Goal: Task Accomplishment & Management: Use online tool/utility

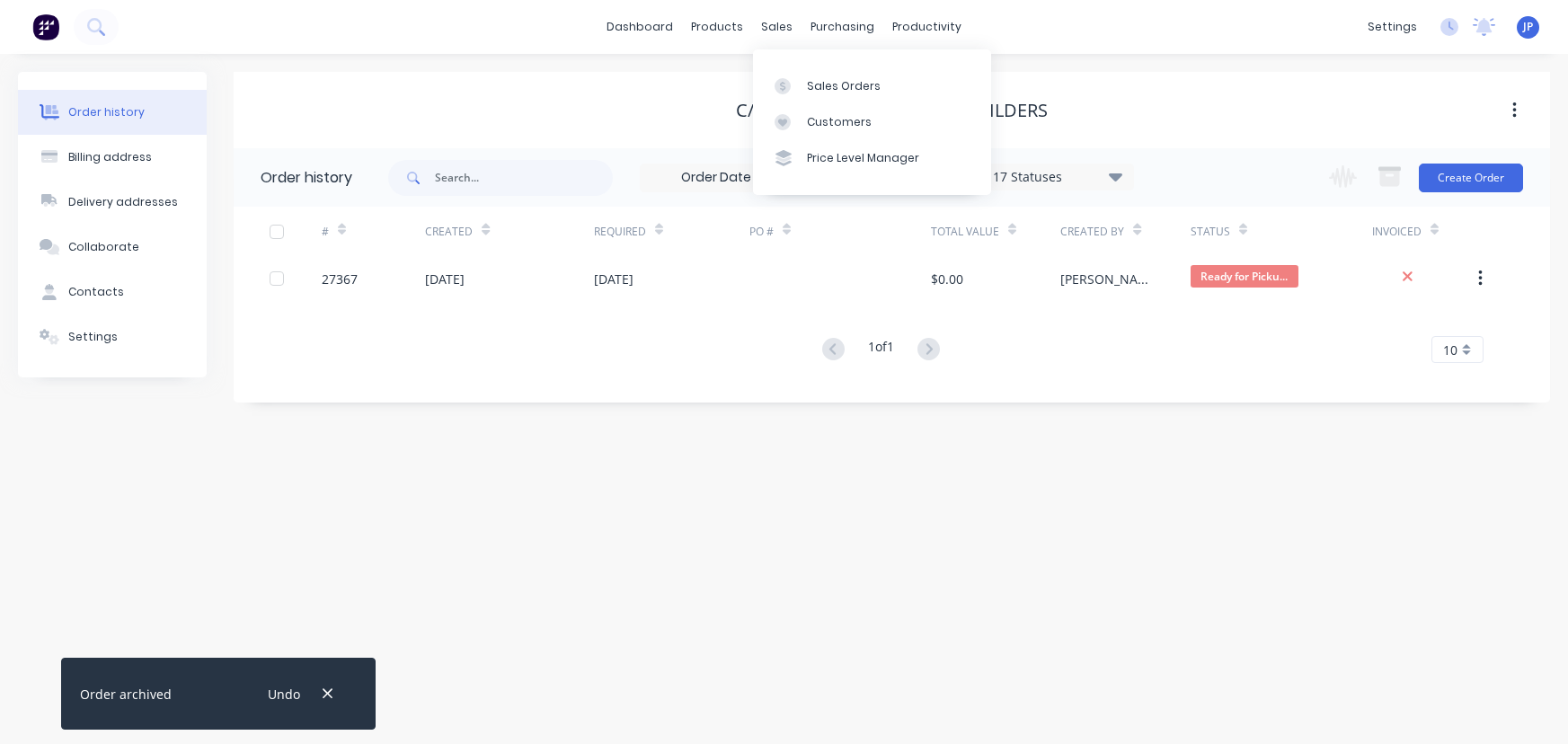
click at [816, 117] on div "Customers" at bounding box center [839, 123] width 65 height 17
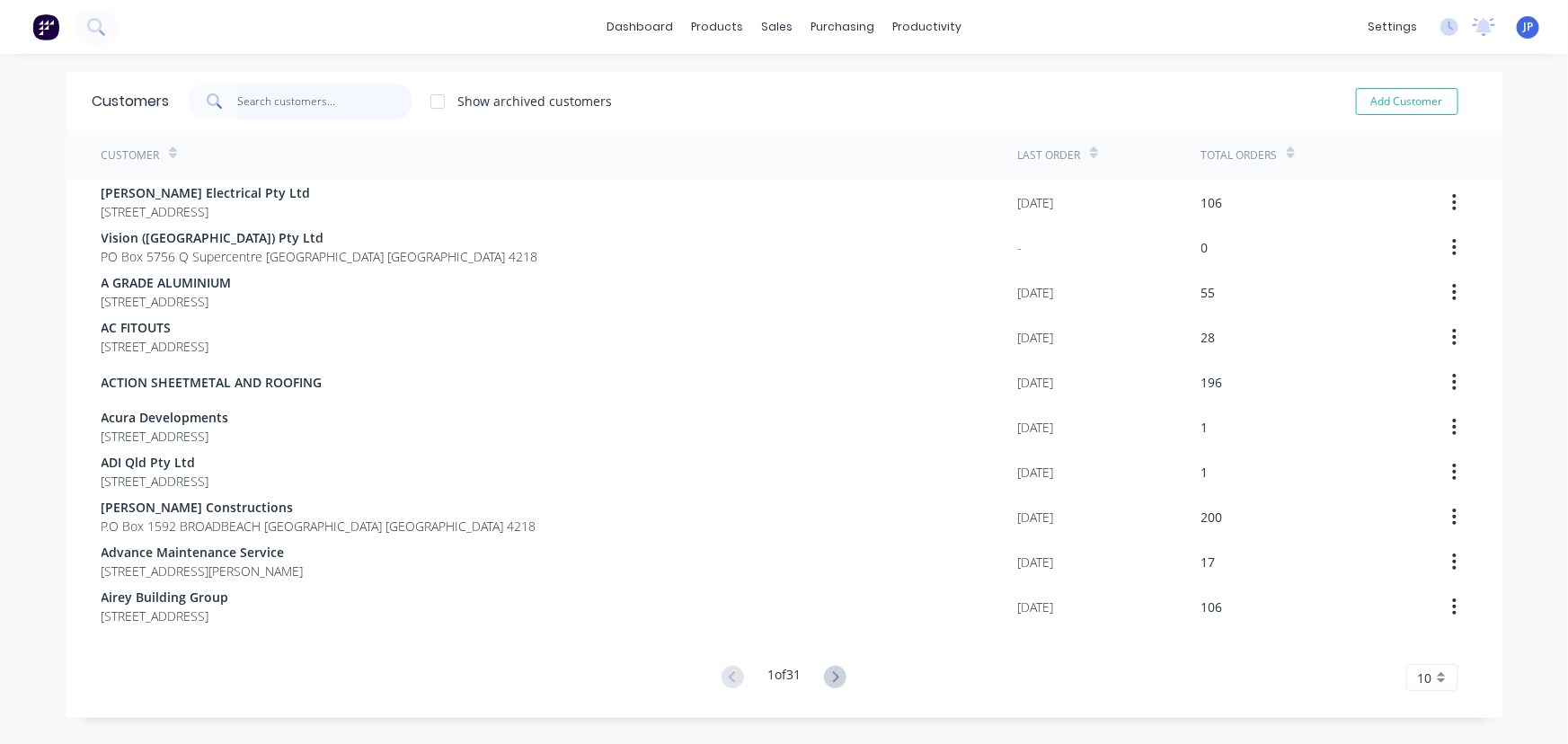
click at [332, 102] on input "text" at bounding box center [325, 102] width 175 height 36
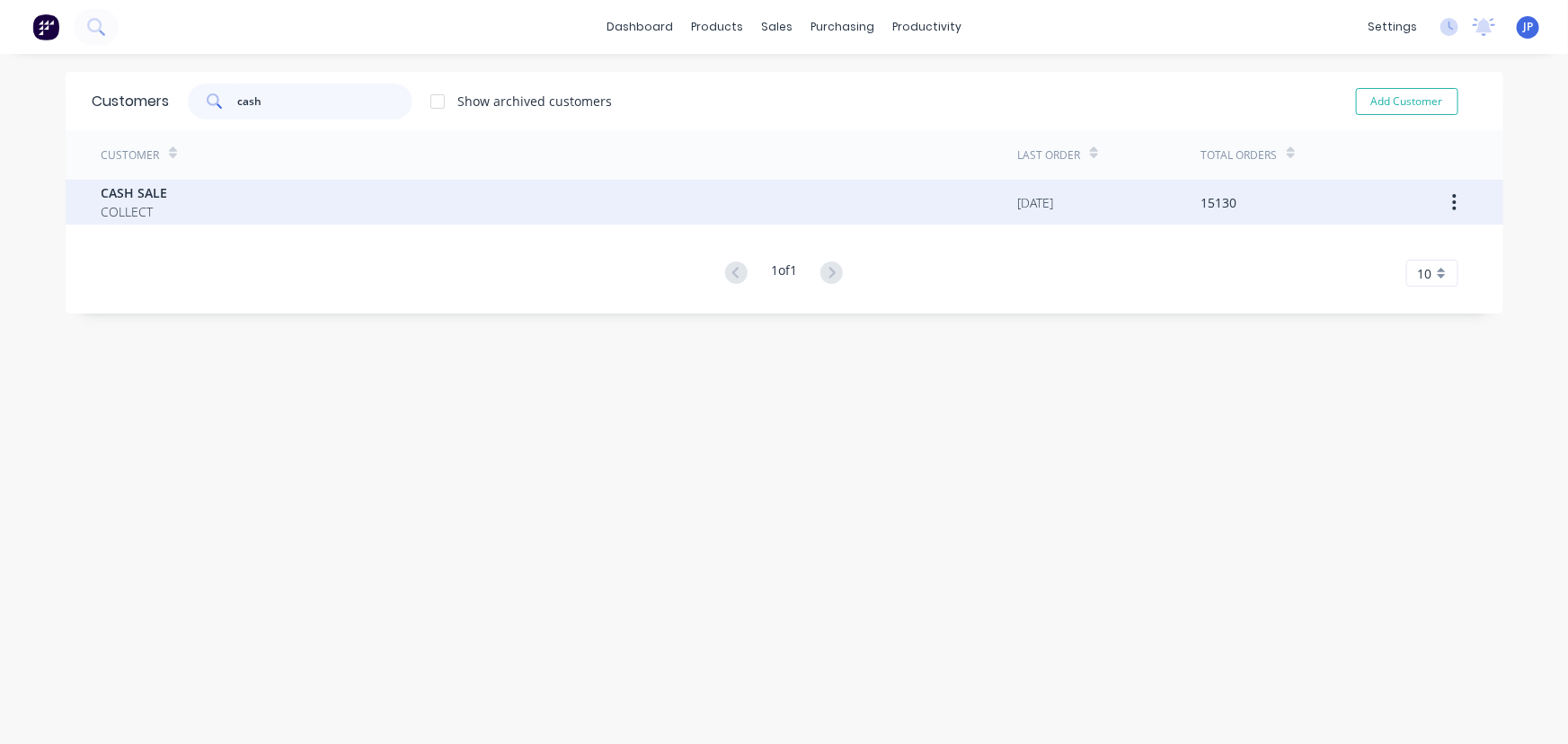
type input "cash"
click at [170, 219] on div "CASH SALE COLLECT" at bounding box center [560, 202] width 917 height 45
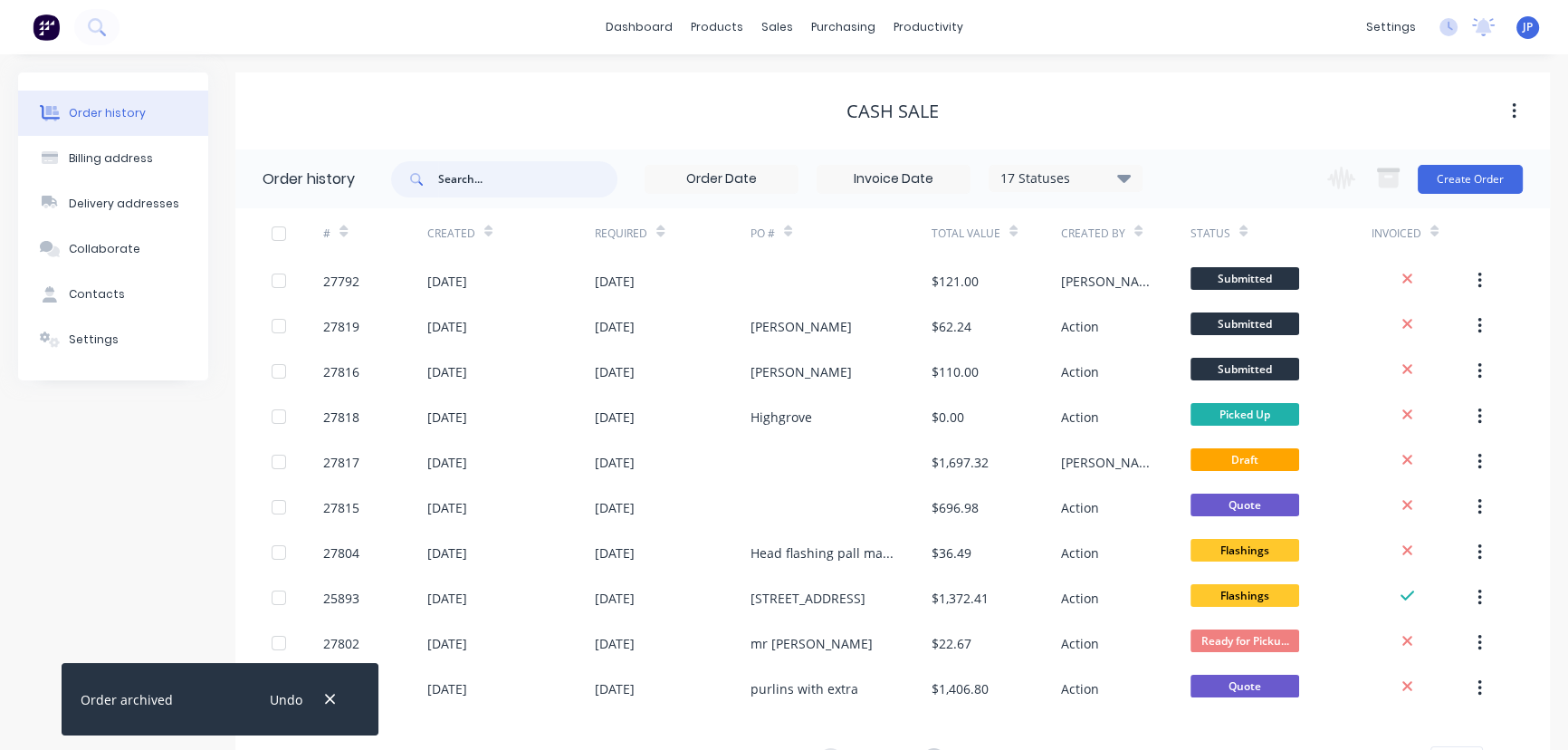
click at [466, 185] on input "text" at bounding box center [527, 179] width 179 height 36
type input "27188"
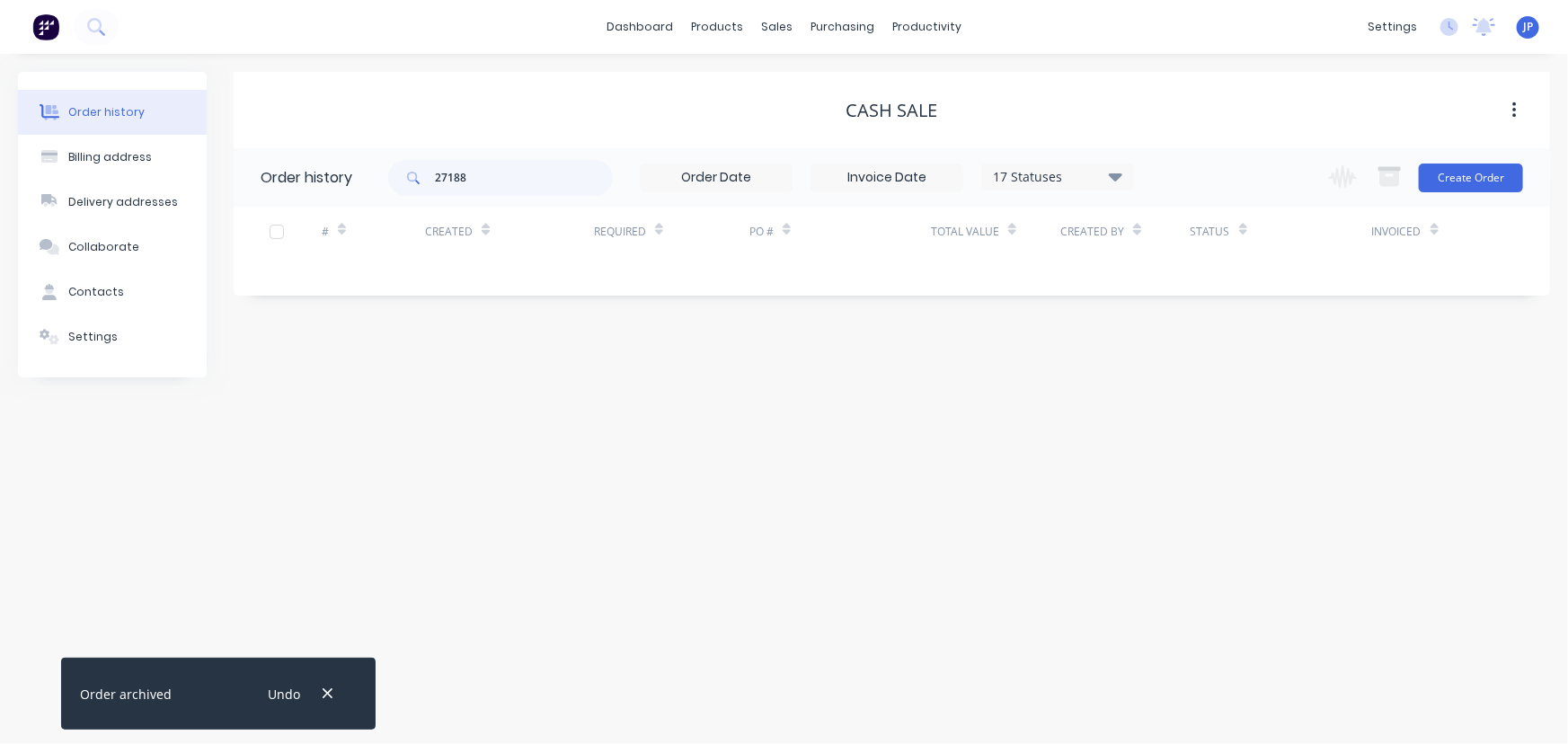
click at [1119, 175] on icon at bounding box center [1116, 176] width 14 height 8
click at [1206, 384] on label at bounding box center [1206, 384] width 0 height 0
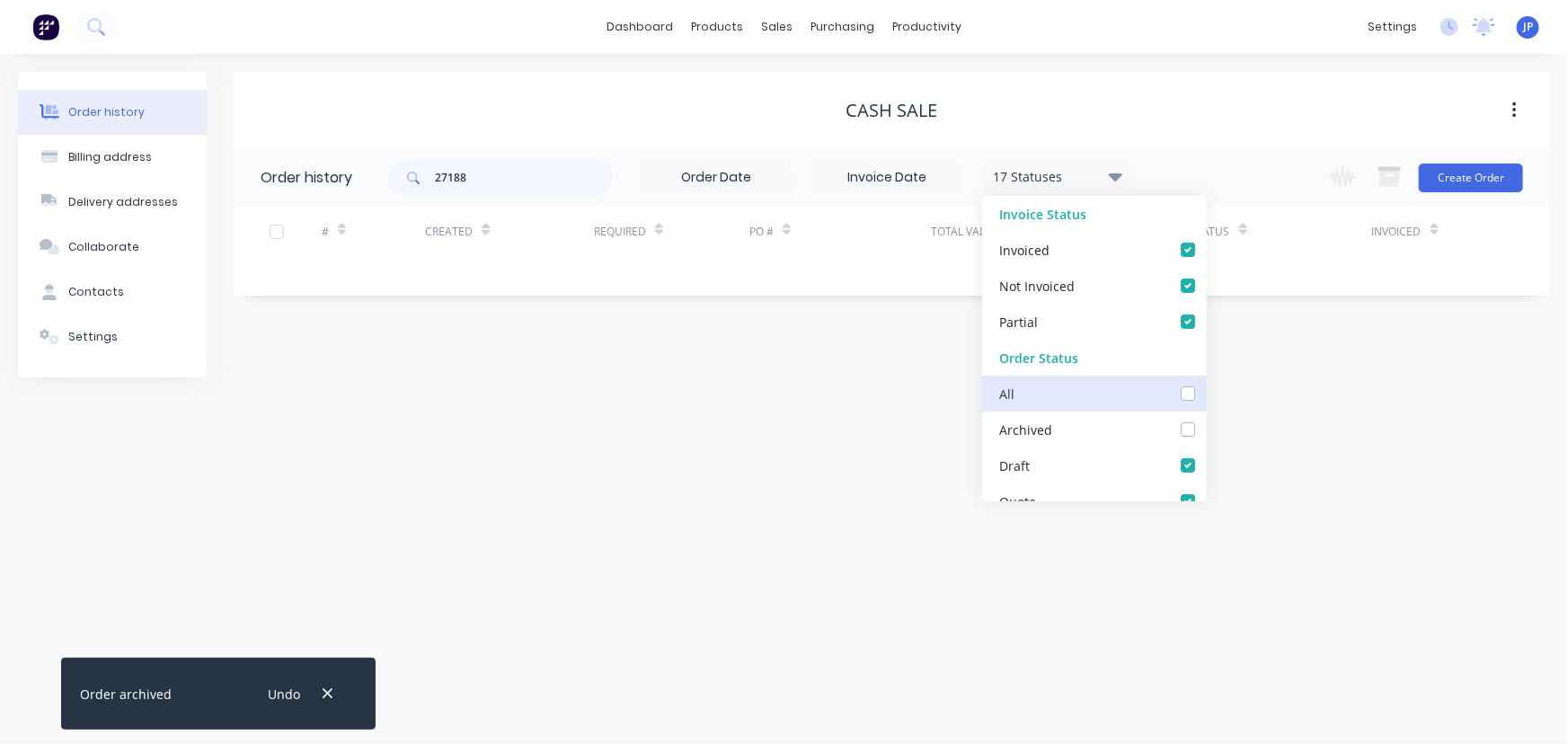
click at [1206, 387] on input "checkbox" at bounding box center [1213, 392] width 15 height 17
checkbox input "true"
click at [565, 186] on input "27188" at bounding box center [524, 177] width 178 height 36
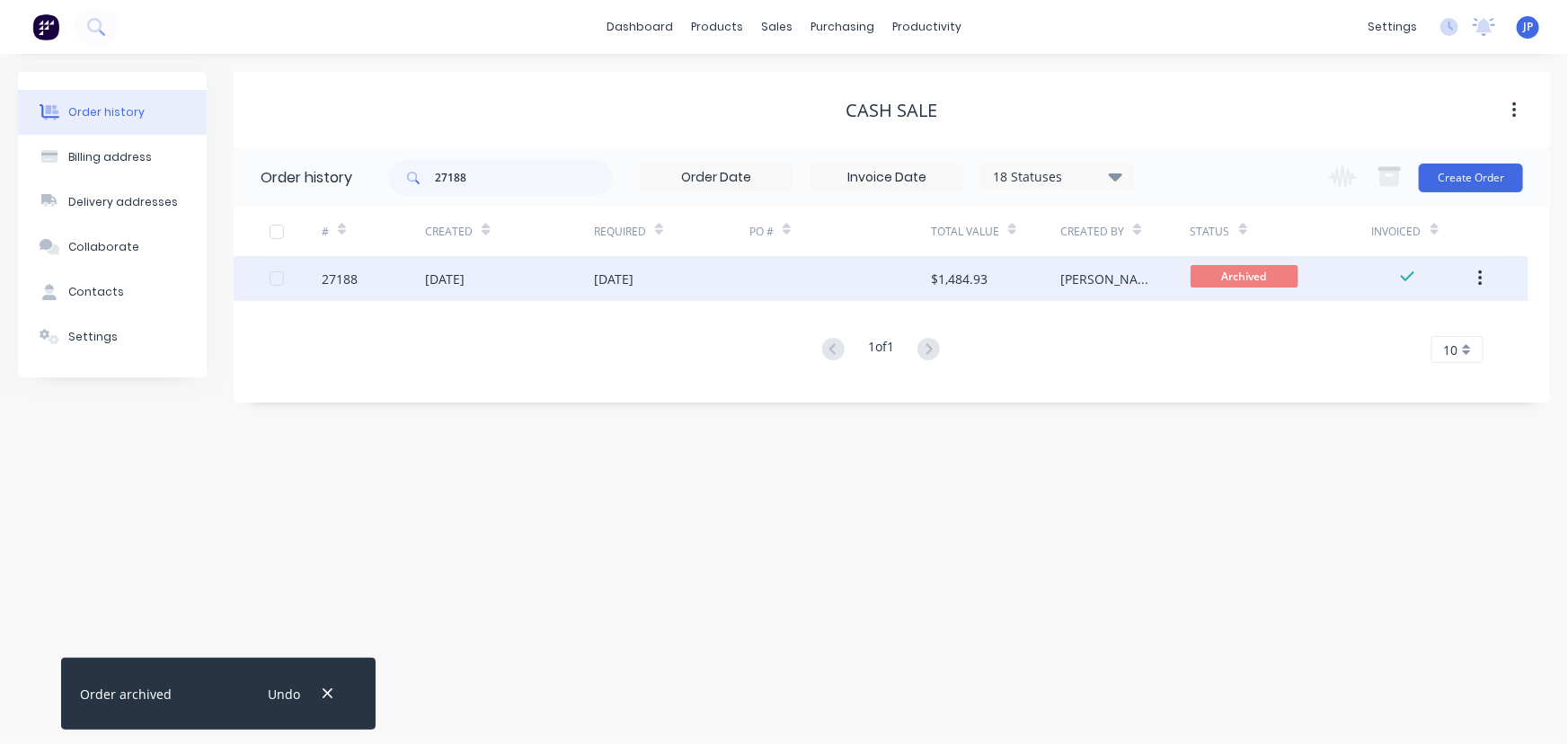
click at [549, 267] on div "18 Jul 2025" at bounding box center [509, 278] width 169 height 45
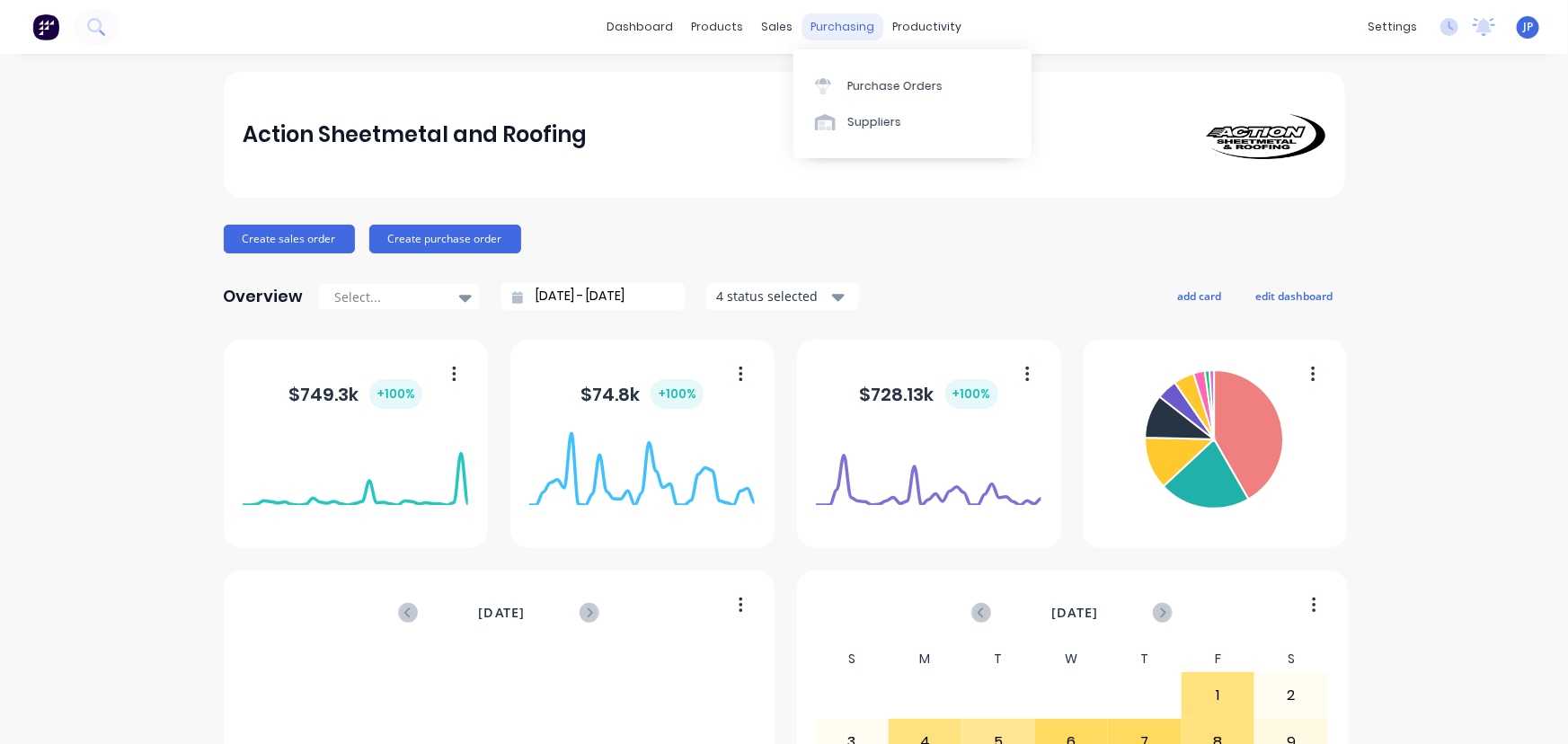
click at [830, 25] on div "purchasing" at bounding box center [842, 27] width 82 height 27
click at [869, 90] on div "Purchase Orders" at bounding box center [895, 87] width 95 height 17
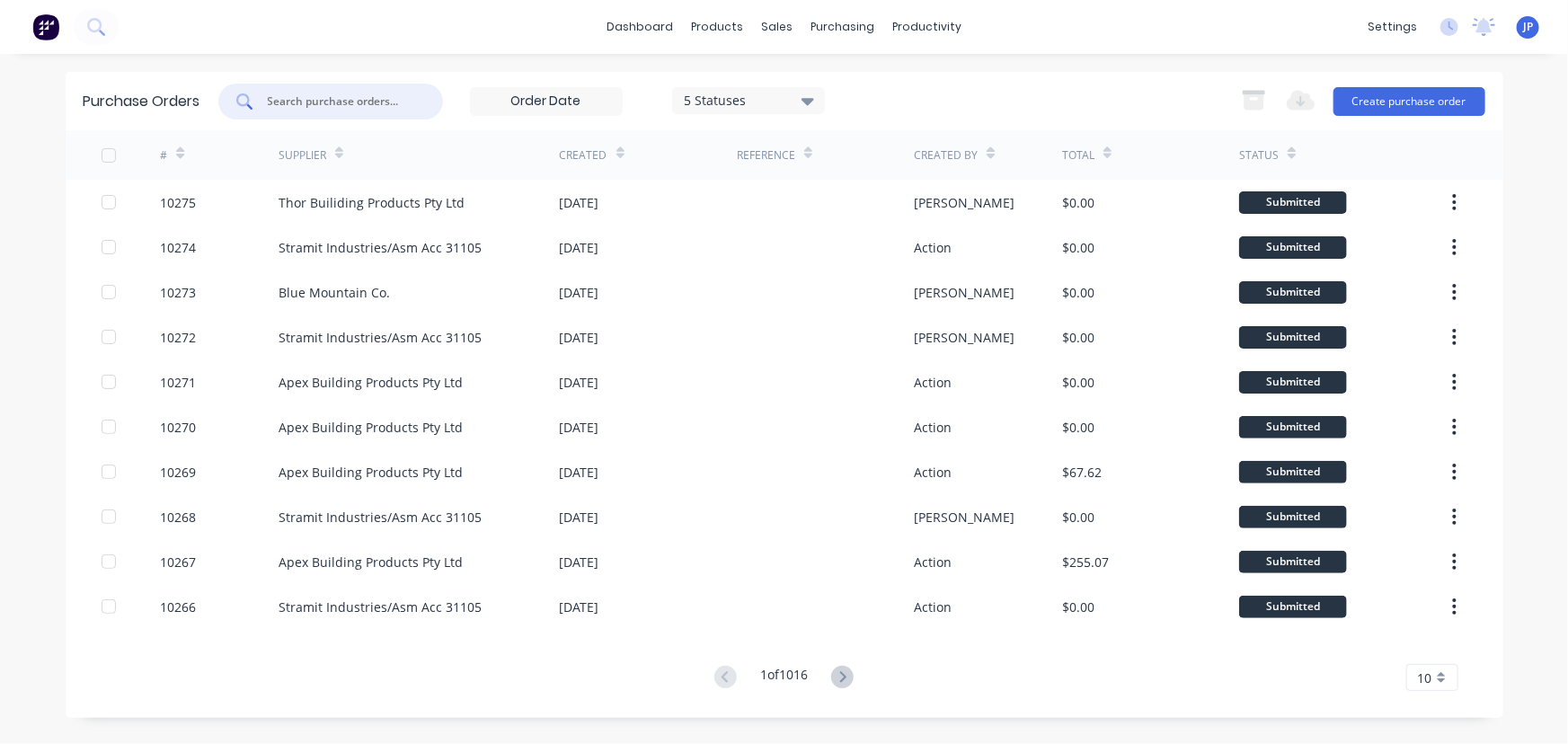
click at [336, 104] on input "text" at bounding box center [341, 101] width 150 height 18
type input "10103"
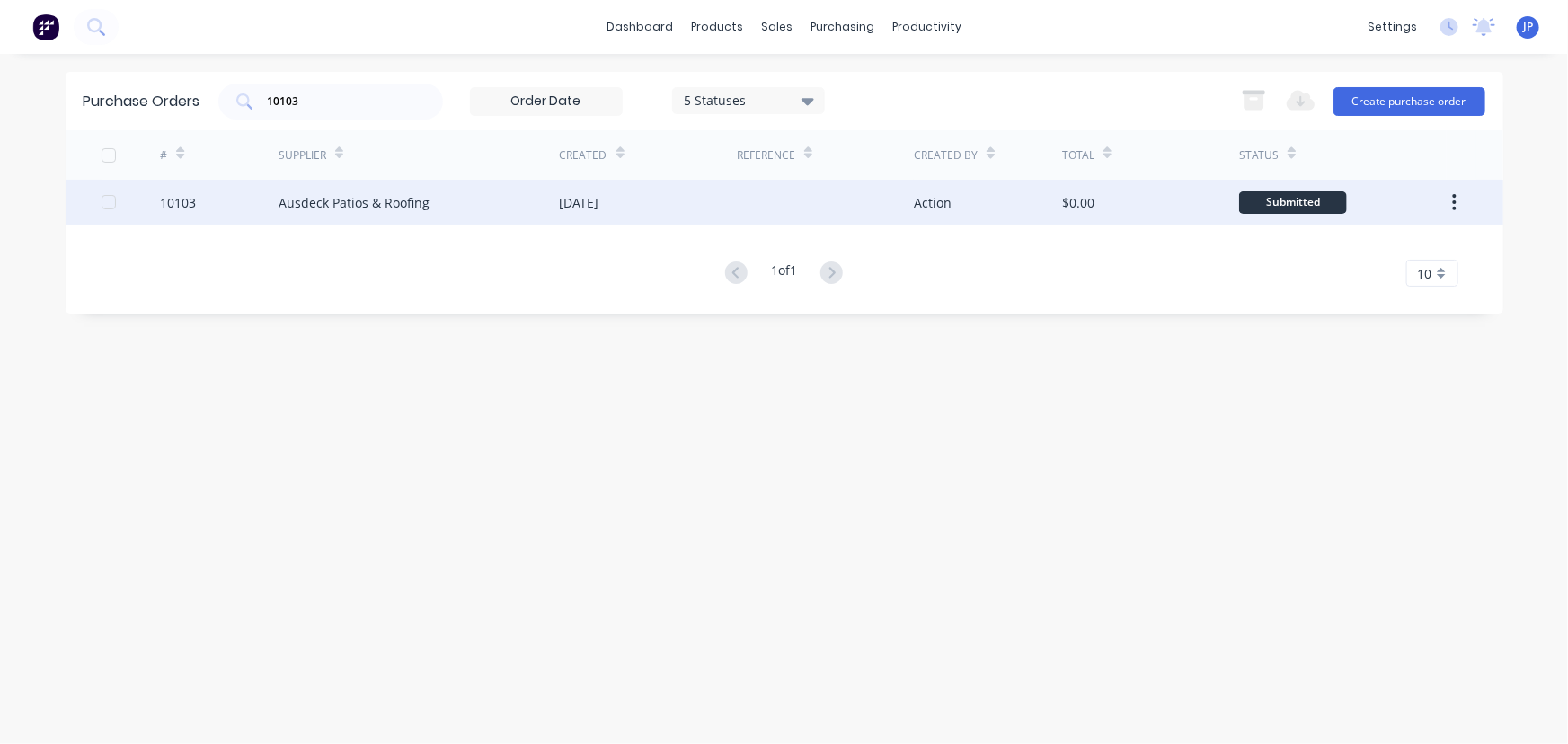
click at [328, 201] on div "Ausdeck Patios & Roofing" at bounding box center [355, 202] width 151 height 18
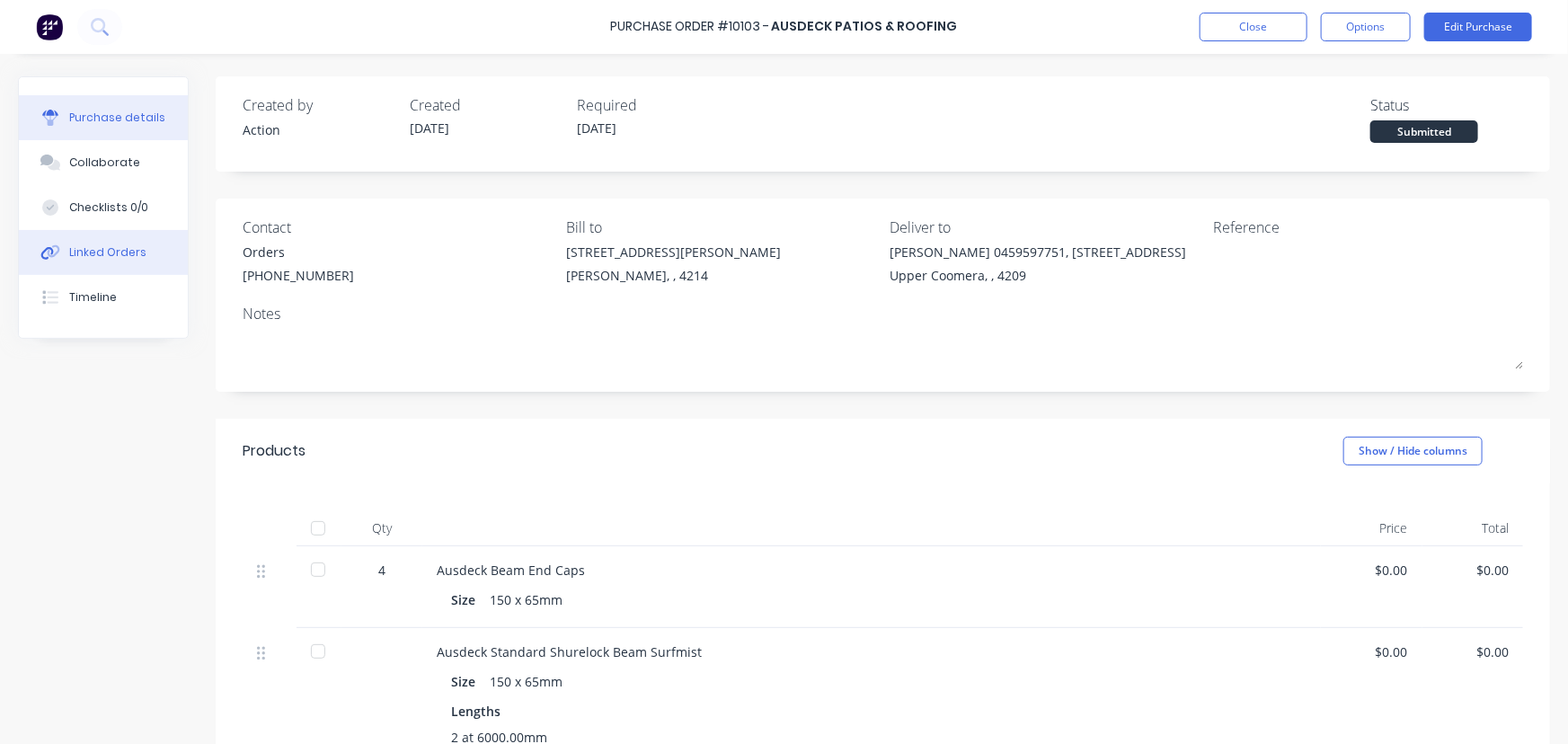
click at [154, 251] on button "Linked Orders" at bounding box center [103, 252] width 169 height 45
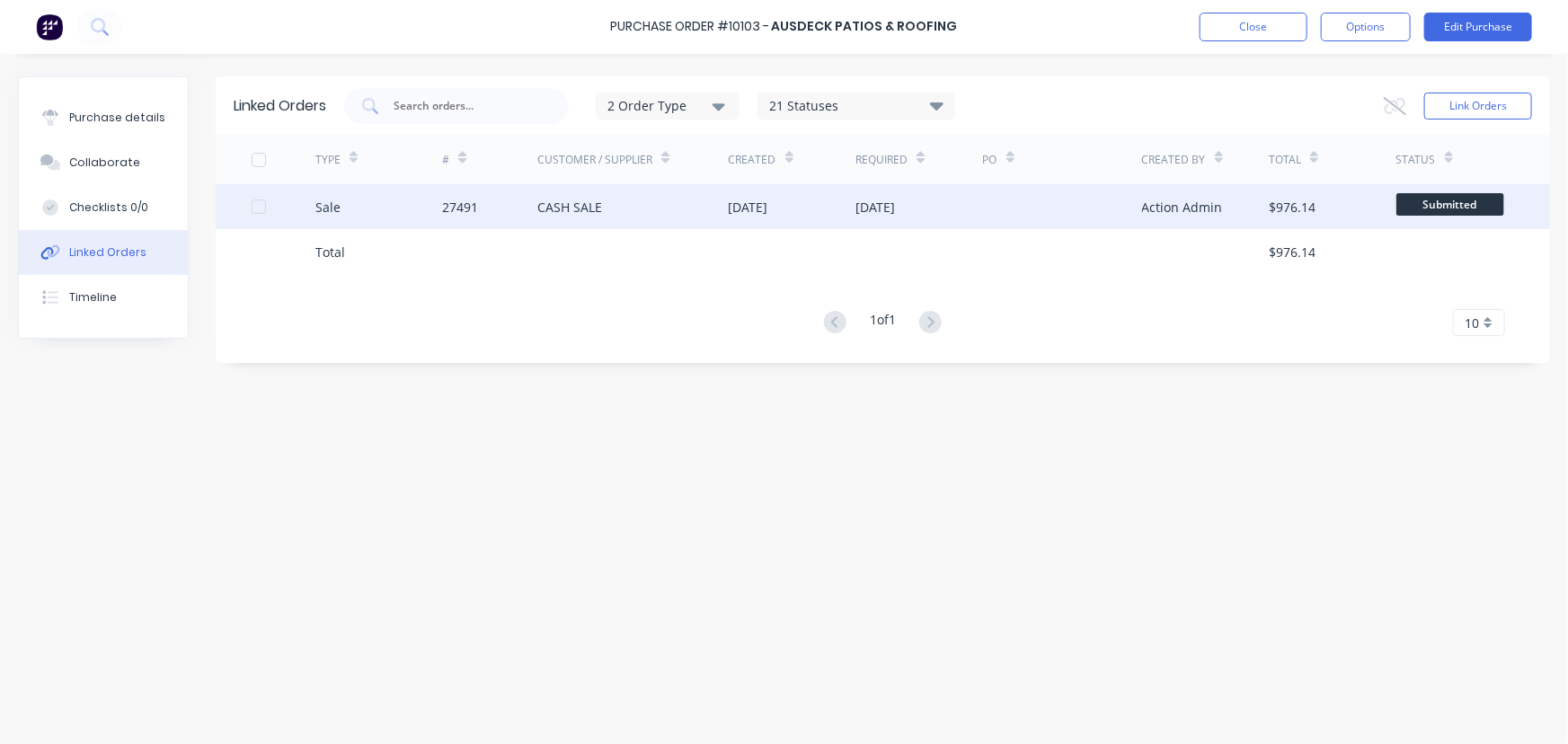
click at [538, 206] on div "CASH SALE" at bounding box center [570, 207] width 65 height 18
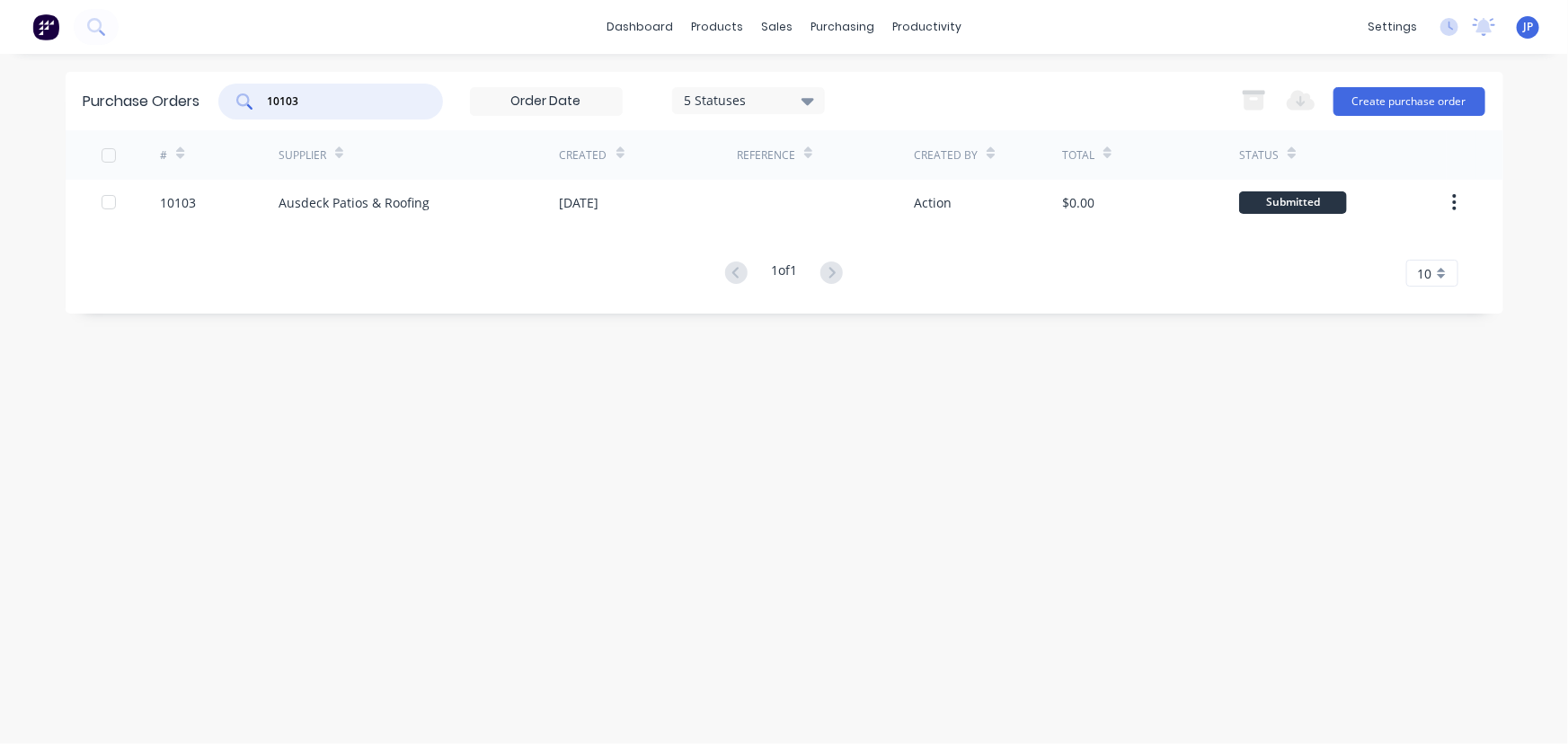
drag, startPoint x: 306, startPoint y: 100, endPoint x: 245, endPoint y: 96, distance: 61.1
click at [245, 96] on div "10103" at bounding box center [330, 102] width 224 height 36
type input "10089"
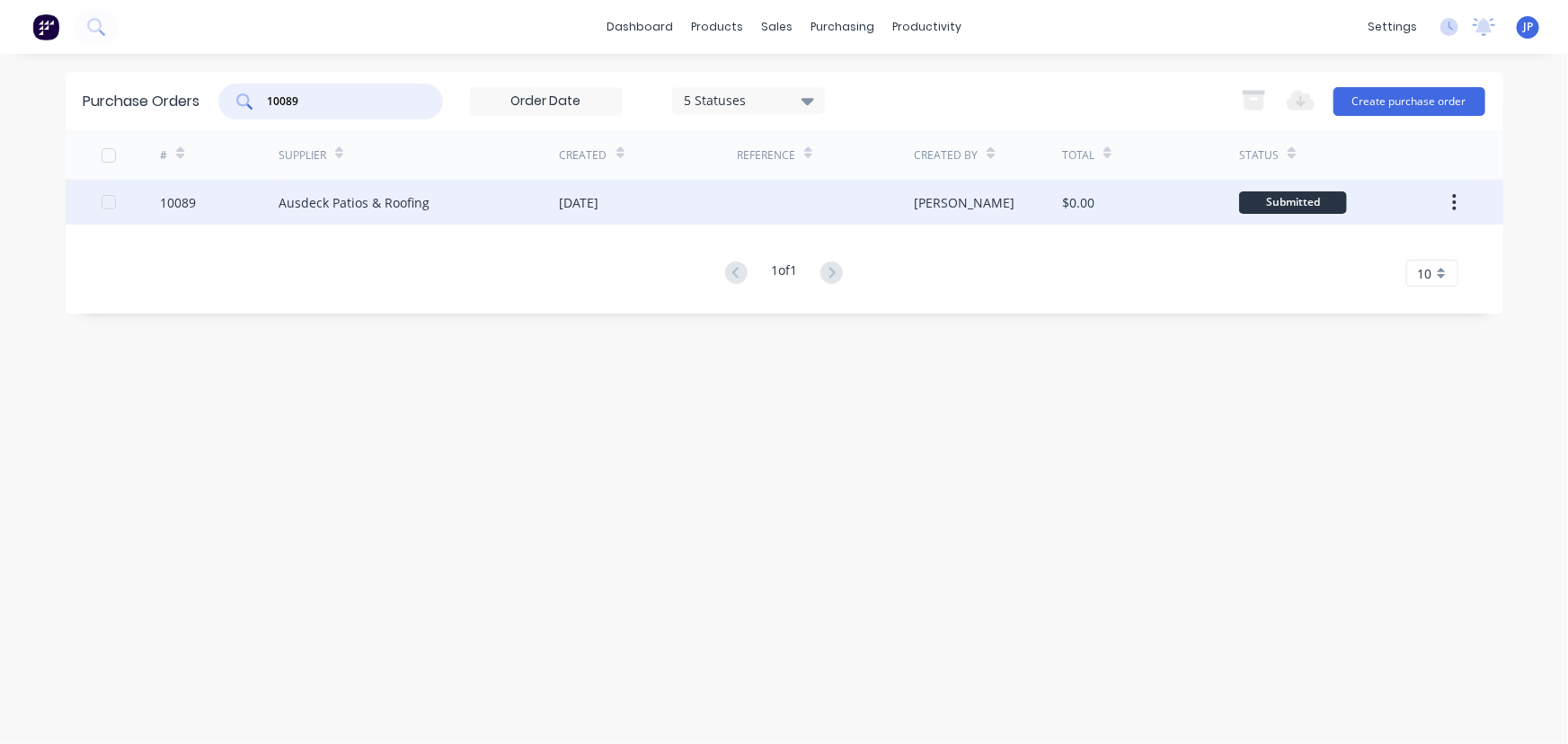
click at [295, 197] on div "Ausdeck Patios & Roofing" at bounding box center [355, 202] width 151 height 18
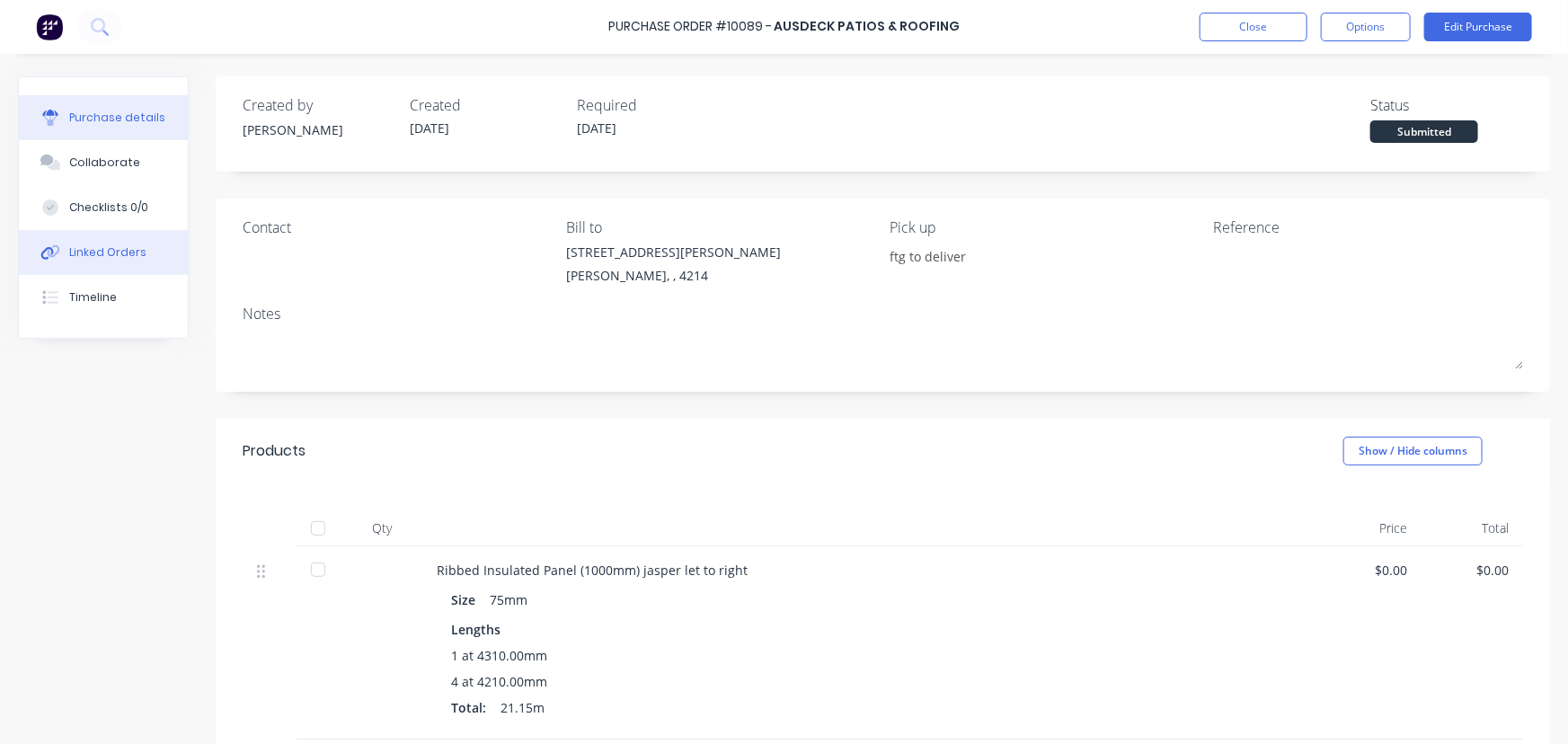
click at [99, 246] on div "Linked Orders" at bounding box center [108, 253] width 78 height 17
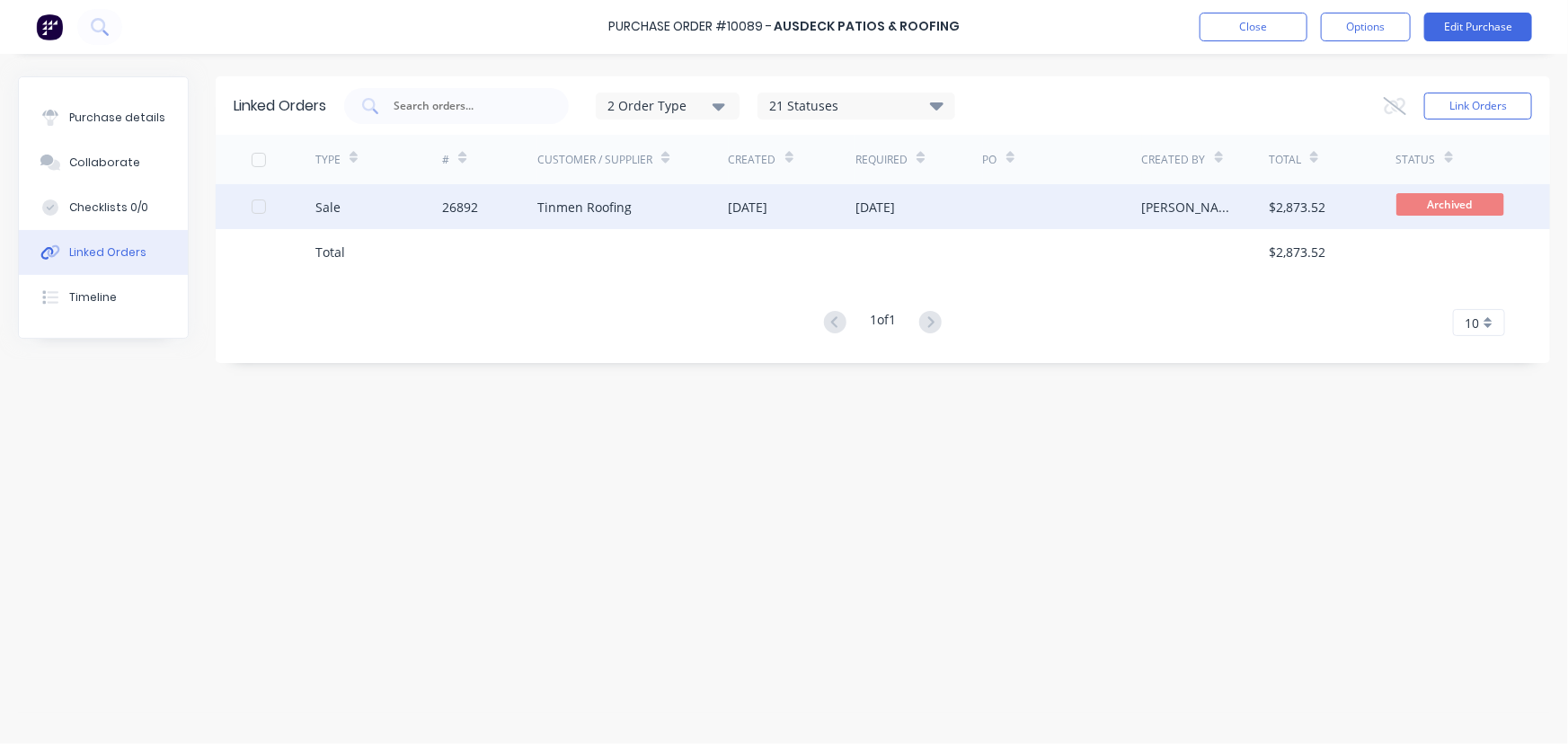
click at [417, 211] on div "Sale" at bounding box center [380, 207] width 127 height 45
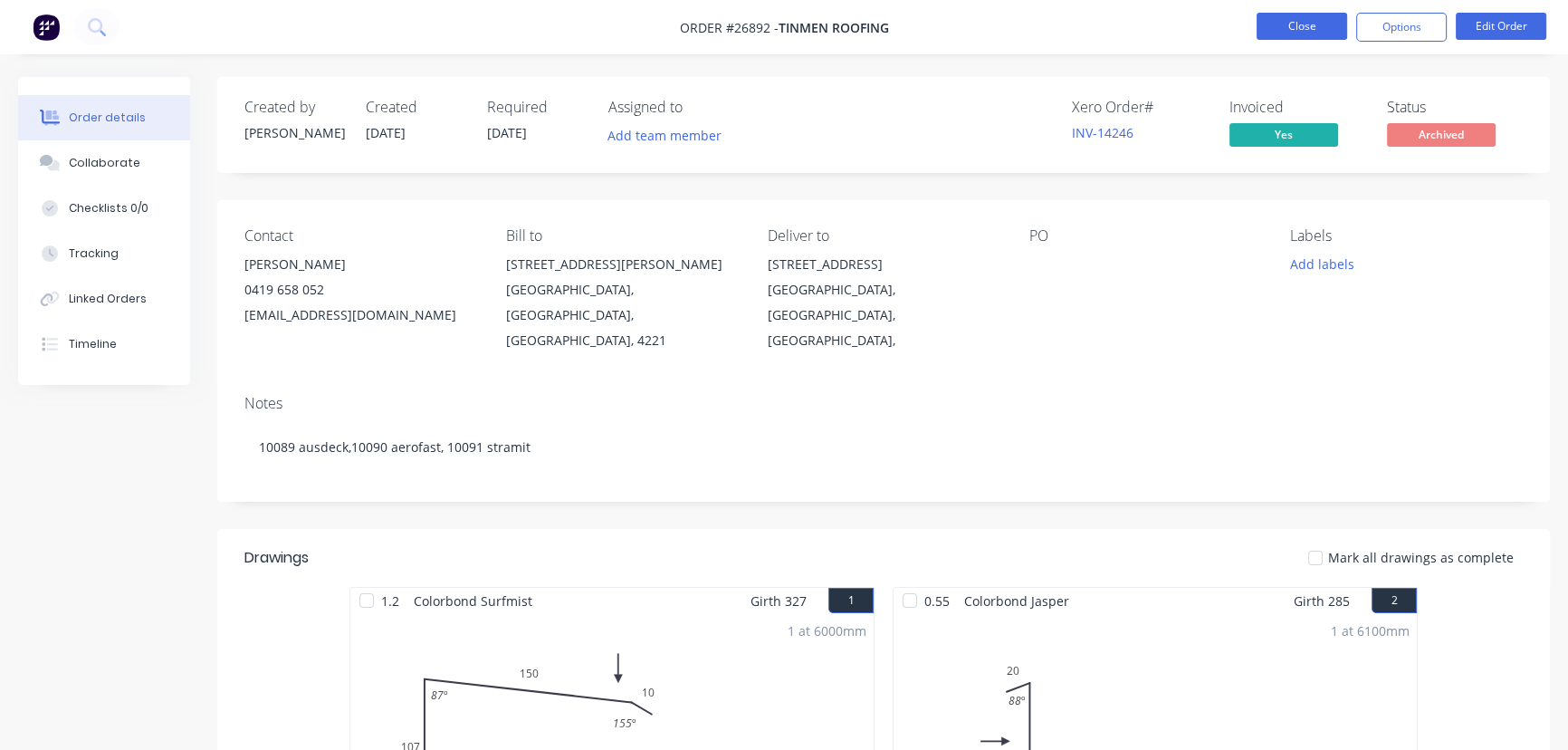
click at [1312, 31] on button "Close" at bounding box center [1301, 26] width 90 height 27
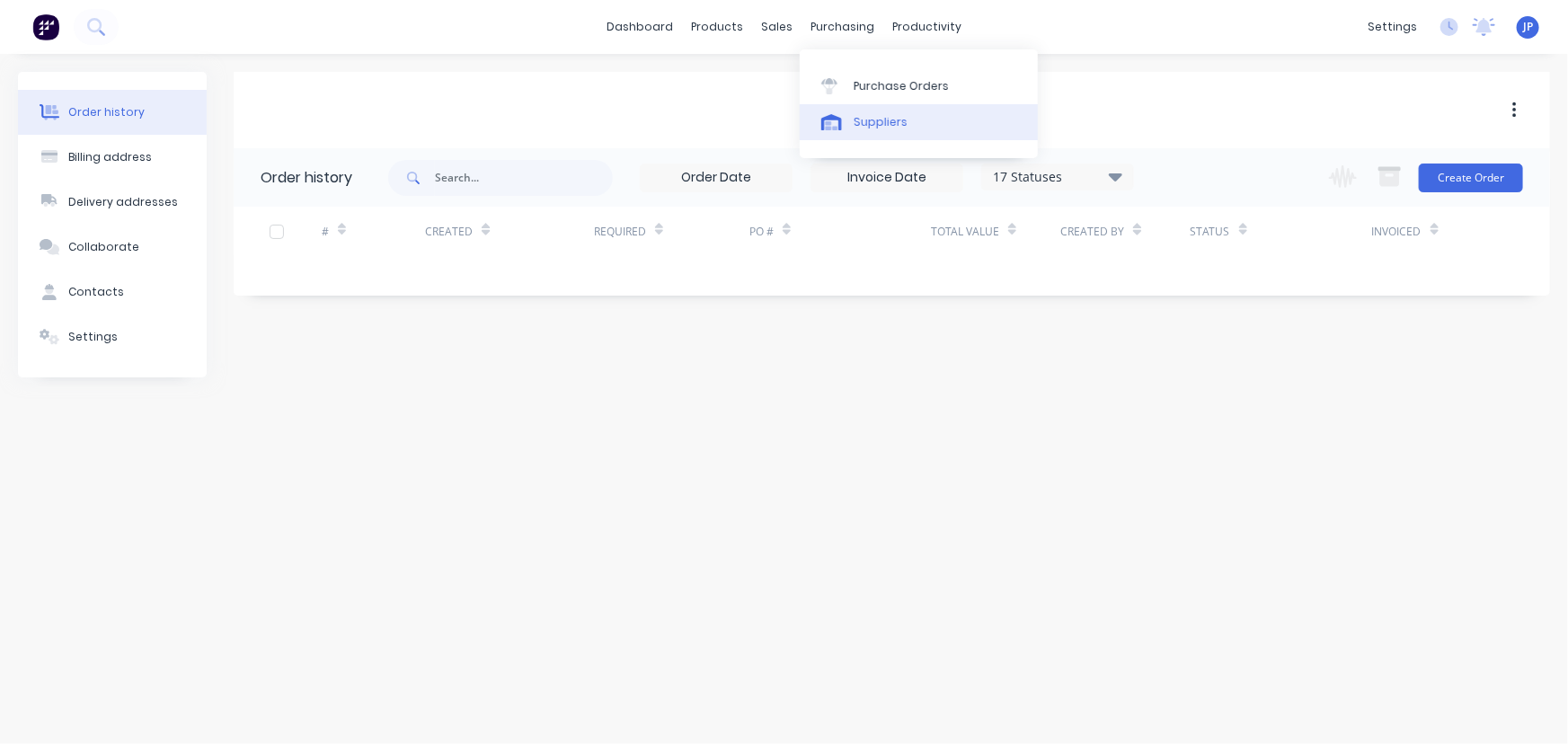
click at [859, 122] on div "Suppliers" at bounding box center [881, 123] width 54 height 17
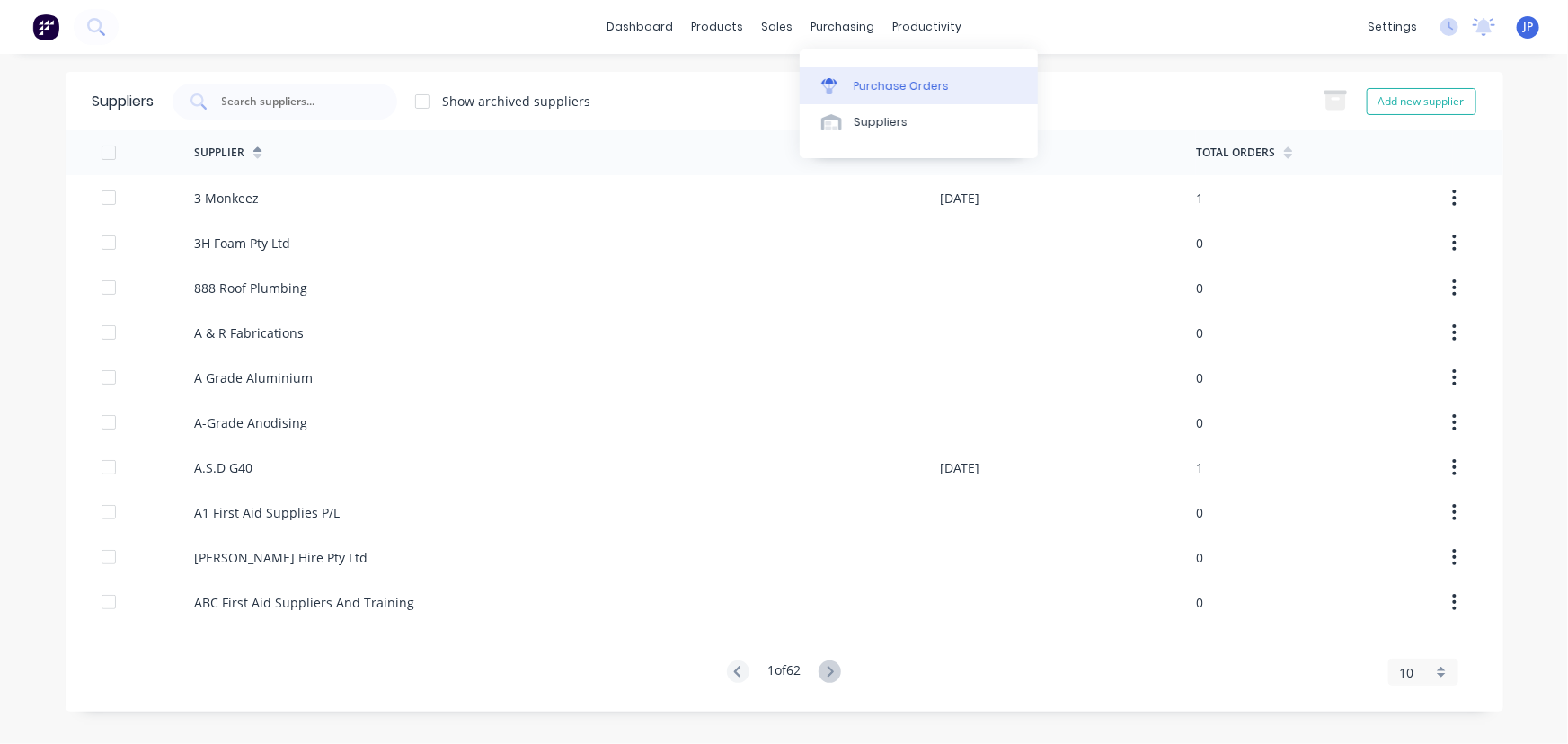
click at [881, 89] on div "Purchase Orders" at bounding box center [901, 87] width 95 height 17
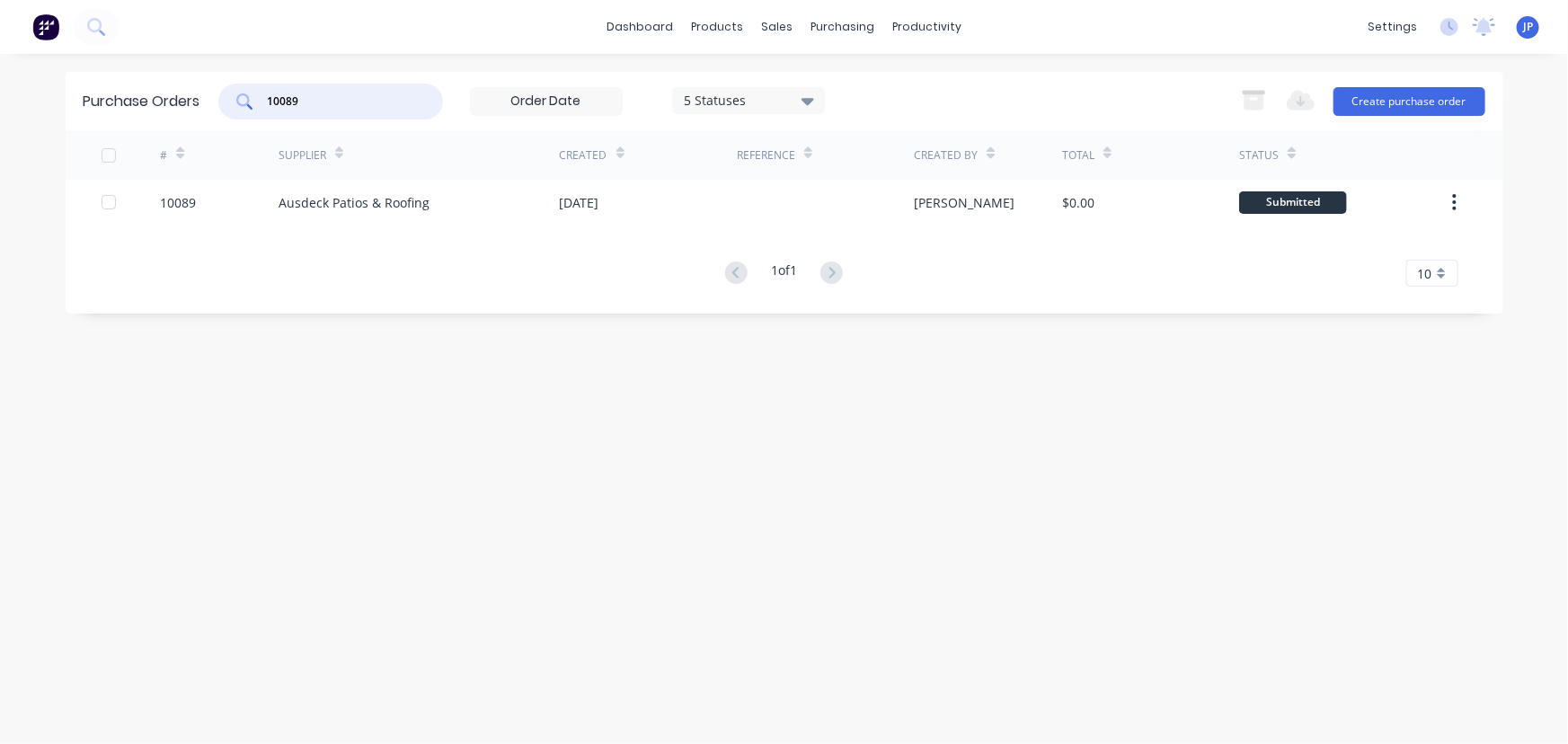
drag, startPoint x: 360, startPoint y: 106, endPoint x: 285, endPoint y: 107, distance: 75.0
click at [285, 107] on input "10089" at bounding box center [341, 101] width 150 height 18
click at [343, 107] on input "10089" at bounding box center [341, 101] width 150 height 18
drag, startPoint x: 368, startPoint y: 92, endPoint x: 262, endPoint y: 95, distance: 106.0
click at [262, 95] on div "10089" at bounding box center [330, 102] width 224 height 36
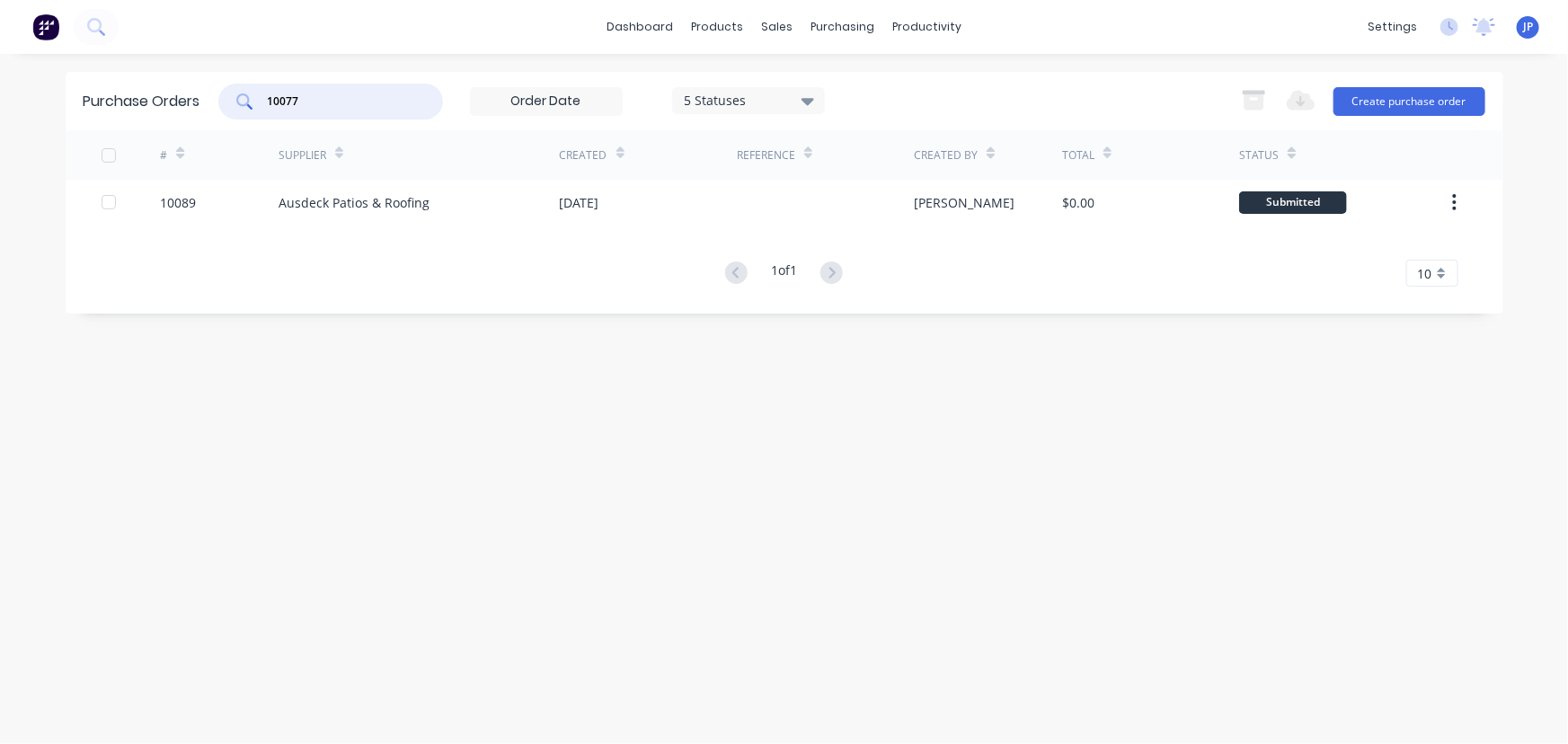
type input "10077"
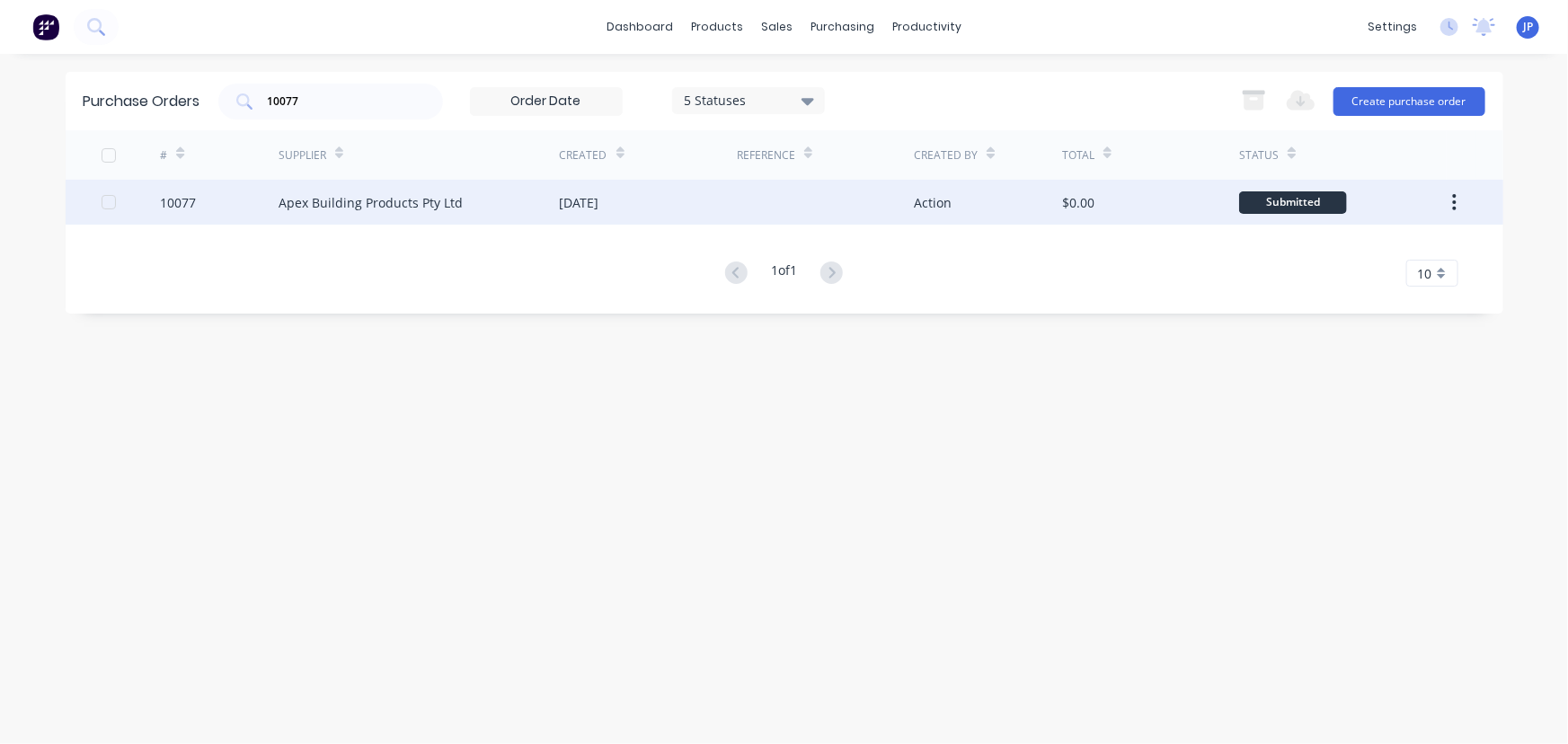
click at [332, 197] on div "Apex Building Products Pty Ltd" at bounding box center [371, 202] width 185 height 18
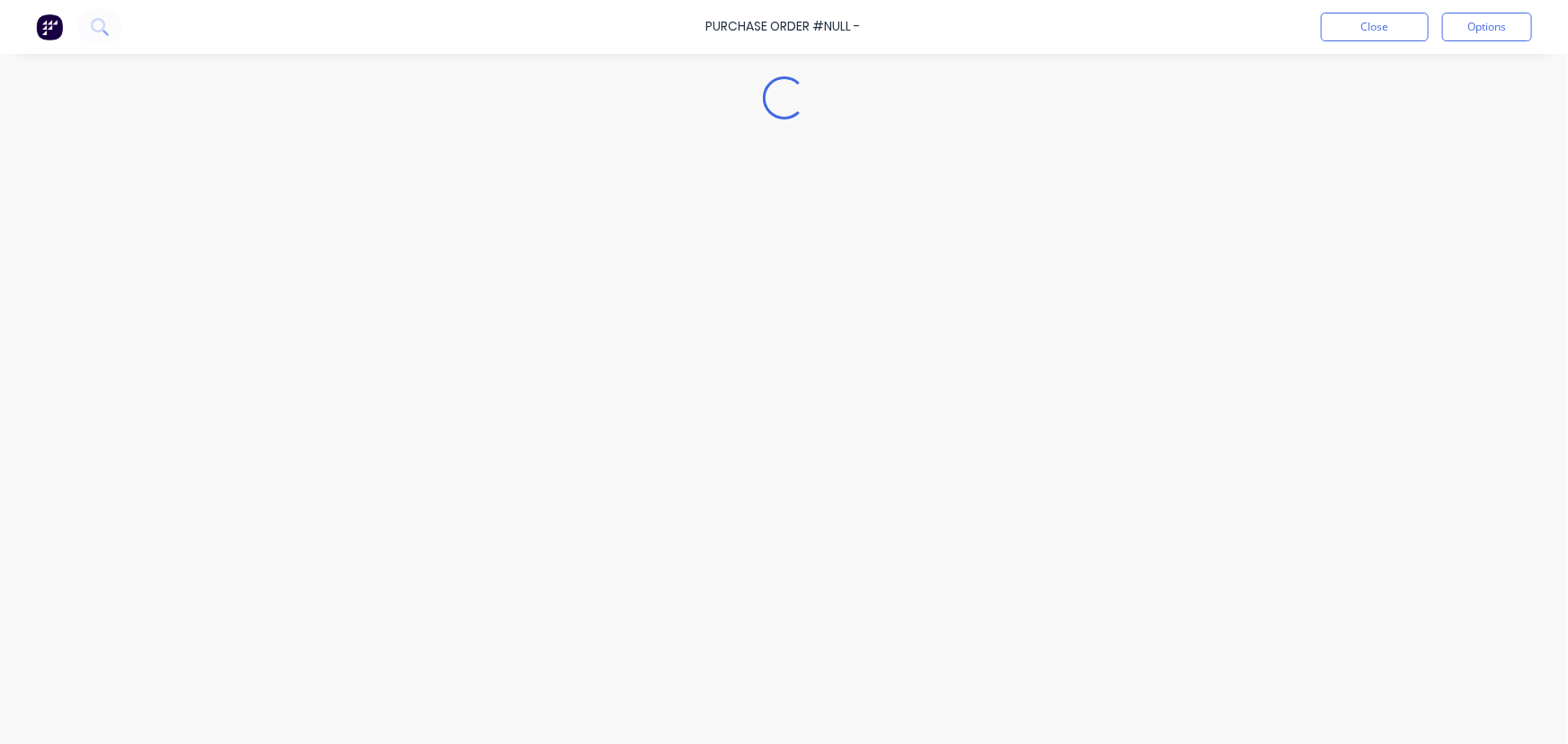
type textarea "x"
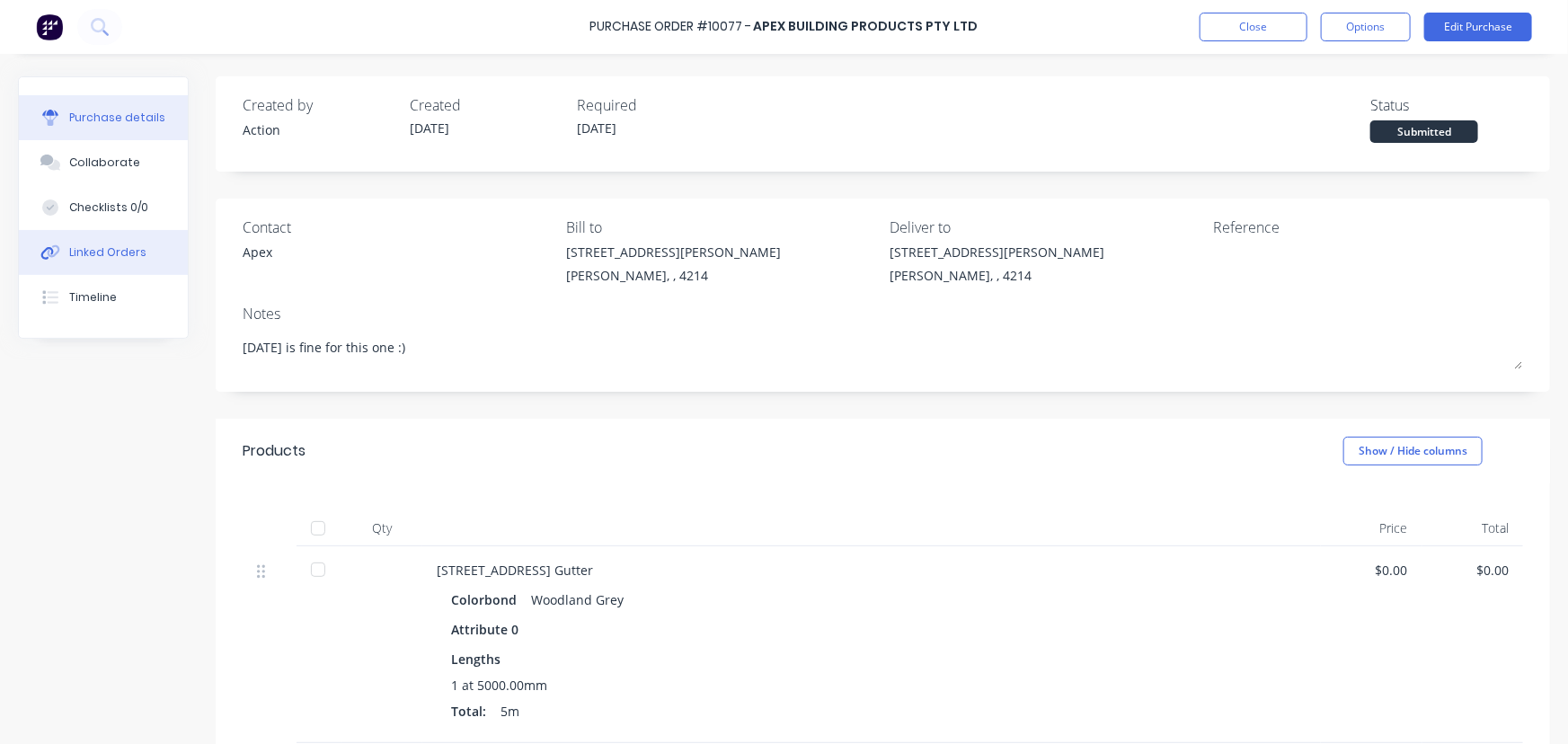
click at [117, 252] on div "Linked Orders" at bounding box center [108, 253] width 78 height 17
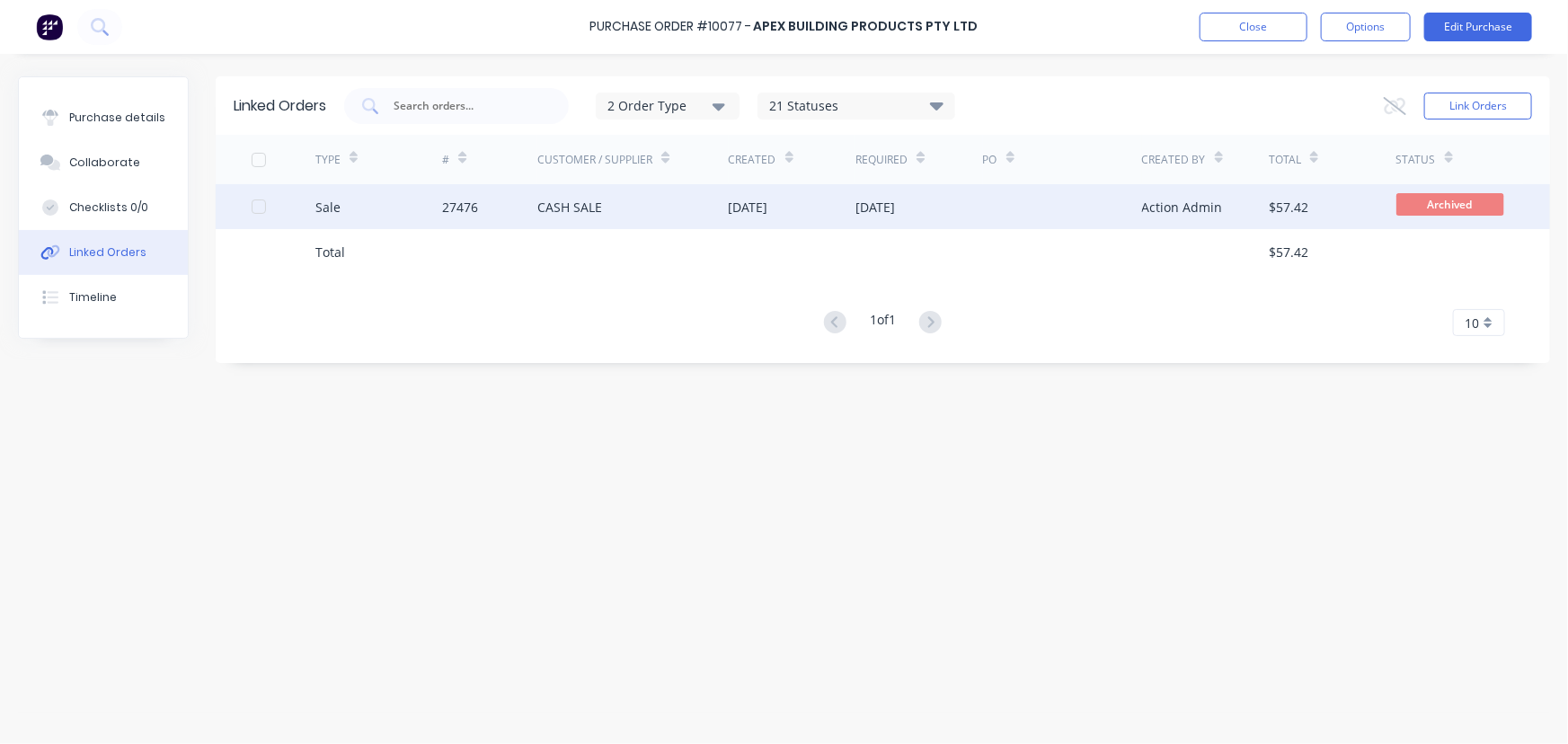
click at [586, 198] on div "CASH SALE" at bounding box center [570, 207] width 65 height 18
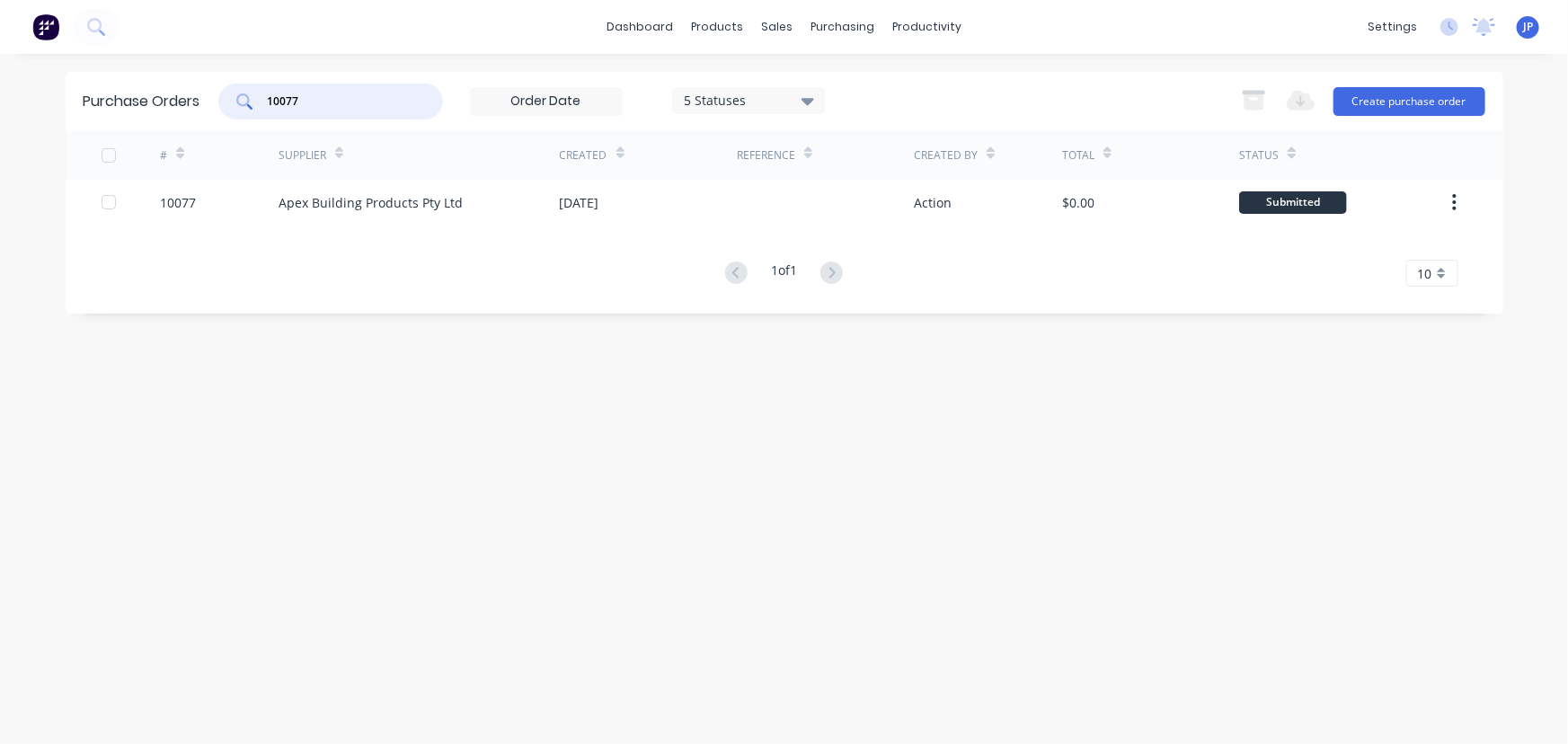
drag, startPoint x: 317, startPoint y: 92, endPoint x: 241, endPoint y: 109, distance: 77.9
click at [241, 109] on div "10077" at bounding box center [330, 102] width 224 height 36
type input "10085"
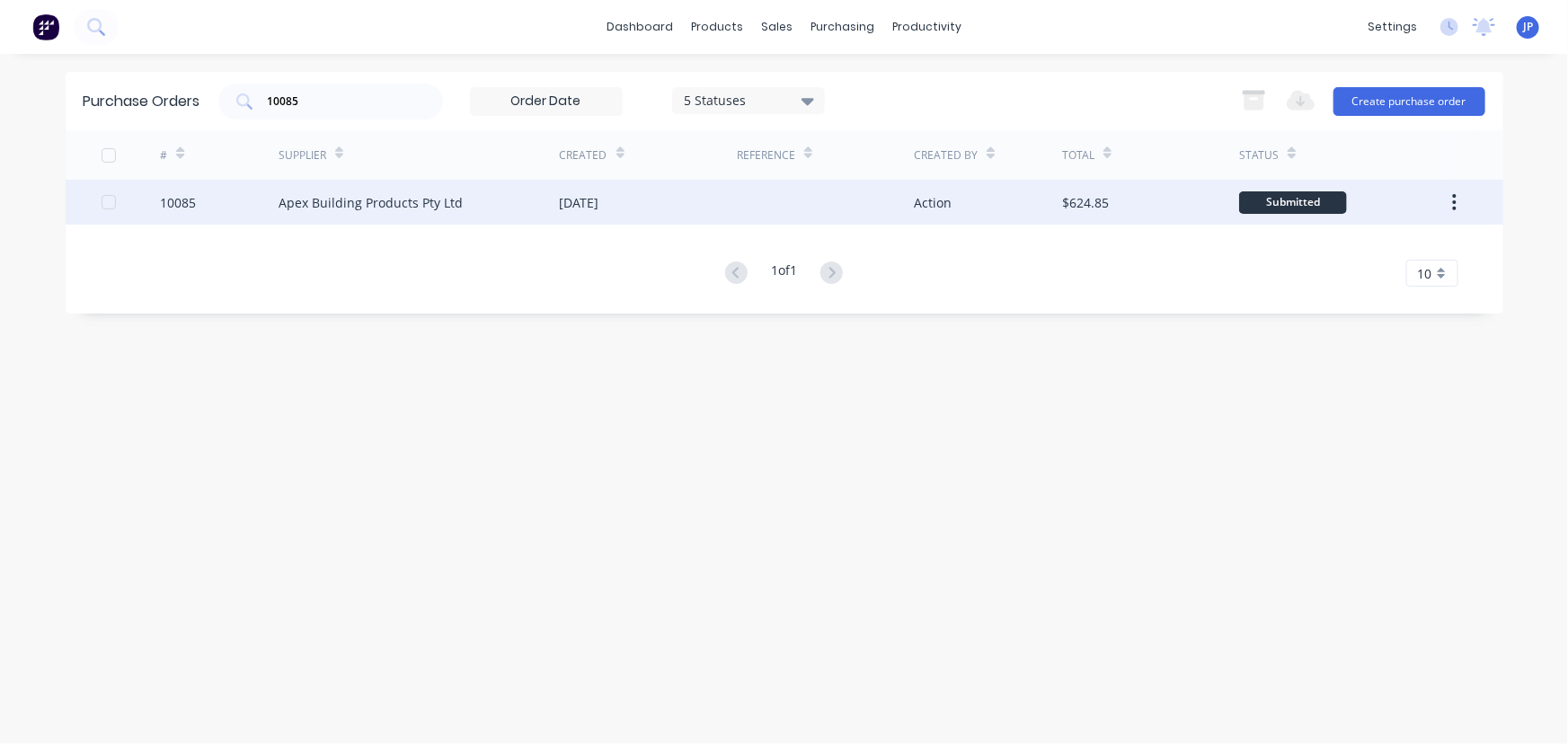
click at [324, 198] on div "Apex Building Products Pty Ltd" at bounding box center [371, 202] width 185 height 18
type textarea "x"
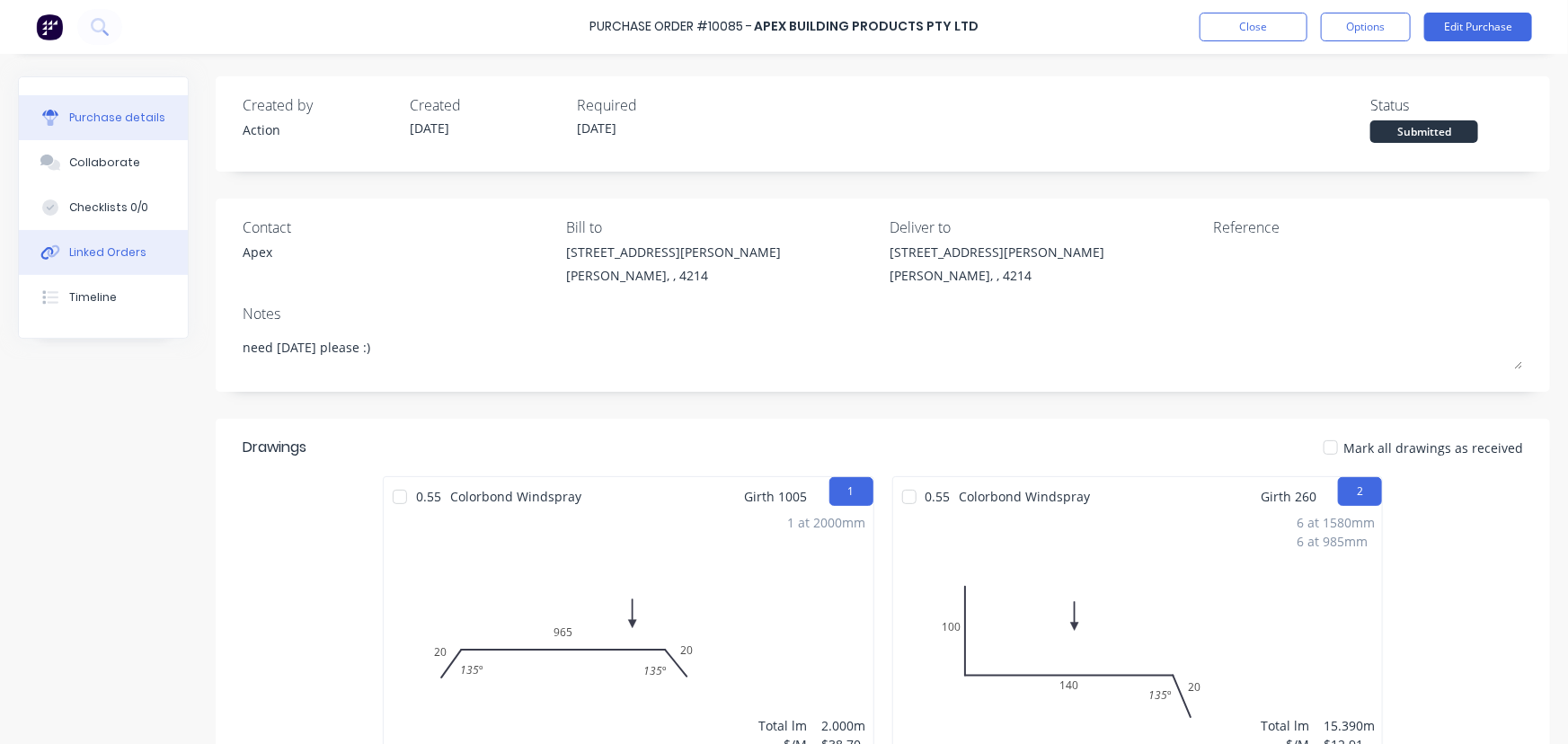
click at [114, 239] on button "Linked Orders" at bounding box center [103, 252] width 169 height 45
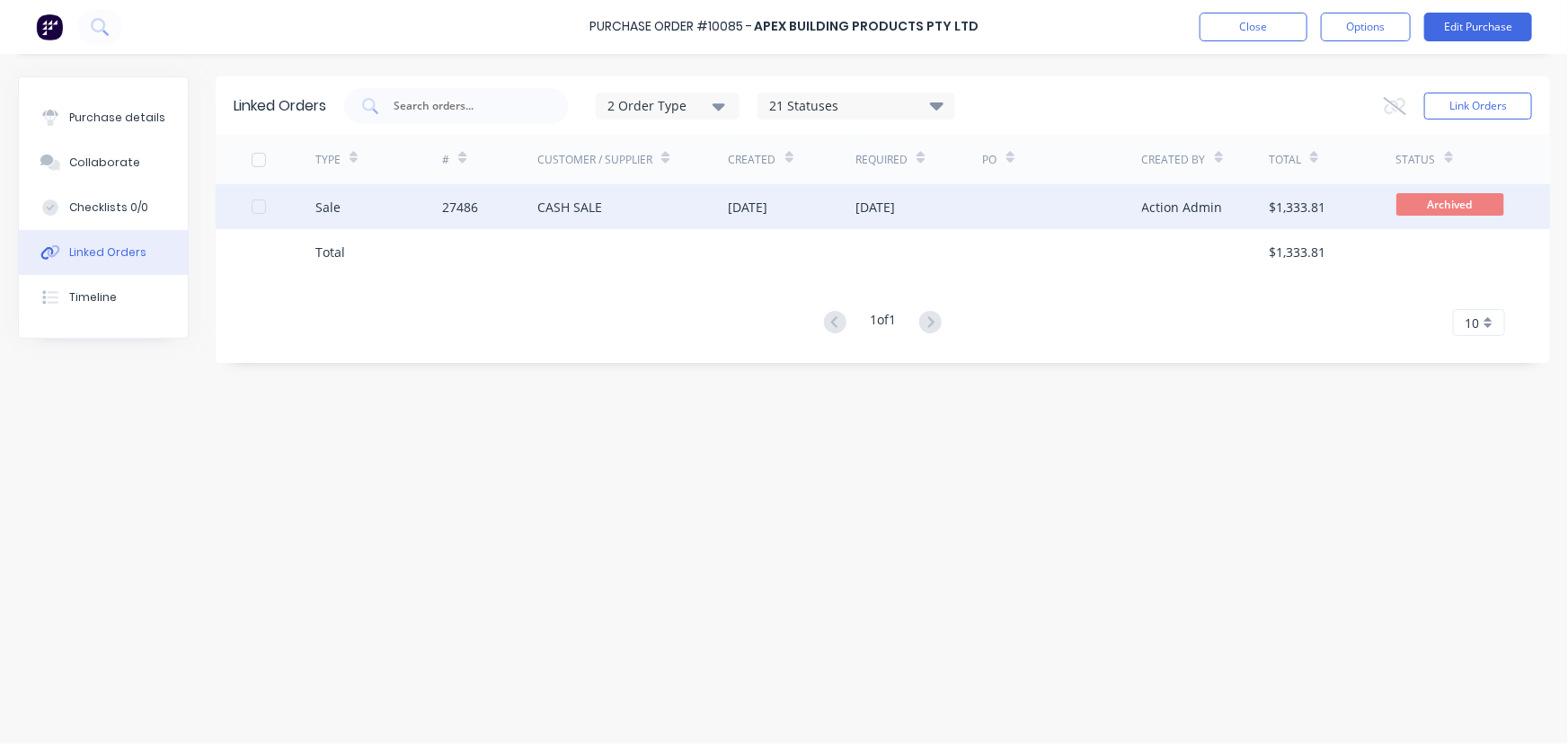
click at [327, 204] on div "Sale" at bounding box center [328, 207] width 25 height 18
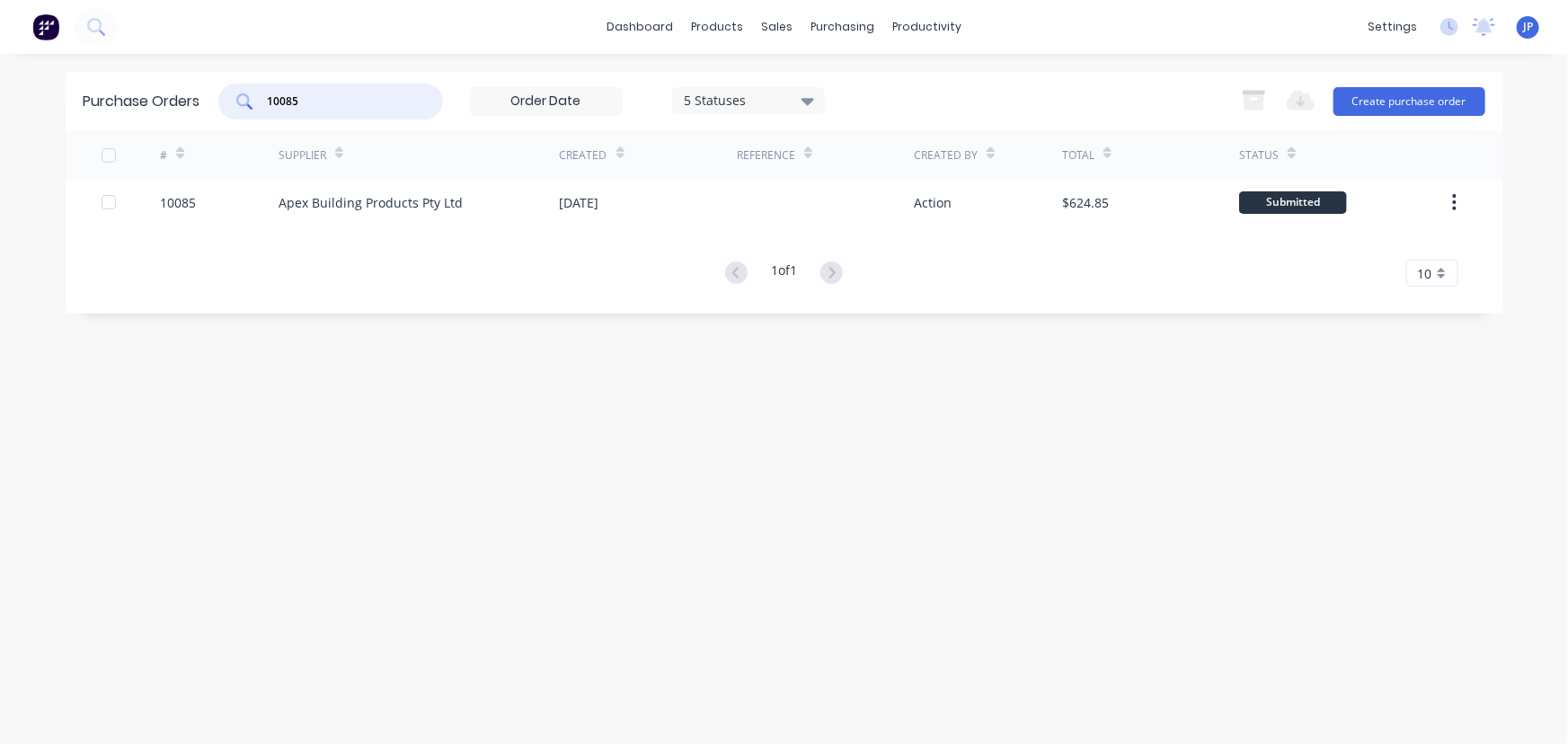
drag, startPoint x: 314, startPoint y: 98, endPoint x: 250, endPoint y: 102, distance: 64.1
click at [250, 102] on div "10085" at bounding box center [330, 102] width 224 height 36
type input "10093"
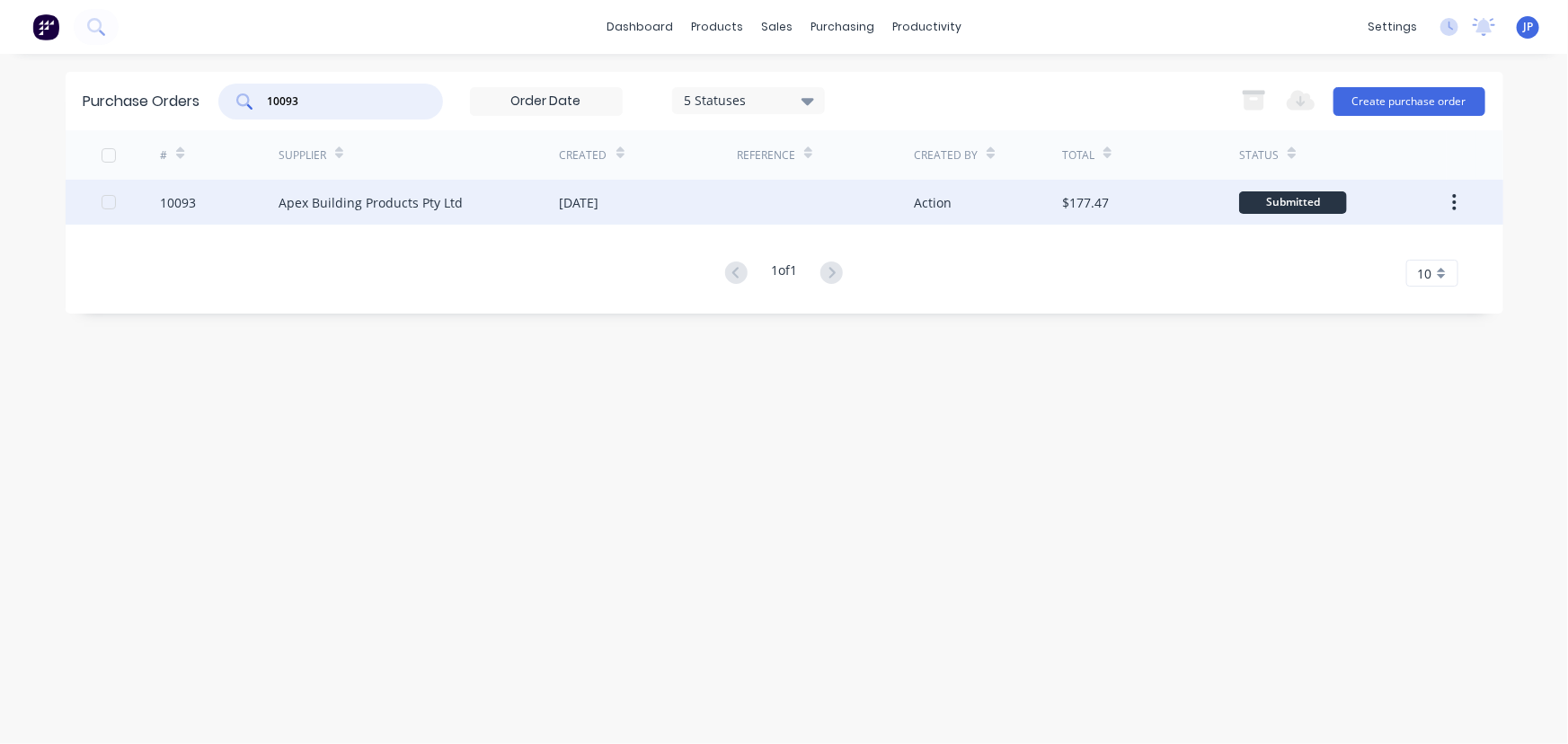
click at [325, 206] on div "Apex Building Products Pty Ltd" at bounding box center [371, 202] width 185 height 18
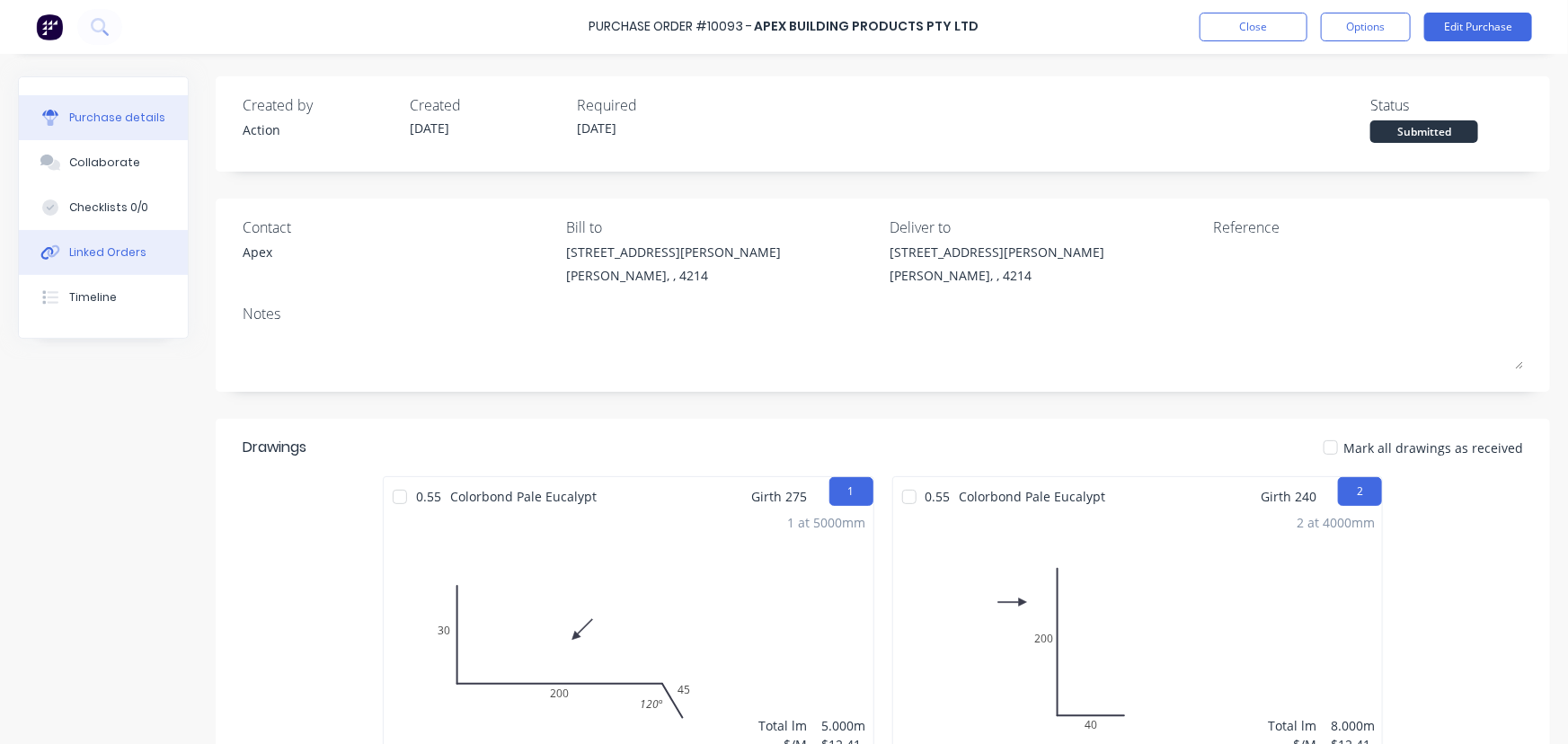
click at [159, 250] on button "Linked Orders" at bounding box center [103, 252] width 169 height 45
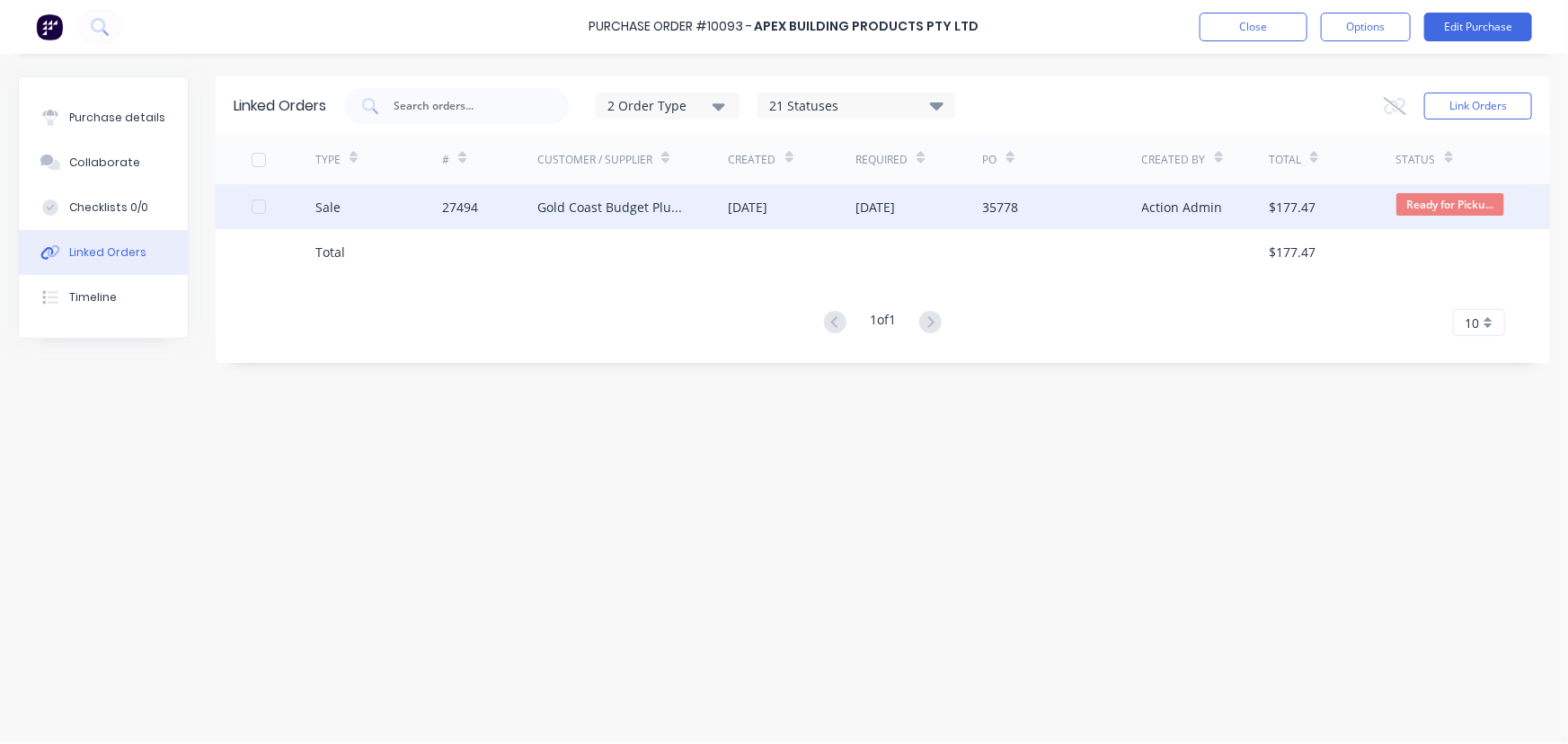
click at [581, 206] on div "Gold Coast Budget Plumbing" at bounding box center [614, 207] width 154 height 18
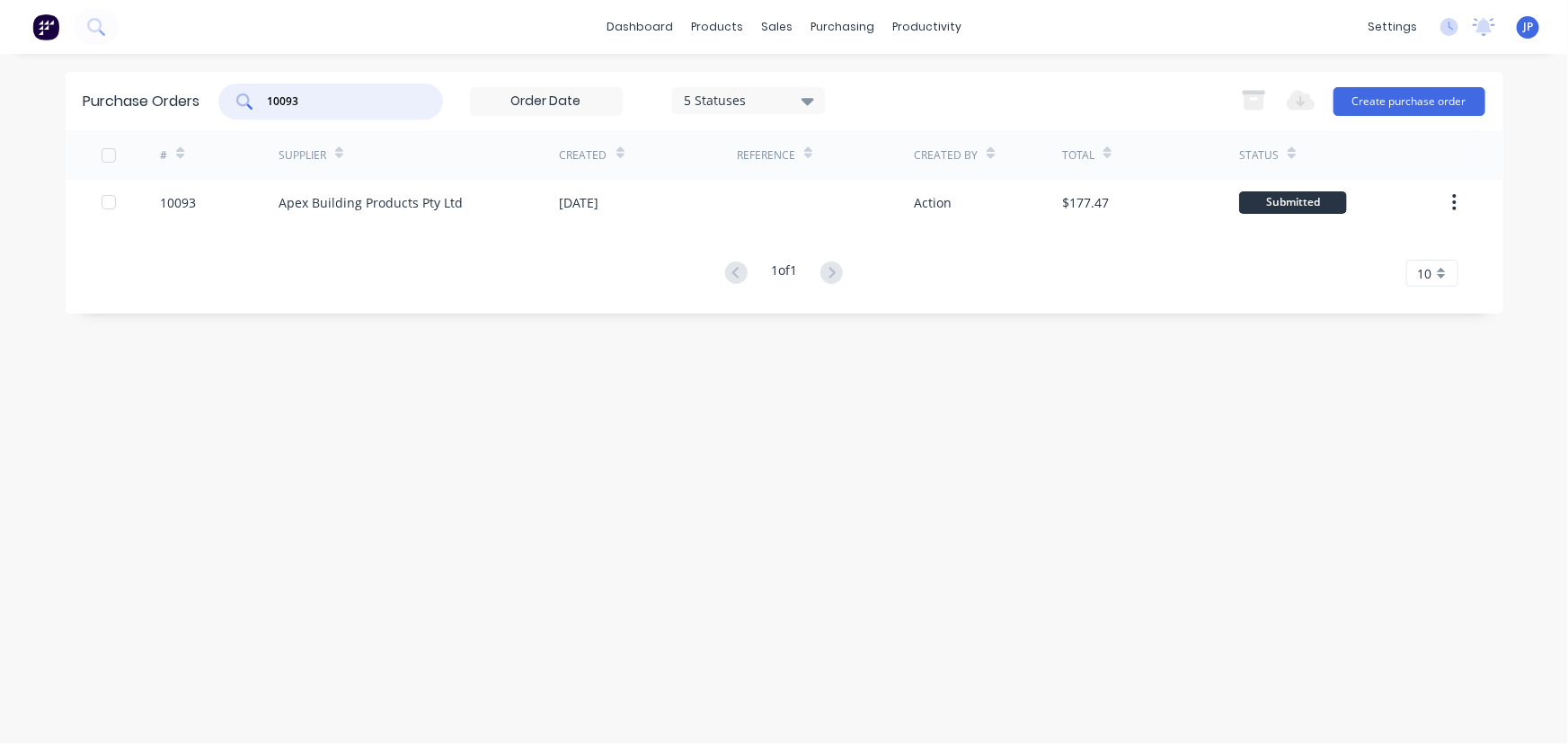
drag, startPoint x: 315, startPoint y: 96, endPoint x: 262, endPoint y: 102, distance: 53.3
click at [262, 102] on div "10093" at bounding box center [330, 102] width 224 height 36
type input "10092"
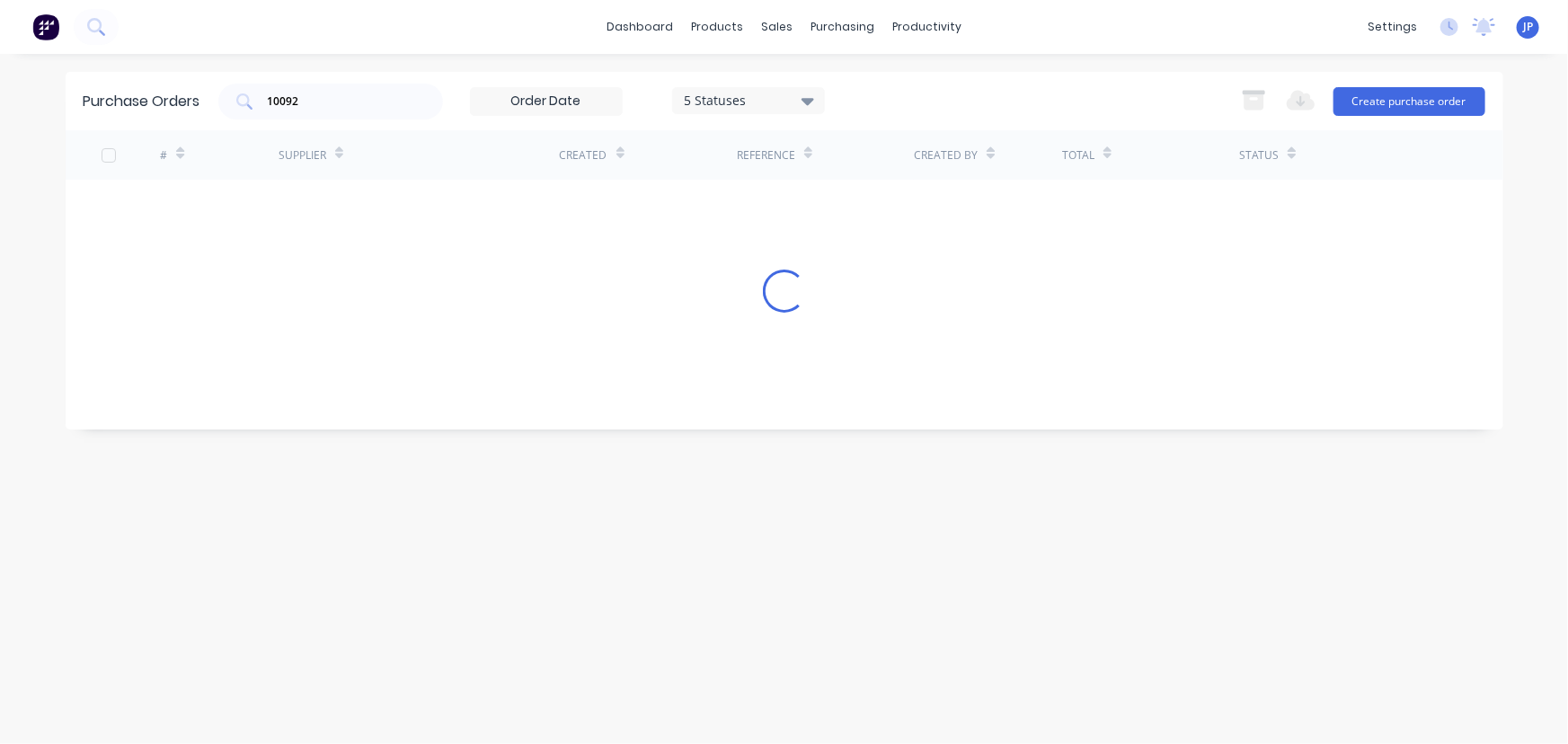
click at [296, 438] on div "Purchase Orders 10092 5 Statuses 5 Statuses Export to Excel (XLSX) Create purch…" at bounding box center [784, 399] width 1438 height 654
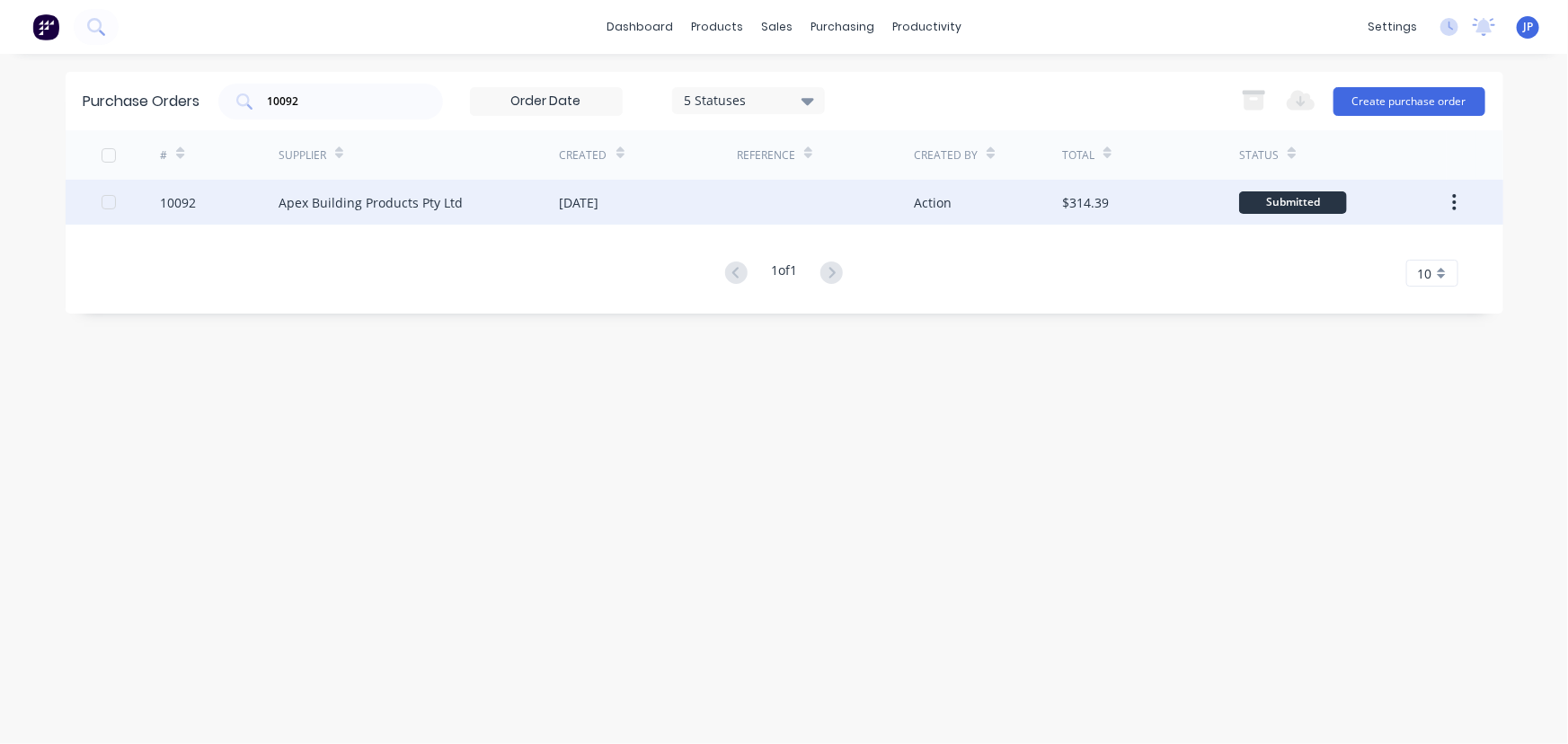
click at [380, 205] on div "Apex Building Products Pty Ltd" at bounding box center [371, 202] width 185 height 18
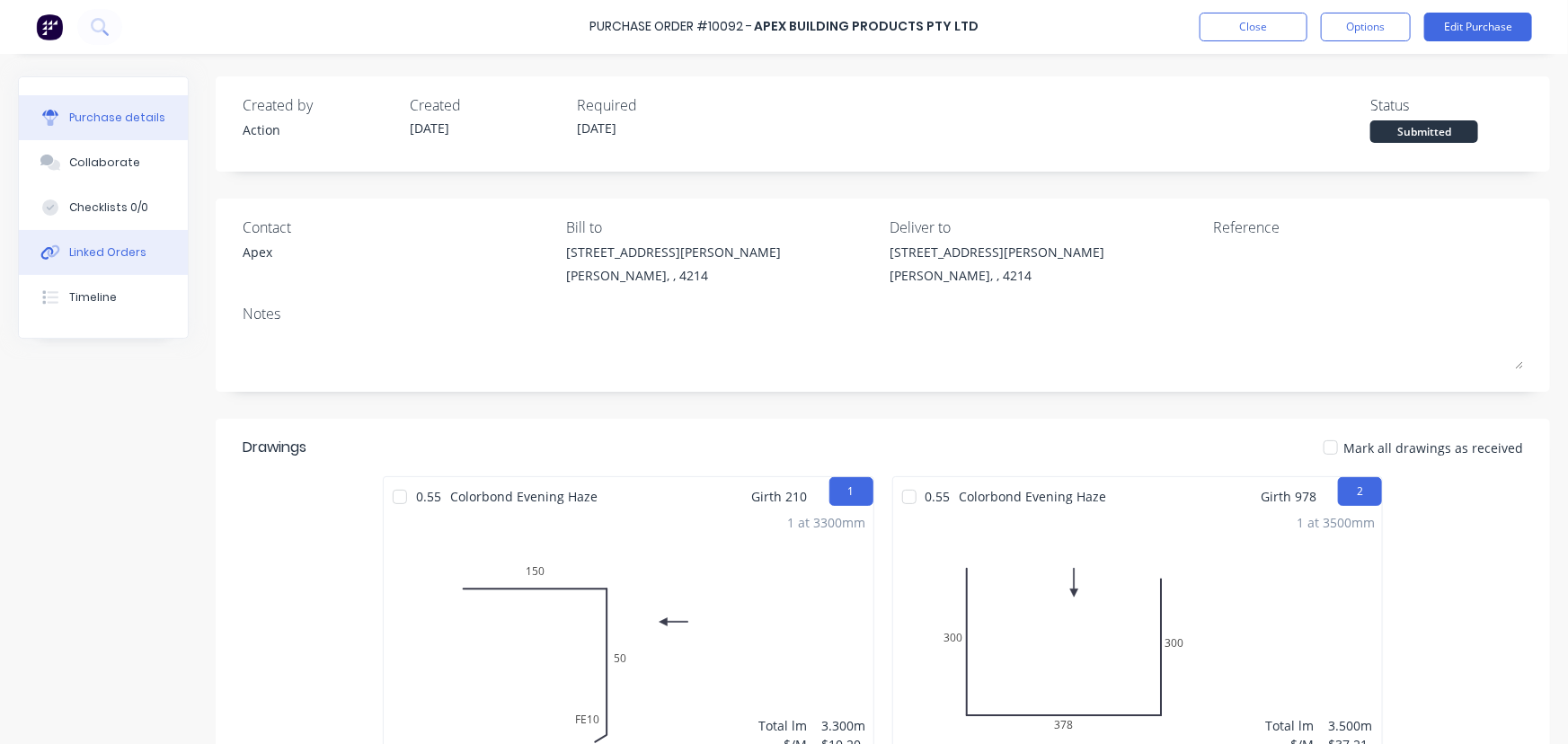
click at [151, 255] on button "Linked Orders" at bounding box center [103, 252] width 169 height 45
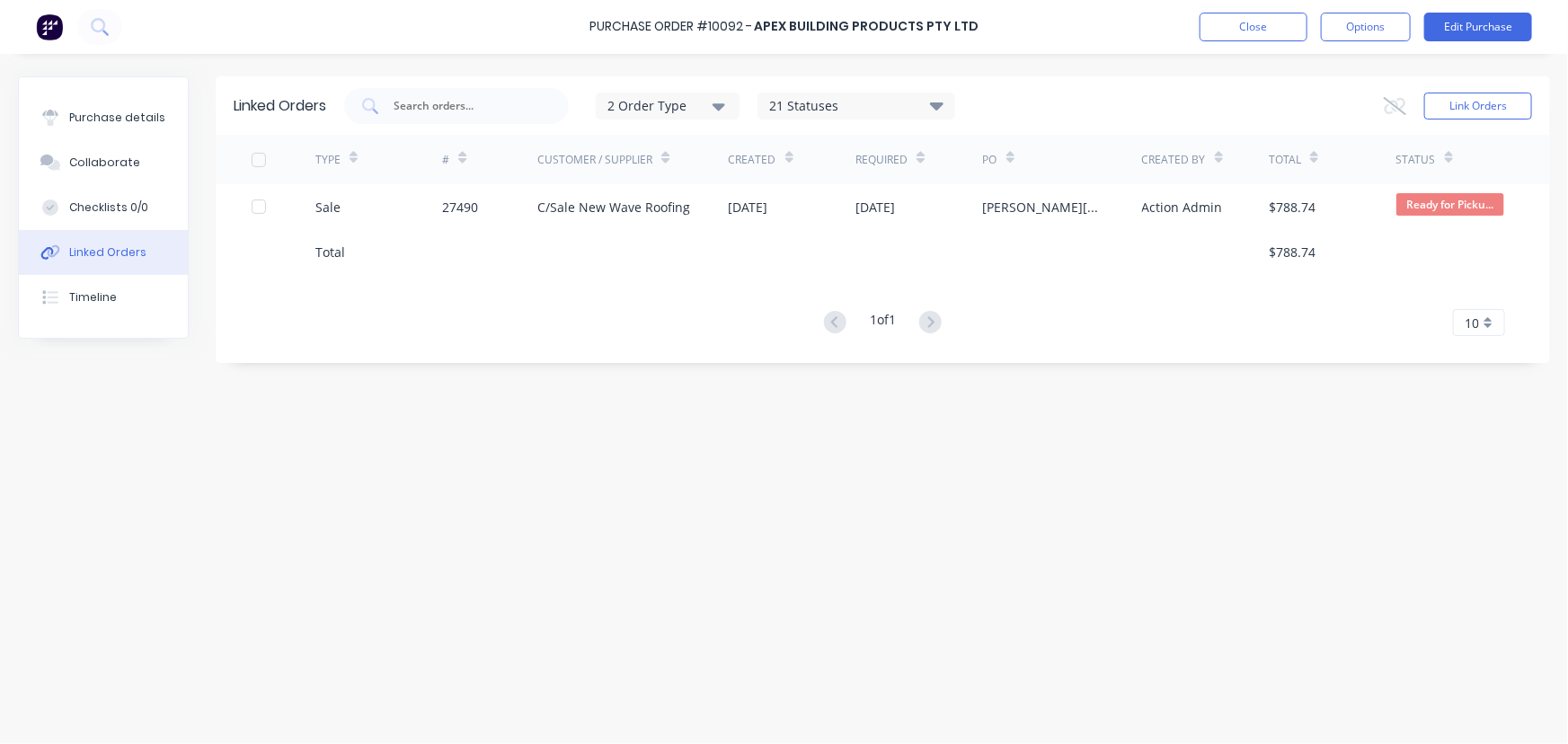
click at [18, 230] on button "Linked Orders" at bounding box center [103, 252] width 169 height 45
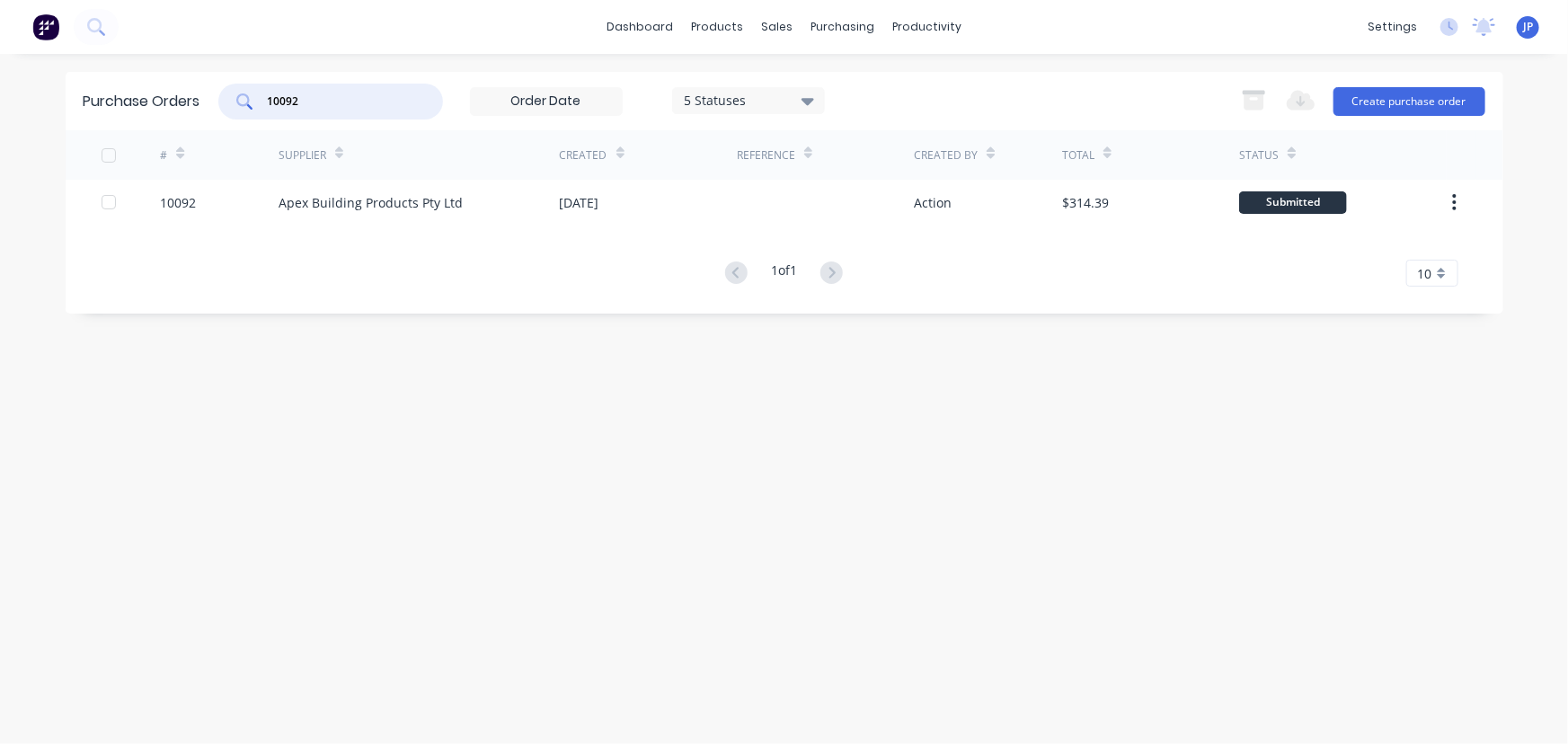
drag, startPoint x: 314, startPoint y: 102, endPoint x: 223, endPoint y: 117, distance: 92.2
click at [223, 117] on div "10092 5 Statuses 5 Statuses" at bounding box center [521, 102] width 607 height 36
type input "10101"
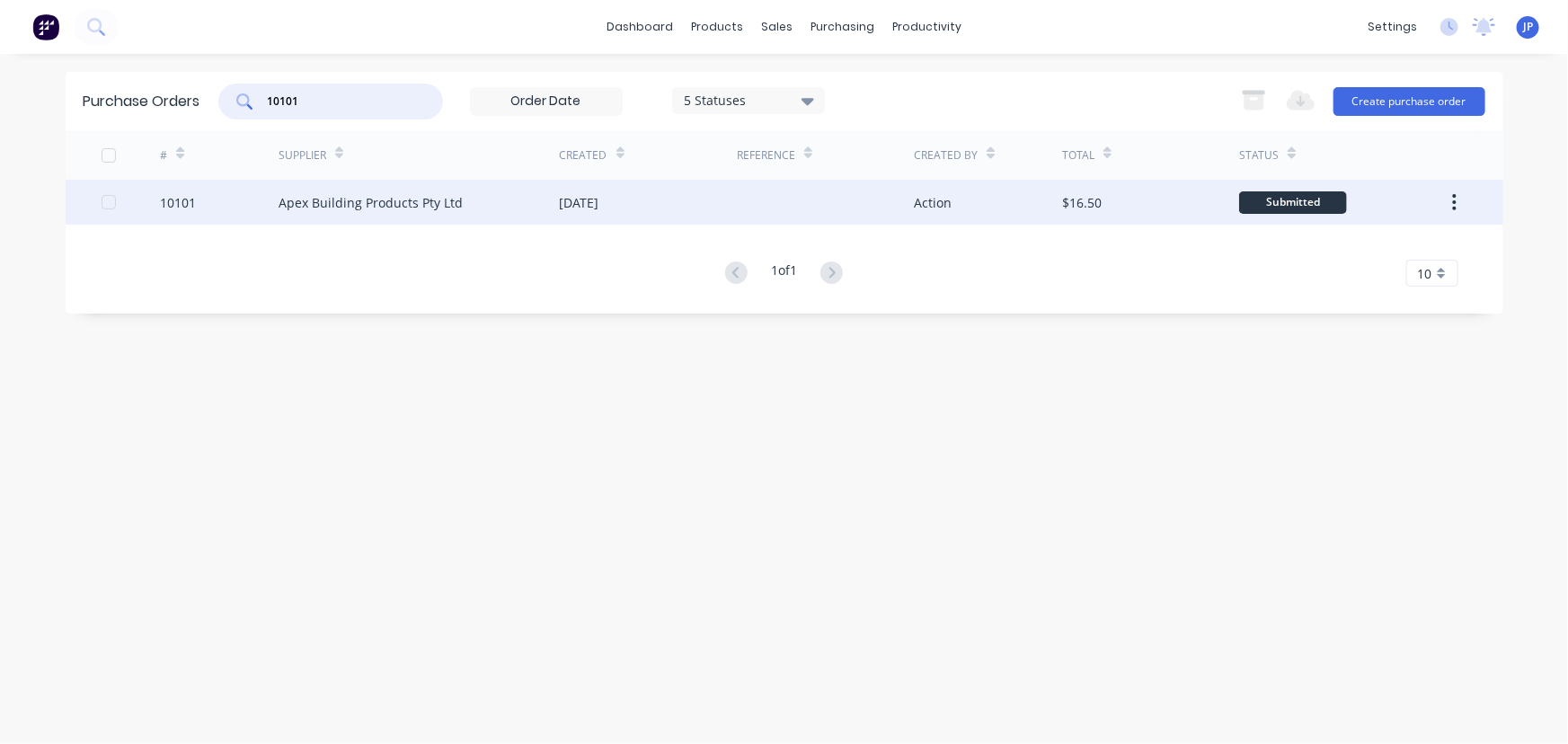
click at [333, 204] on div "Apex Building Products Pty Ltd" at bounding box center [371, 202] width 185 height 18
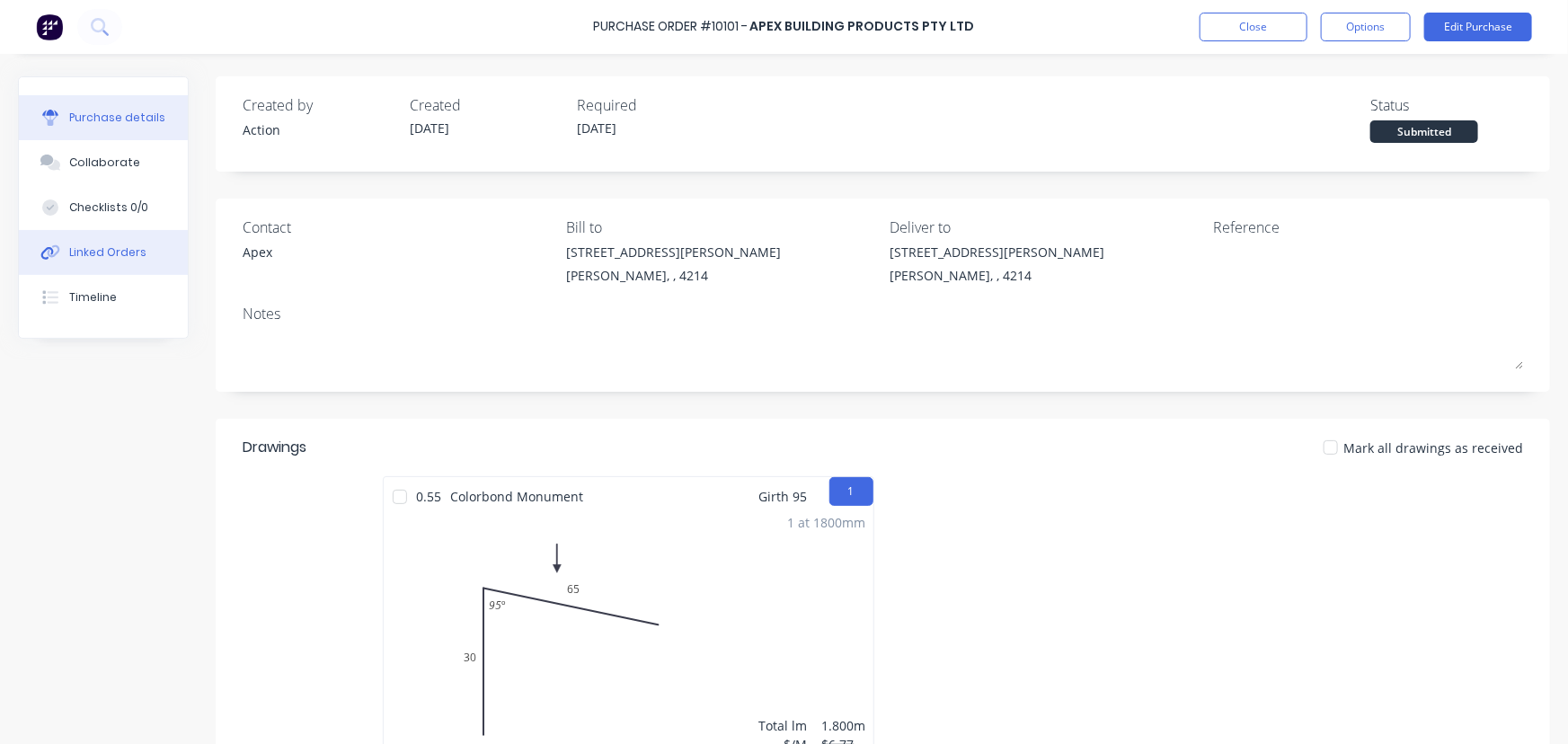
click at [131, 252] on div "Linked Orders" at bounding box center [108, 253] width 78 height 17
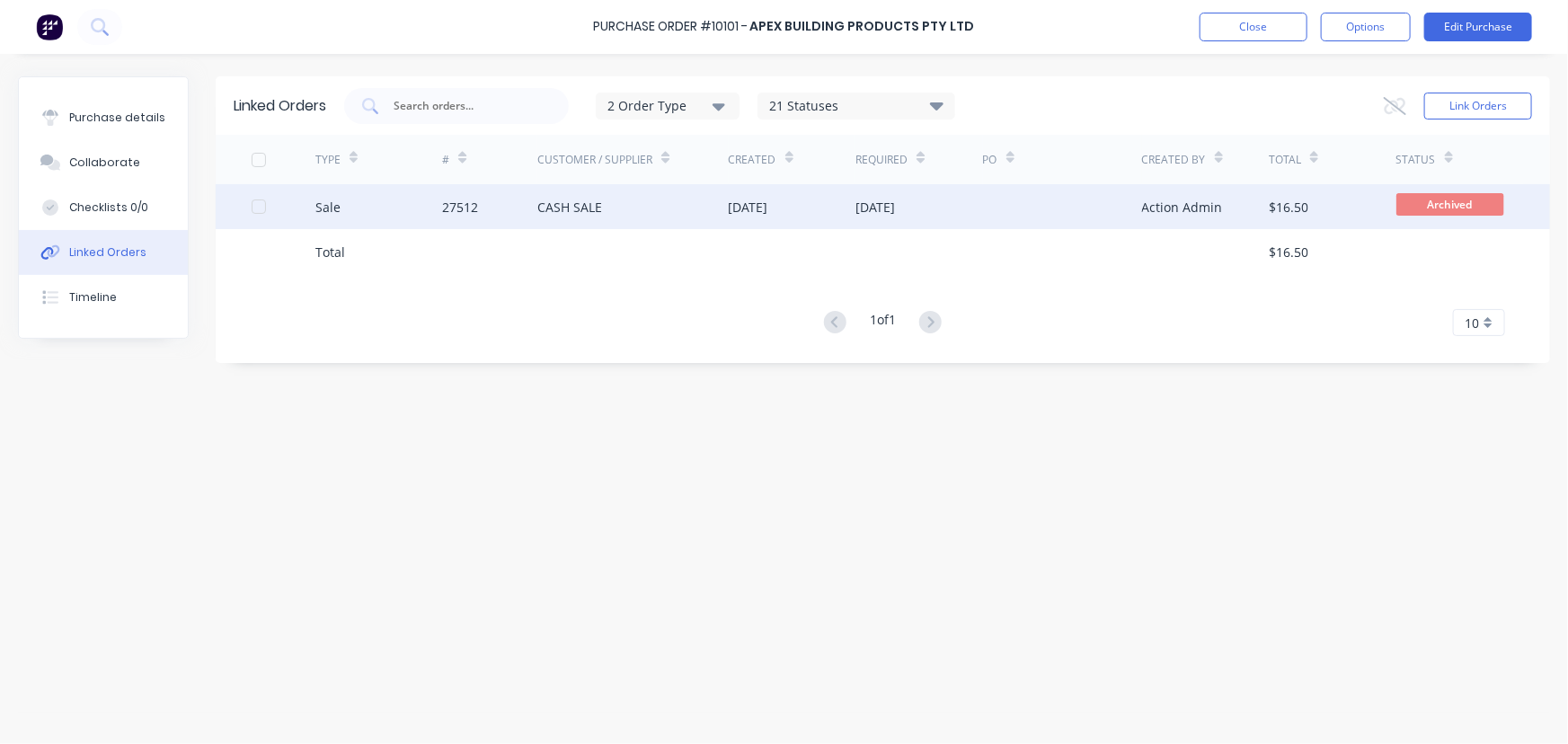
click at [417, 213] on div "Sale" at bounding box center [380, 207] width 127 height 45
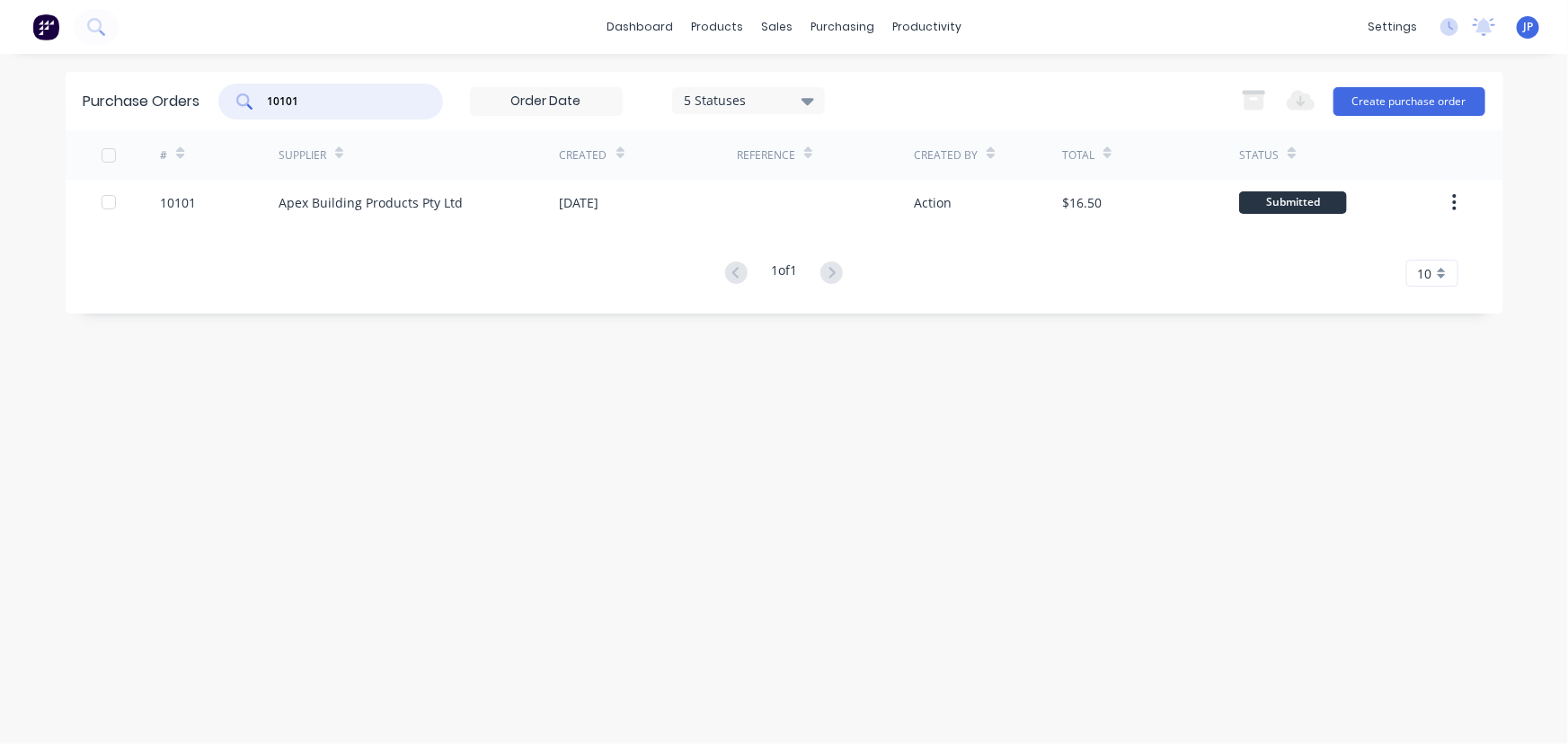
drag, startPoint x: 315, startPoint y: 98, endPoint x: 242, endPoint y: 111, distance: 74.1
click at [242, 111] on div "10101" at bounding box center [330, 102] width 224 height 36
type input "10121"
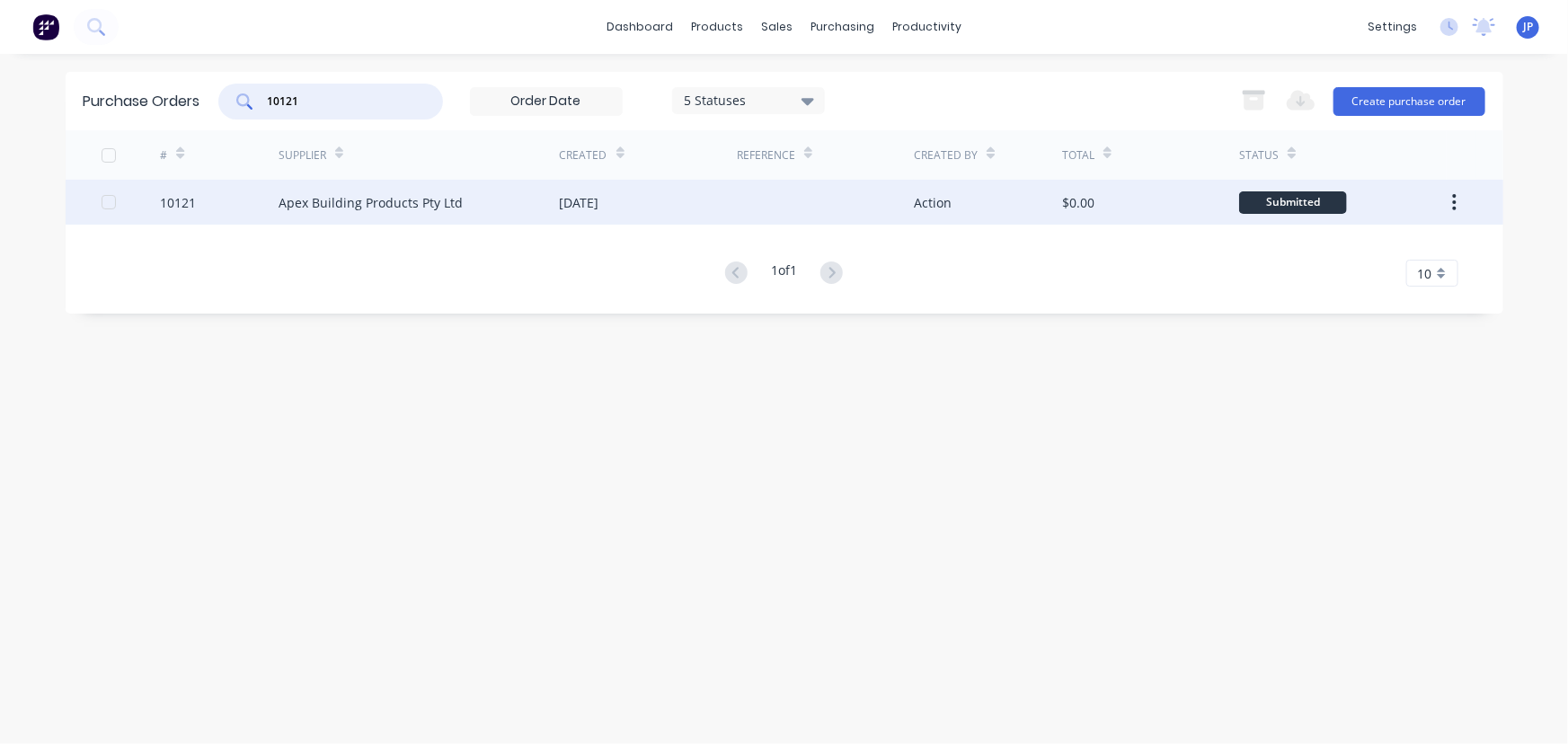
click at [286, 197] on div "Apex Building Products Pty Ltd" at bounding box center [371, 202] width 185 height 18
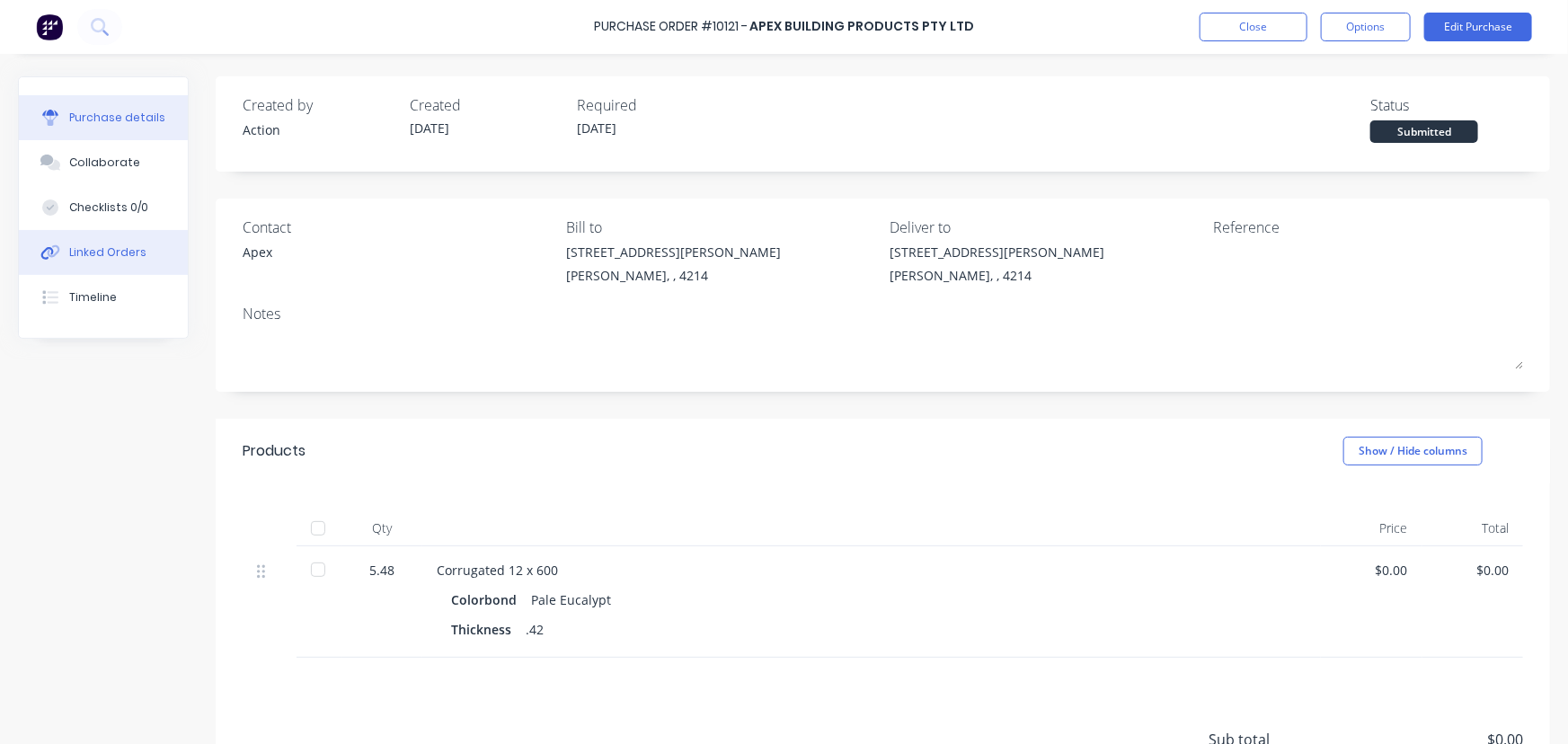
click at [152, 254] on button "Linked Orders" at bounding box center [103, 252] width 169 height 45
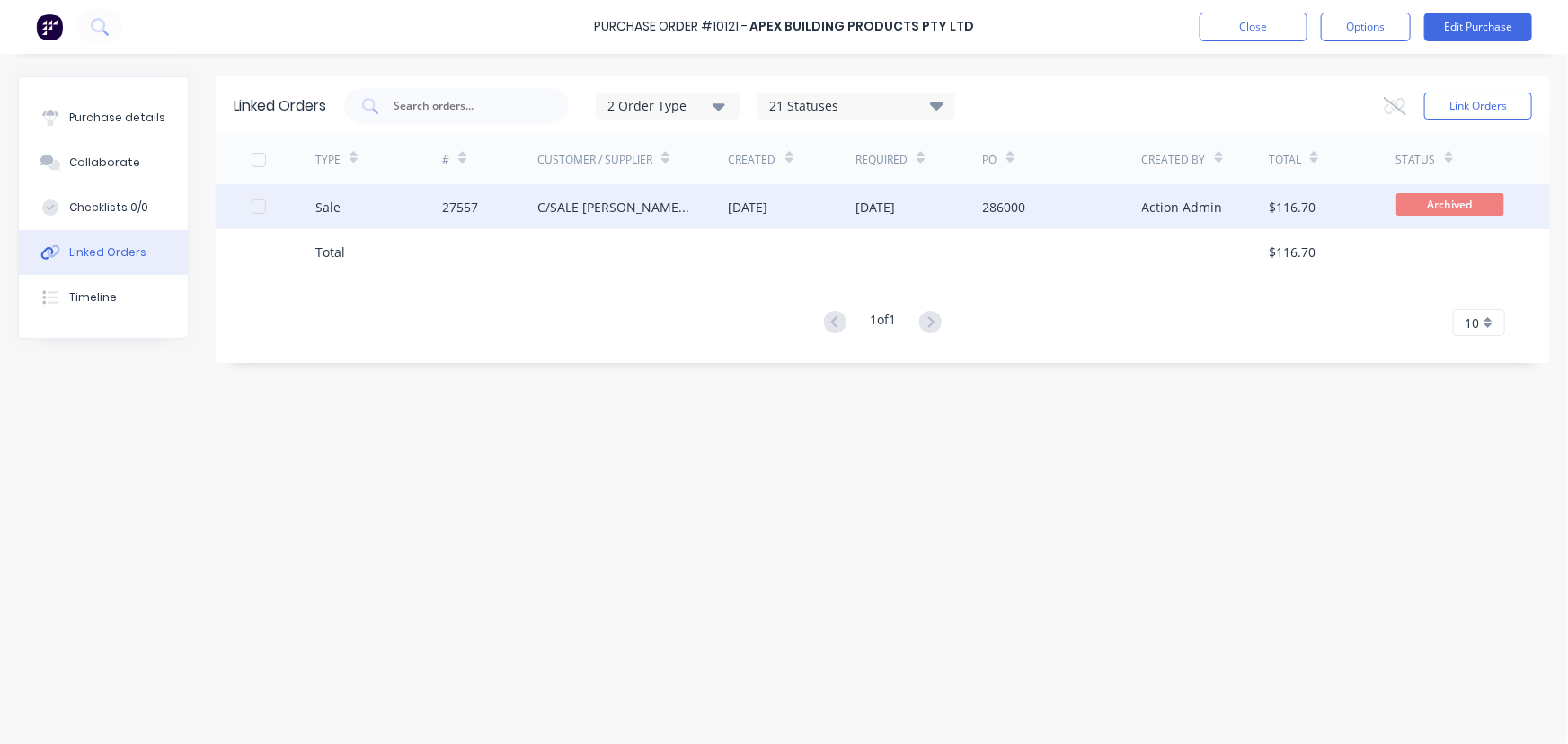
click at [378, 212] on div "Sale" at bounding box center [380, 207] width 127 height 45
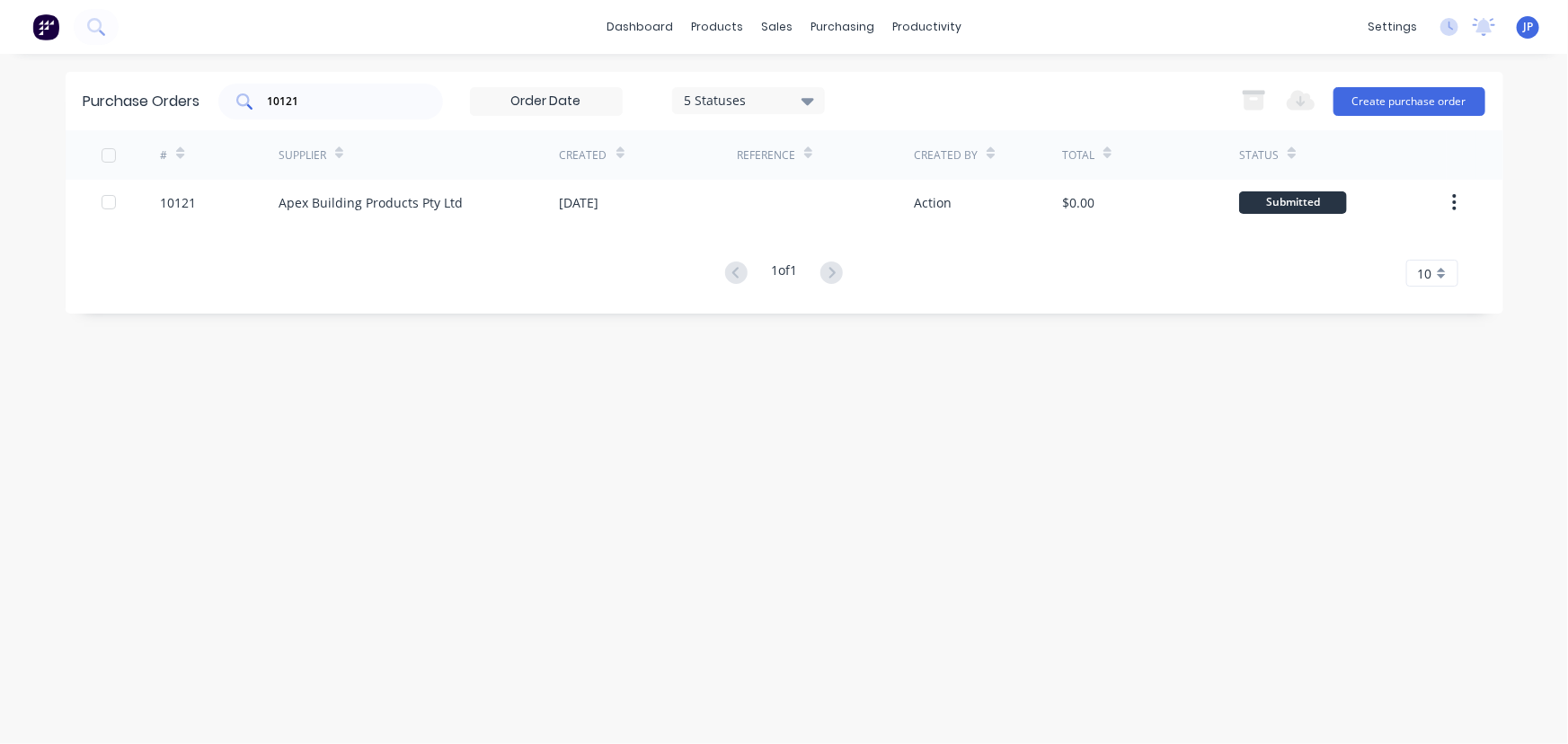
drag, startPoint x: 278, startPoint y: 111, endPoint x: 261, endPoint y: 114, distance: 17.3
click at [261, 114] on div "10121" at bounding box center [330, 102] width 224 height 36
drag, startPoint x: 303, startPoint y: 104, endPoint x: 260, endPoint y: 105, distance: 43.0
click at [260, 105] on div "10121" at bounding box center [330, 102] width 224 height 36
type input "10115"
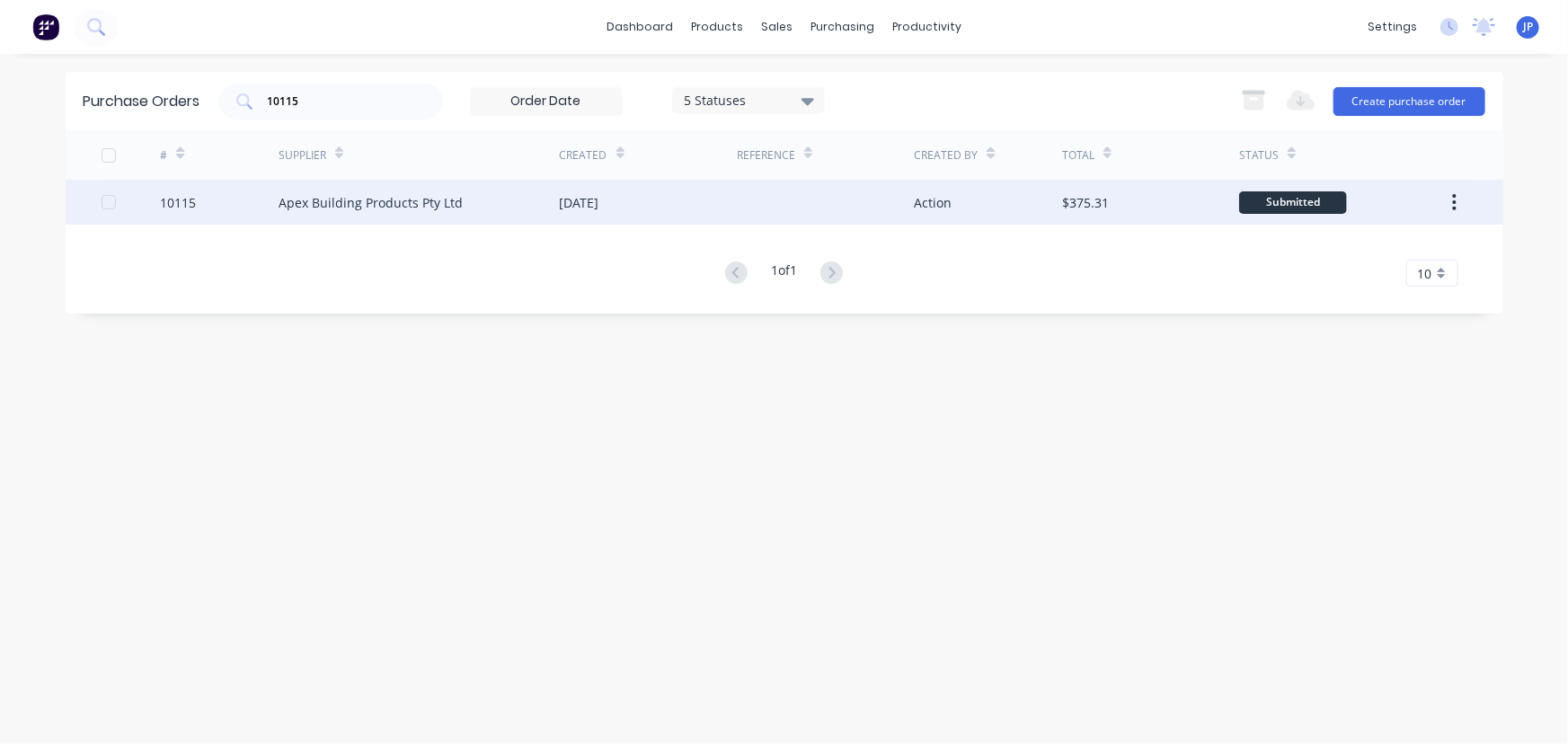
click at [301, 197] on div "Apex Building Products Pty Ltd" at bounding box center [371, 202] width 185 height 18
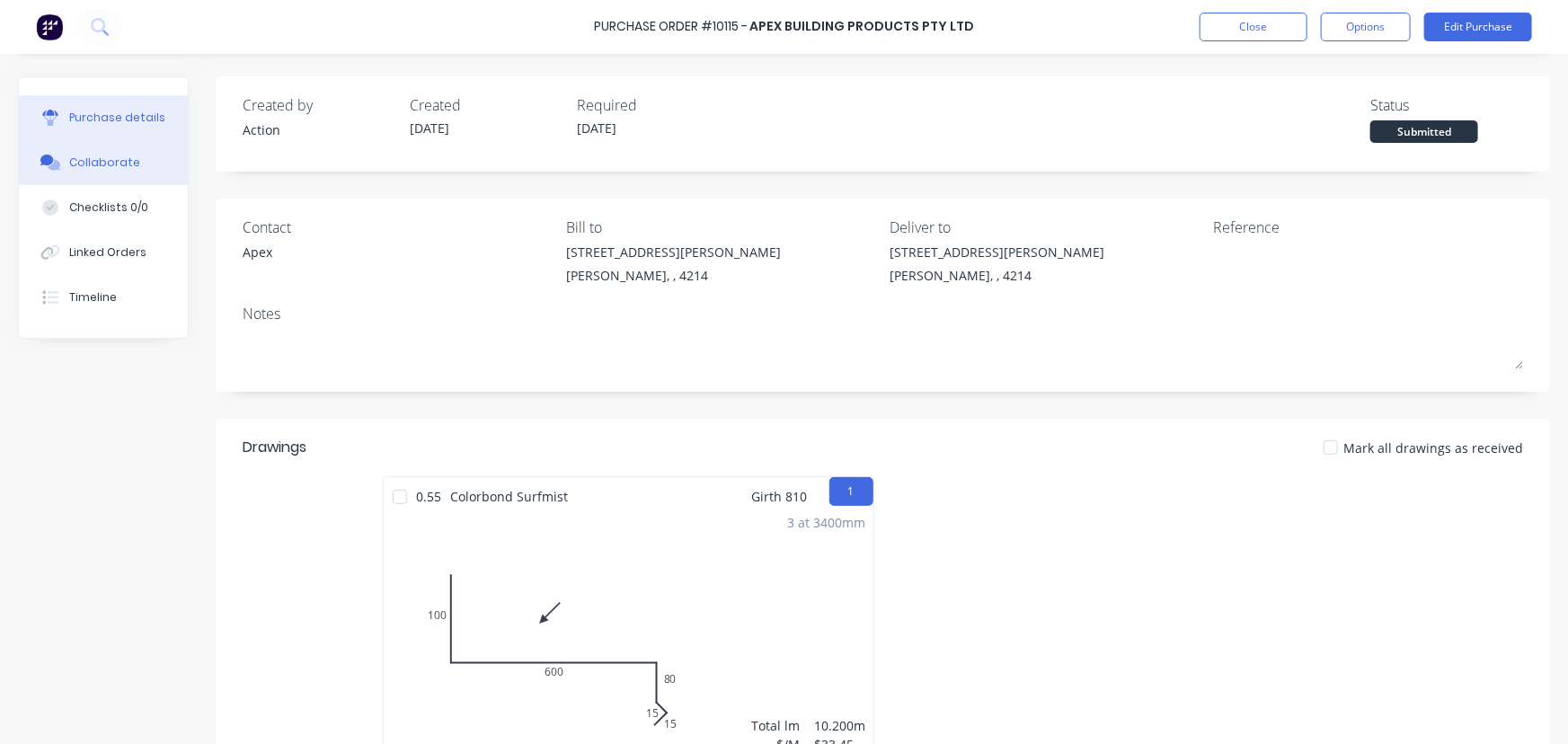
click at [131, 162] on div "Collaborate" at bounding box center [104, 162] width 71 height 17
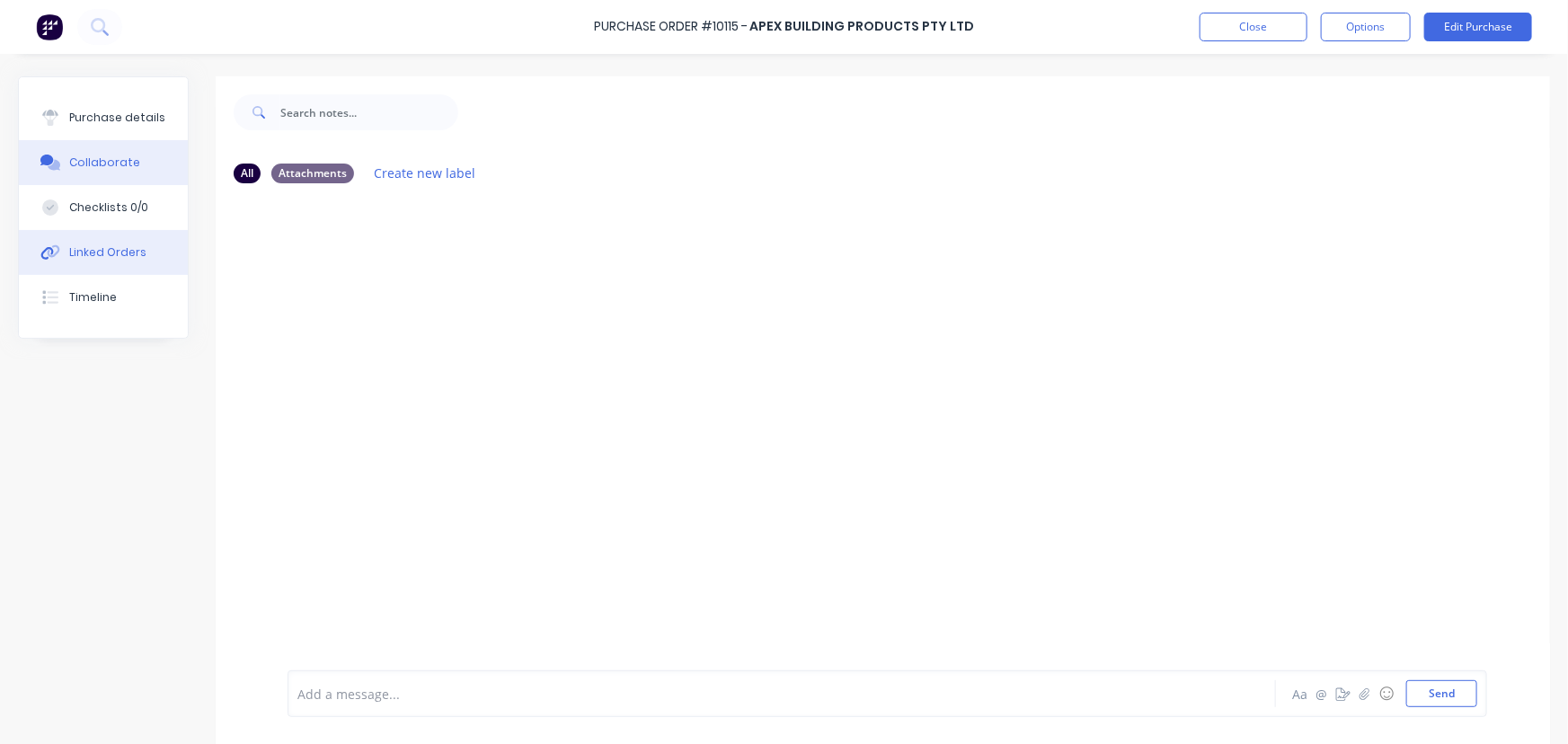
click at [128, 258] on div "Linked Orders" at bounding box center [108, 253] width 78 height 17
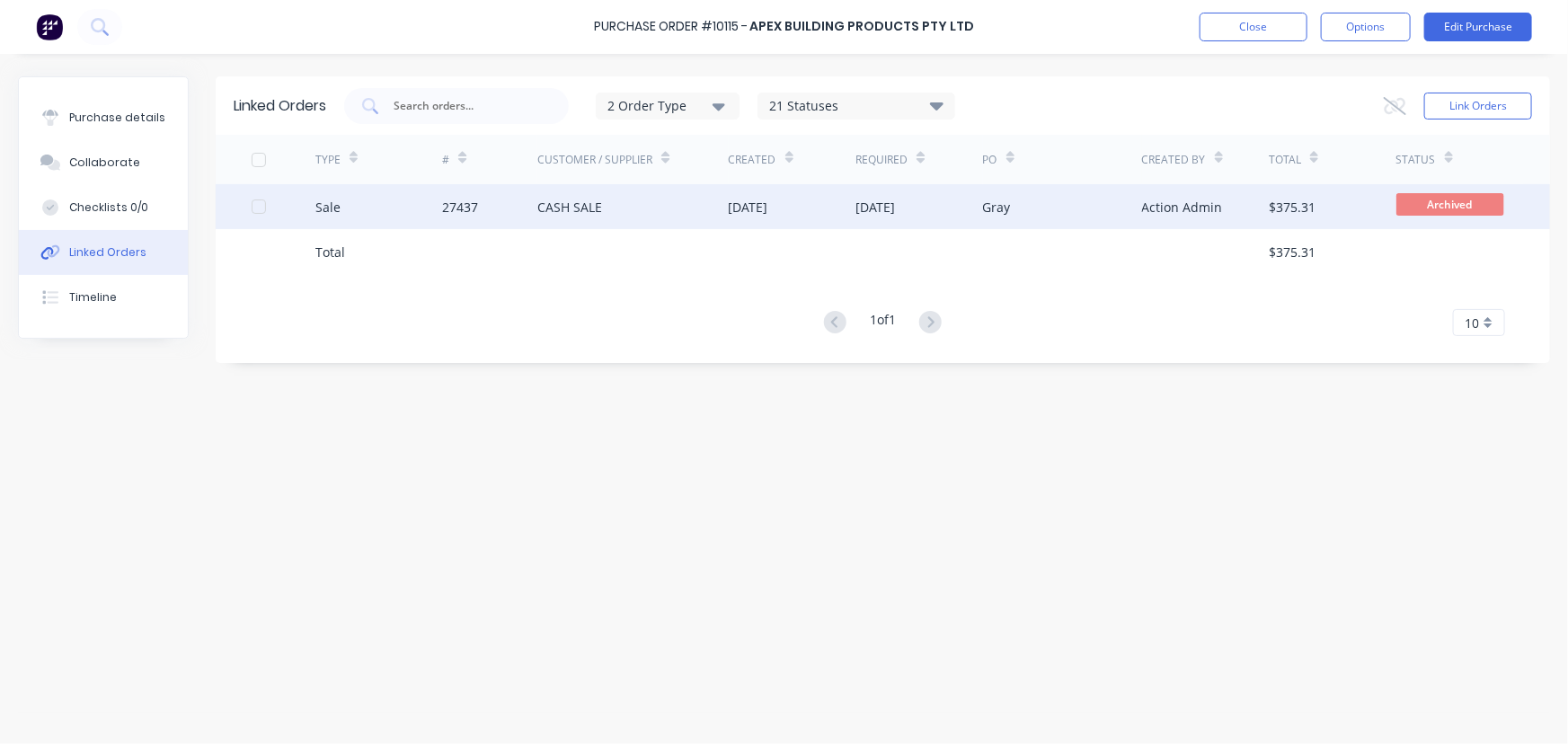
click at [611, 209] on div "CASH SALE" at bounding box center [633, 207] width 190 height 45
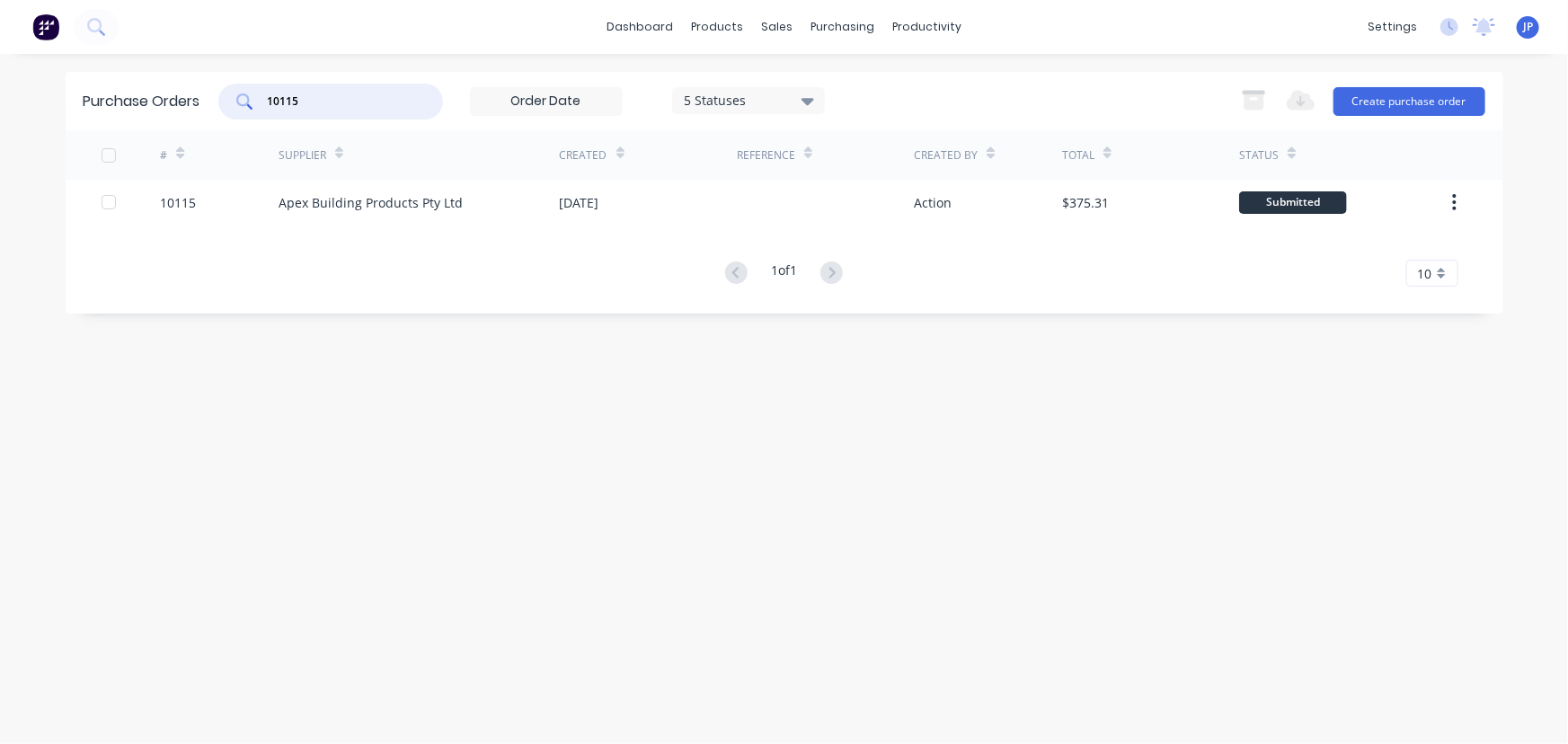
drag, startPoint x: 309, startPoint y: 104, endPoint x: 243, endPoint y: 102, distance: 66.0
click at [243, 102] on div "10115" at bounding box center [330, 102] width 224 height 36
type input "10133"
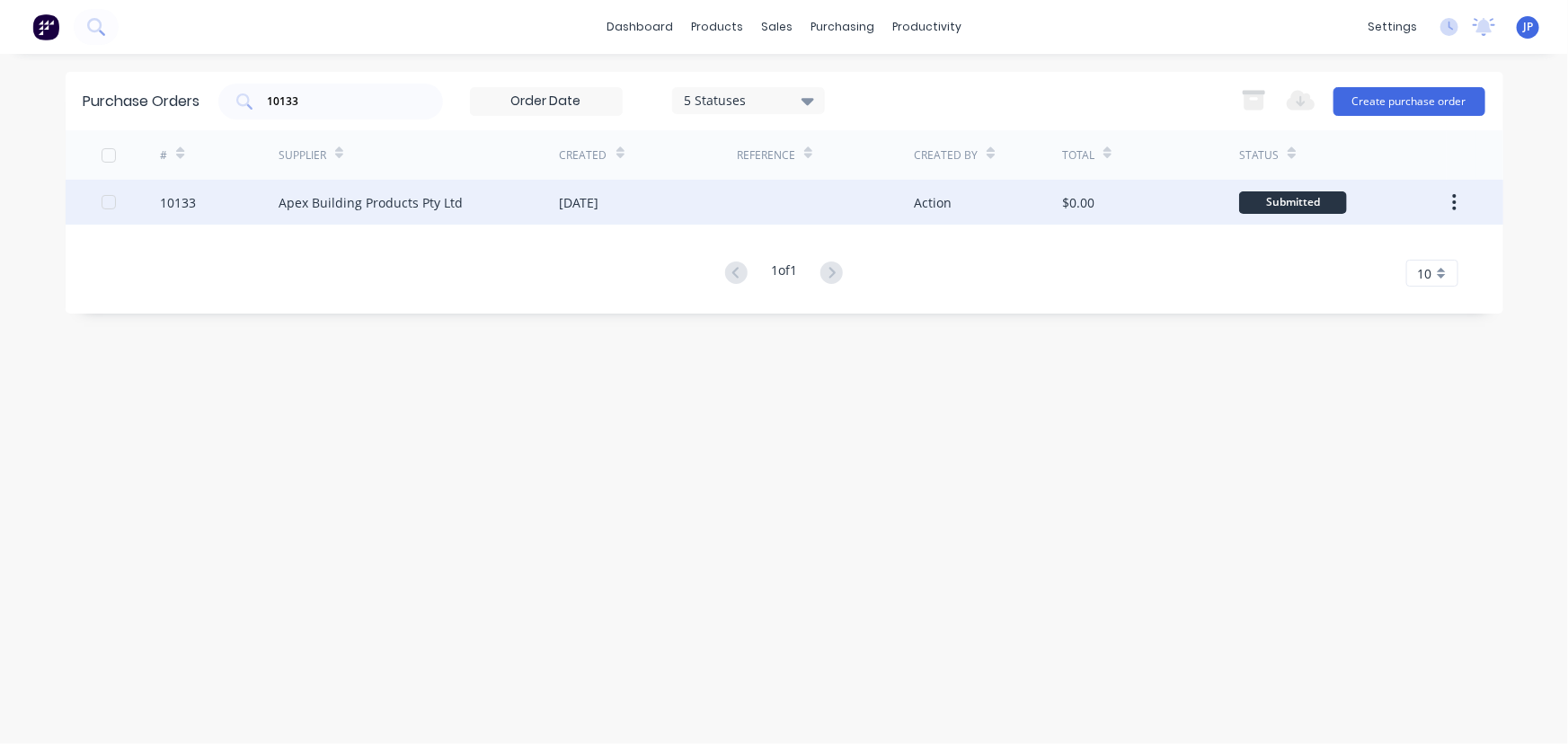
click at [413, 197] on div "Apex Building Products Pty Ltd" at bounding box center [371, 202] width 185 height 18
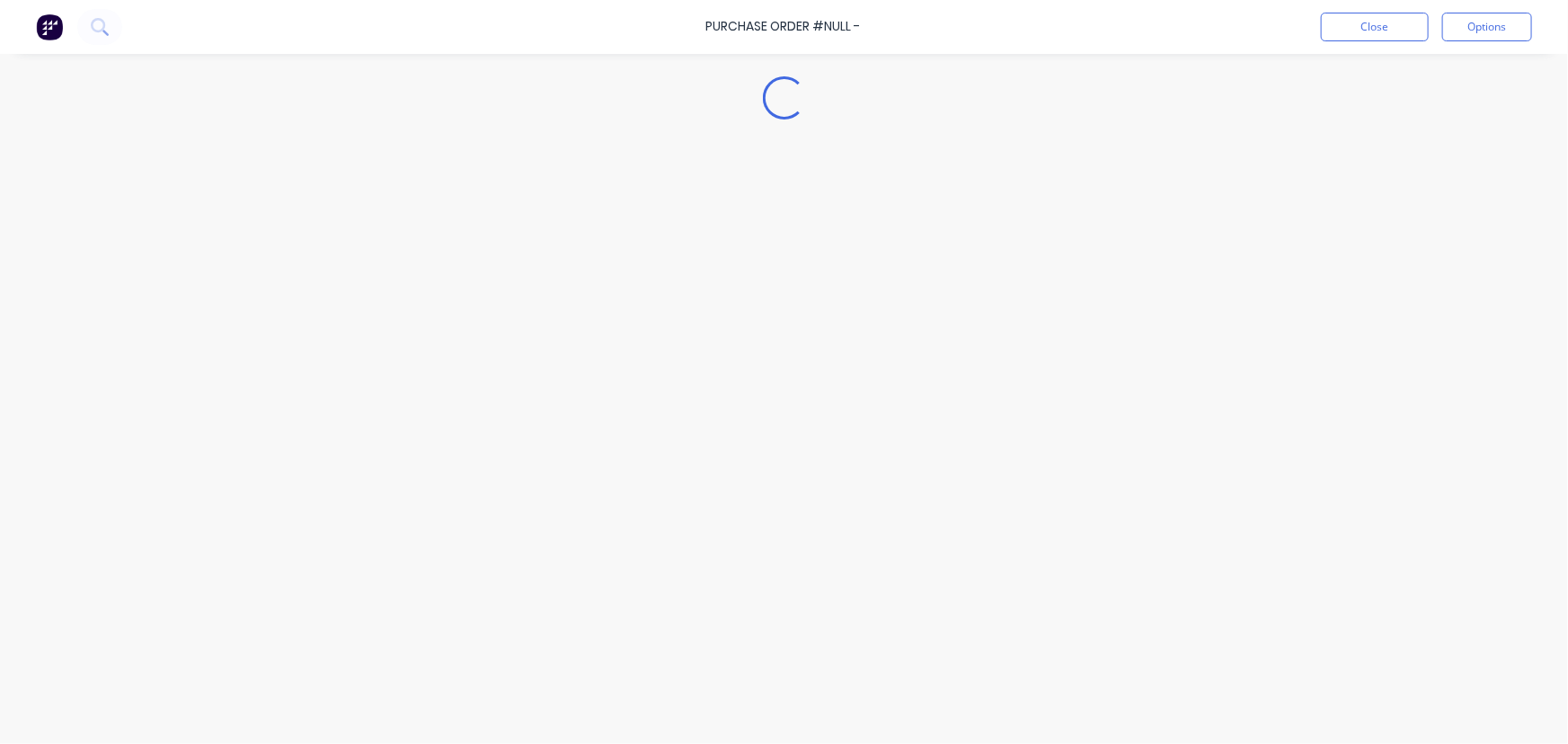
type textarea "x"
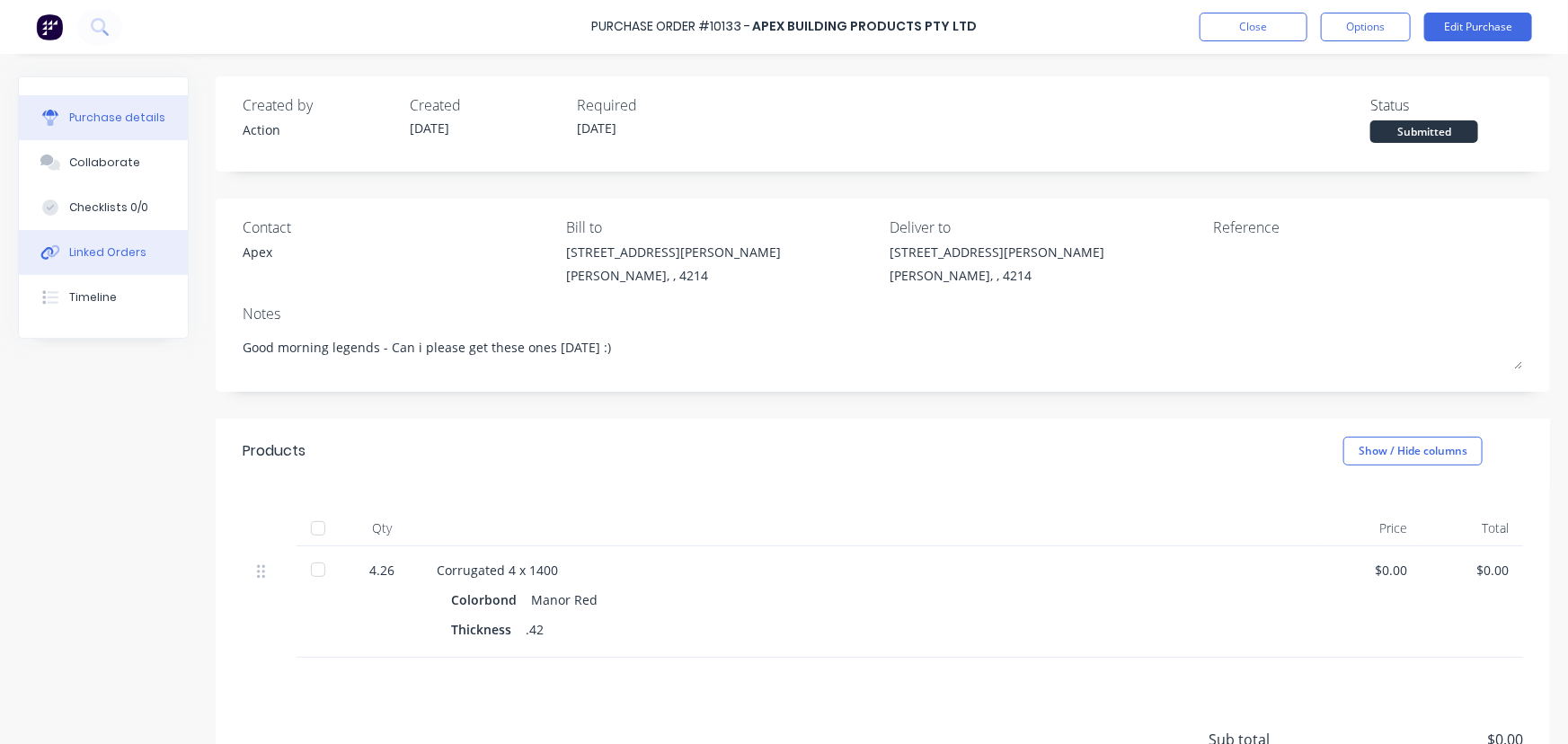
click at [115, 250] on div "Linked Orders" at bounding box center [108, 253] width 78 height 17
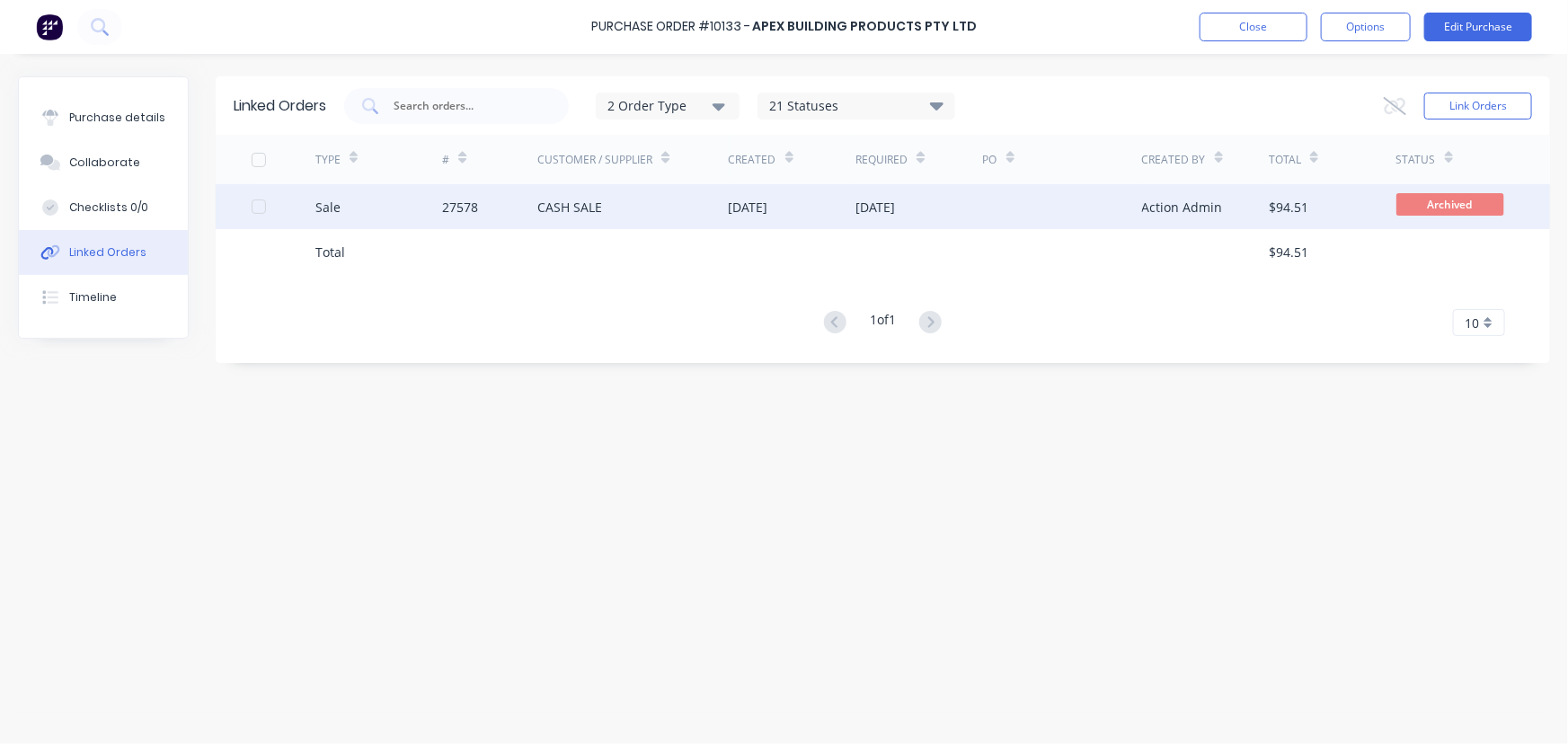
click at [500, 203] on div "27578" at bounding box center [489, 207] width 95 height 45
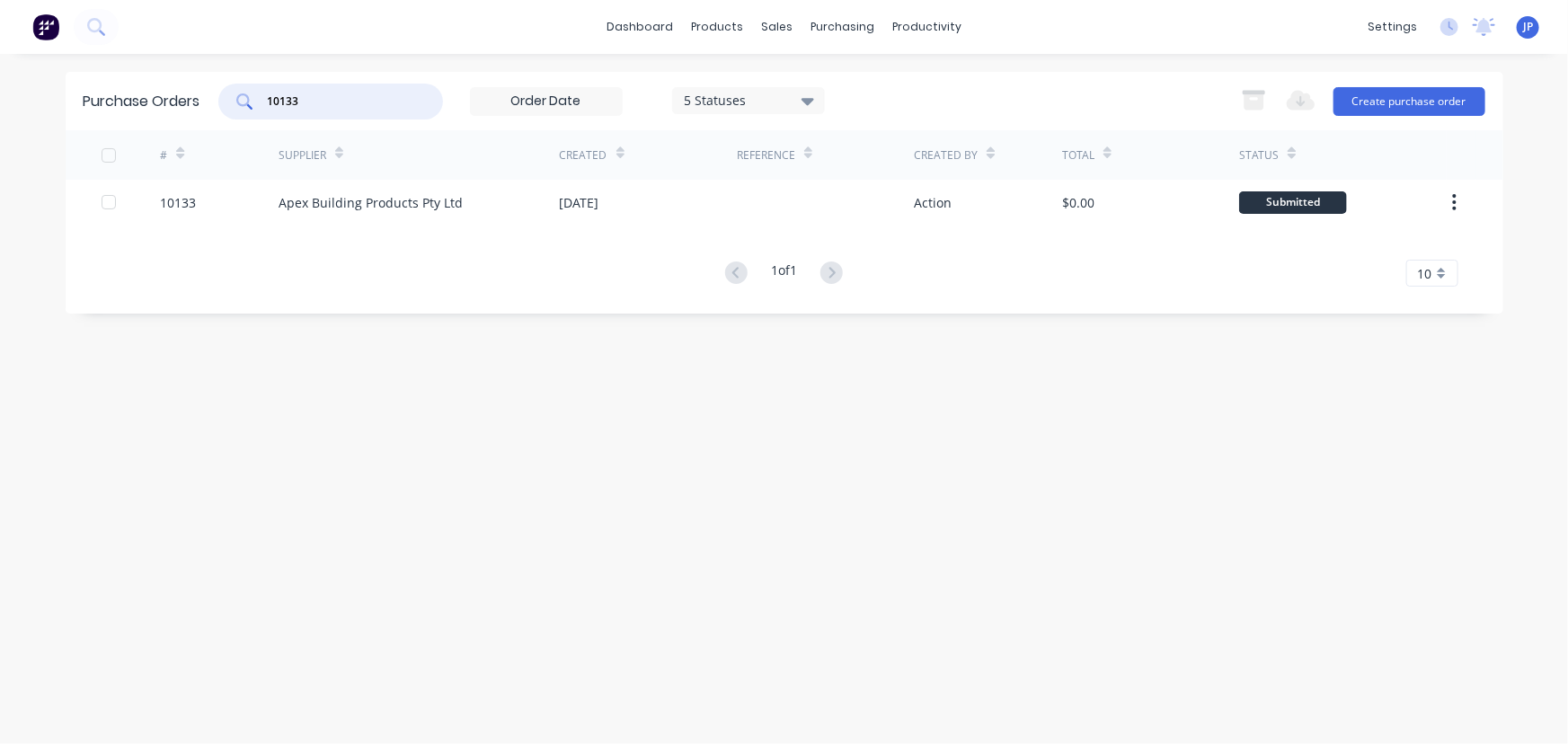
drag, startPoint x: 317, startPoint y: 98, endPoint x: 260, endPoint y: 102, distance: 57.1
click at [260, 102] on div "10133" at bounding box center [330, 102] width 224 height 36
type input "10123"
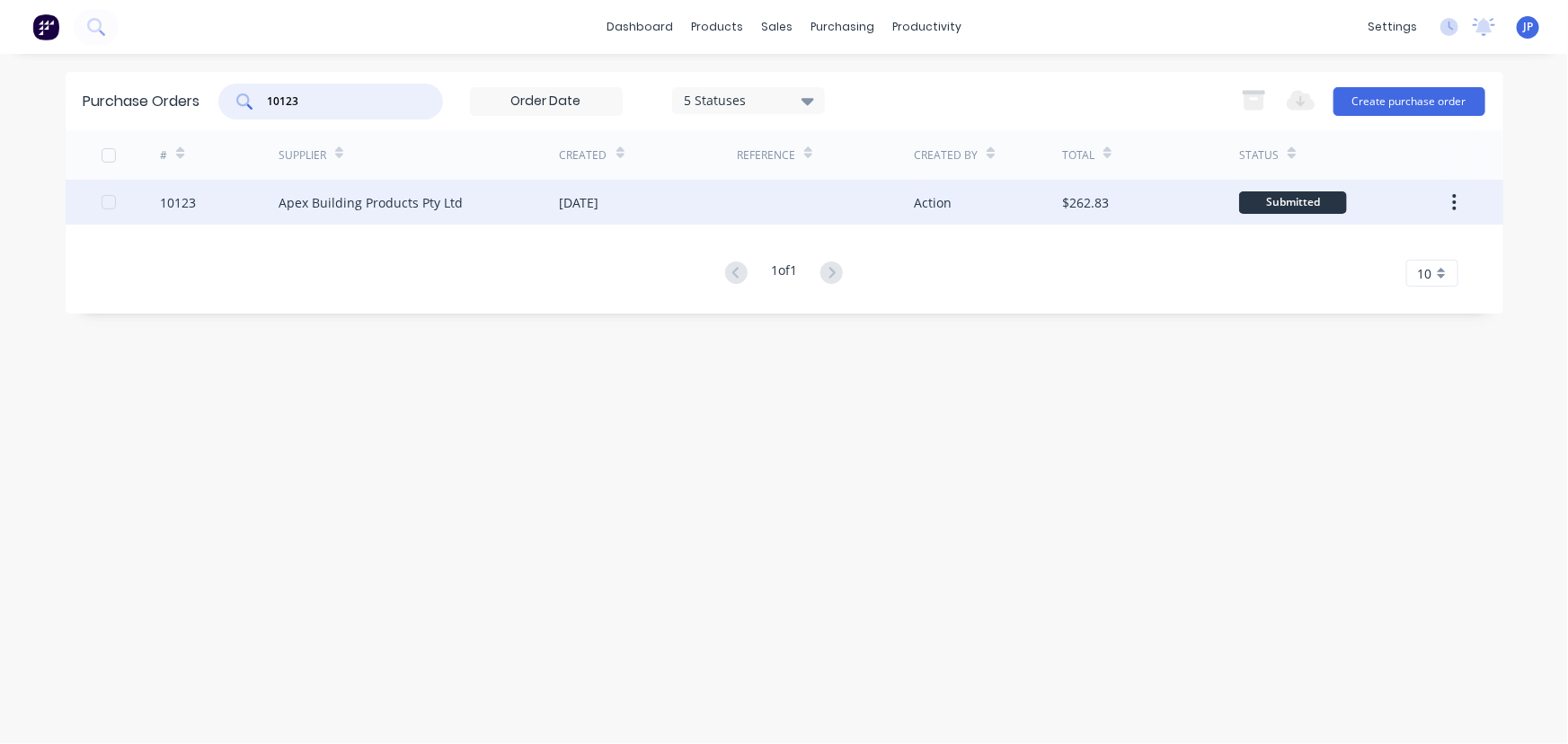
click at [341, 197] on div "Apex Building Products Pty Ltd" at bounding box center [371, 202] width 185 height 18
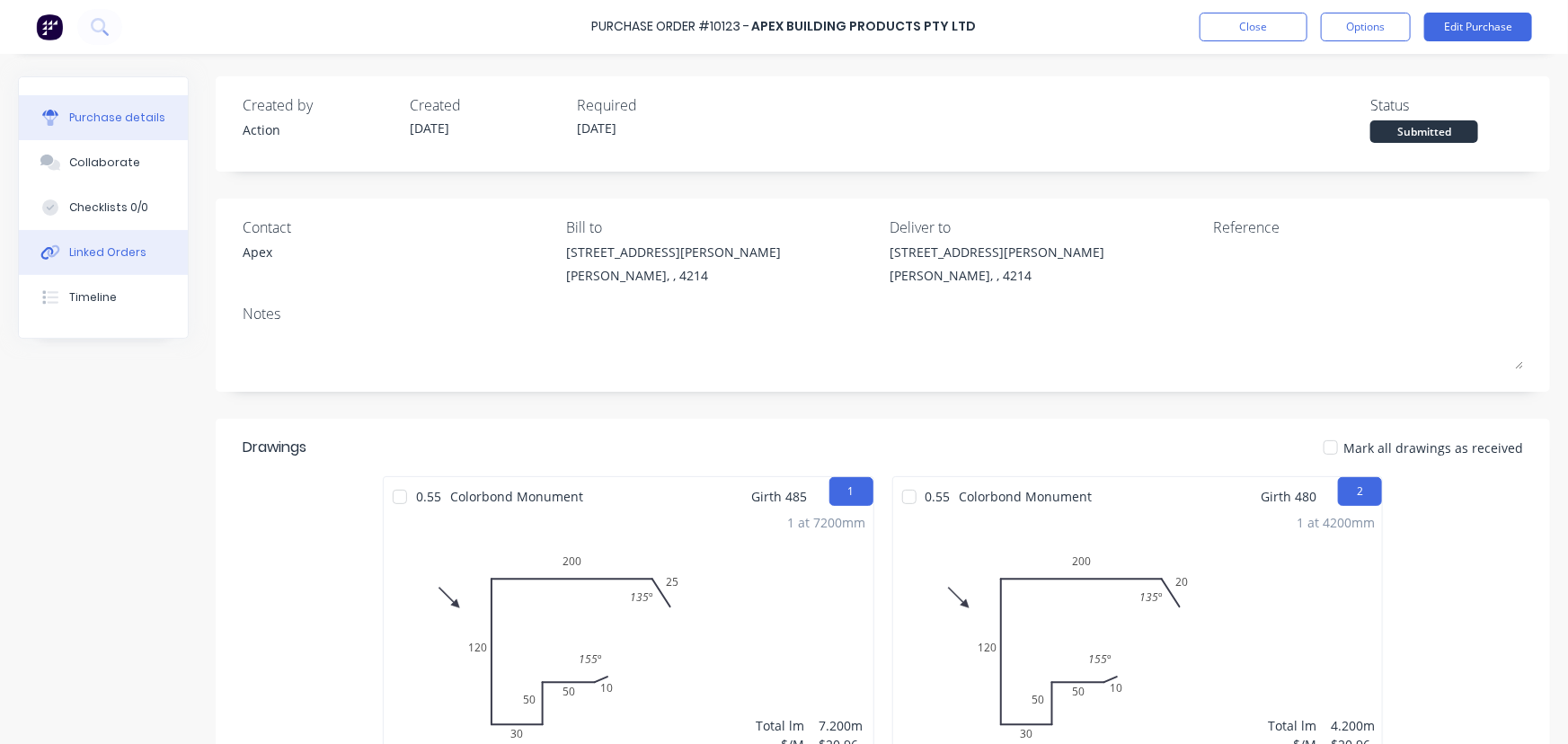
click at [144, 248] on button "Linked Orders" at bounding box center [103, 252] width 169 height 45
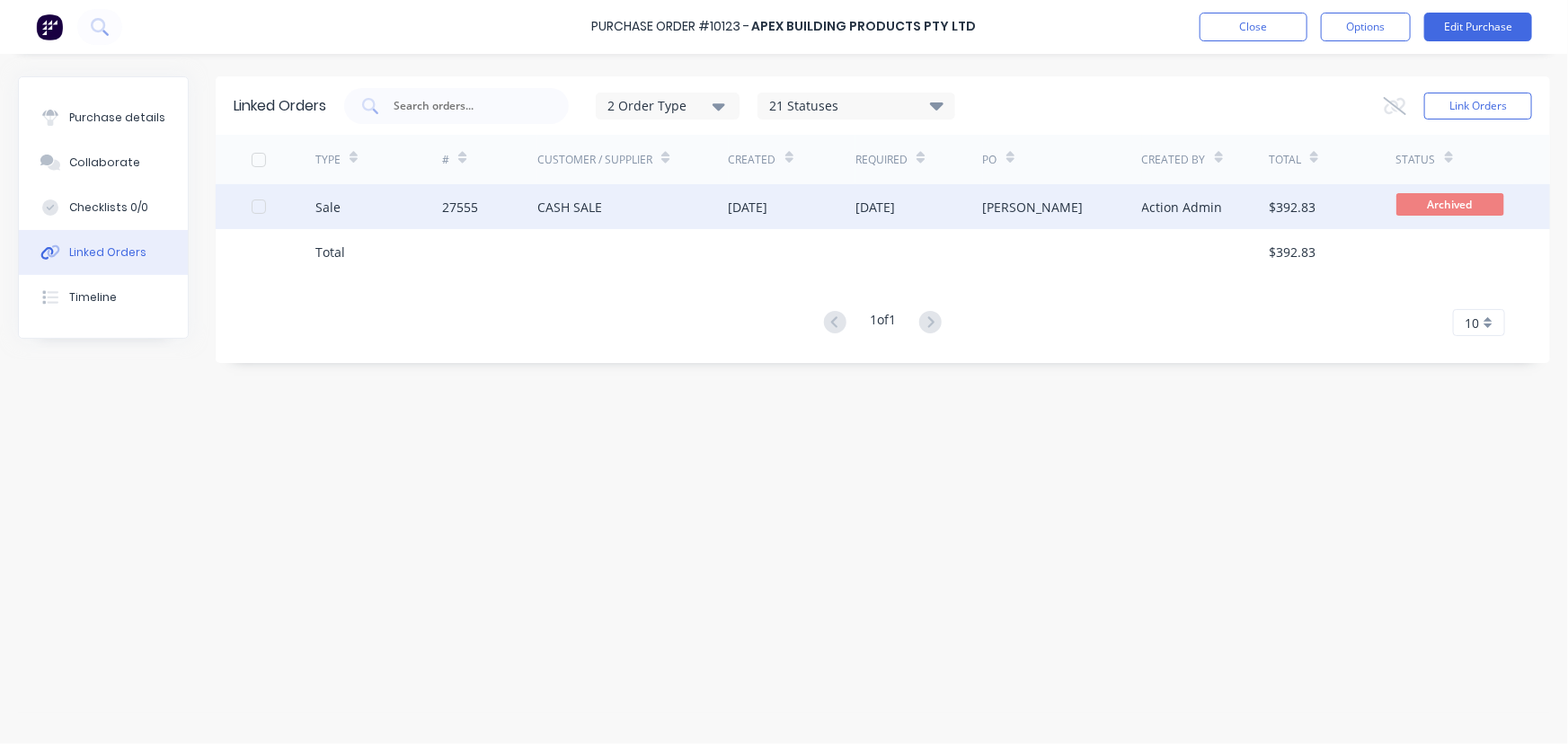
click at [517, 211] on div "27555" at bounding box center [489, 207] width 95 height 45
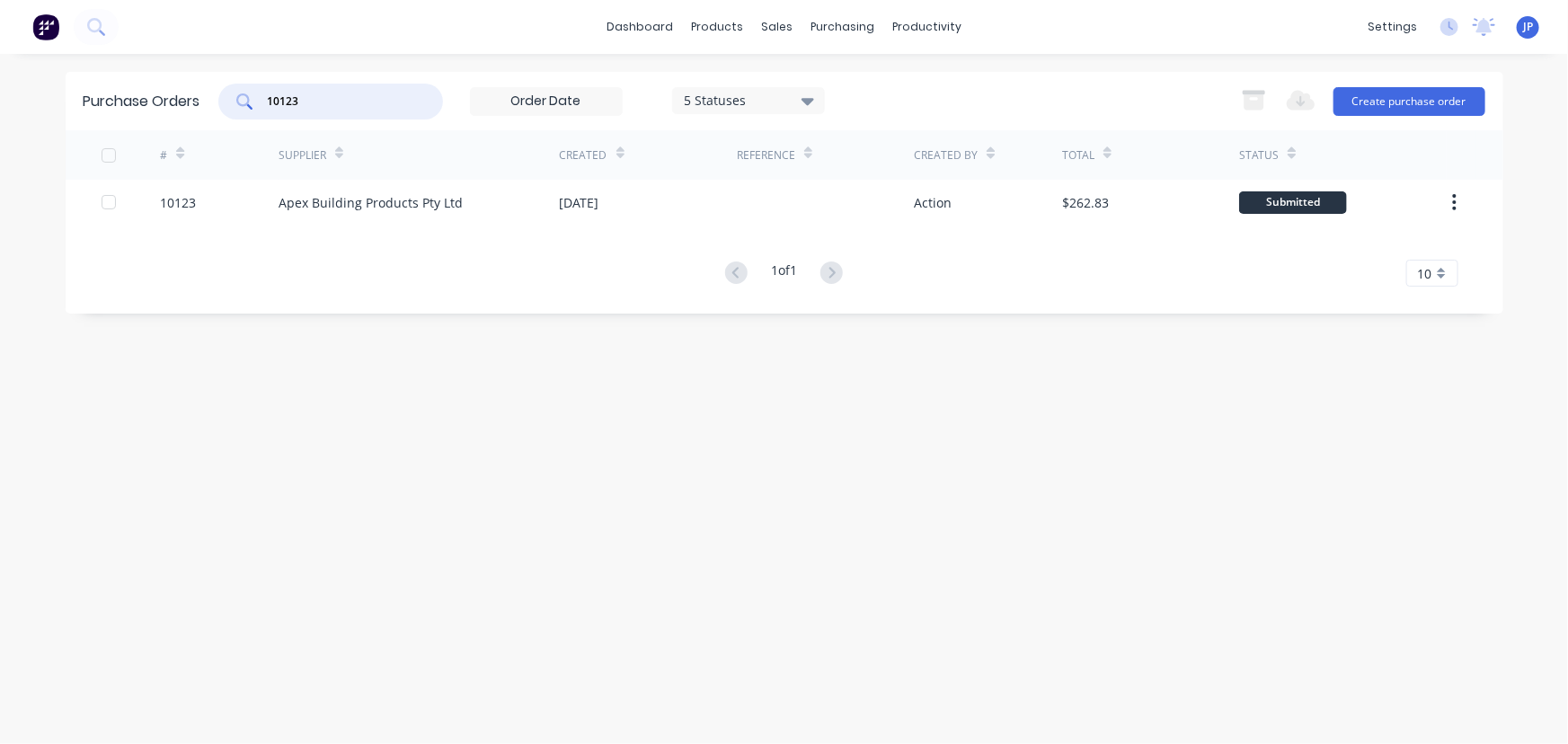
drag, startPoint x: 300, startPoint y: 109, endPoint x: 262, endPoint y: 109, distance: 38.0
click at [262, 109] on div "10123" at bounding box center [330, 102] width 224 height 36
type input "10136"
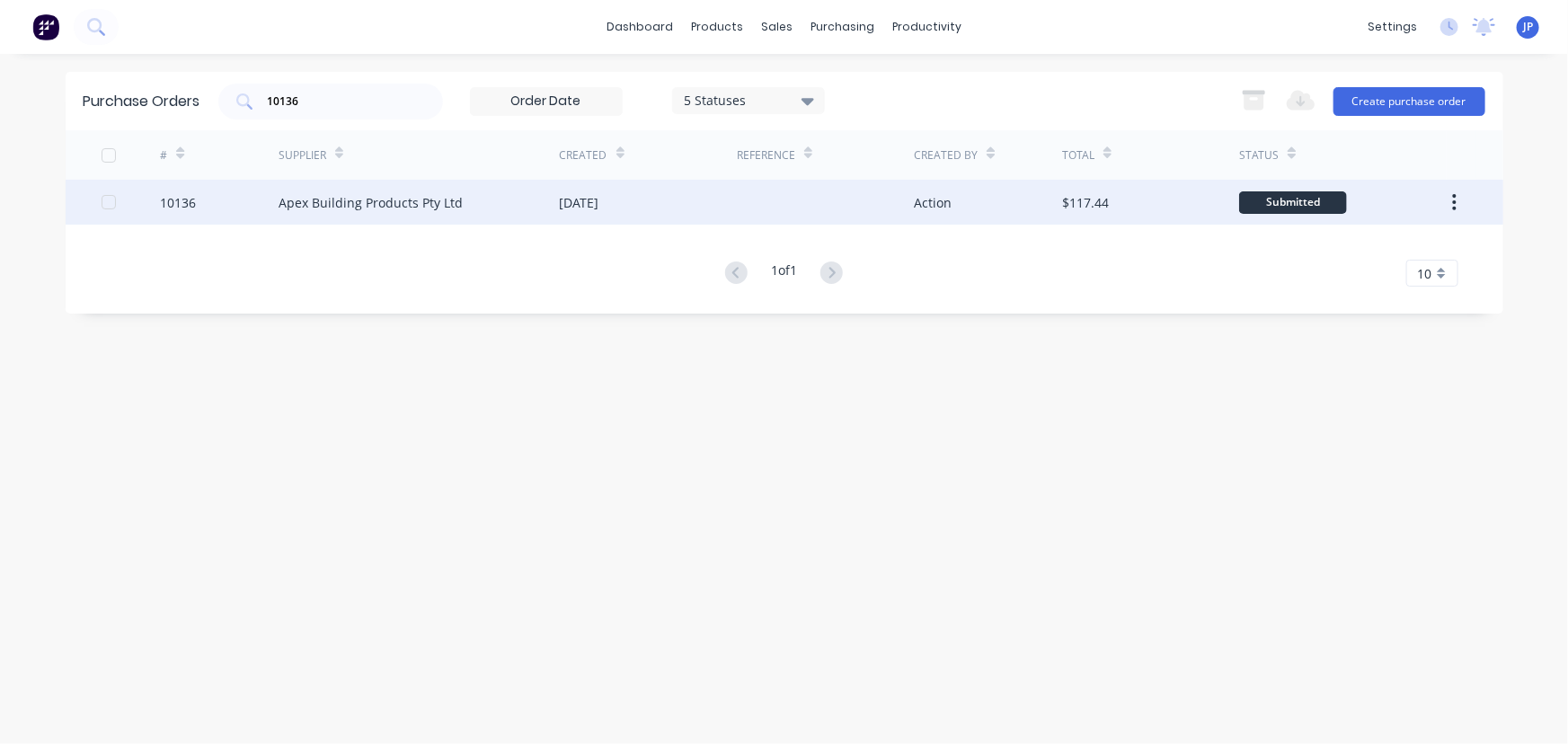
click at [450, 206] on div "Apex Building Products Pty Ltd" at bounding box center [371, 202] width 185 height 18
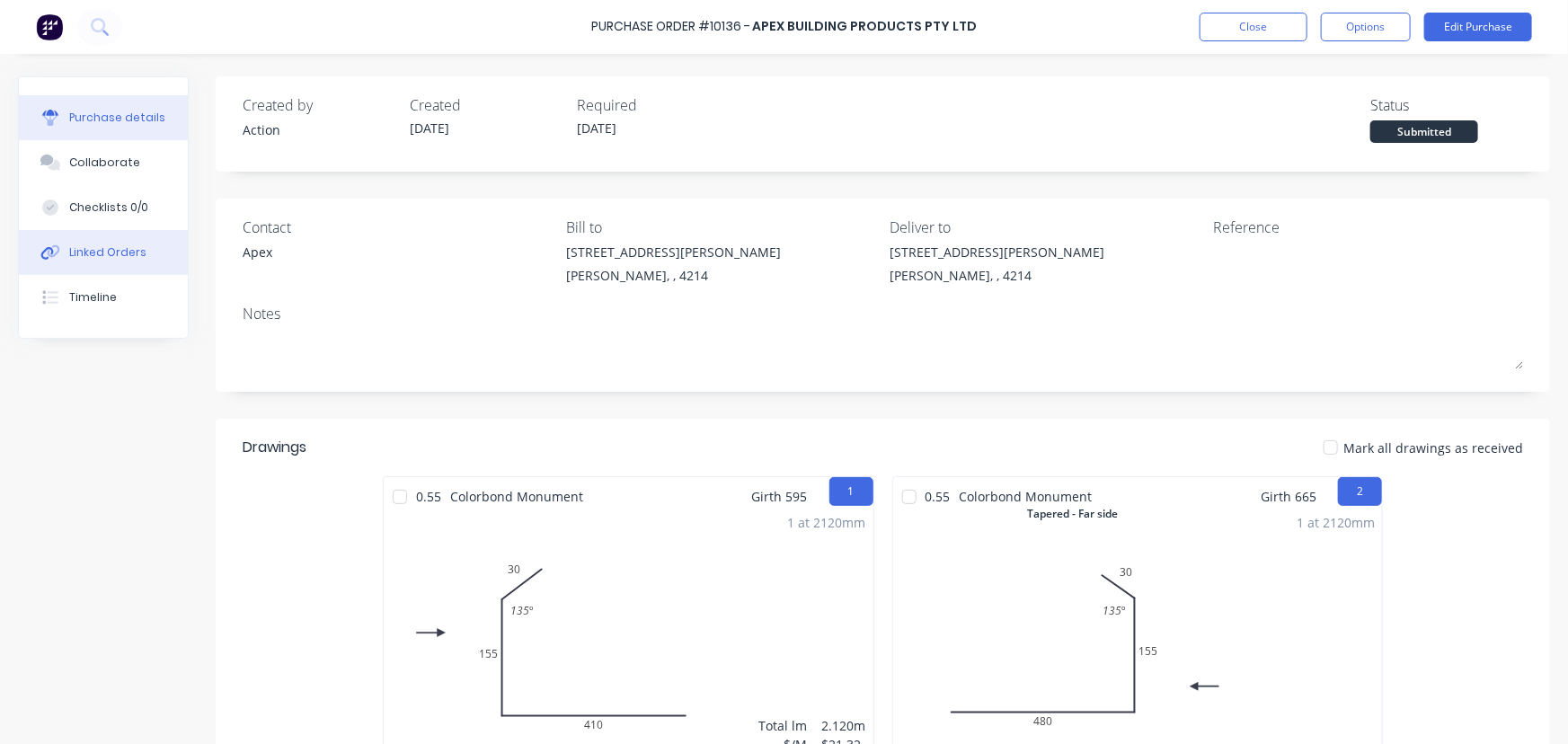
click at [119, 238] on button "Linked Orders" at bounding box center [103, 252] width 169 height 45
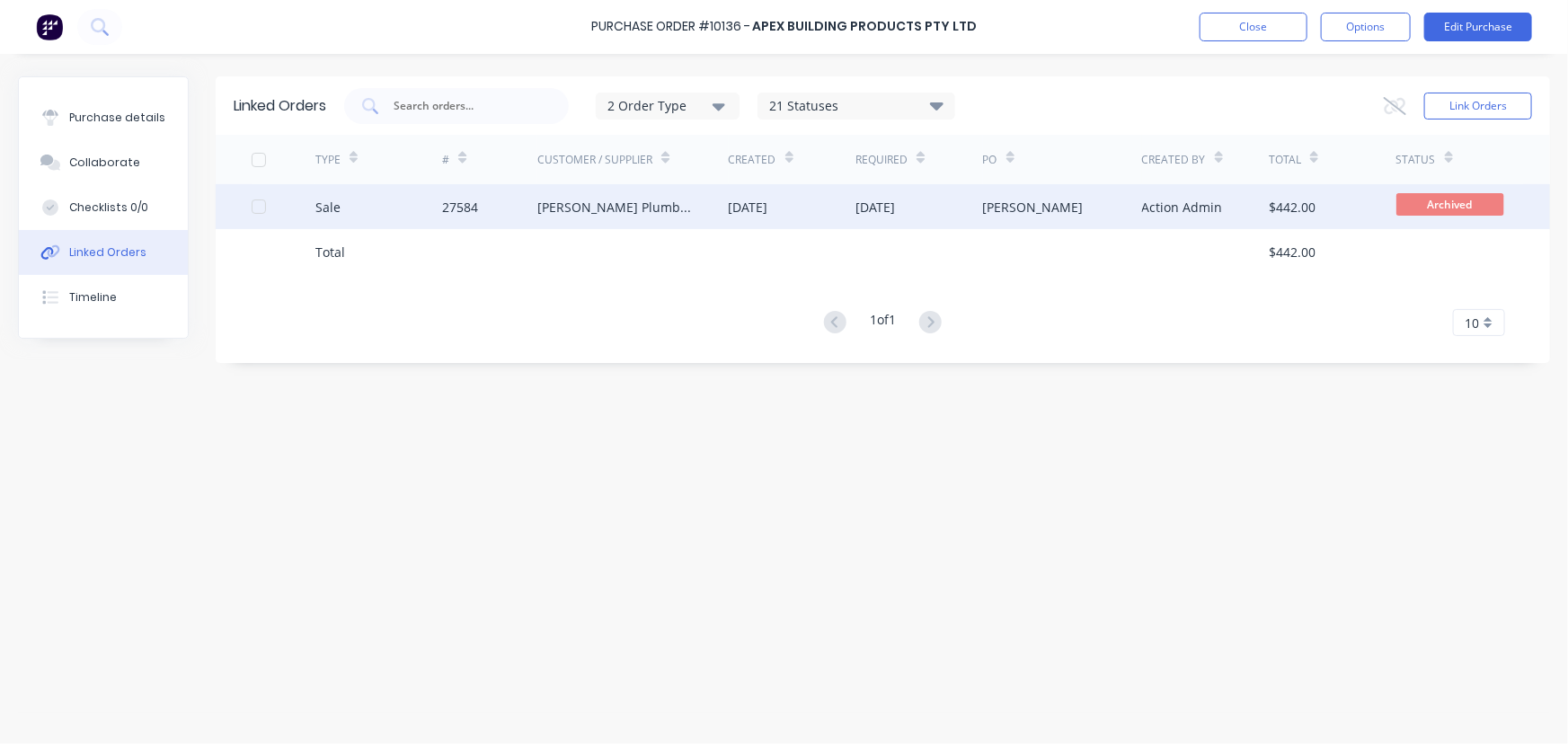
click at [308, 209] on div at bounding box center [283, 207] width 64 height 45
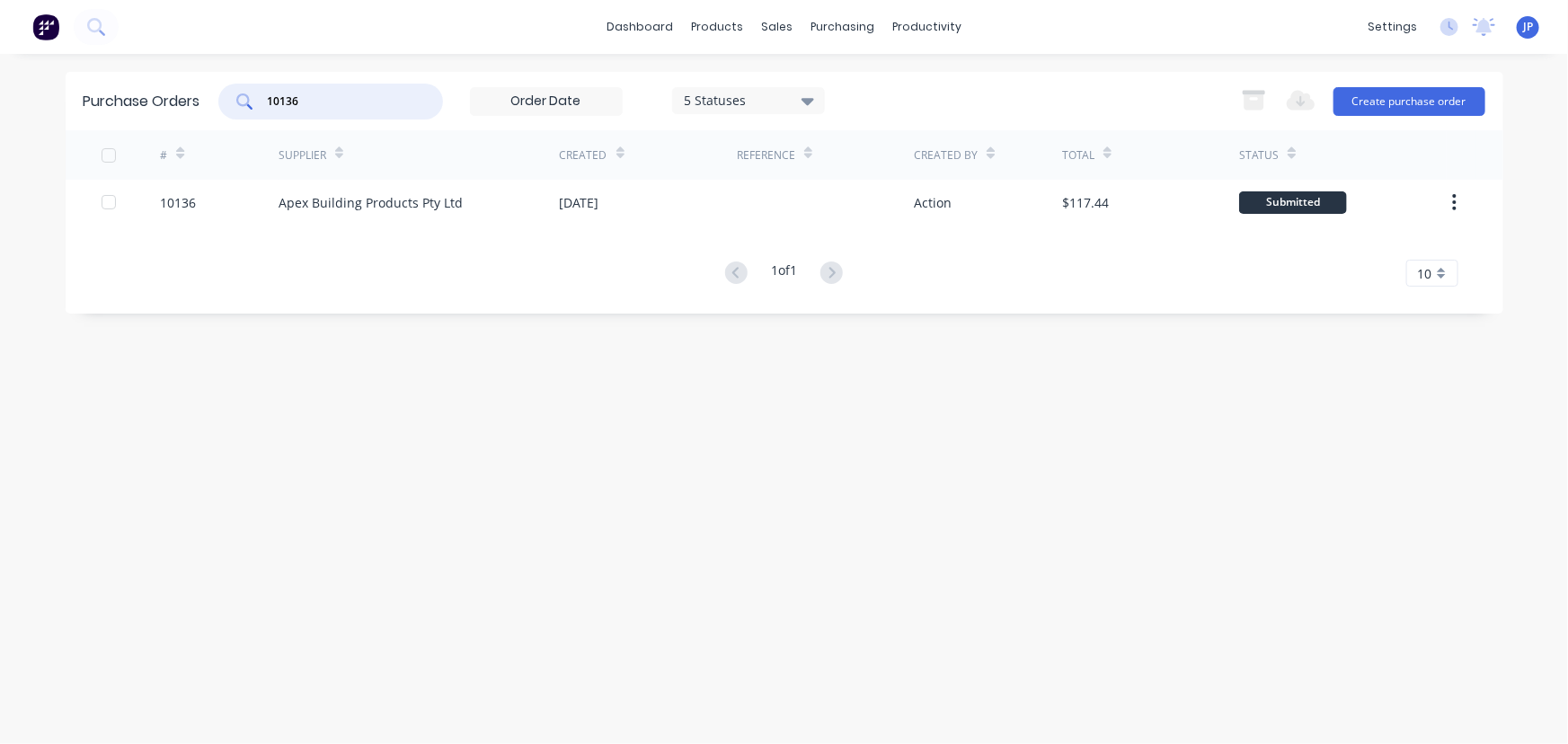
drag, startPoint x: 304, startPoint y: 102, endPoint x: 235, endPoint y: 104, distance: 69.0
click at [235, 104] on div "10136" at bounding box center [330, 102] width 224 height 36
type input "10135"
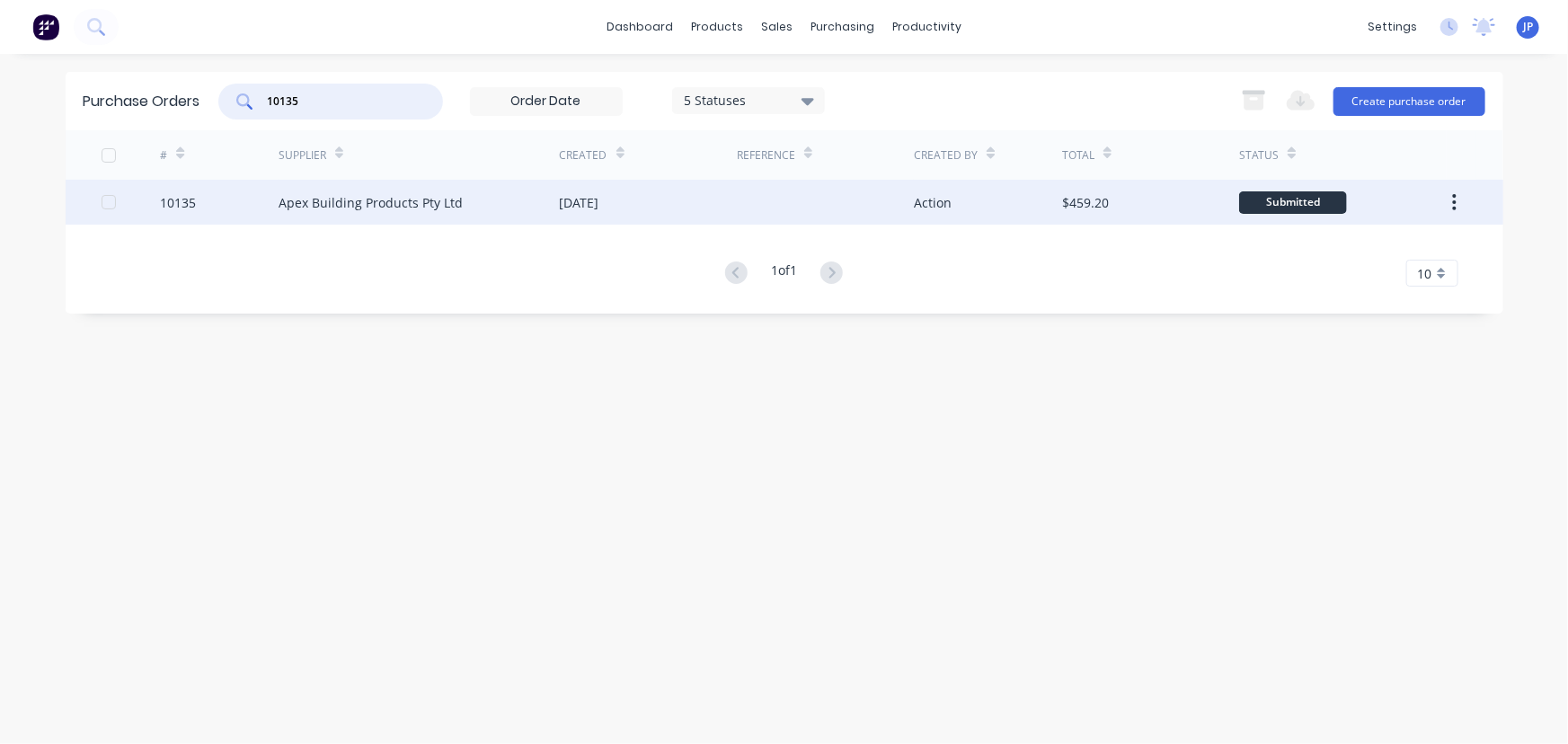
click at [351, 202] on div "Apex Building Products Pty Ltd" at bounding box center [371, 202] width 185 height 18
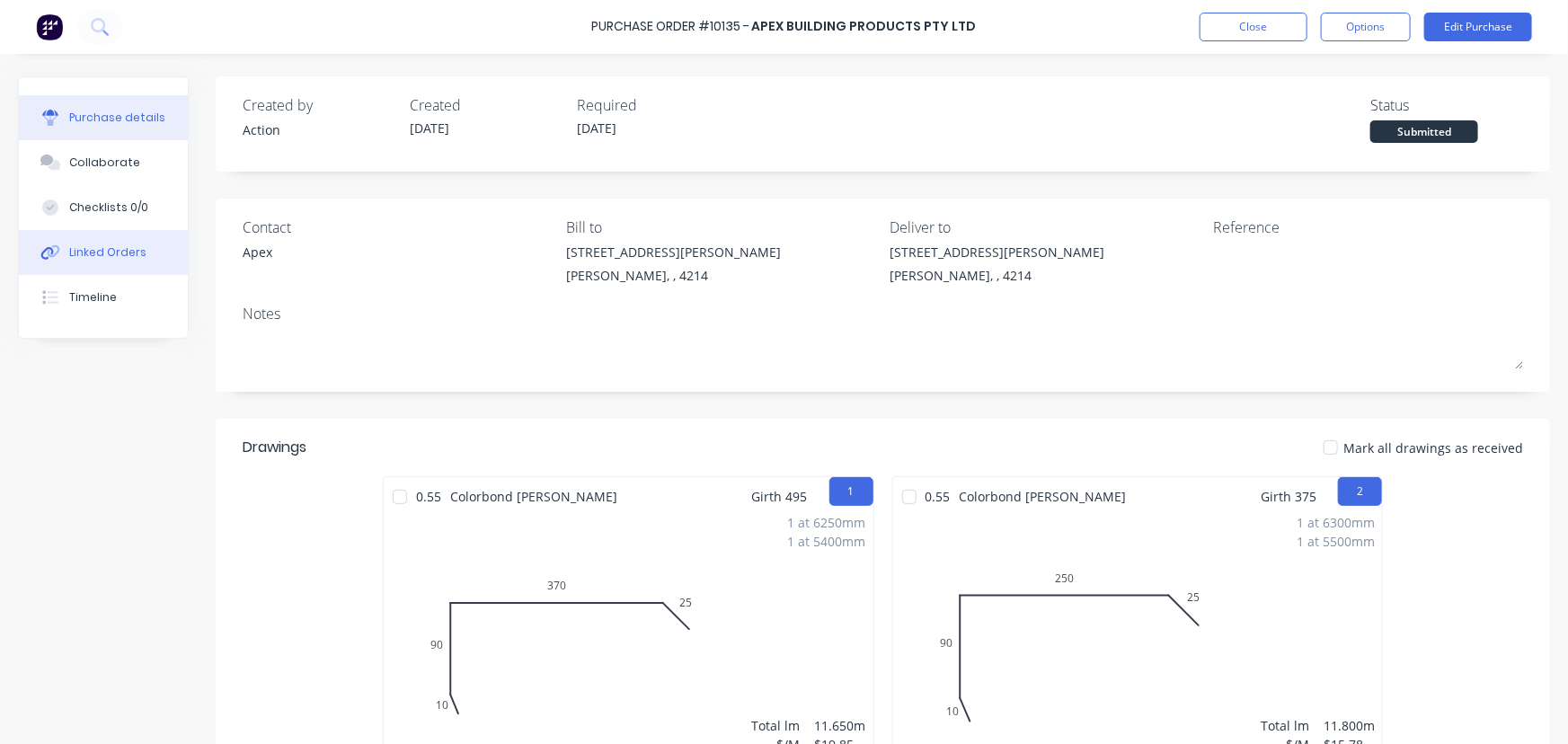
click at [114, 257] on div "Linked Orders" at bounding box center [108, 253] width 78 height 17
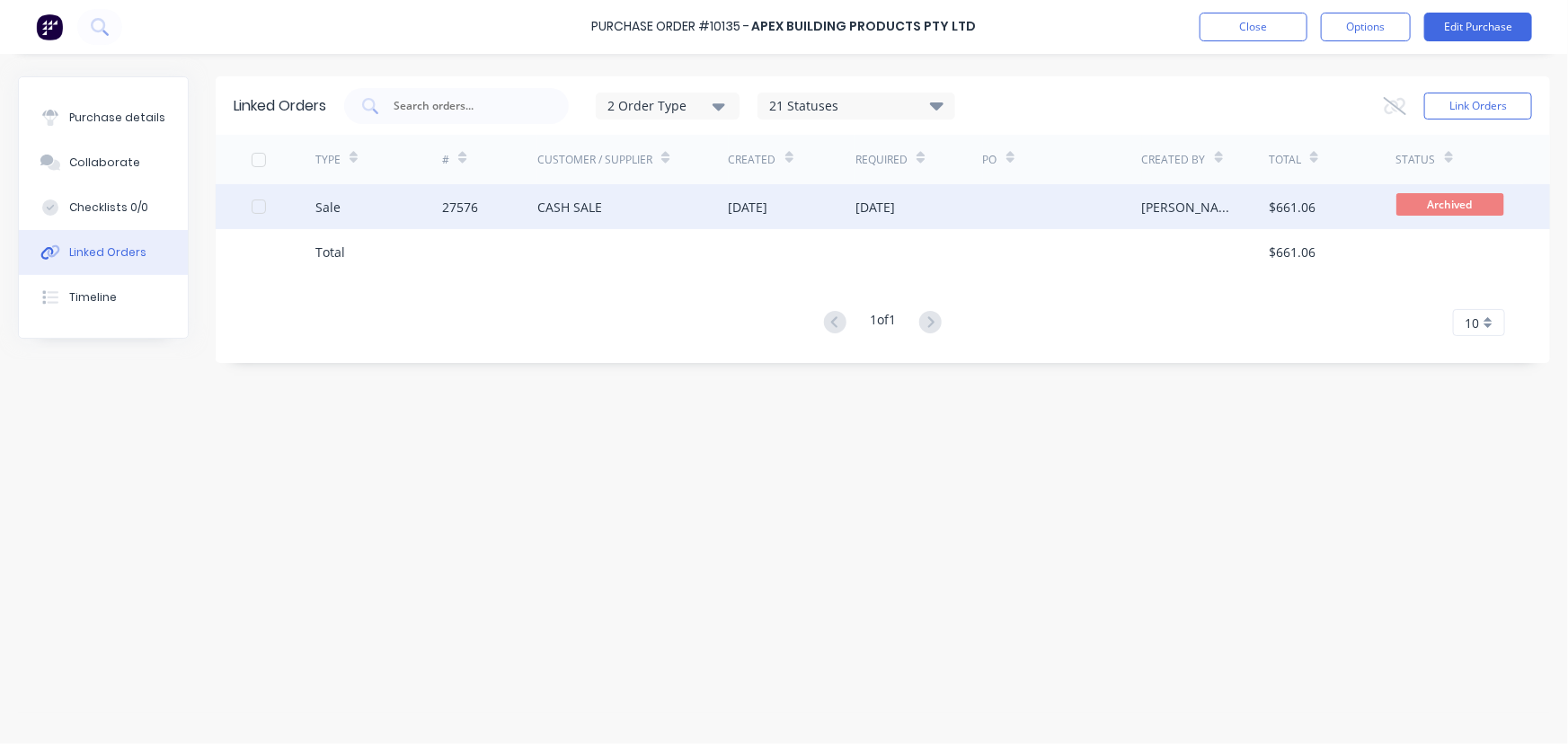
click at [575, 219] on div "CASH SALE" at bounding box center [633, 207] width 190 height 45
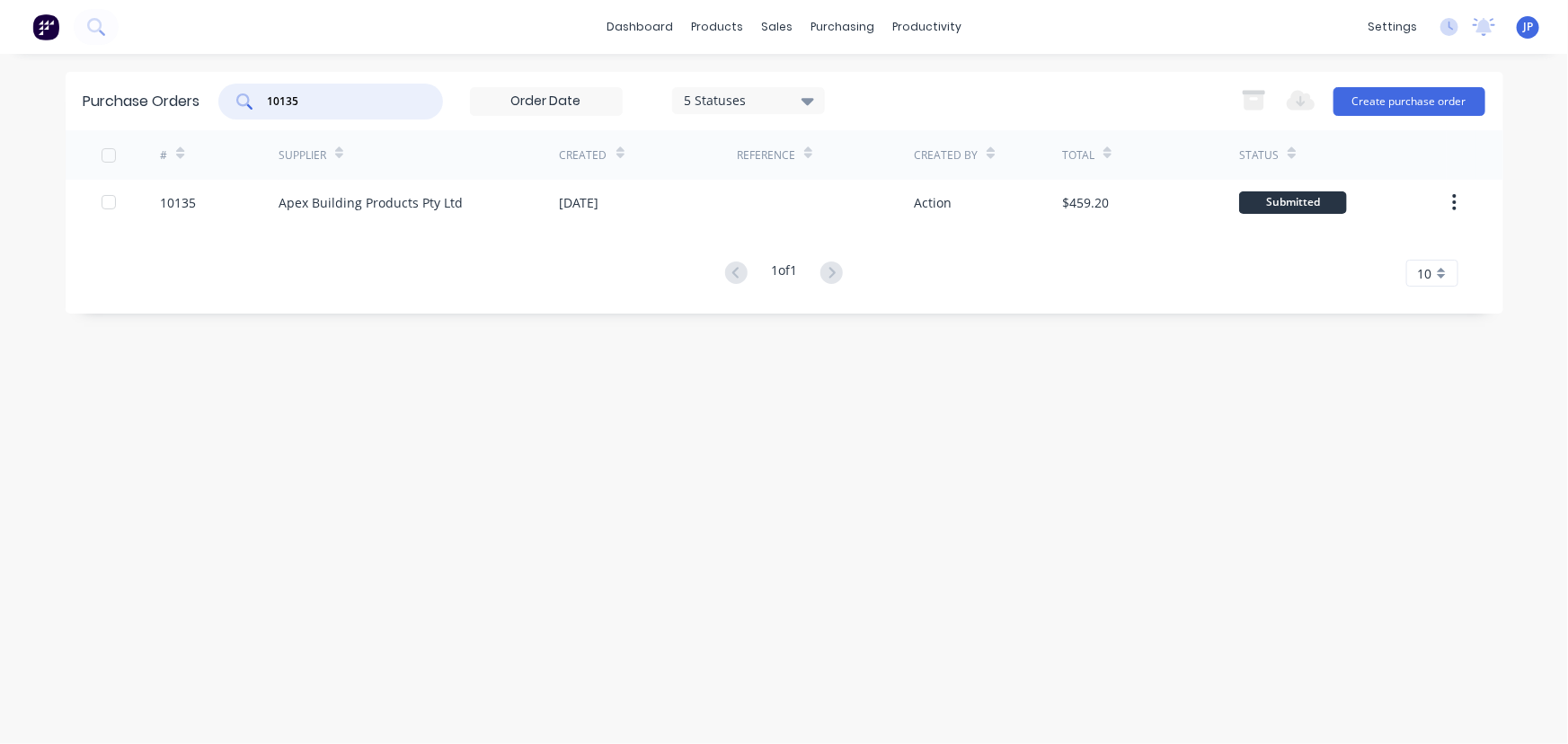
drag, startPoint x: 315, startPoint y: 106, endPoint x: 234, endPoint y: 106, distance: 81.0
click at [234, 106] on div "10135" at bounding box center [330, 102] width 224 height 36
type input "10171"
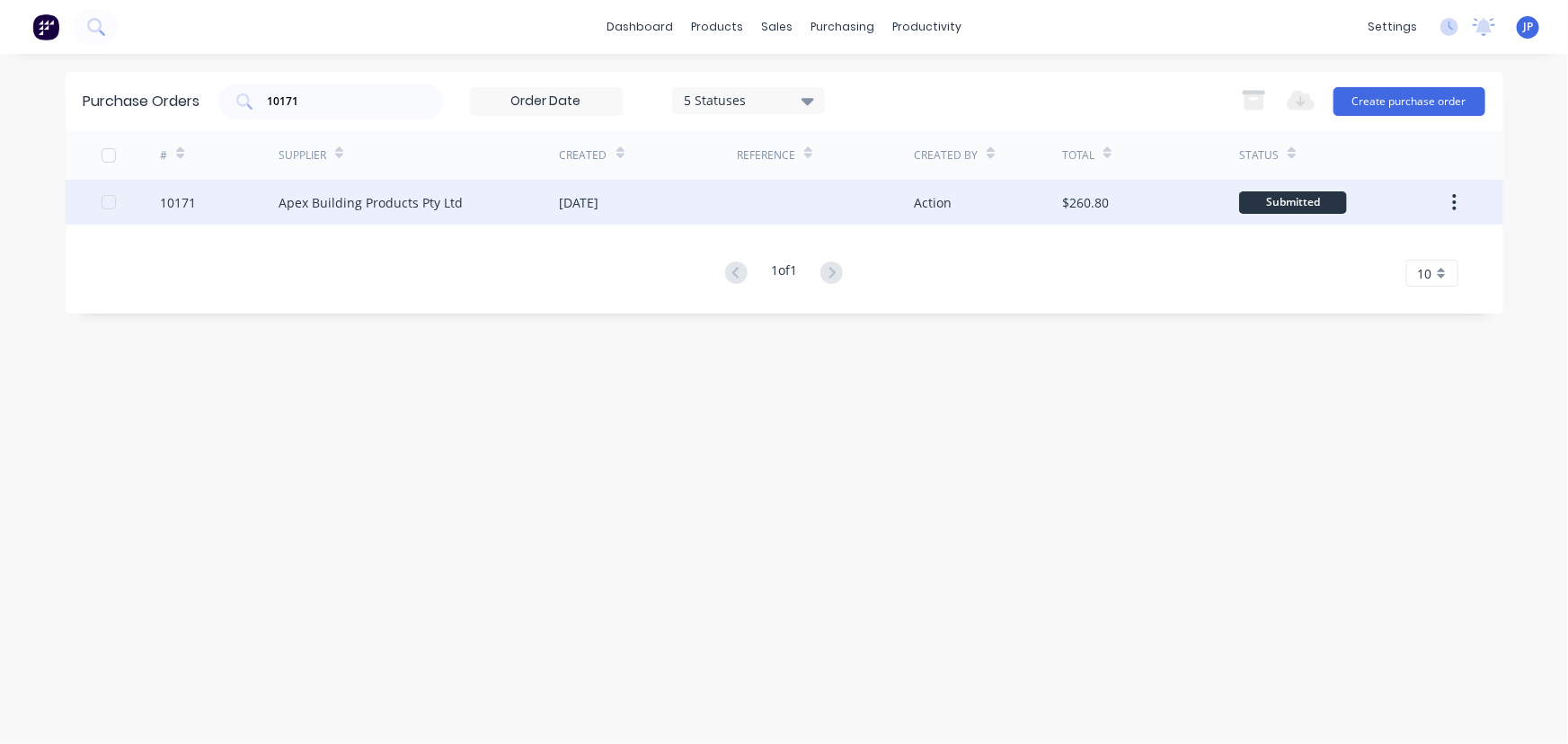
click at [305, 197] on div "Apex Building Products Pty Ltd" at bounding box center [371, 202] width 185 height 18
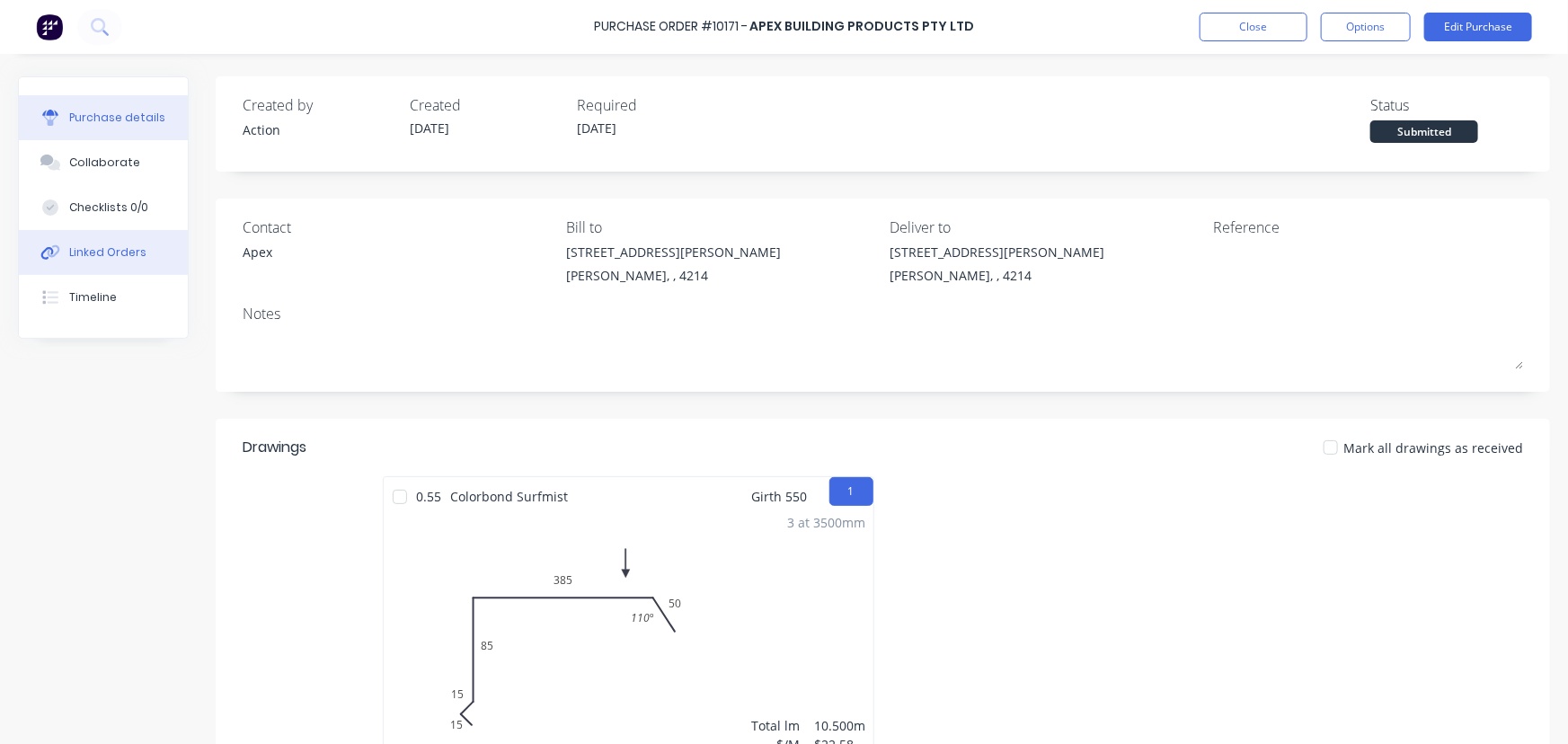
click at [132, 239] on button "Linked Orders" at bounding box center [103, 252] width 169 height 45
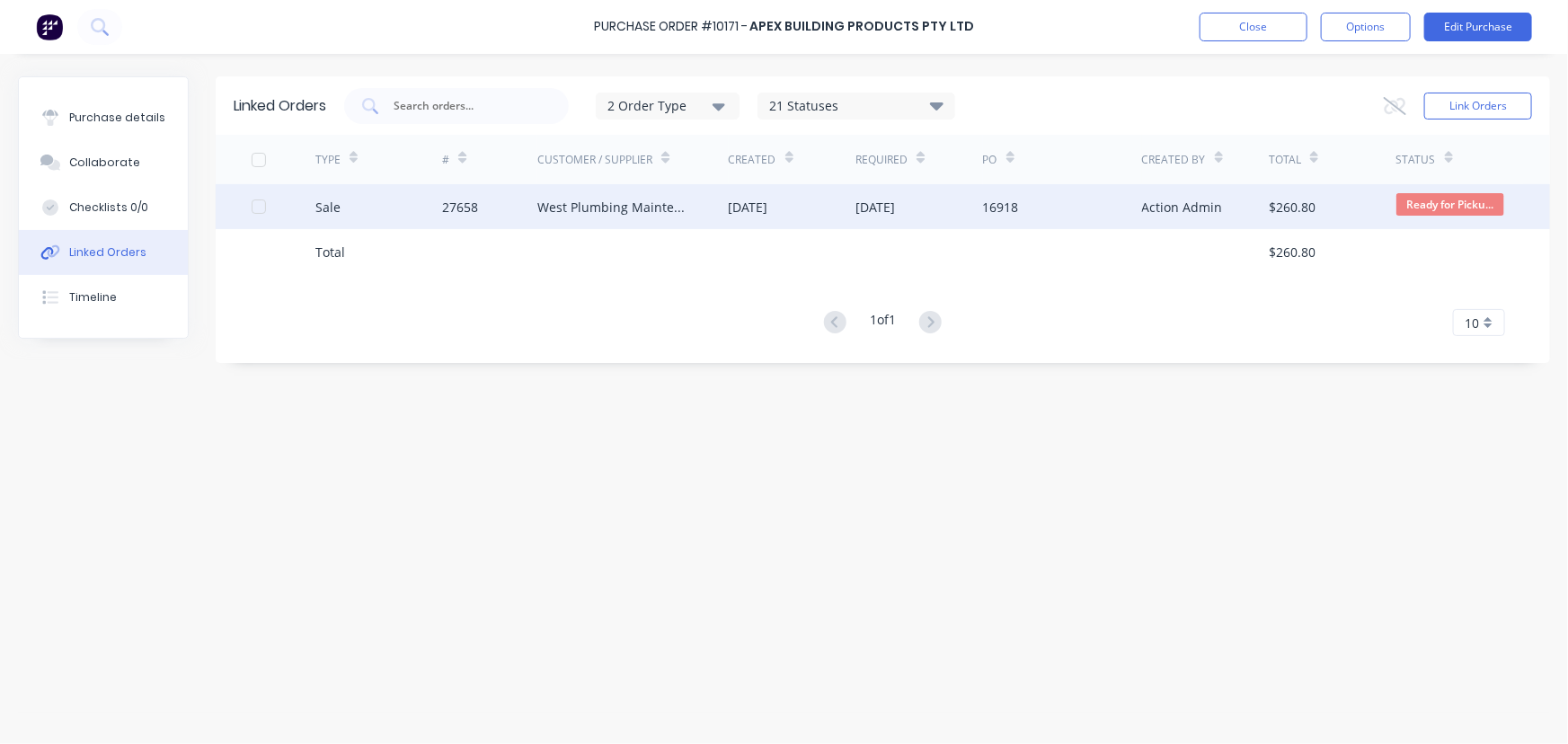
click at [549, 200] on div "West Plumbing Maintenance" at bounding box center [614, 207] width 154 height 18
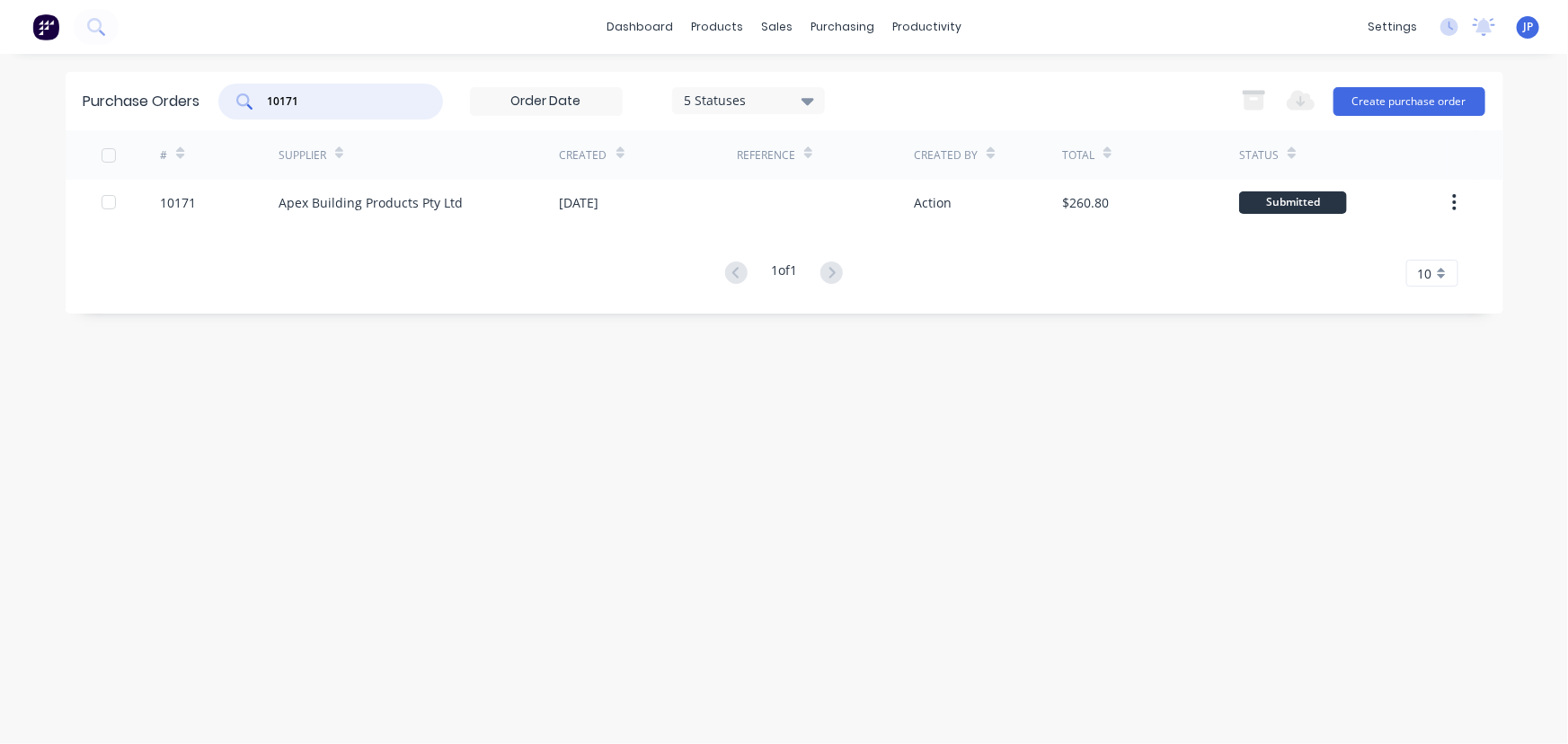
drag, startPoint x: 317, startPoint y: 104, endPoint x: 250, endPoint y: 105, distance: 67.0
click at [250, 105] on div "10171" at bounding box center [330, 102] width 224 height 36
type input "10168"
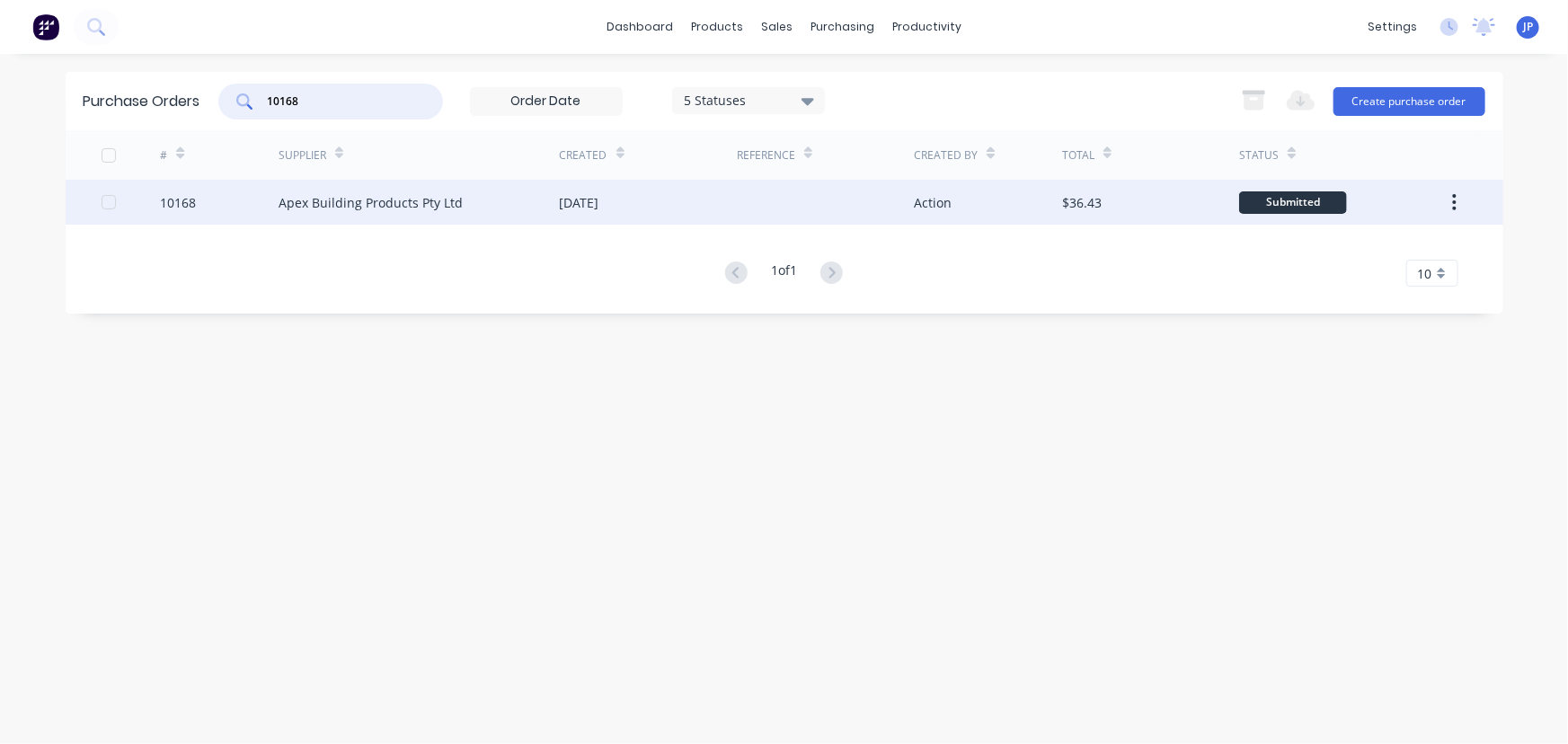
click at [360, 189] on div "Apex Building Products Pty Ltd" at bounding box center [419, 202] width 282 height 45
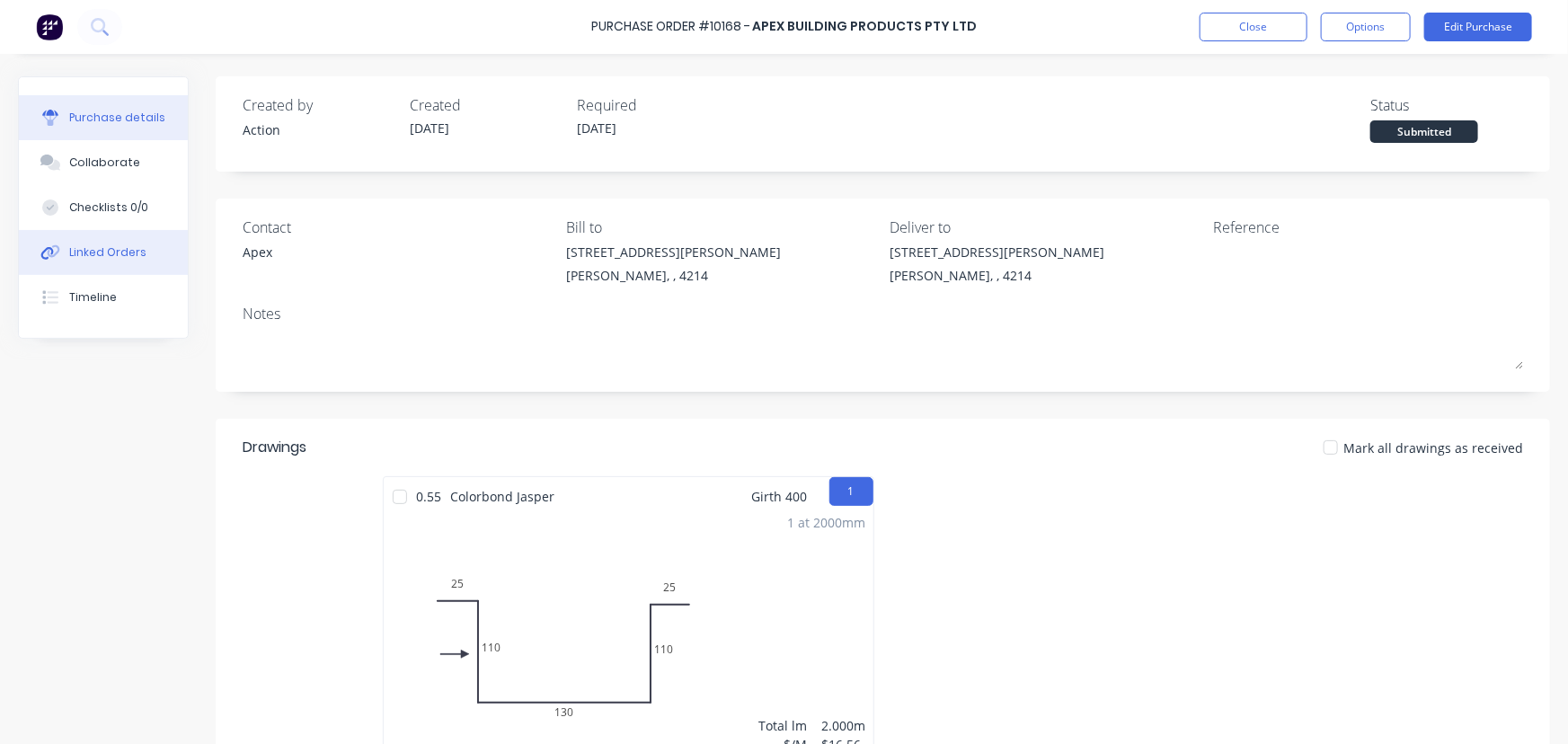
click at [90, 237] on button "Linked Orders" at bounding box center [103, 252] width 169 height 45
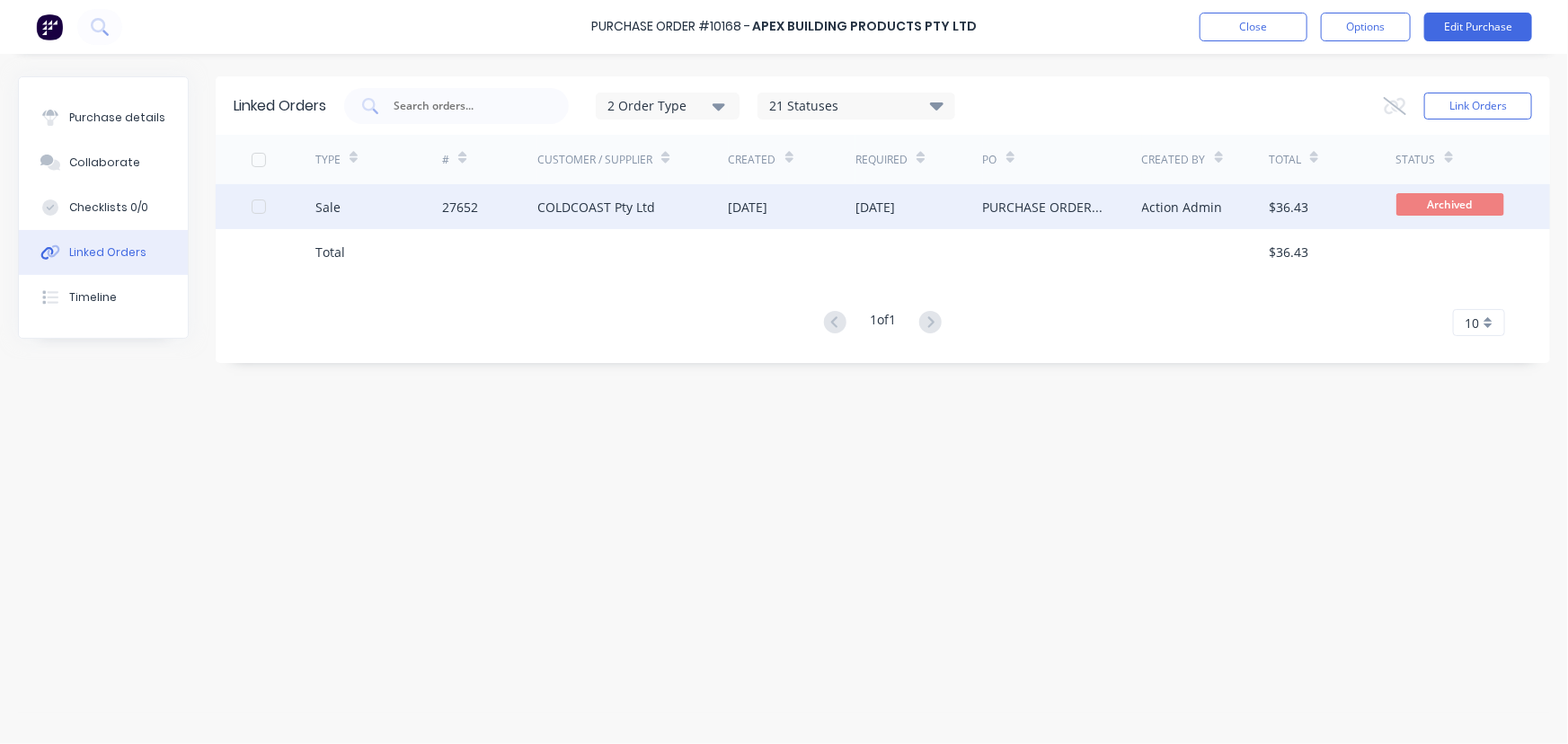
click at [447, 198] on div "27652" at bounding box center [460, 207] width 36 height 18
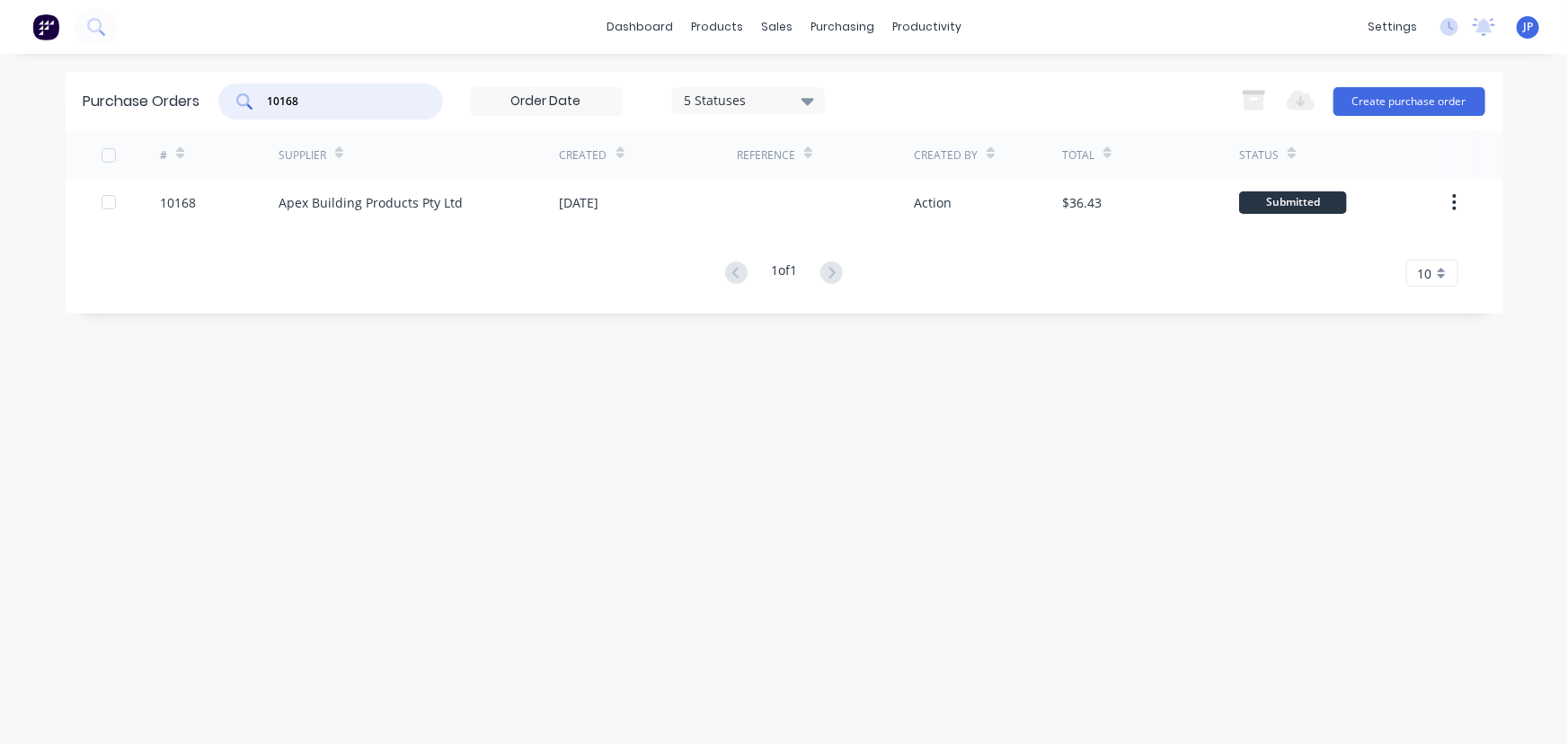
drag, startPoint x: 312, startPoint y: 103, endPoint x: 250, endPoint y: 103, distance: 62.0
click at [250, 103] on div "10168" at bounding box center [330, 102] width 224 height 36
type input "10170"
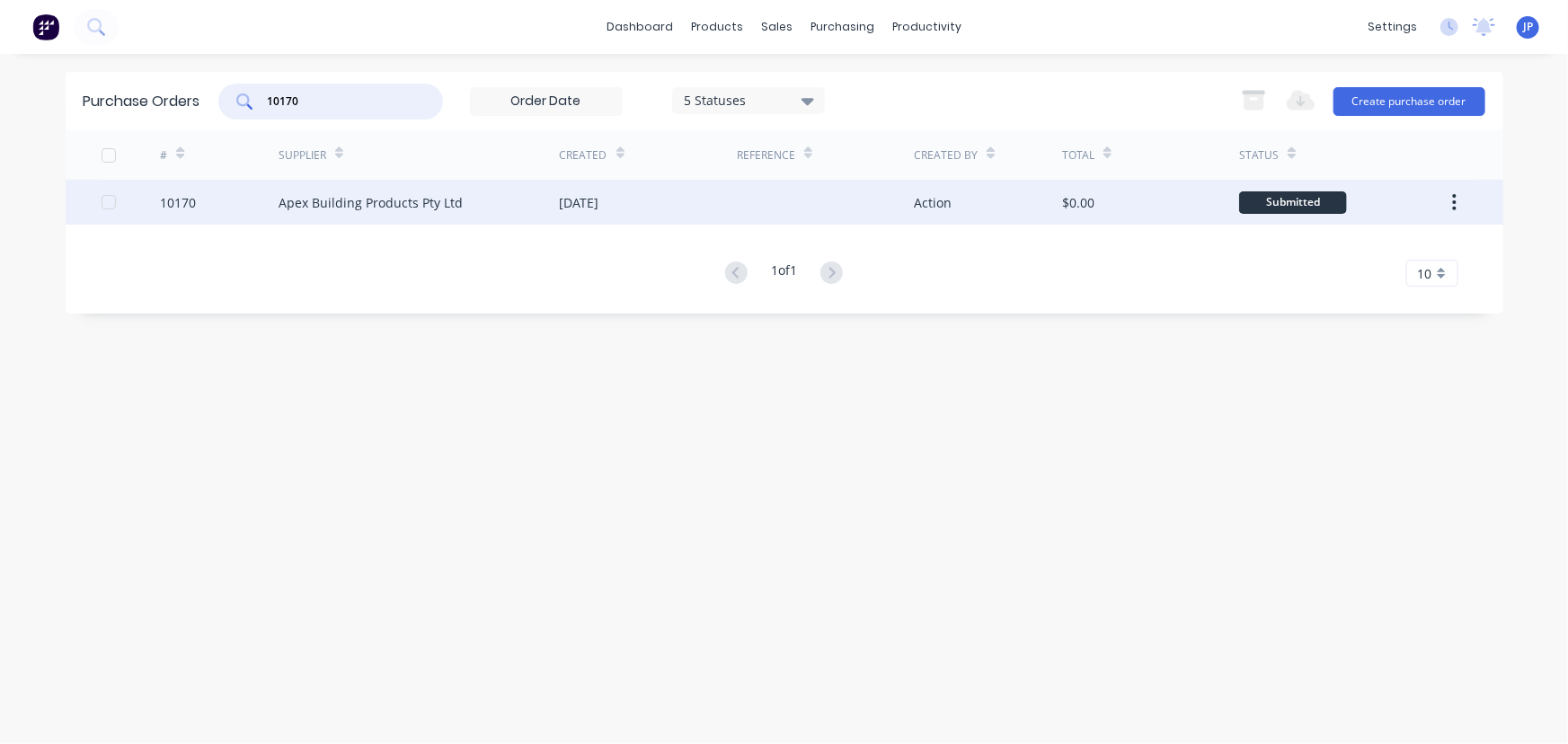
click at [414, 185] on div "Apex Building Products Pty Ltd" at bounding box center [419, 202] width 282 height 45
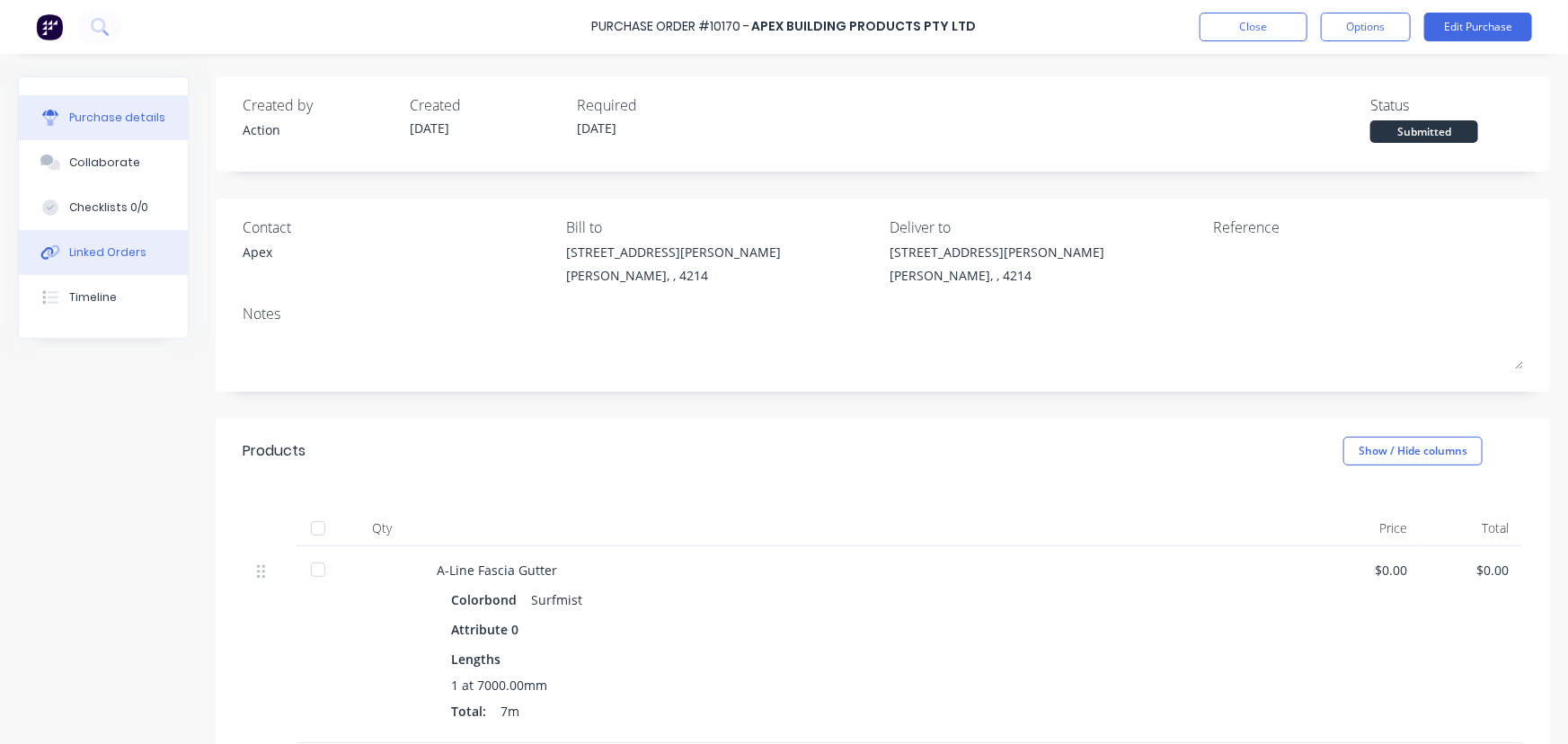
click at [82, 252] on div "Linked Orders" at bounding box center [108, 253] width 78 height 17
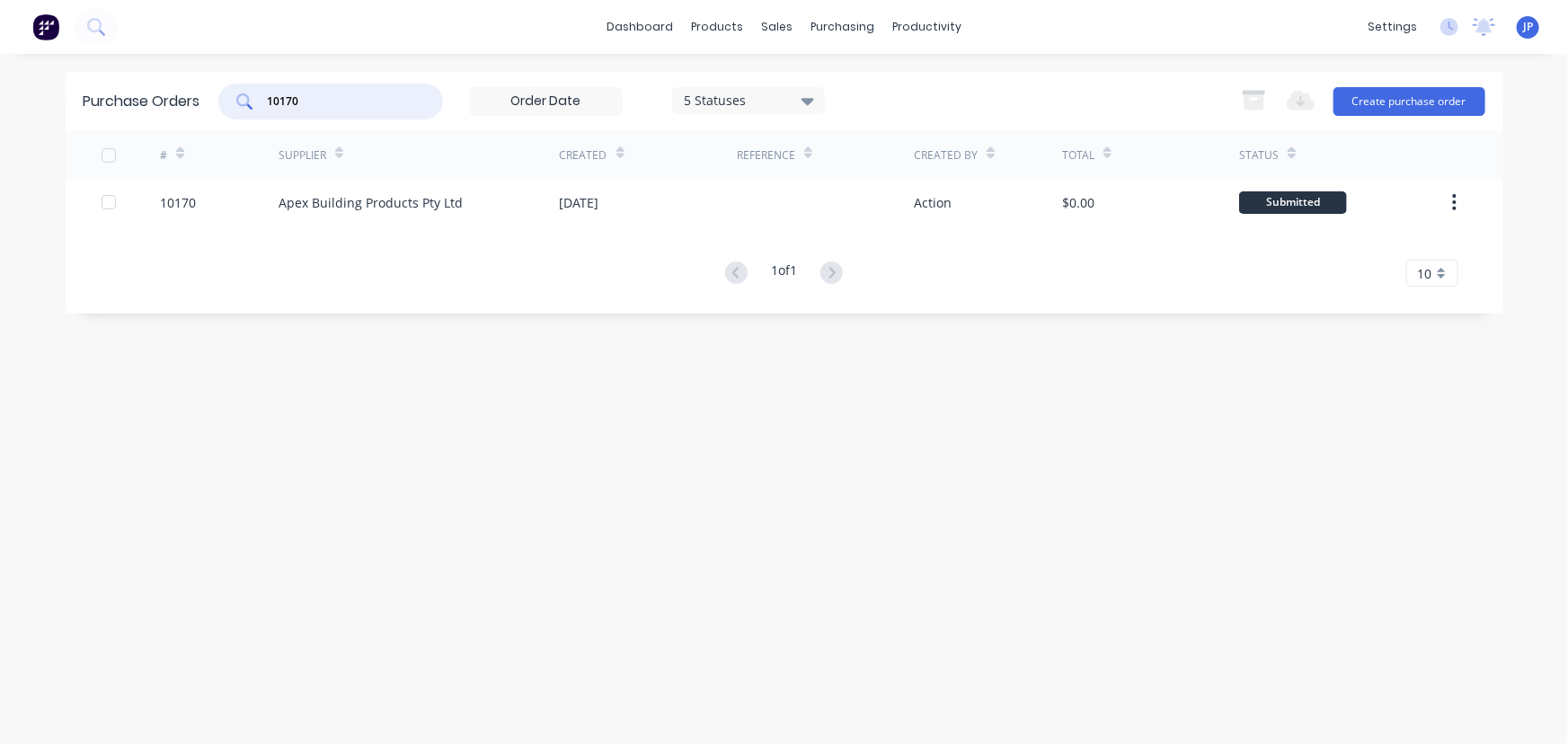
drag, startPoint x: 323, startPoint y: 99, endPoint x: 274, endPoint y: 101, distance: 49.0
click at [274, 101] on input "10170" at bounding box center [341, 101] width 150 height 18
type input "10164"
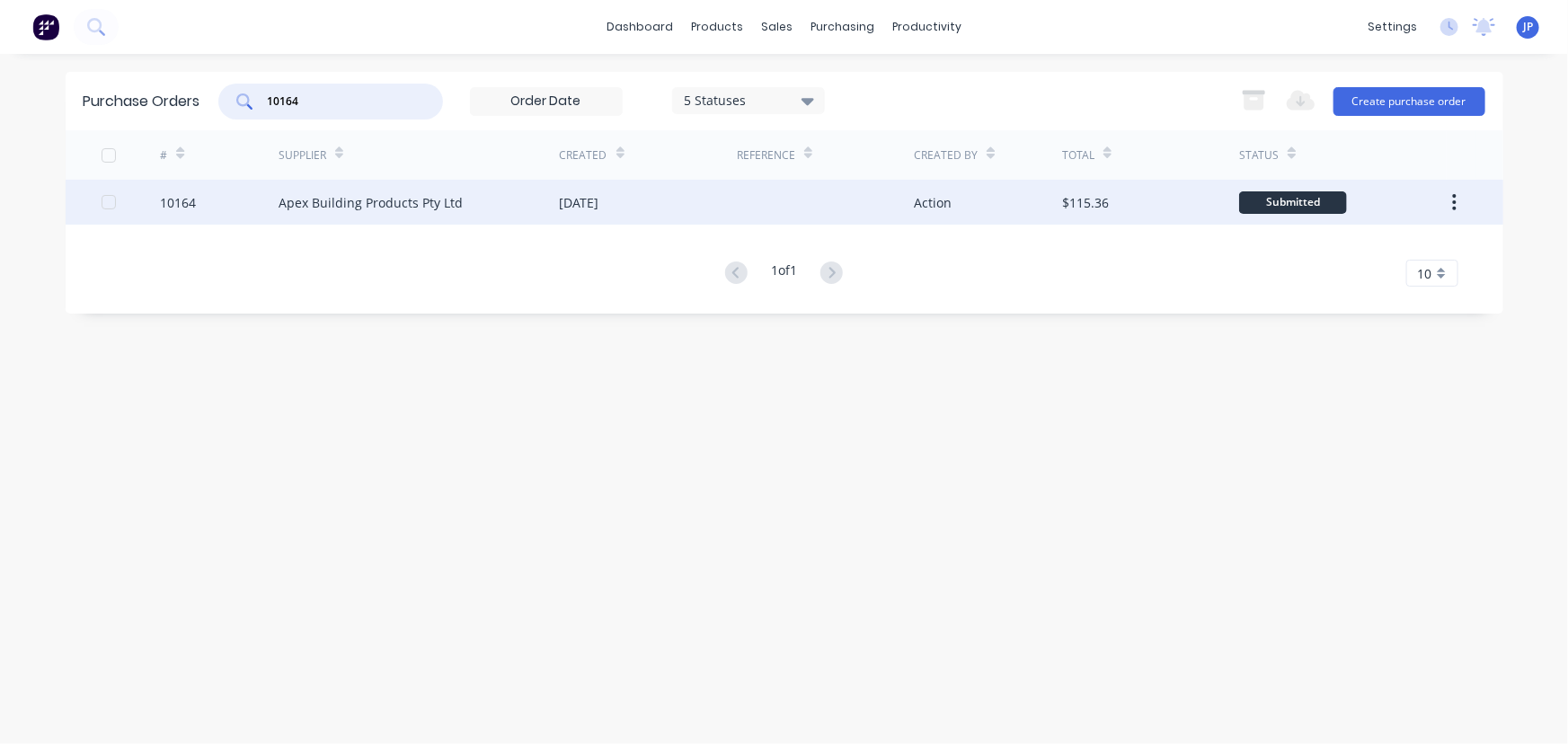
click at [336, 200] on div "Apex Building Products Pty Ltd" at bounding box center [371, 202] width 185 height 18
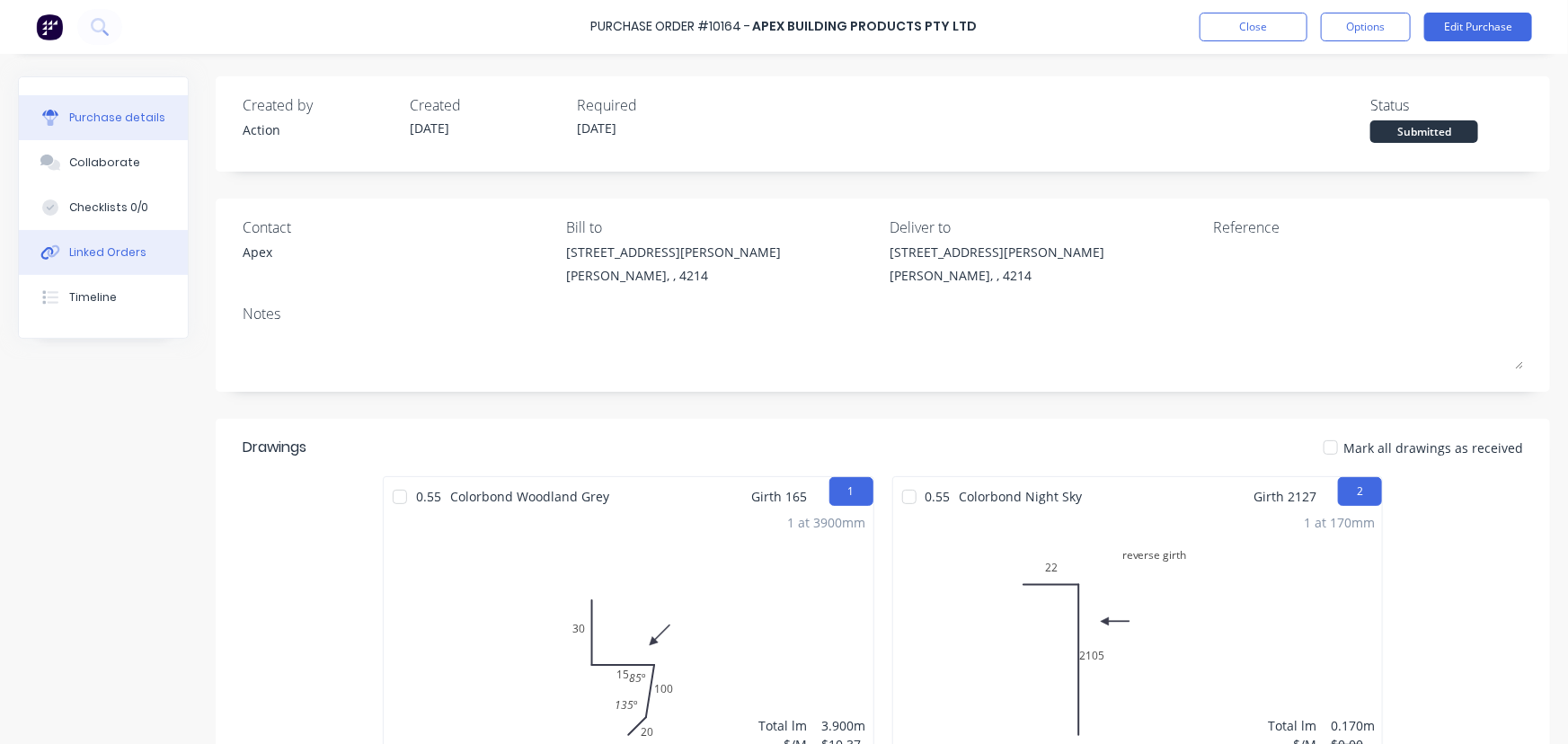
click at [117, 252] on div "Linked Orders" at bounding box center [108, 253] width 78 height 17
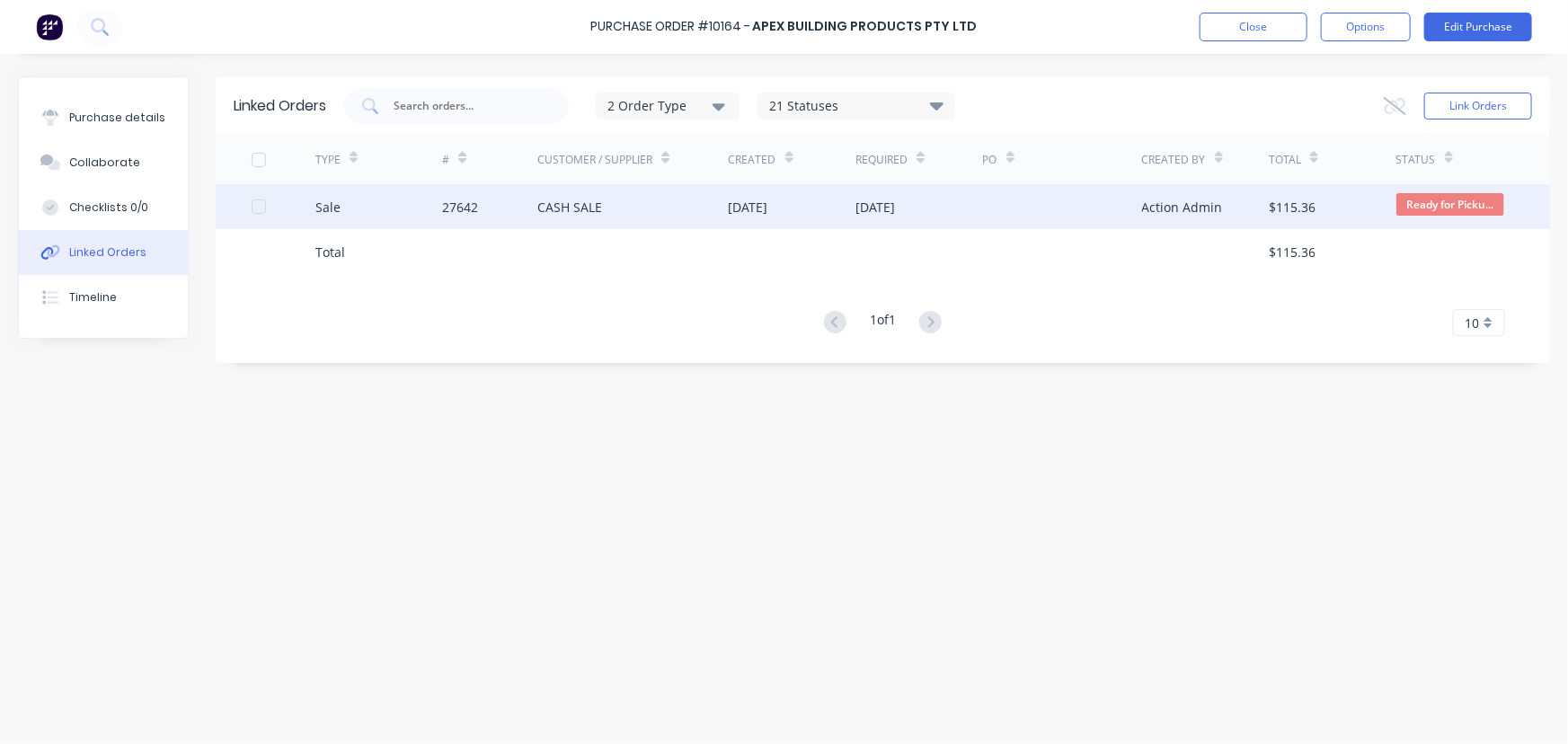
click at [478, 196] on div "27642" at bounding box center [489, 207] width 95 height 45
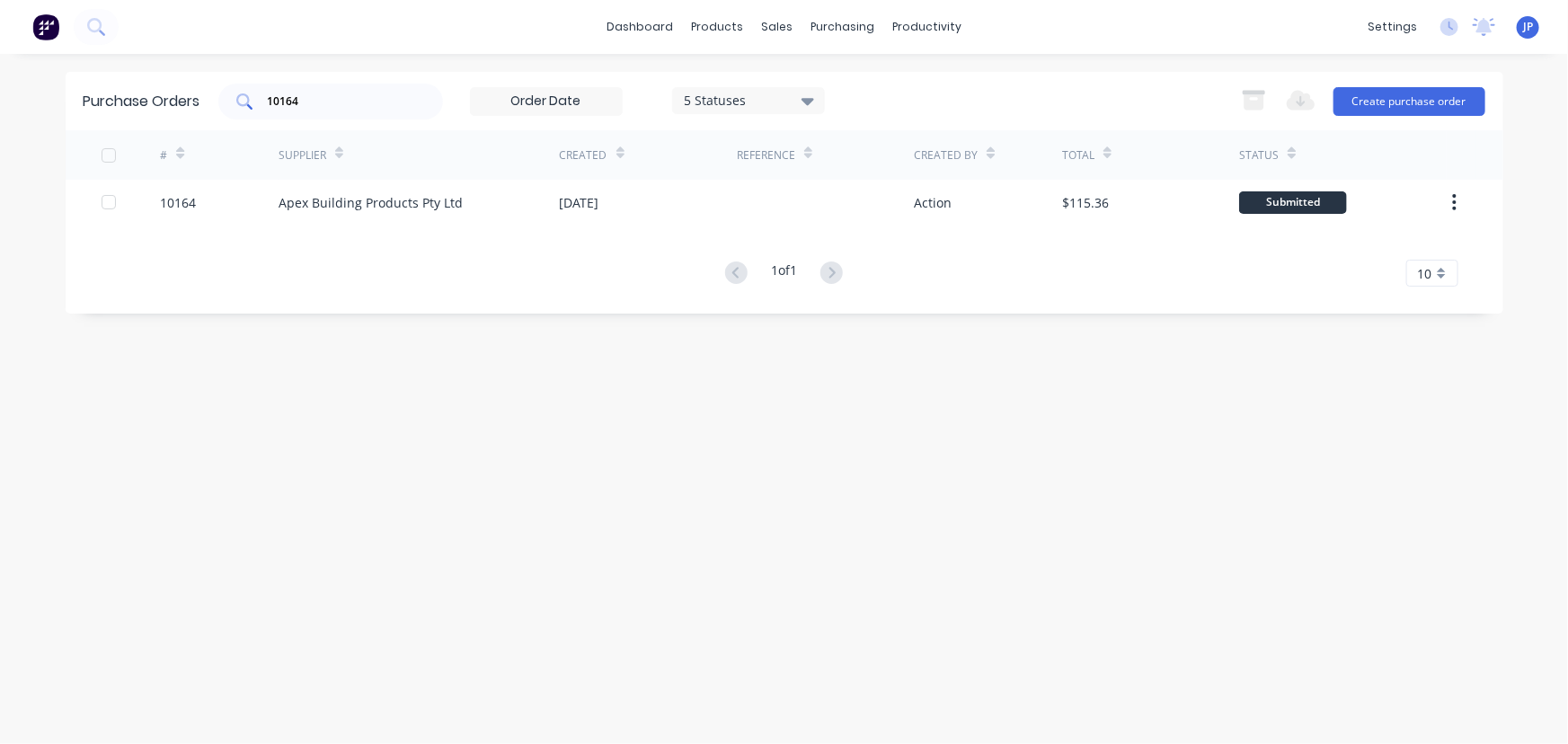
drag, startPoint x: 312, startPoint y: 89, endPoint x: 262, endPoint y: 102, distance: 51.7
click at [262, 102] on div "10164" at bounding box center [330, 102] width 224 height 36
drag, startPoint x: 308, startPoint y: 106, endPoint x: 270, endPoint y: 106, distance: 38.0
click at [270, 106] on input "10164" at bounding box center [341, 101] width 150 height 18
type input "10163"
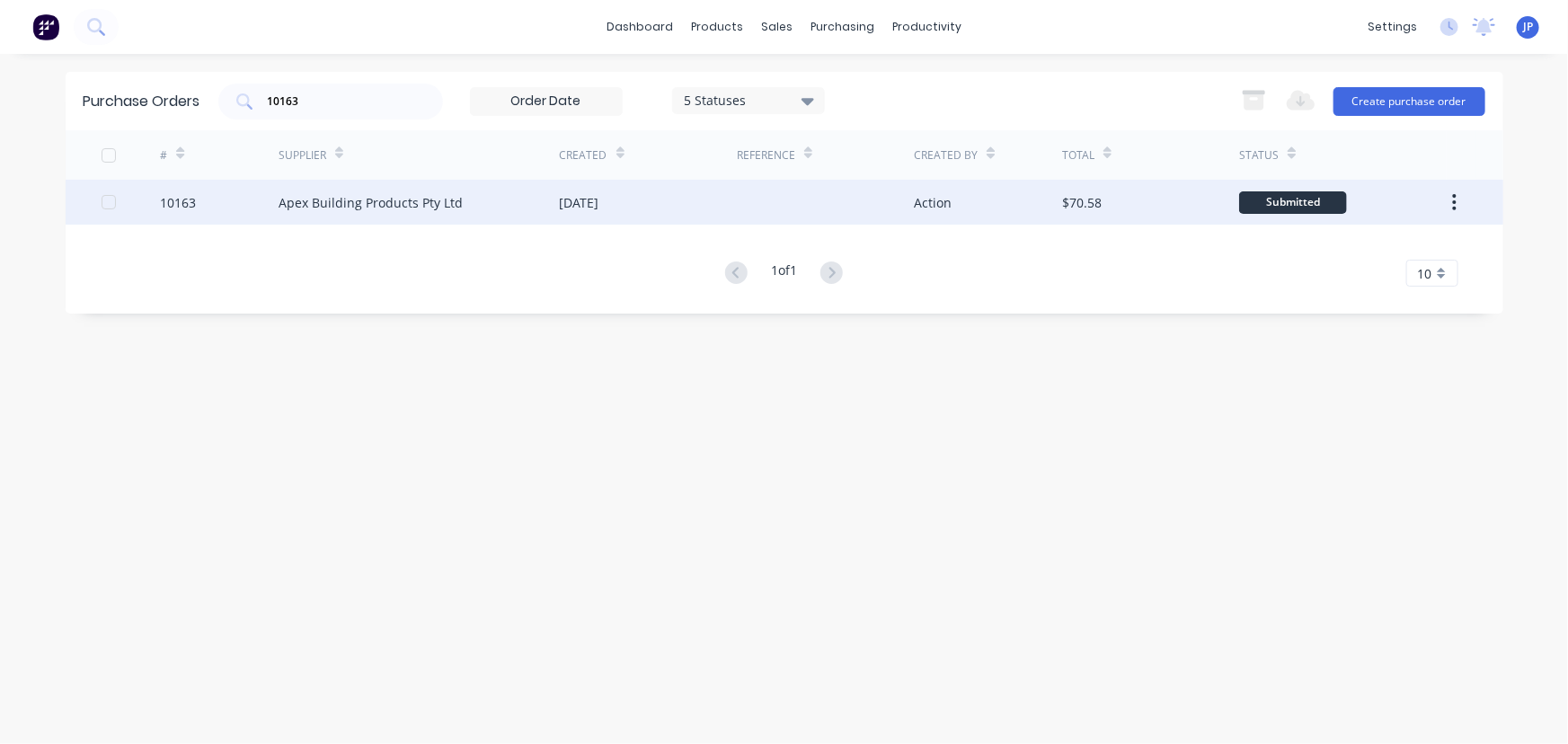
click at [348, 190] on div "Apex Building Products Pty Ltd" at bounding box center [419, 202] width 282 height 45
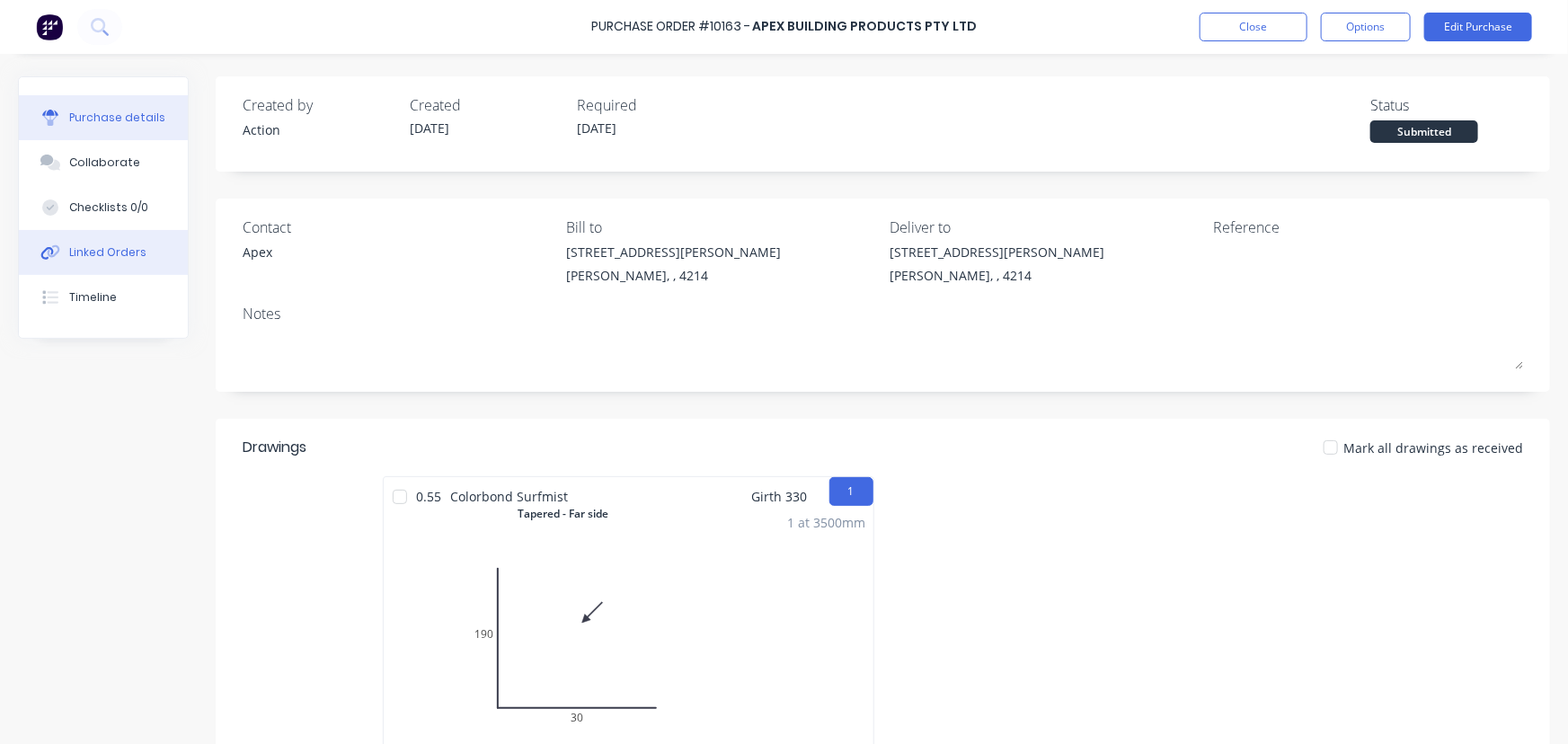
click at [114, 245] on div "Linked Orders" at bounding box center [108, 253] width 78 height 17
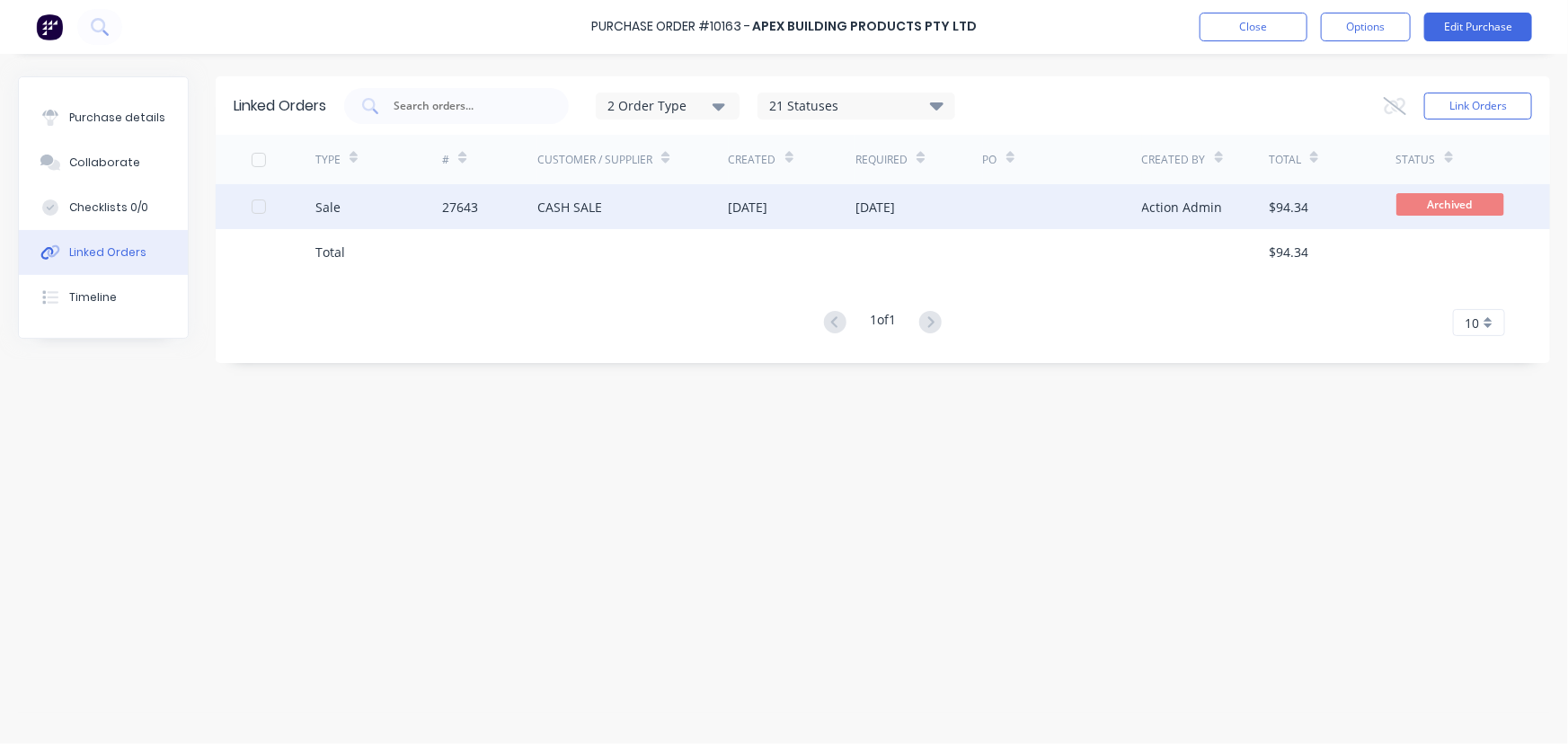
click at [344, 207] on div "Sale" at bounding box center [380, 207] width 127 height 45
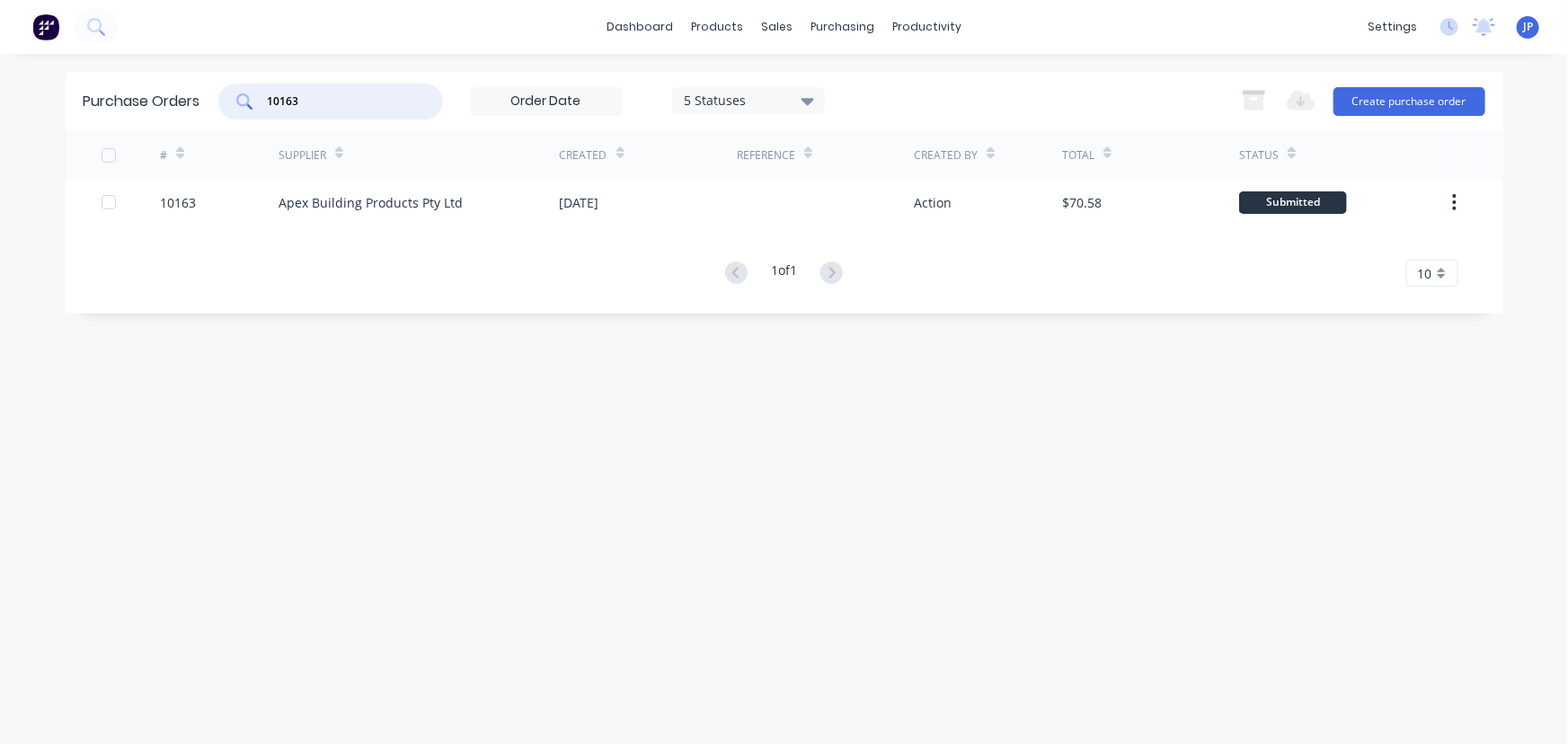
drag, startPoint x: 318, startPoint y: 108, endPoint x: 235, endPoint y: 107, distance: 83.0
click at [235, 107] on div "10163" at bounding box center [330, 102] width 224 height 36
type input "10160"
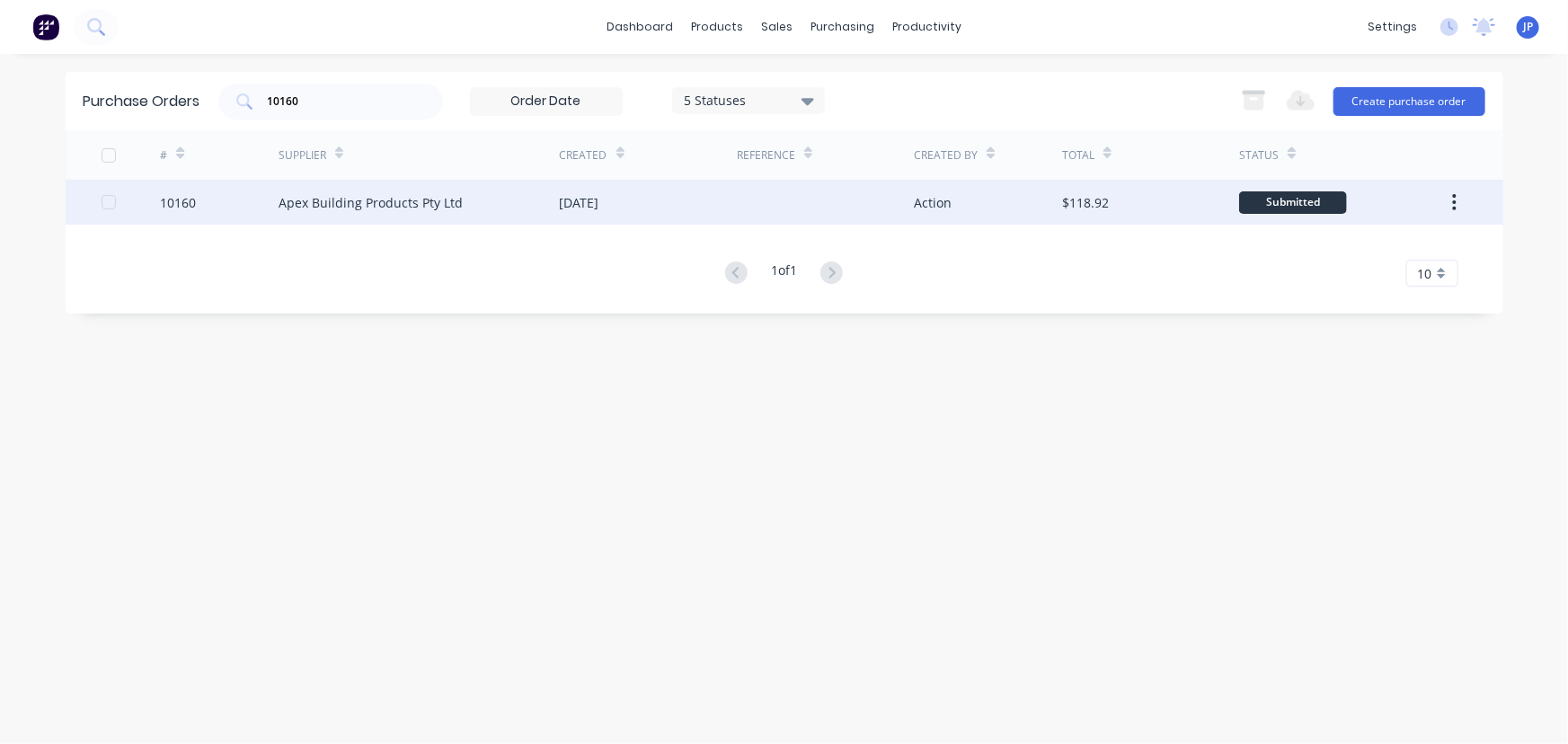
click at [291, 204] on div "Apex Building Products Pty Ltd" at bounding box center [371, 202] width 185 height 18
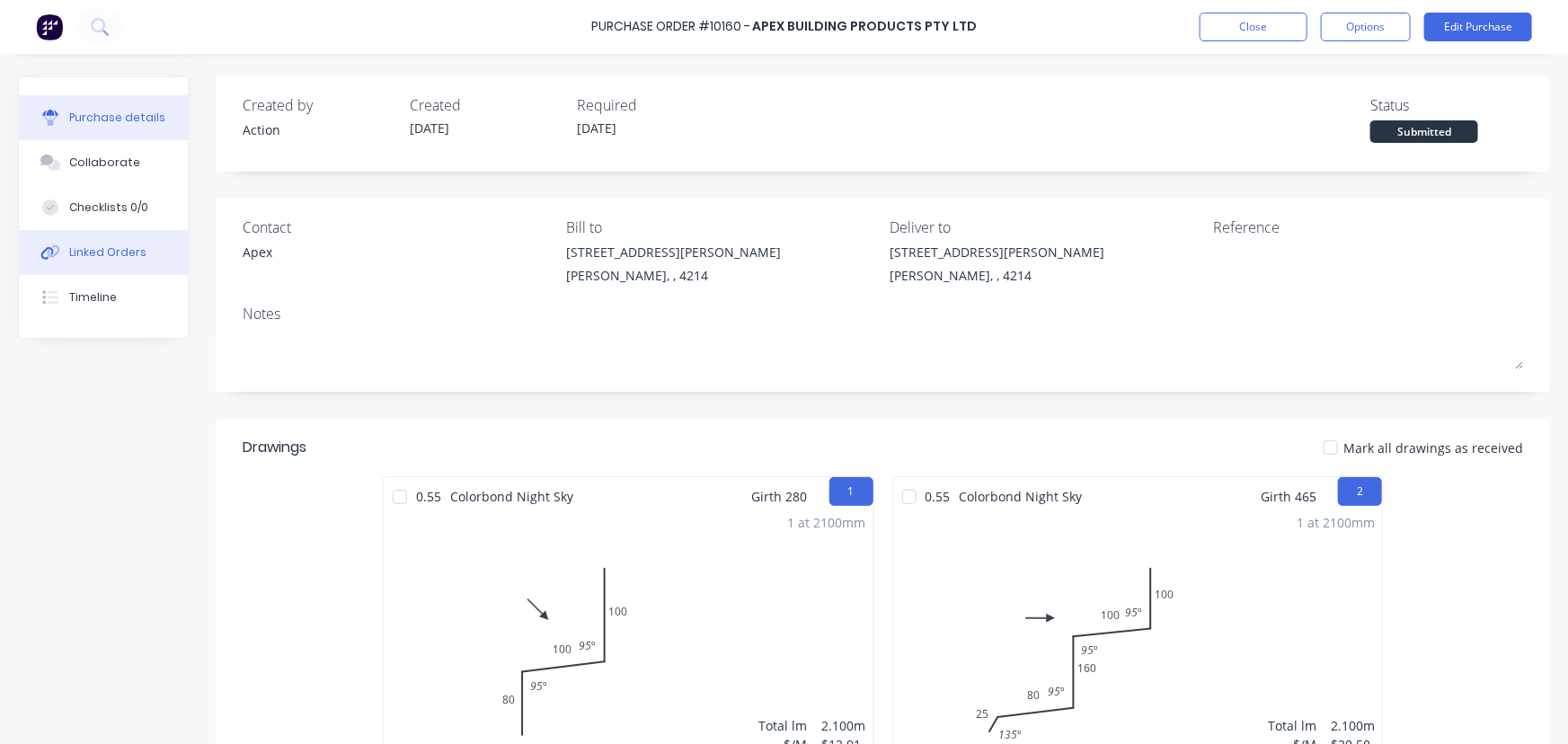
click at [122, 250] on div "Linked Orders" at bounding box center [108, 253] width 78 height 17
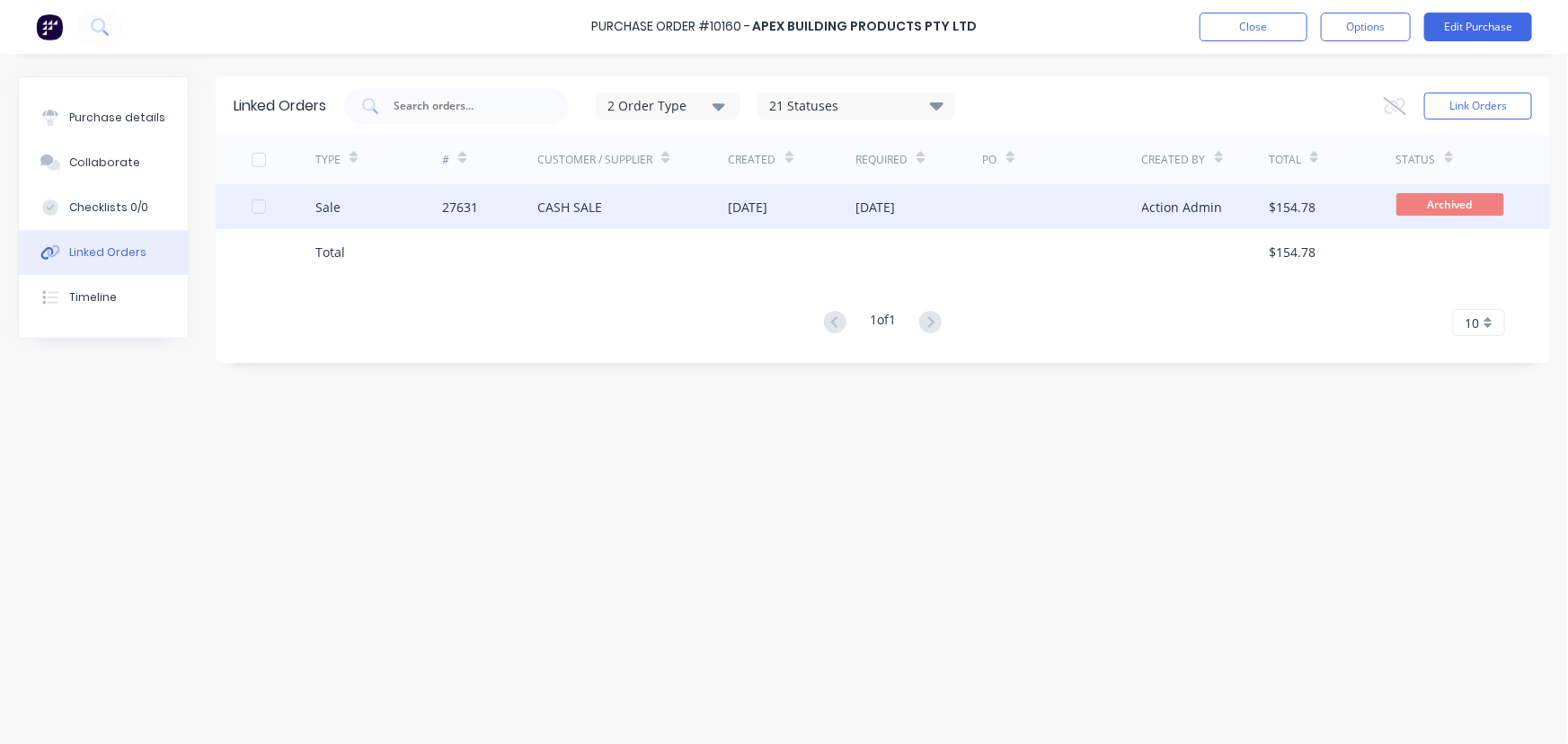
click at [449, 209] on div "27631" at bounding box center [460, 207] width 36 height 18
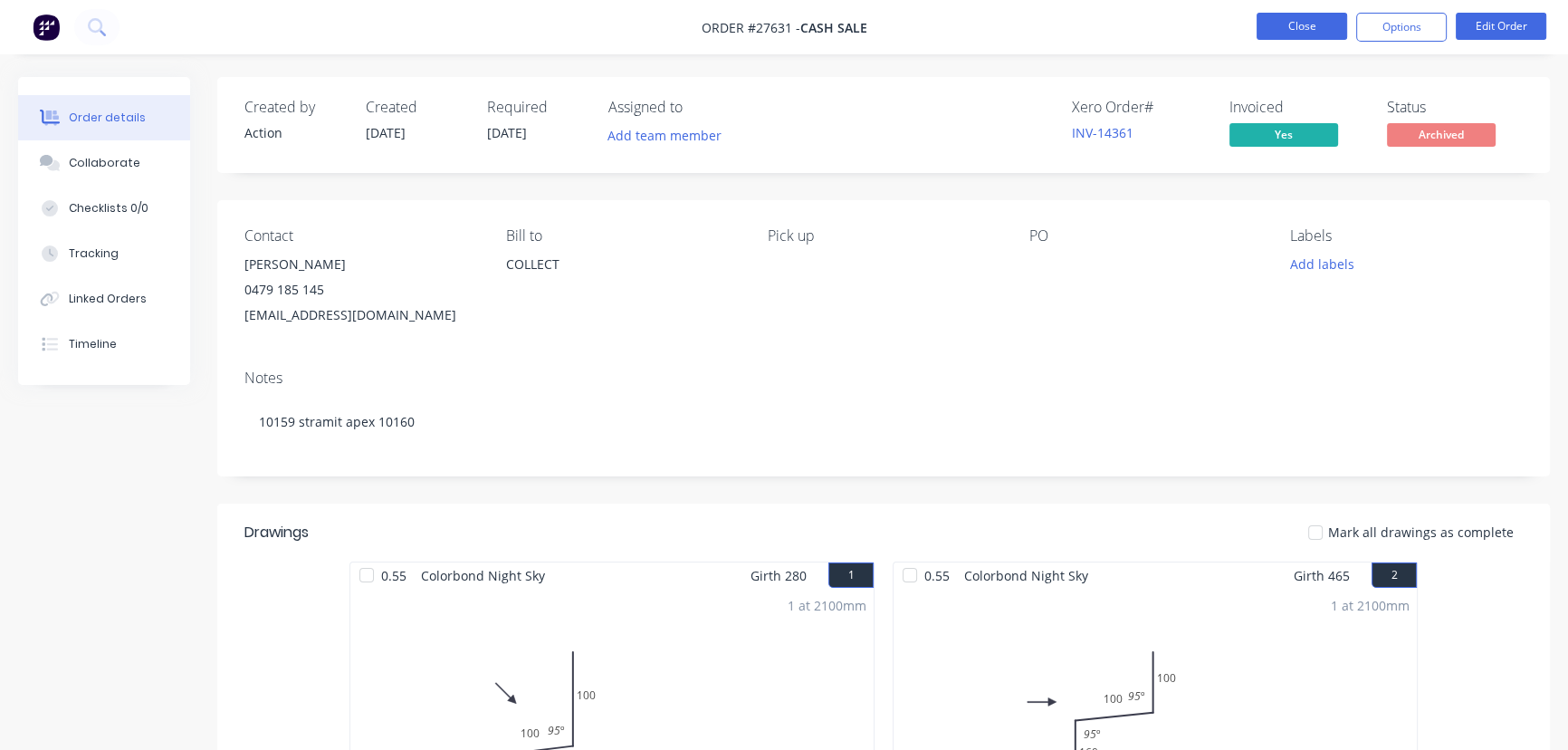
click at [1289, 21] on button "Close" at bounding box center [1301, 26] width 90 height 27
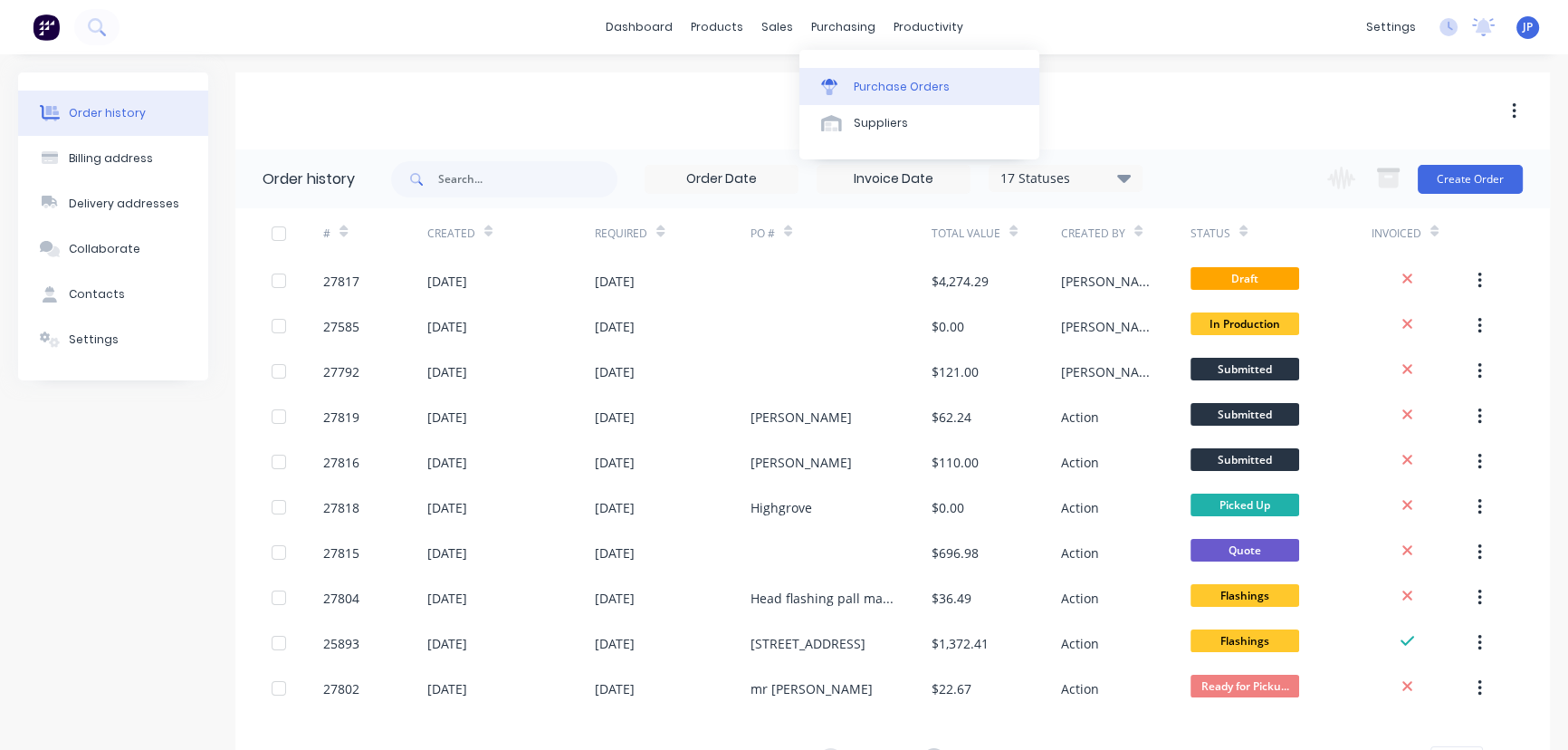
click at [854, 85] on div "Purchase Orders" at bounding box center [901, 87] width 96 height 17
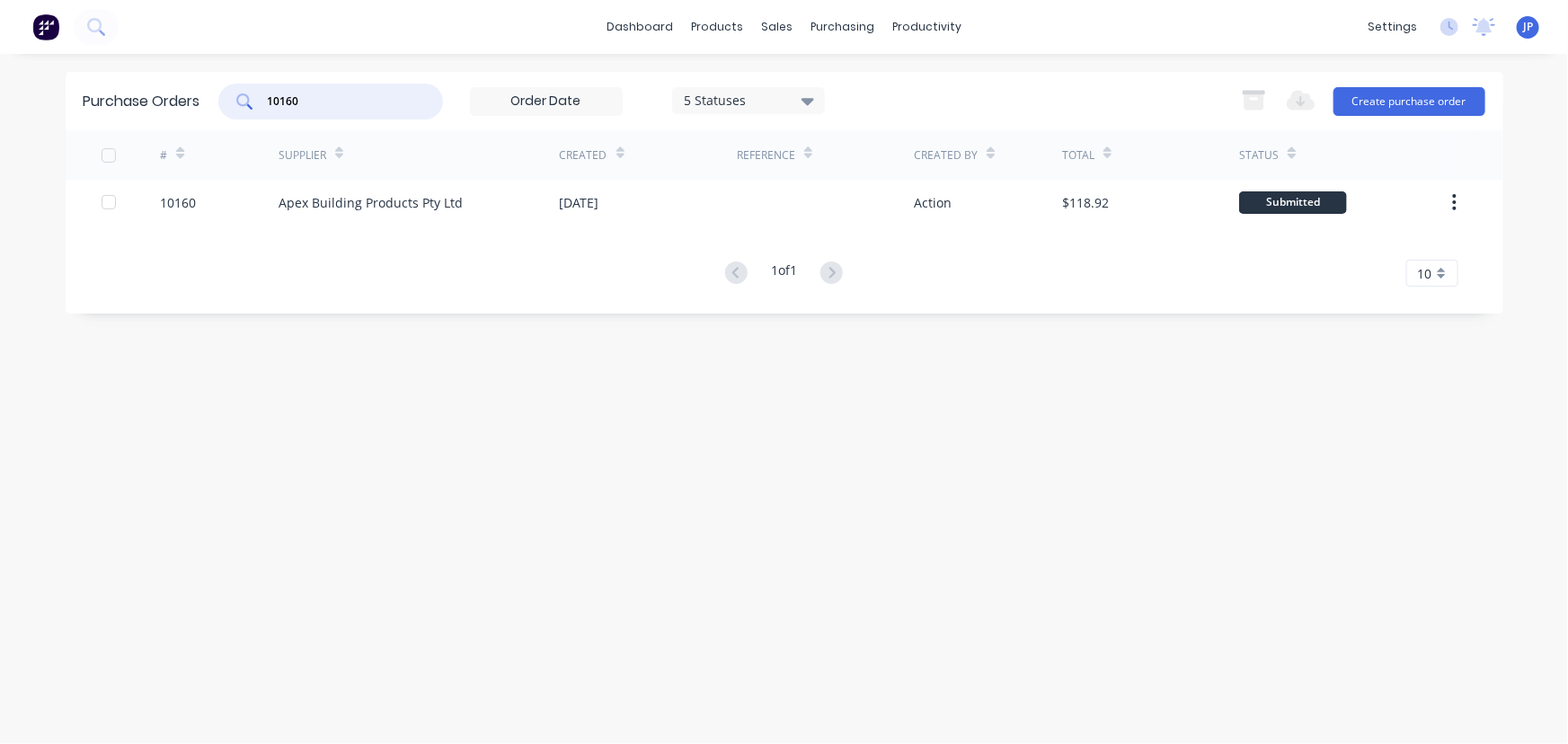
drag, startPoint x: 319, startPoint y: 98, endPoint x: 248, endPoint y: 98, distance: 71.0
click at [248, 98] on div "10160" at bounding box center [330, 102] width 224 height 36
type input "10156"
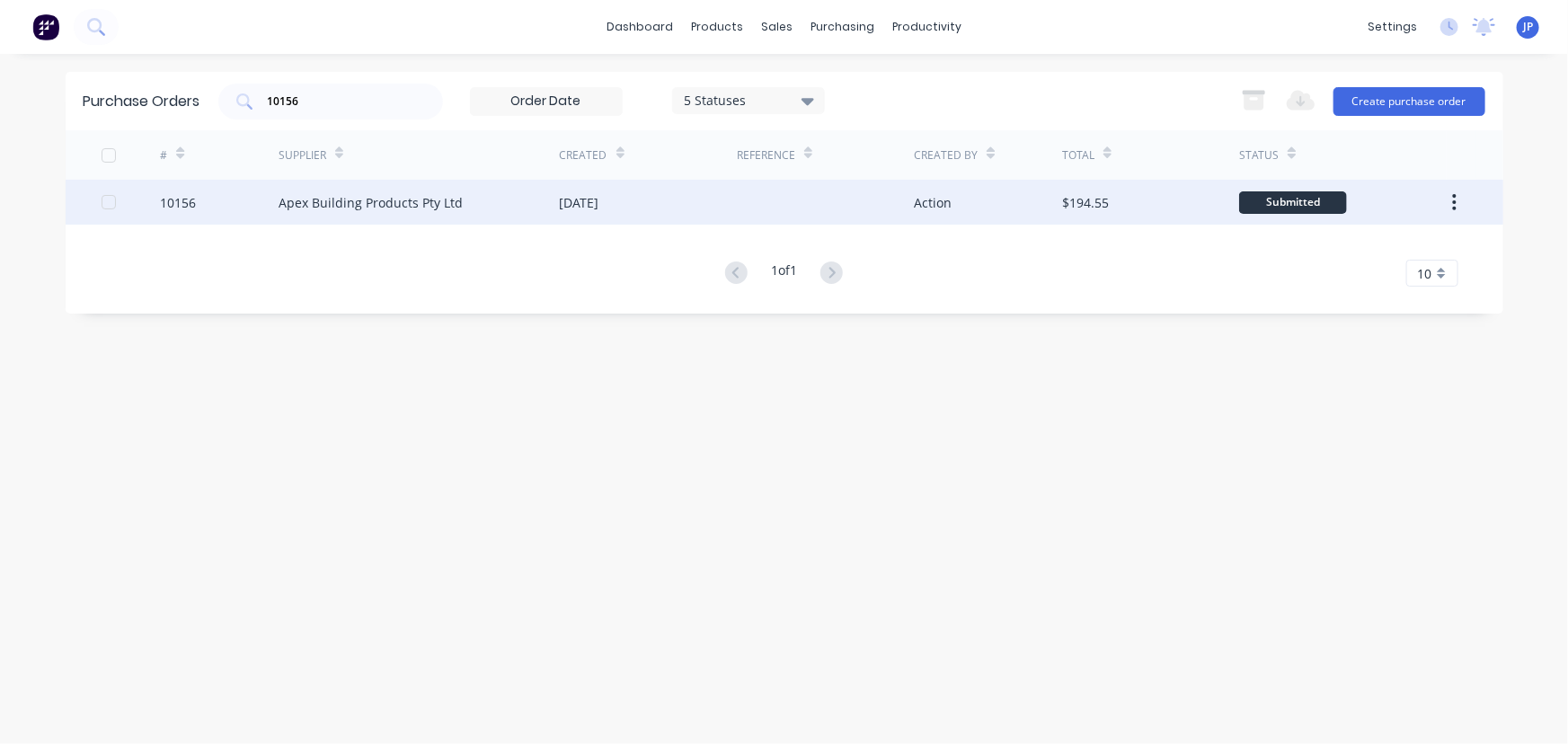
click at [327, 207] on div "Apex Building Products Pty Ltd" at bounding box center [371, 202] width 185 height 18
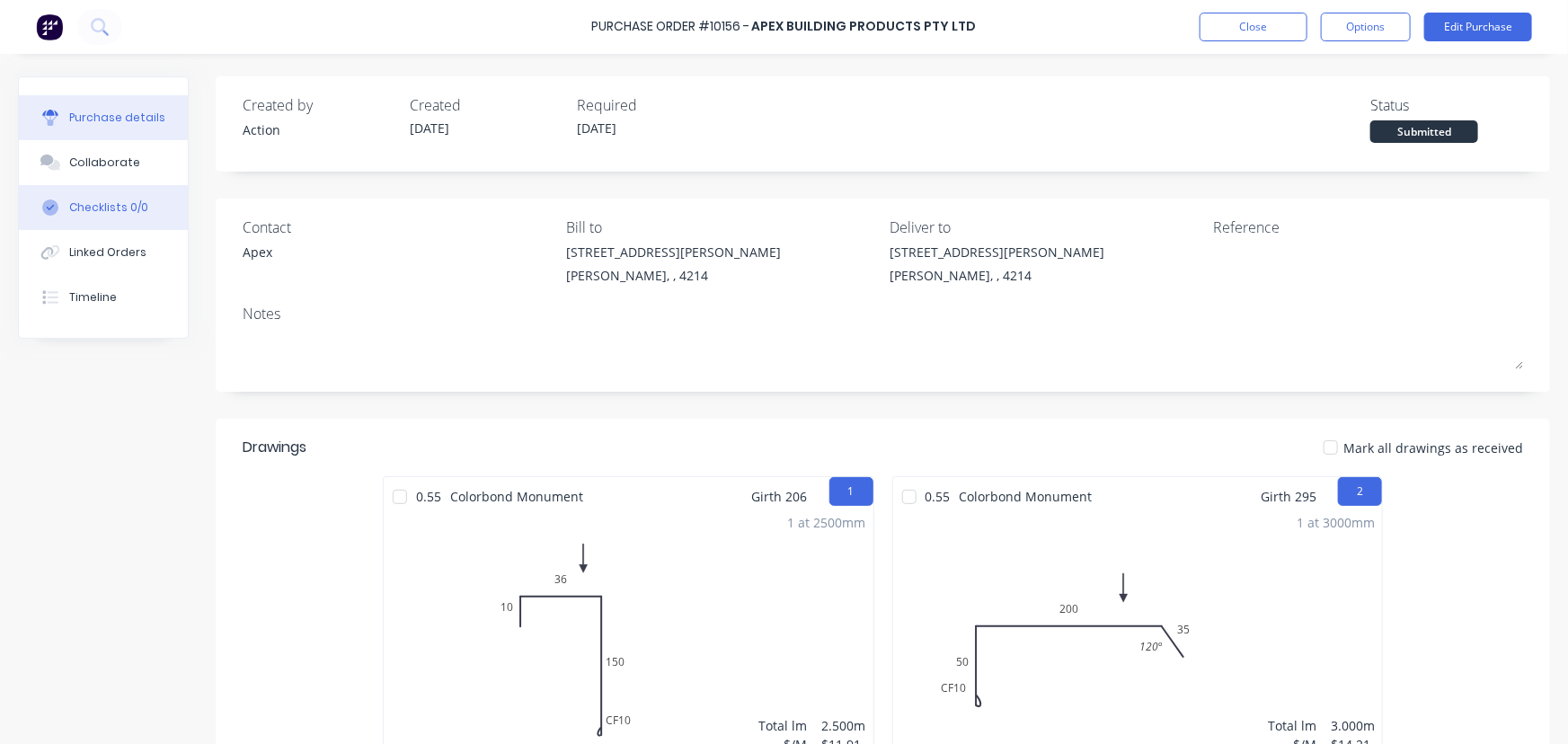
click at [140, 212] on div "Checklists 0/0" at bounding box center [109, 208] width 79 height 17
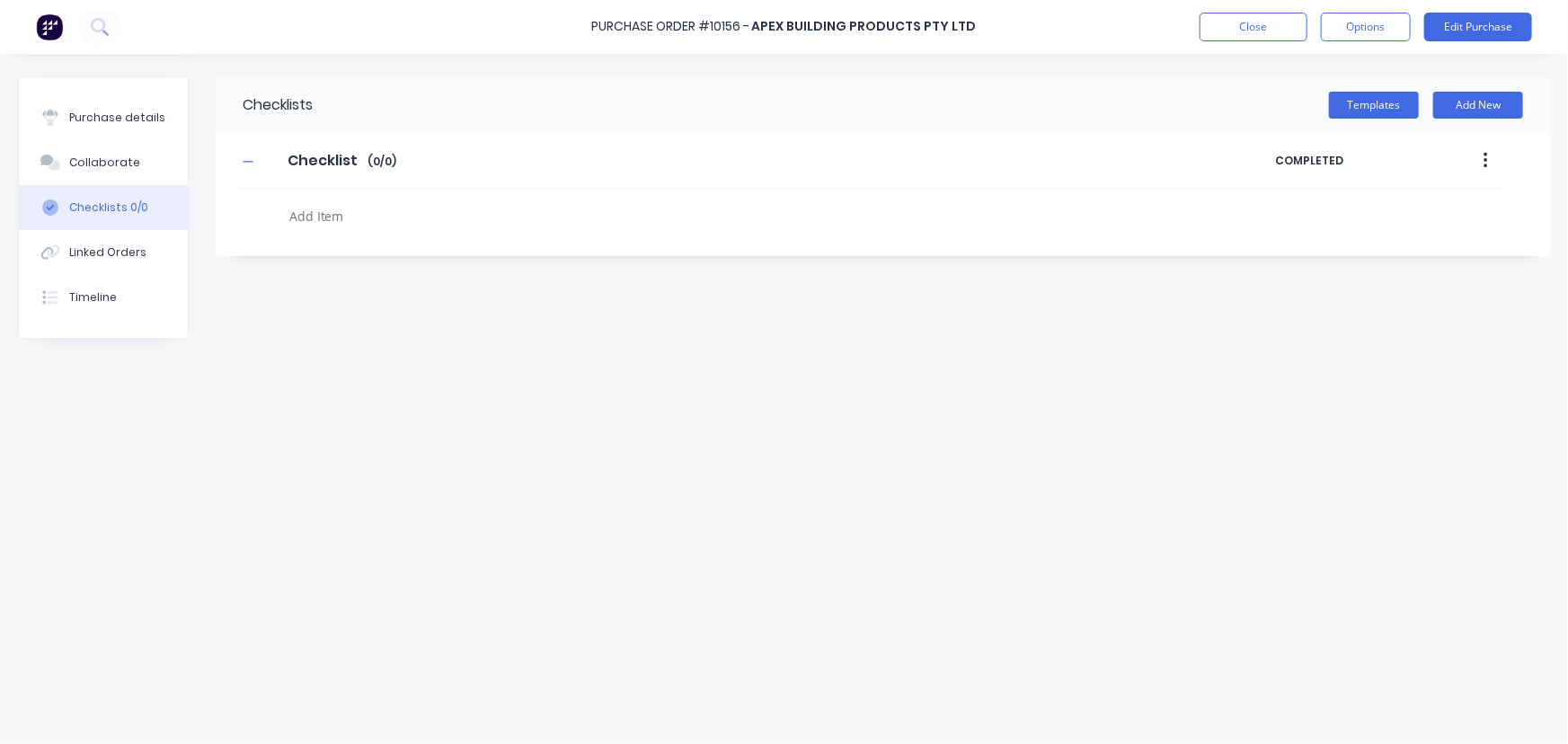
type textarea "x"
click at [117, 246] on div "Linked Orders" at bounding box center [108, 253] width 78 height 17
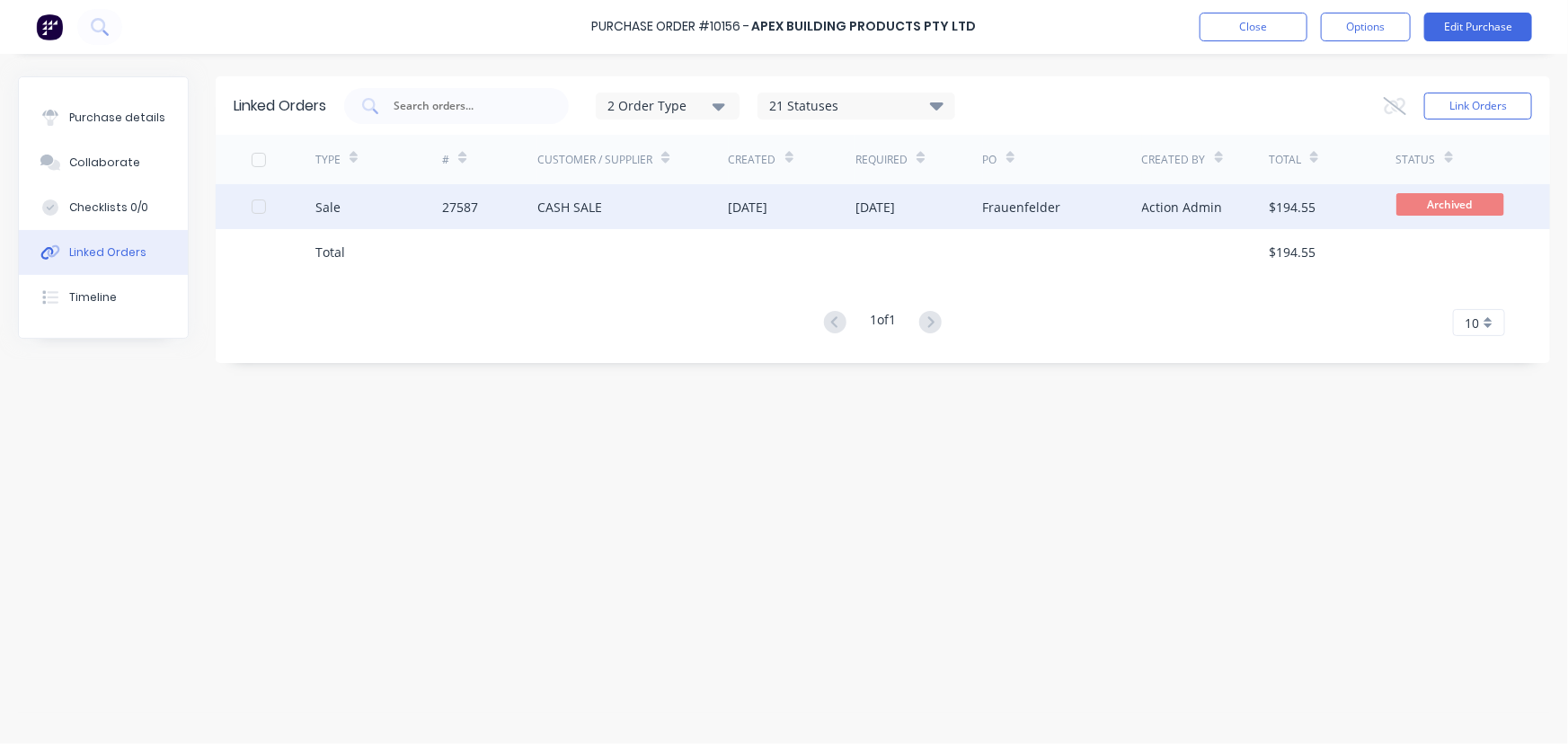
click at [462, 210] on div "27587" at bounding box center [460, 207] width 36 height 18
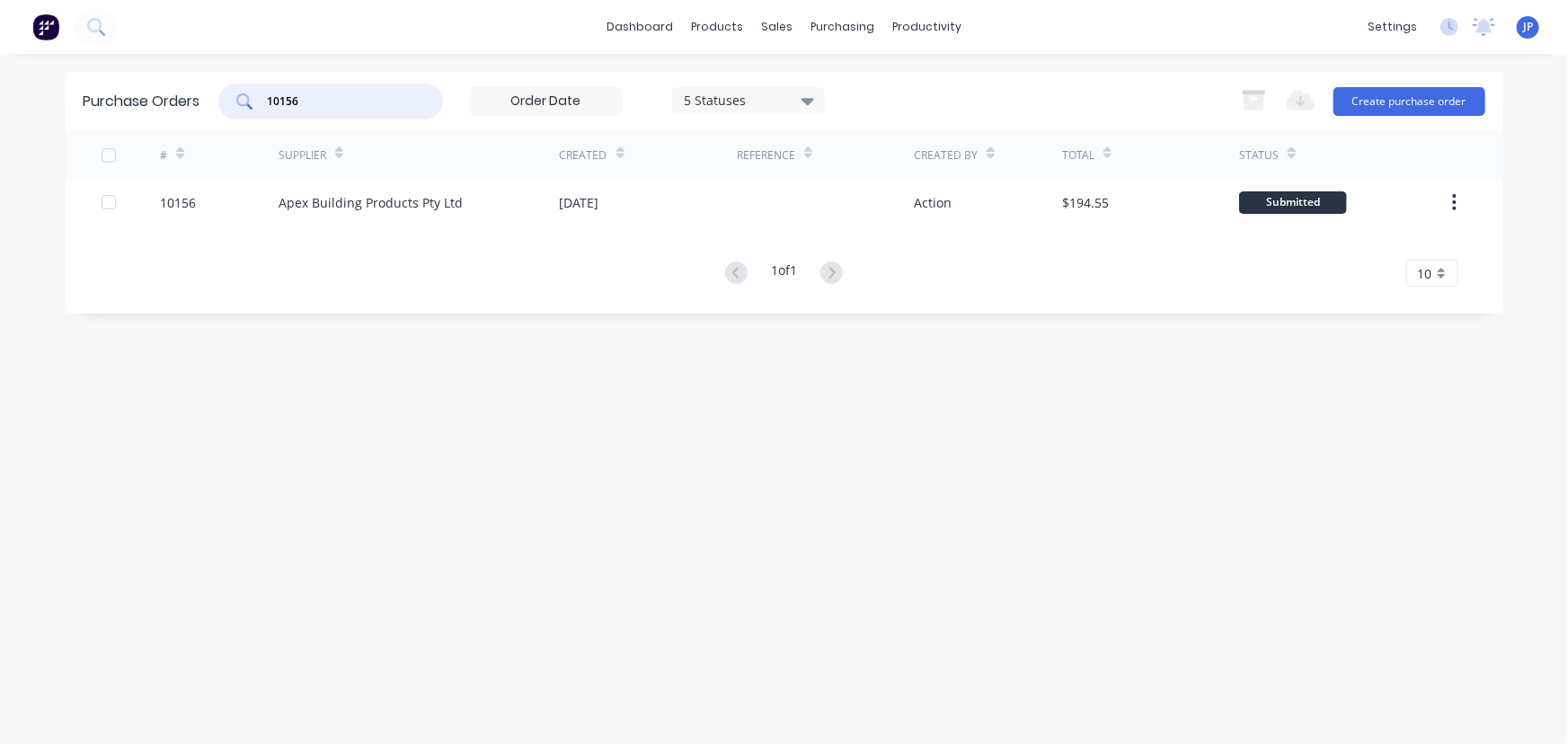
drag, startPoint x: 312, startPoint y: 109, endPoint x: 220, endPoint y: 113, distance: 92.1
click at [220, 113] on div "10156 5 Statuses 5 Statuses" at bounding box center [521, 102] width 607 height 36
type input "10154"
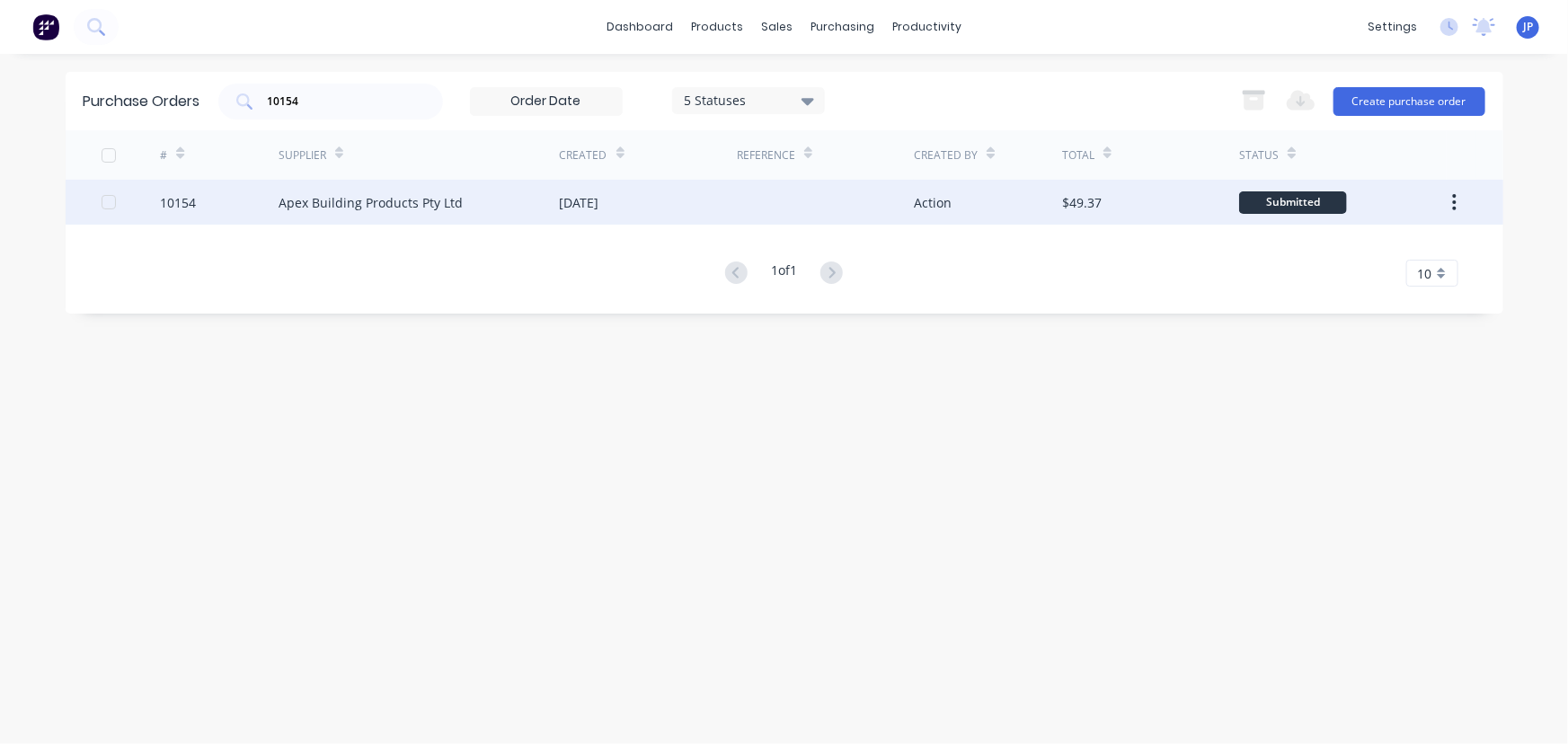
click at [385, 206] on div "Apex Building Products Pty Ltd" at bounding box center [371, 202] width 185 height 18
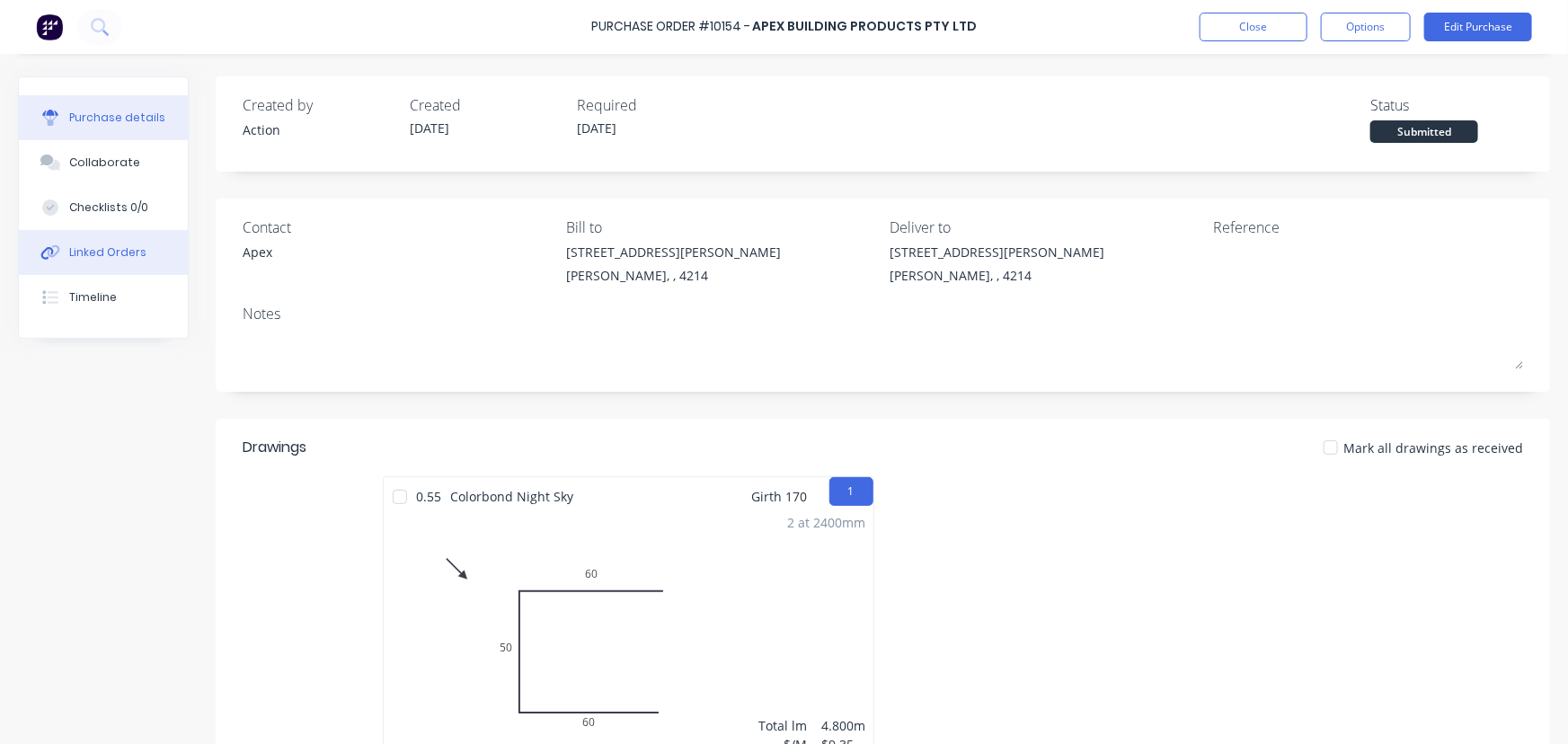
click at [109, 238] on button "Linked Orders" at bounding box center [103, 252] width 169 height 45
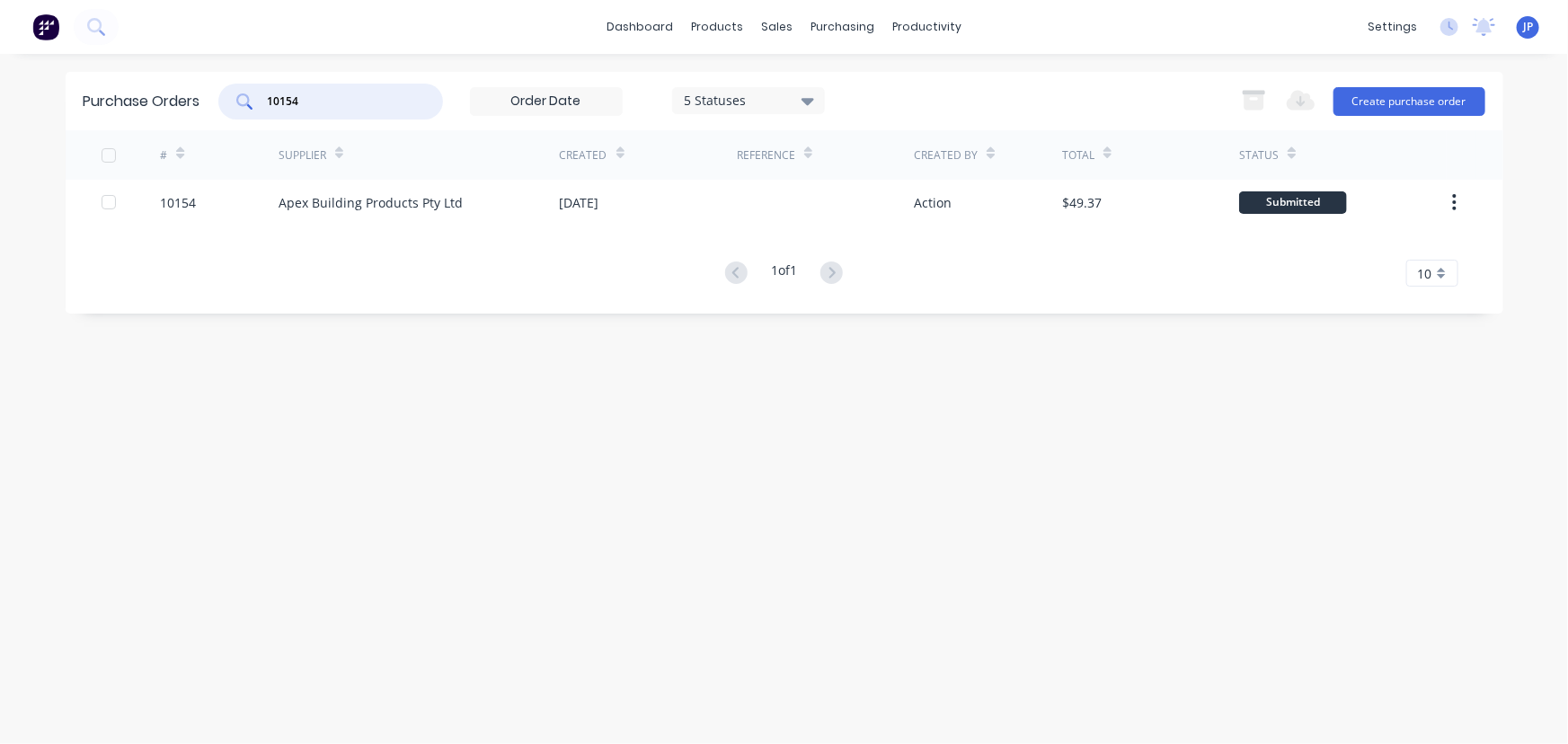
drag, startPoint x: 329, startPoint y: 101, endPoint x: 257, endPoint y: 110, distance: 72.6
click at [257, 110] on div "10154" at bounding box center [330, 102] width 224 height 36
type input "10145"
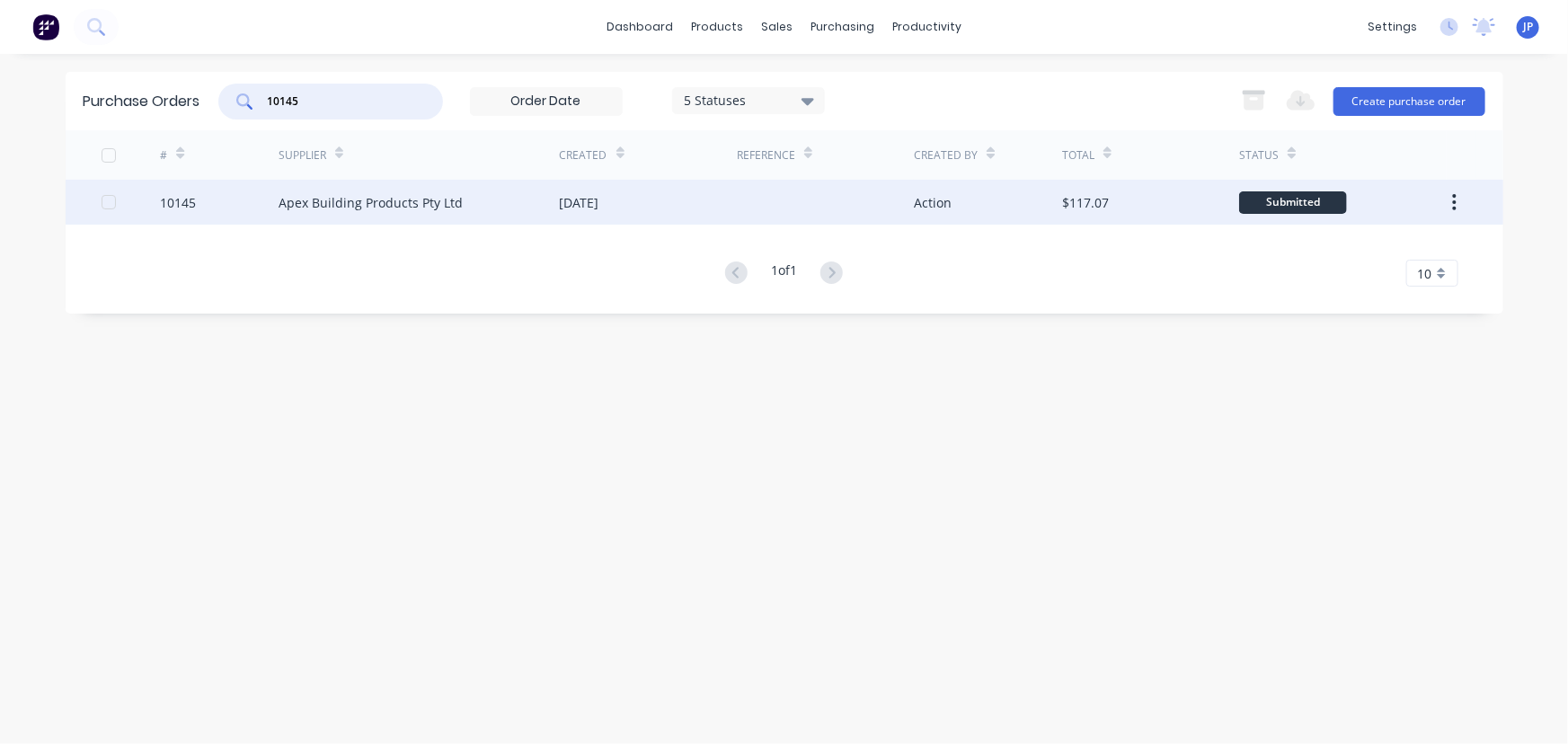
click at [297, 210] on div "Apex Building Products Pty Ltd" at bounding box center [371, 202] width 185 height 18
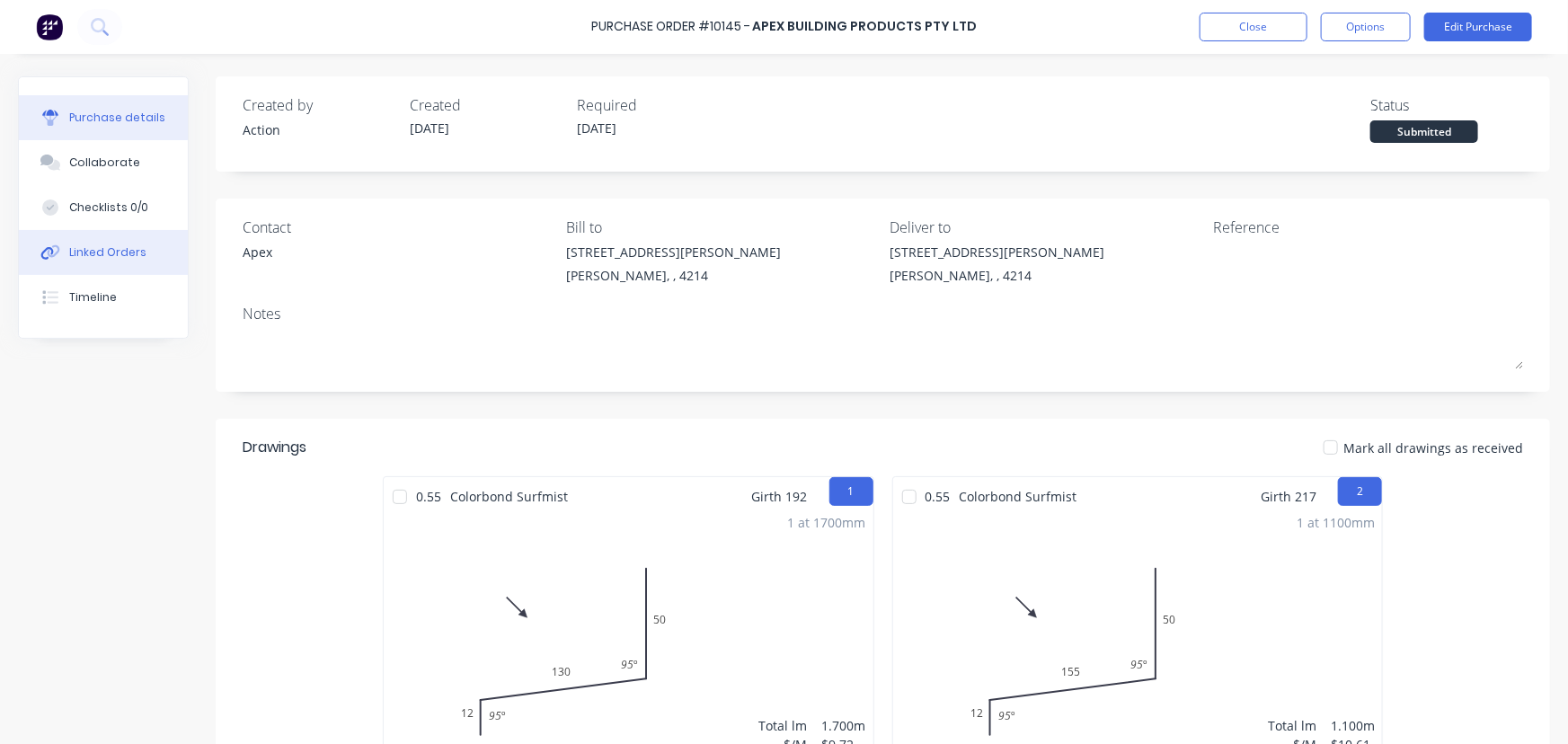
click at [113, 245] on div "Linked Orders" at bounding box center [108, 253] width 78 height 17
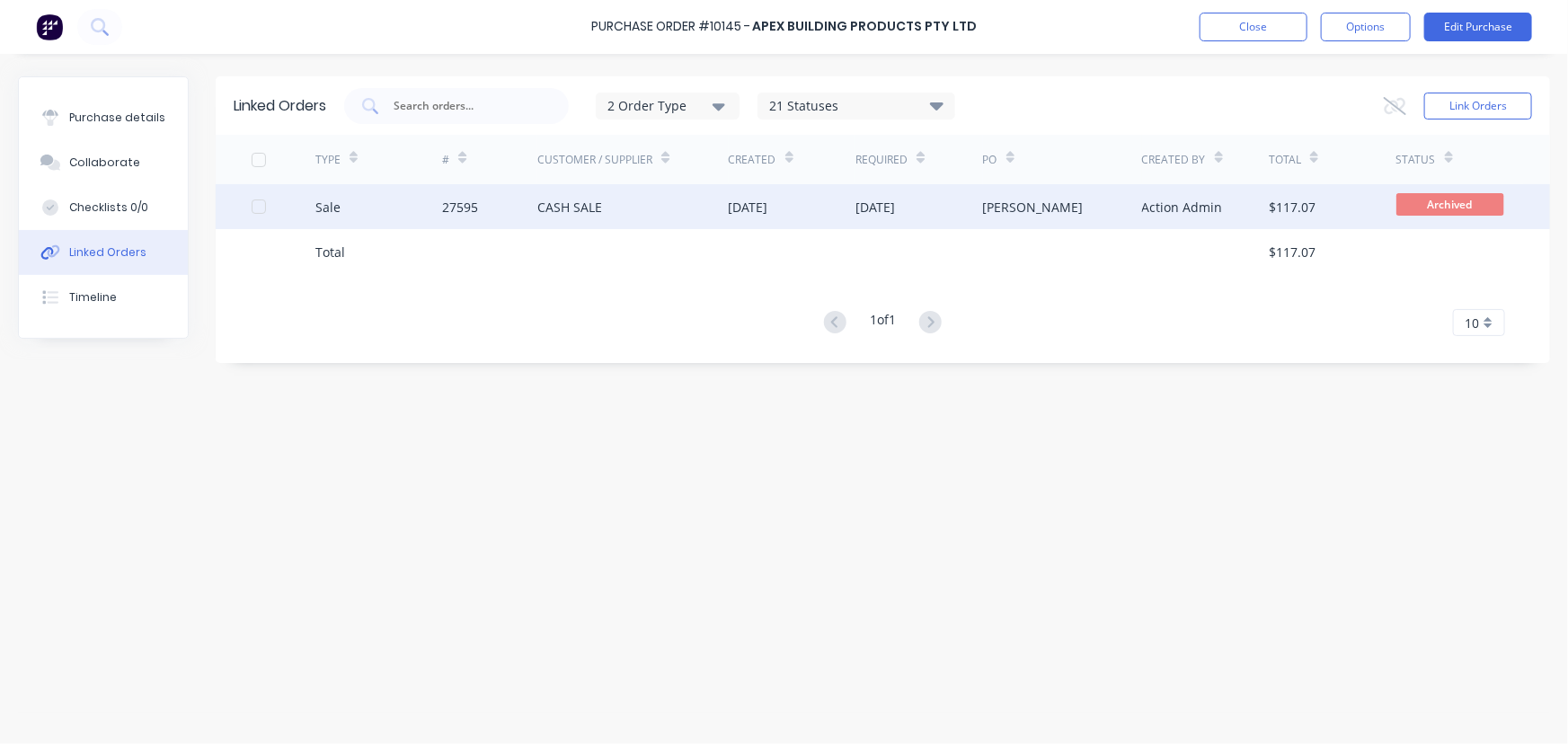
click at [478, 191] on div "27595" at bounding box center [489, 207] width 95 height 45
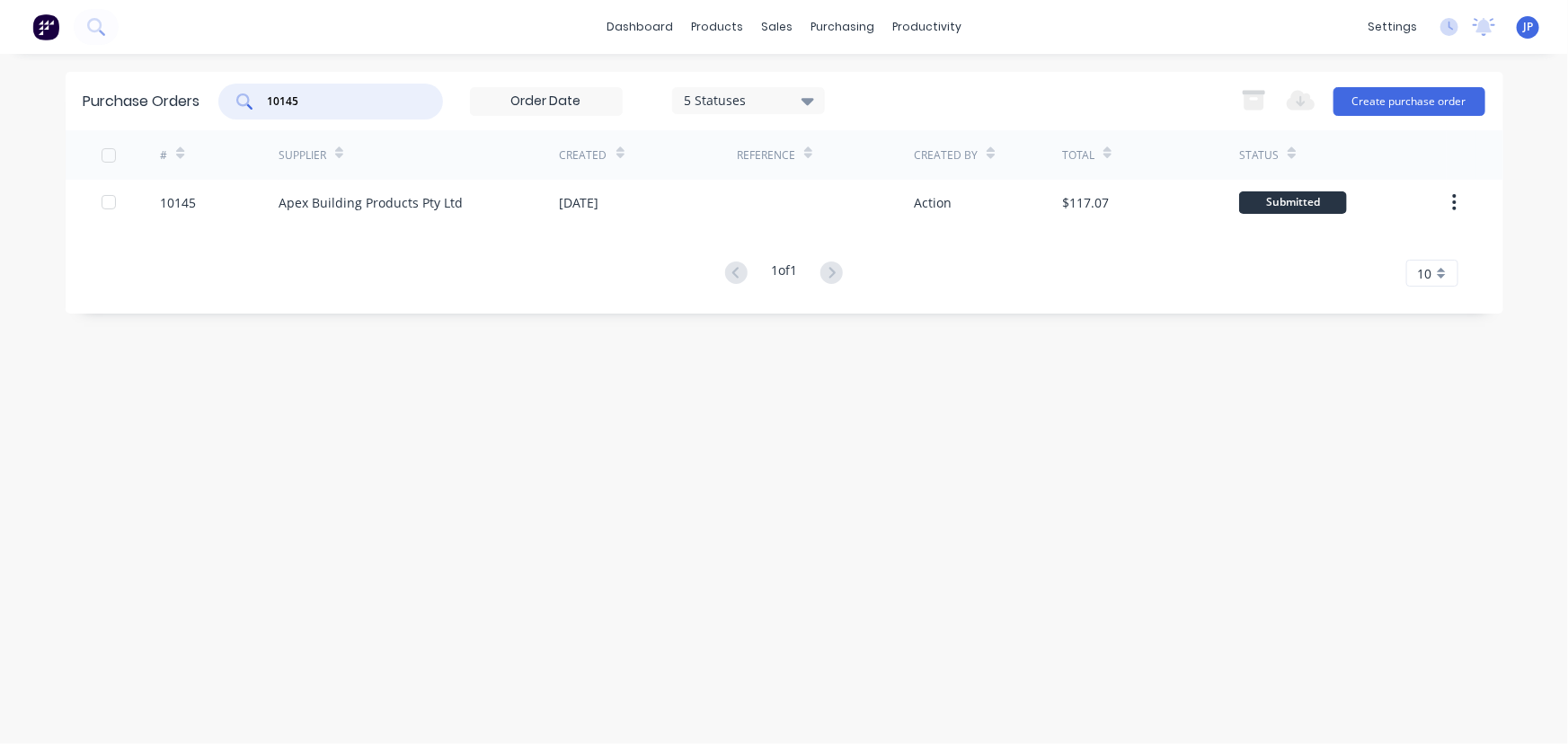
drag, startPoint x: 324, startPoint y: 107, endPoint x: 231, endPoint y: 121, distance: 94.0
click at [231, 121] on div "Purchase Orders 10145 5 Statuses 5 Statuses Export to Excel (XLSX) Create purch…" at bounding box center [784, 101] width 1438 height 58
type input "10137"
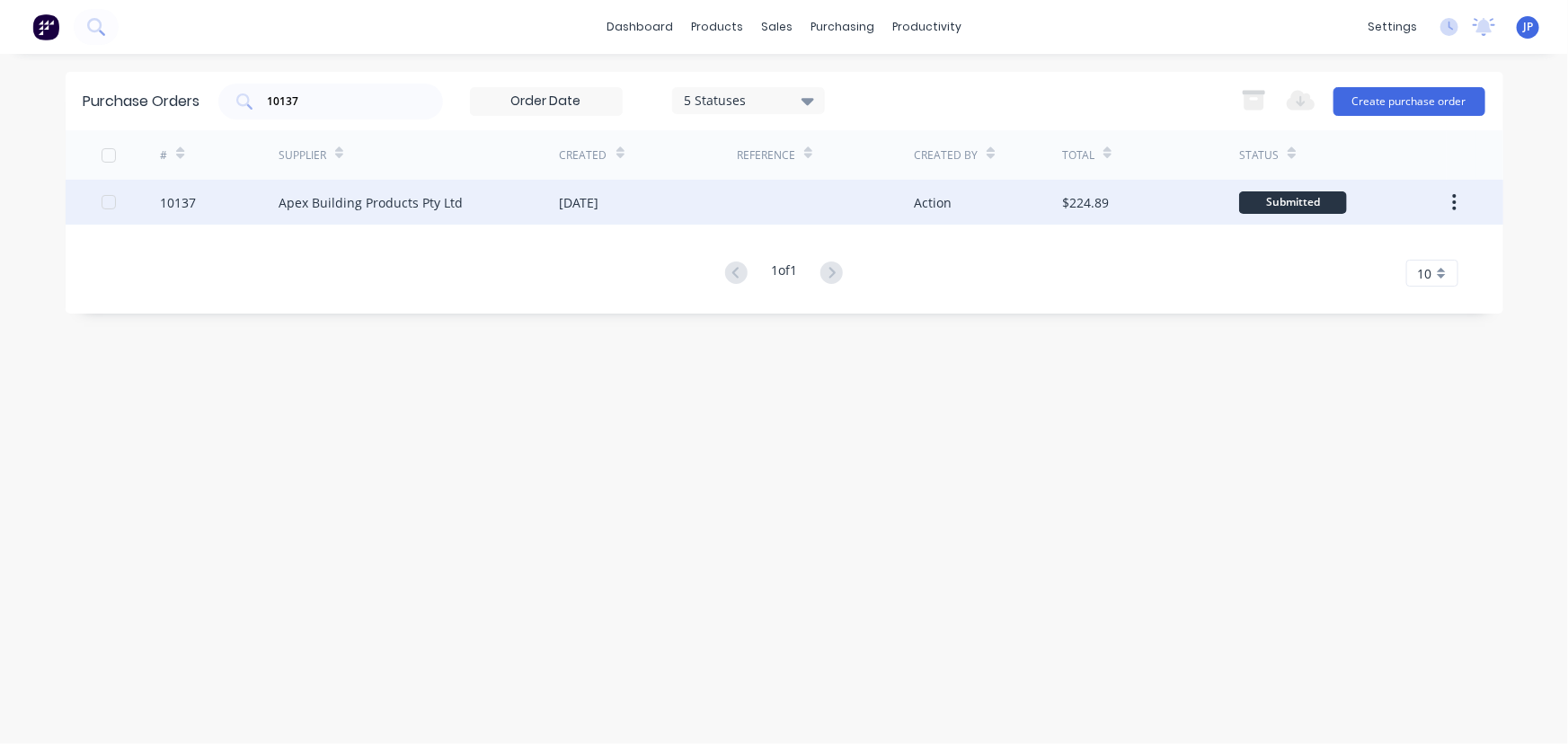
click at [296, 198] on div "Apex Building Products Pty Ltd" at bounding box center [371, 202] width 185 height 18
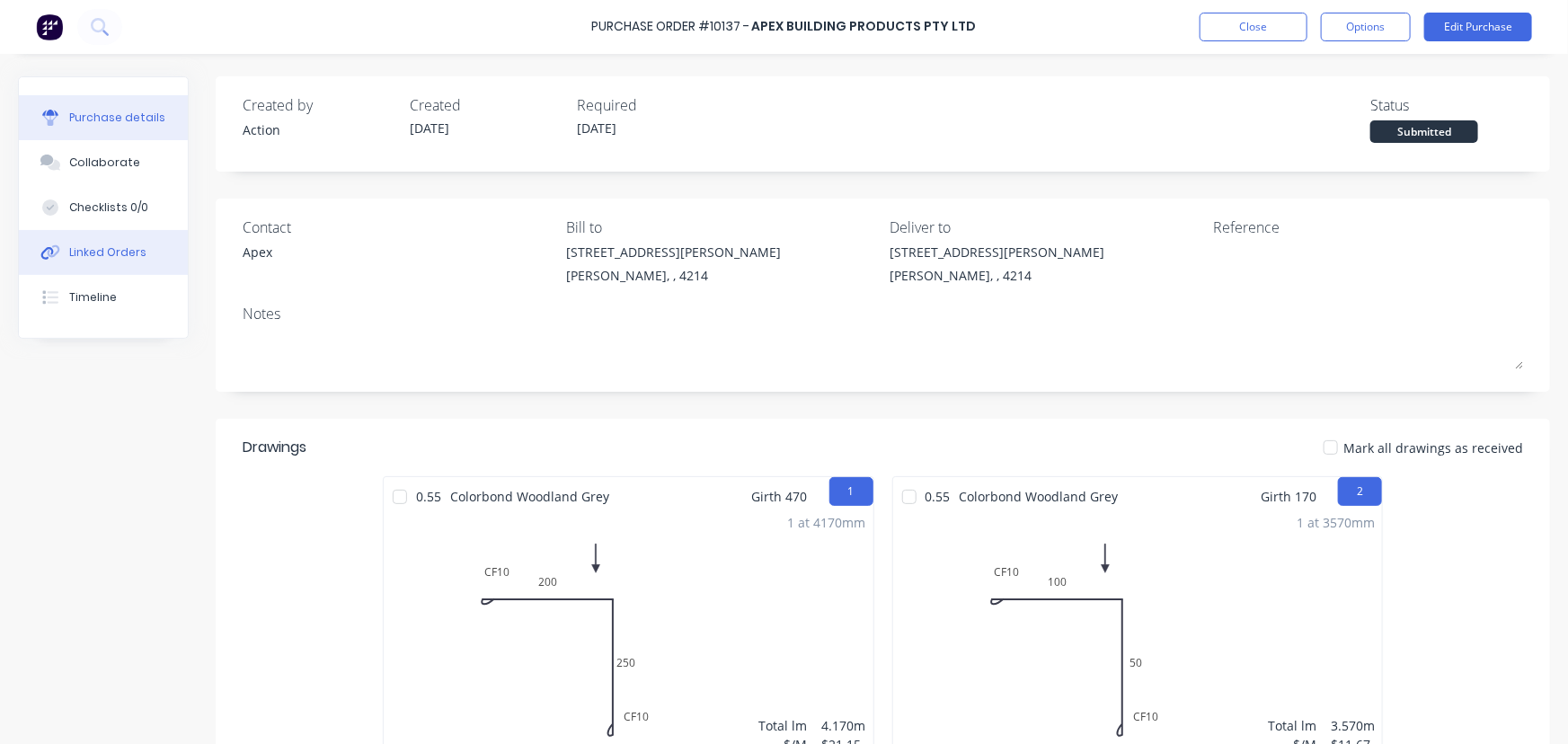
click at [162, 259] on button "Linked Orders" at bounding box center [103, 252] width 169 height 45
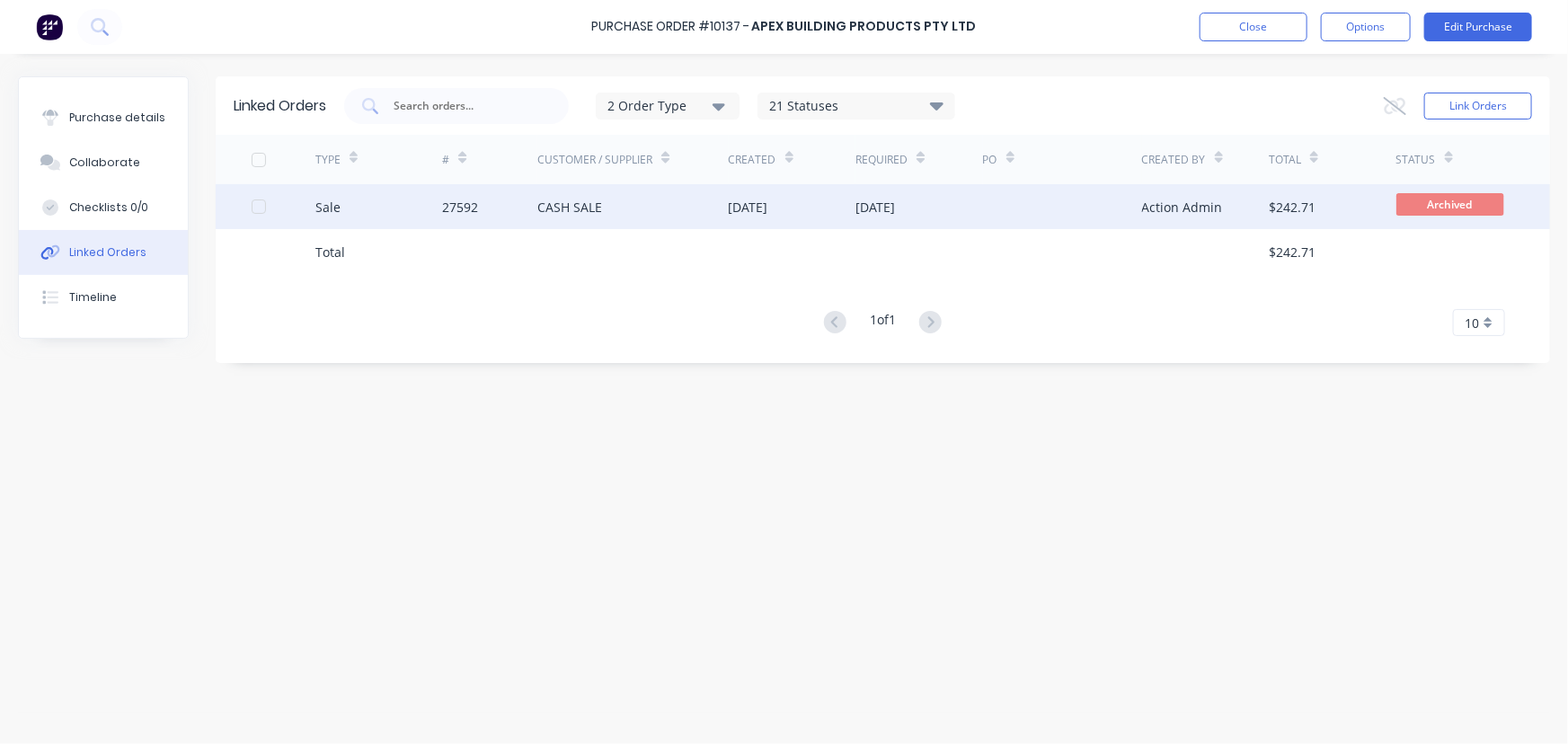
click at [457, 208] on div "27592" at bounding box center [460, 207] width 36 height 18
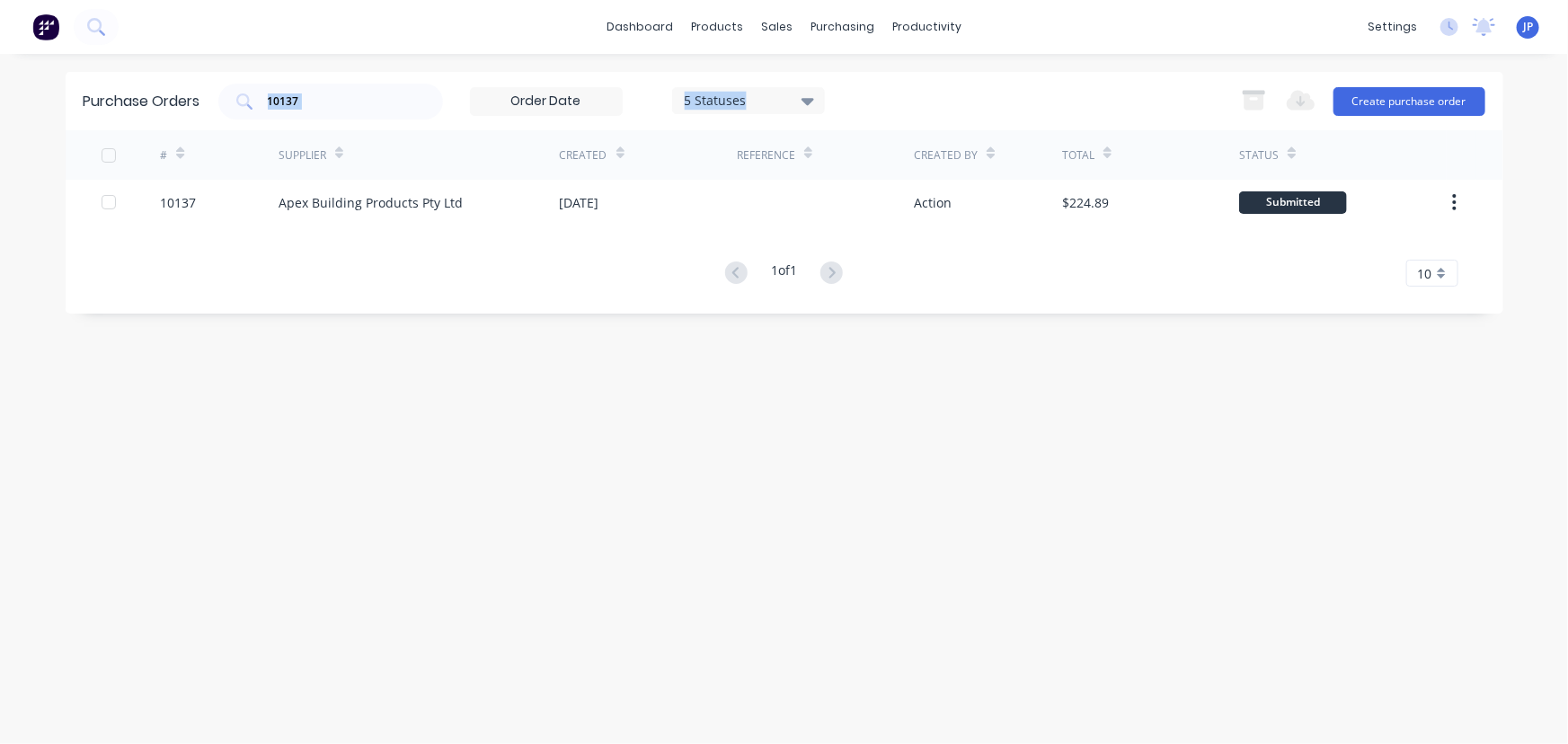
drag, startPoint x: 312, startPoint y: 110, endPoint x: 247, endPoint y: 130, distance: 68.0
click at [247, 130] on div "Purchase Orders 10137 5 Statuses 5 Statuses Export to Excel (XLSX) Create purch…" at bounding box center [784, 193] width 1438 height 242
drag, startPoint x: 317, startPoint y: 85, endPoint x: 313, endPoint y: 105, distance: 20.4
click at [317, 87] on div "10137" at bounding box center [330, 102] width 224 height 36
drag, startPoint x: 313, startPoint y: 105, endPoint x: 220, endPoint y: 99, distance: 93.2
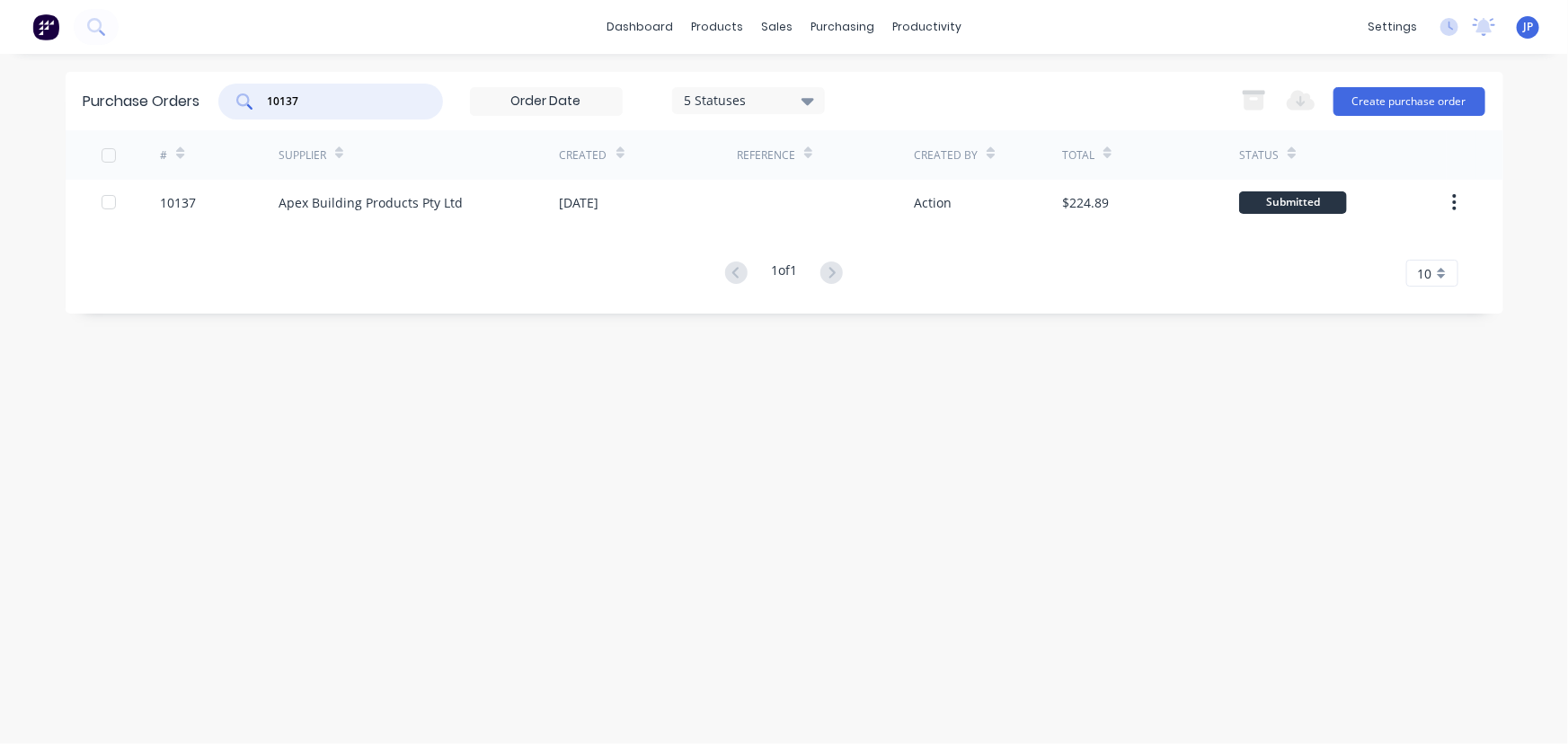
click at [220, 99] on div "10137" at bounding box center [330, 102] width 224 height 36
type input "10148"
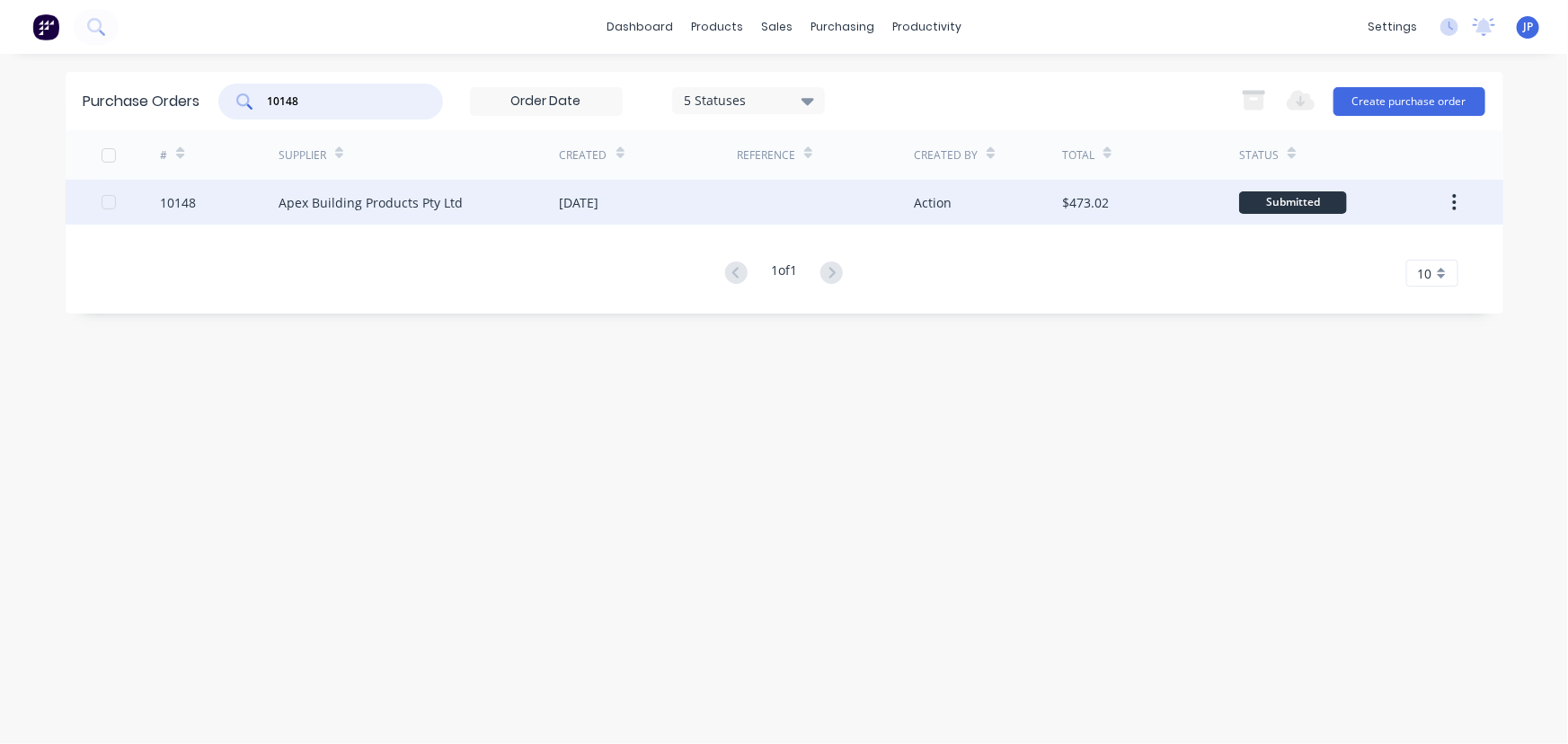
click at [324, 202] on div "Apex Building Products Pty Ltd" at bounding box center [371, 202] width 185 height 18
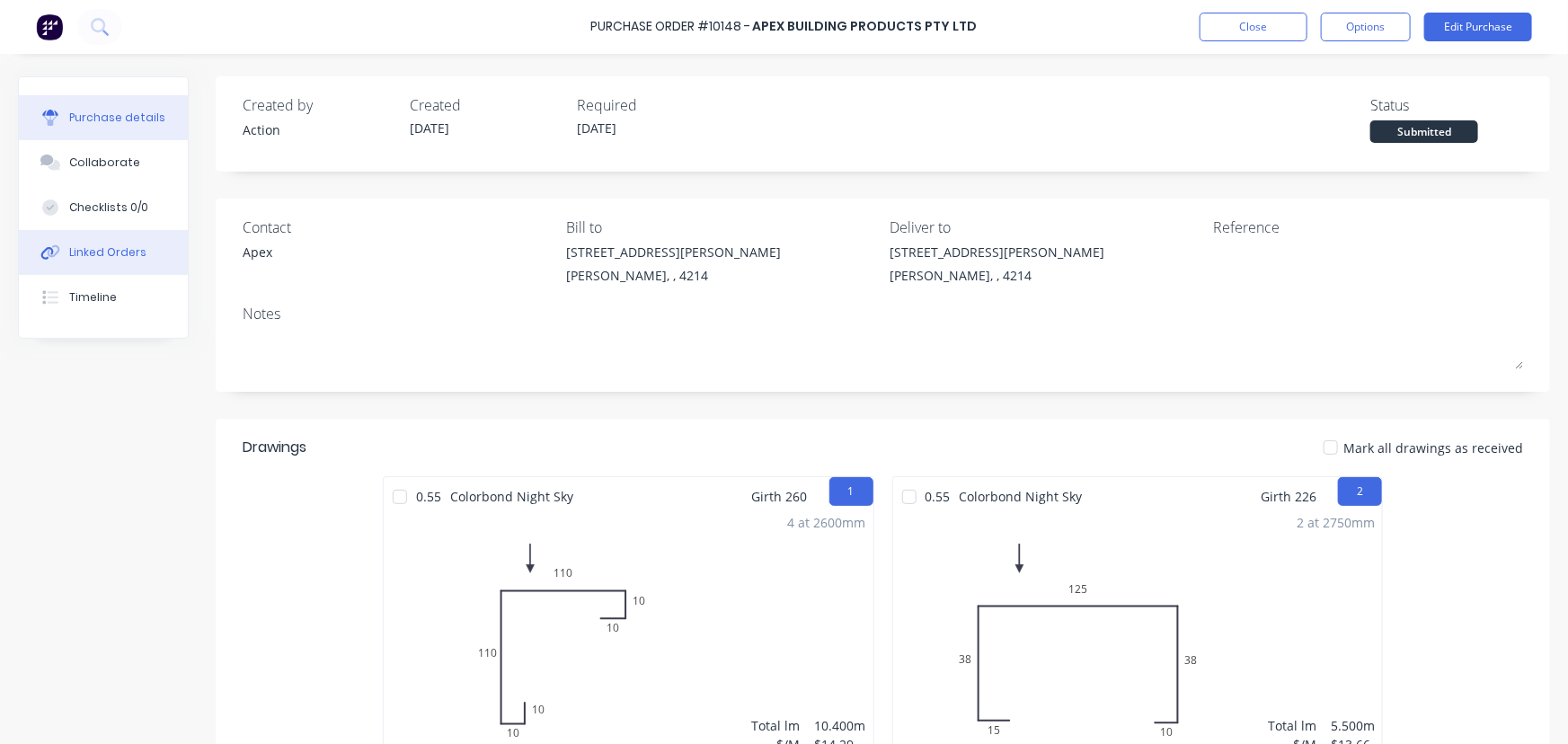
click at [127, 252] on div "Linked Orders" at bounding box center [108, 253] width 78 height 17
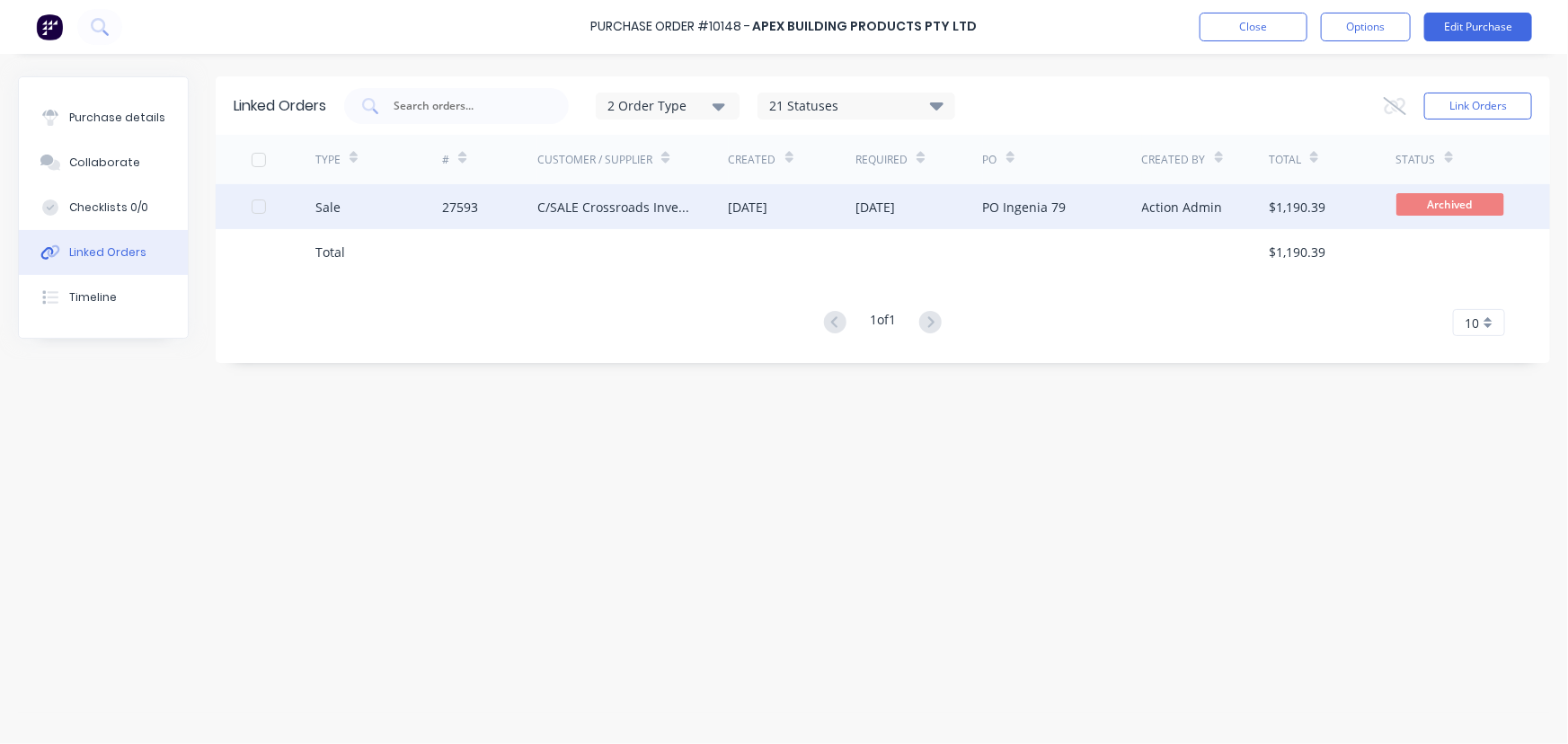
click at [390, 198] on div "Sale" at bounding box center [380, 207] width 127 height 45
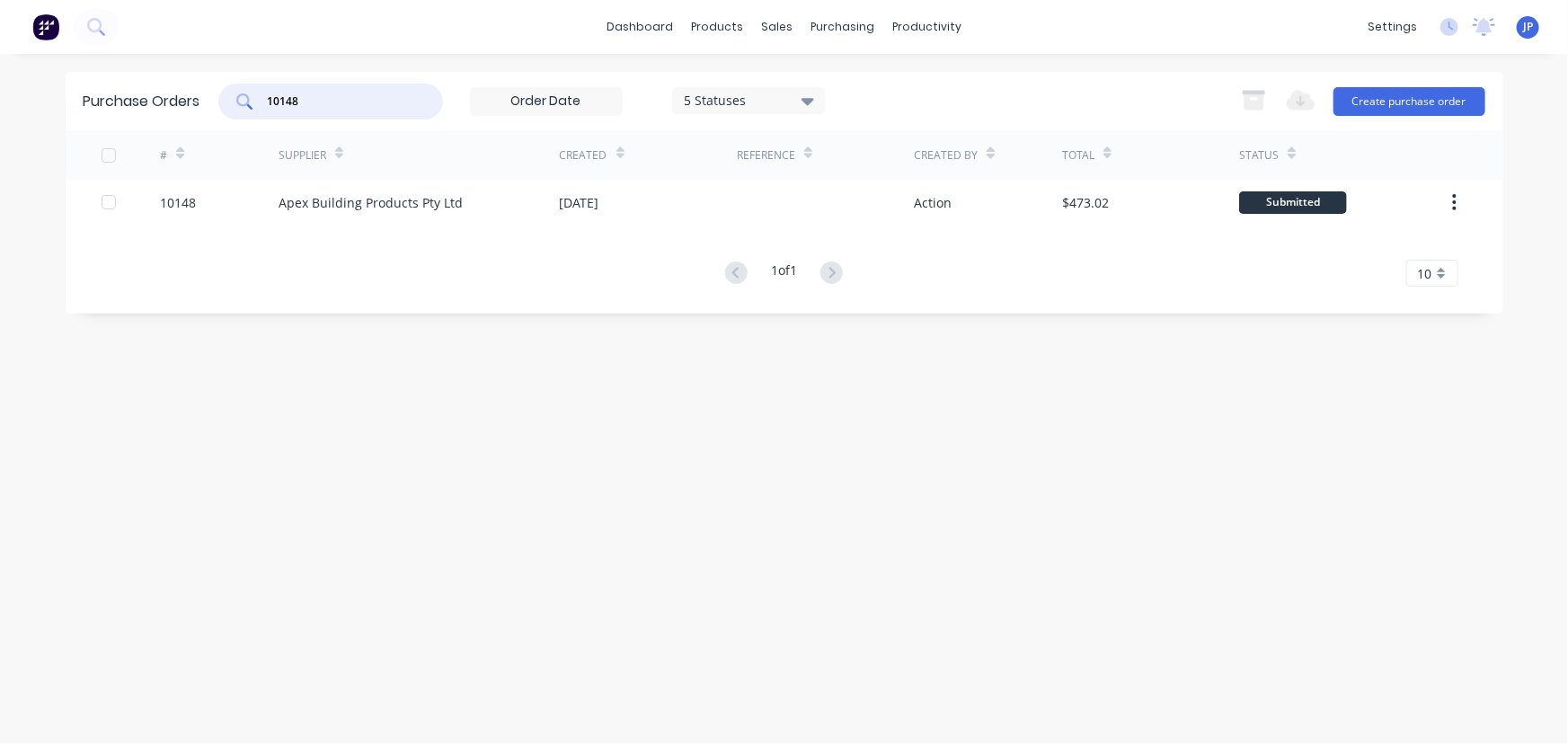
drag, startPoint x: 283, startPoint y: 99, endPoint x: 218, endPoint y: 109, distance: 65.8
click at [218, 109] on div "Purchase Orders 10148 5 Statuses 5 Statuses Export to Excel (XLSX) Create purch…" at bounding box center [784, 101] width 1438 height 58
type input "10147"
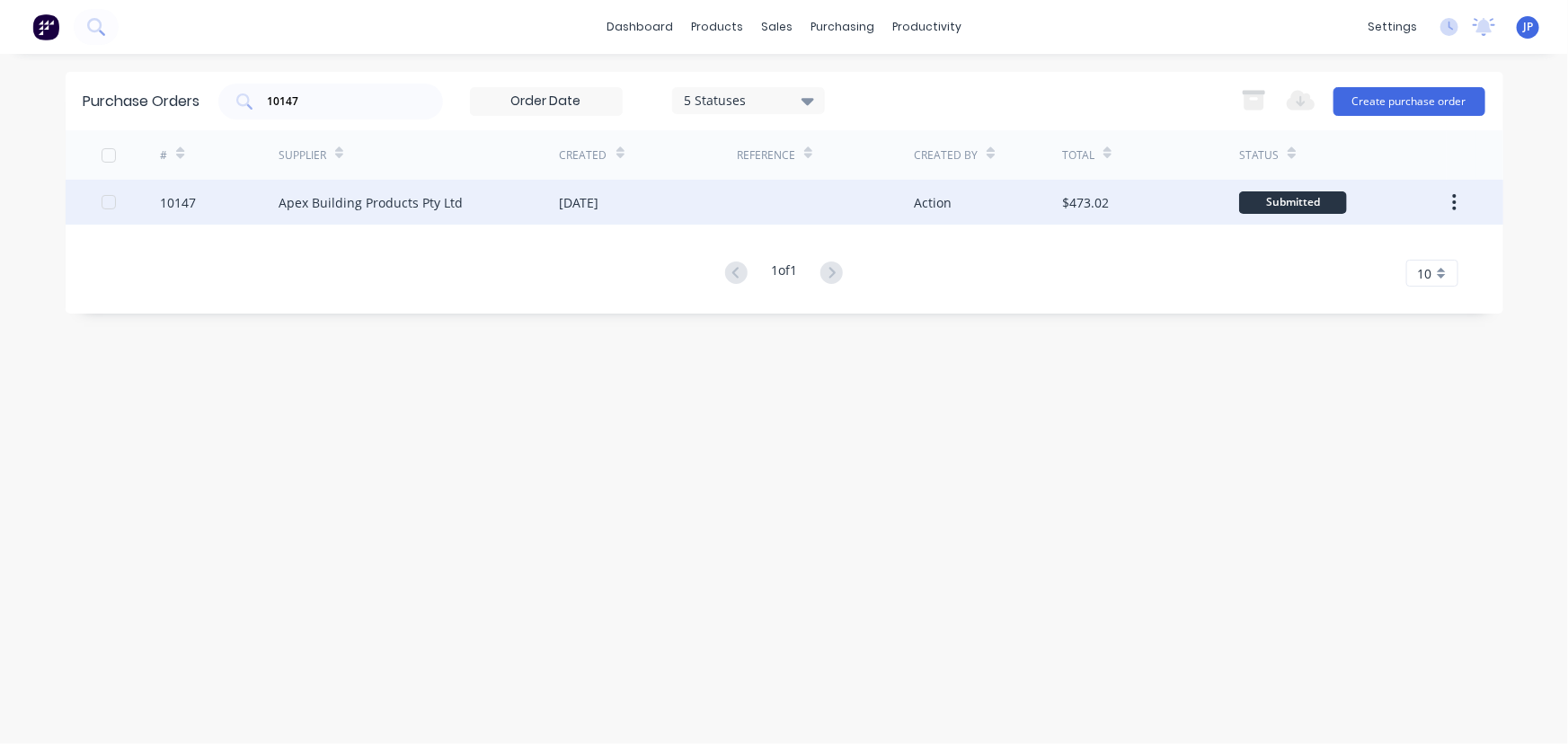
click at [303, 196] on div "Apex Building Products Pty Ltd" at bounding box center [371, 202] width 185 height 18
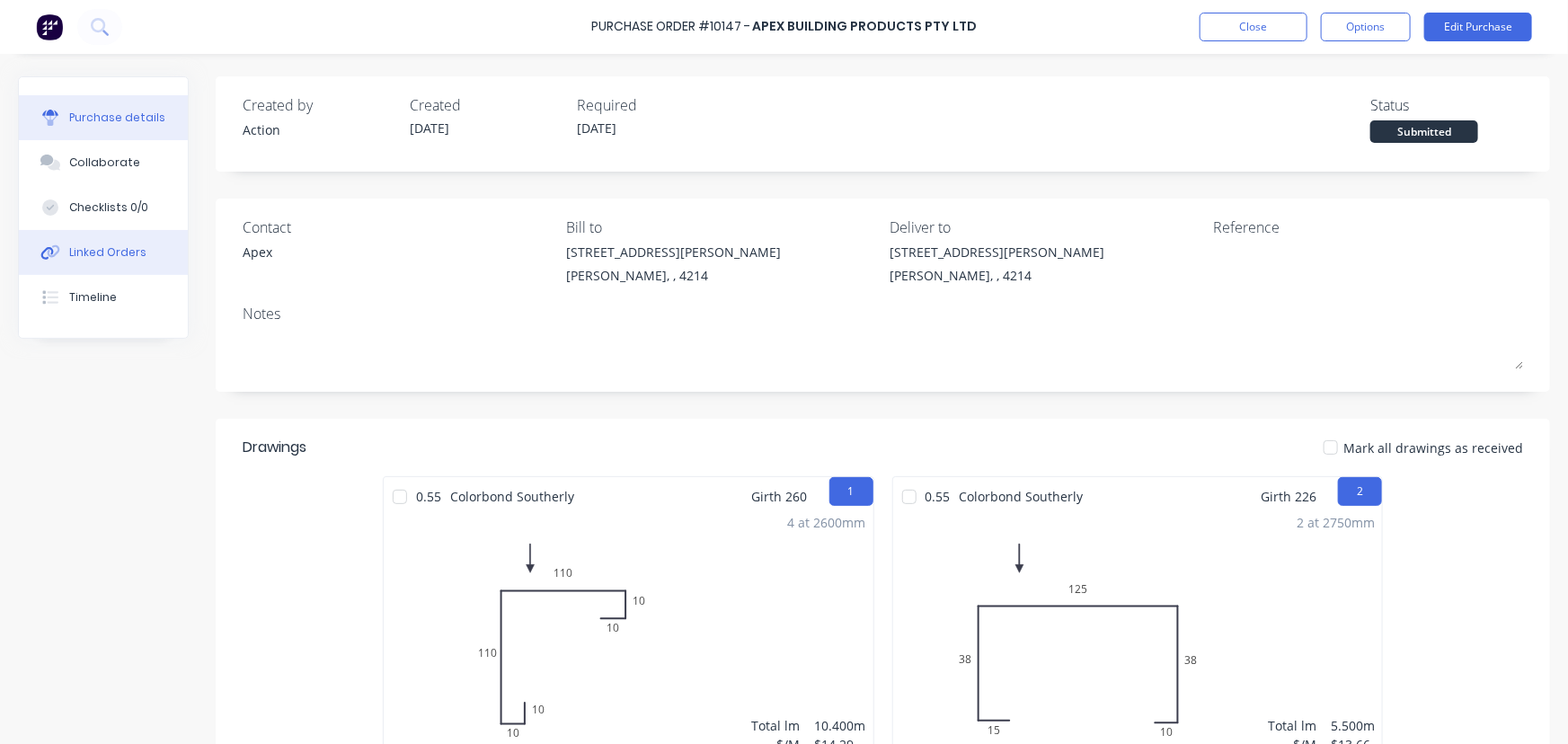
click at [117, 246] on div "Linked Orders" at bounding box center [108, 253] width 78 height 17
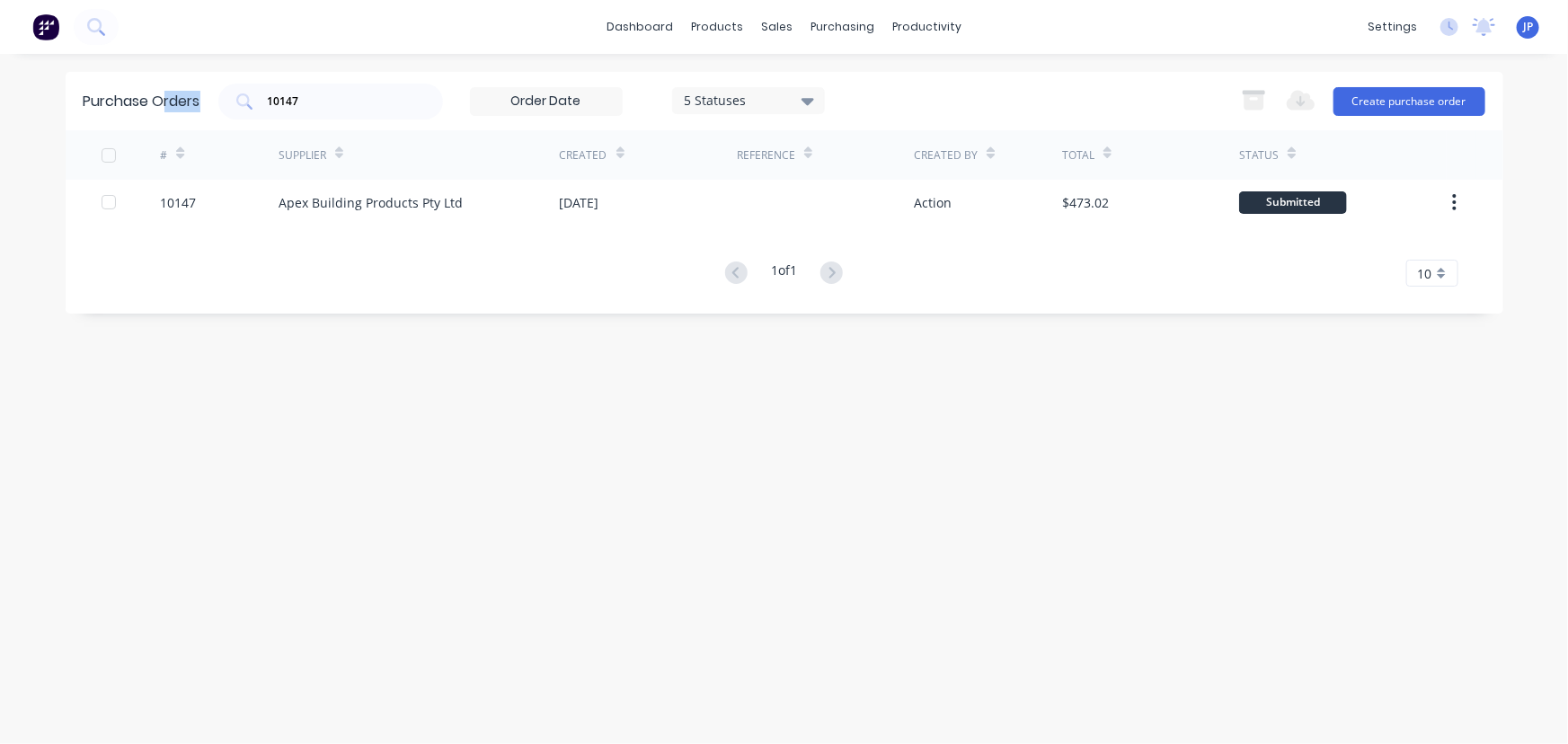
drag, startPoint x: 330, startPoint y: 110, endPoint x: 162, endPoint y: 92, distance: 169.0
click at [162, 92] on div "Purchase Orders 10147 5 Statuses 5 Statuses Export to Excel (XLSX) Create purch…" at bounding box center [784, 101] width 1438 height 58
click at [315, 102] on input "10147" at bounding box center [341, 101] width 150 height 18
drag, startPoint x: 315, startPoint y: 102, endPoint x: 243, endPoint y: 107, distance: 72.2
click at [243, 107] on div "10147" at bounding box center [330, 102] width 224 height 36
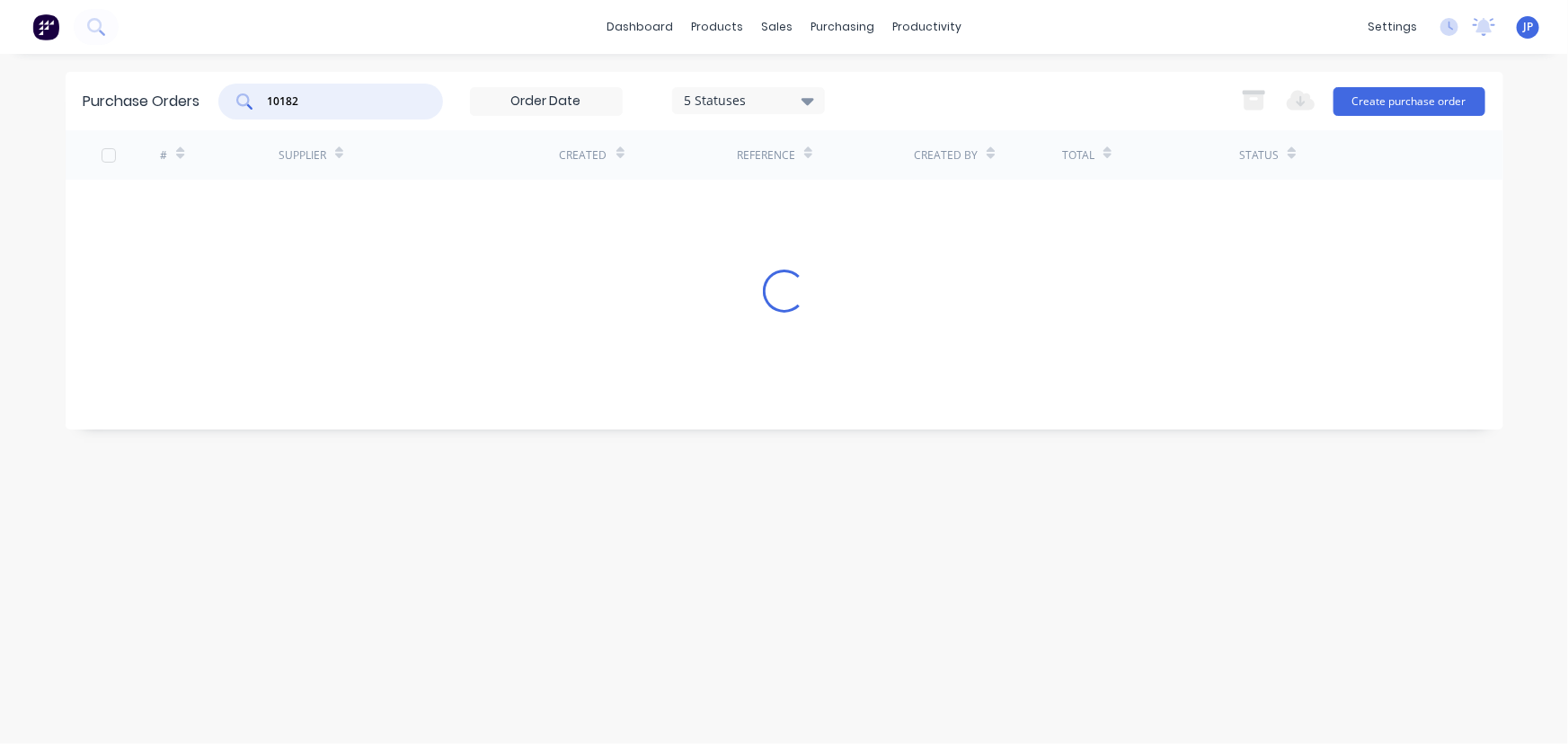
type input "10182"
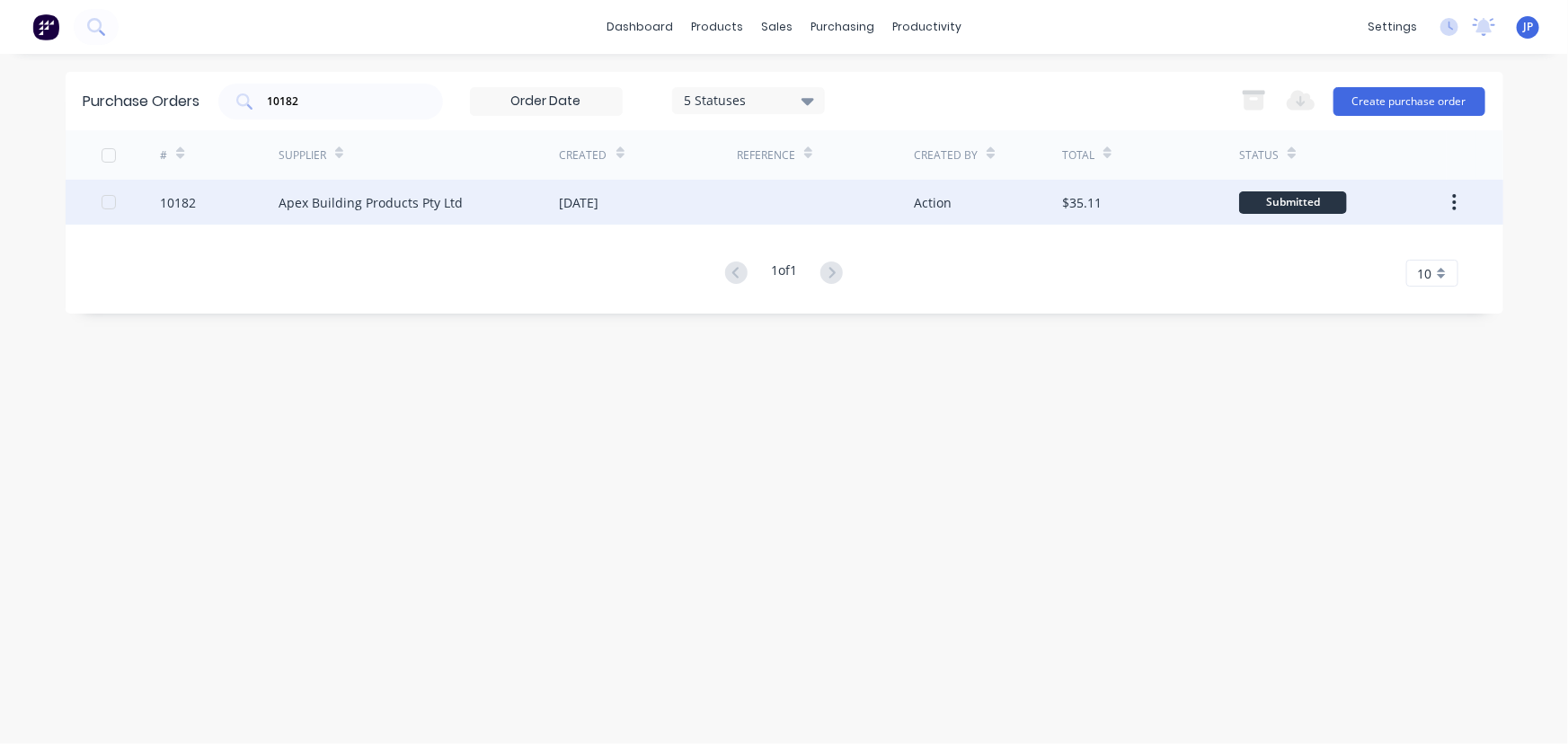
click at [378, 200] on div "Apex Building Products Pty Ltd" at bounding box center [371, 202] width 185 height 18
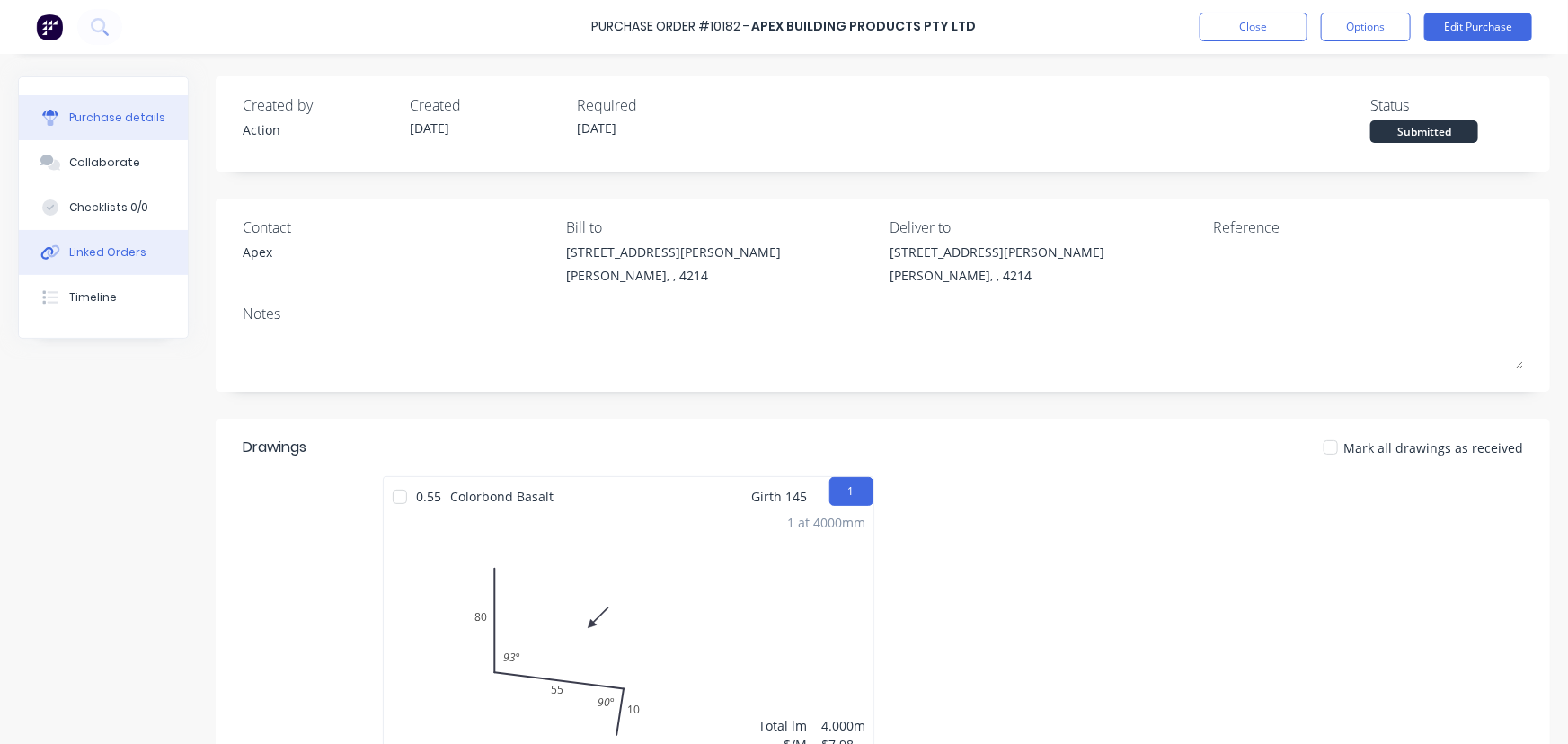
click at [135, 257] on div "Linked Orders" at bounding box center [108, 253] width 78 height 17
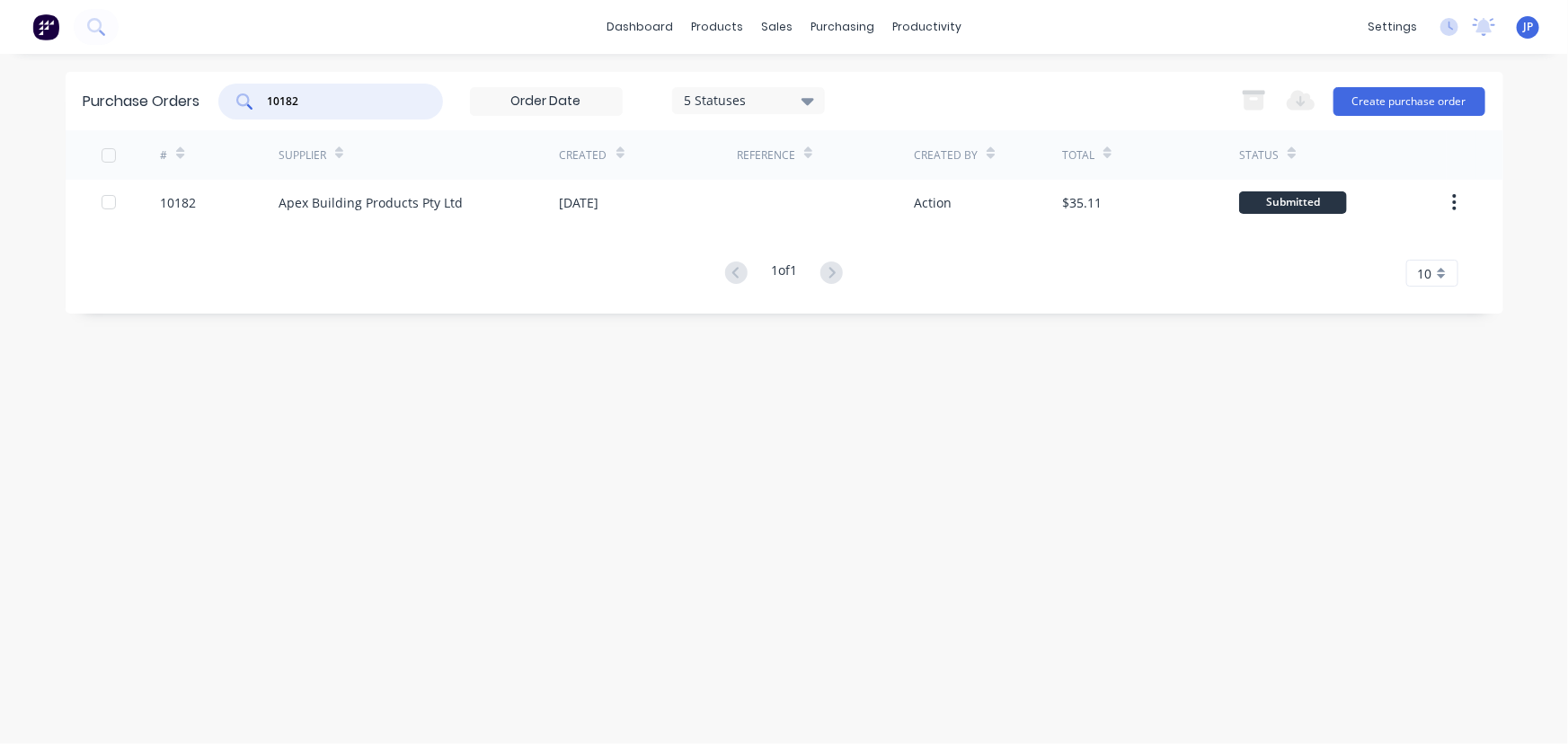
drag, startPoint x: 304, startPoint y: 99, endPoint x: 248, endPoint y: 112, distance: 57.5
click at [248, 112] on div "10182" at bounding box center [330, 102] width 224 height 36
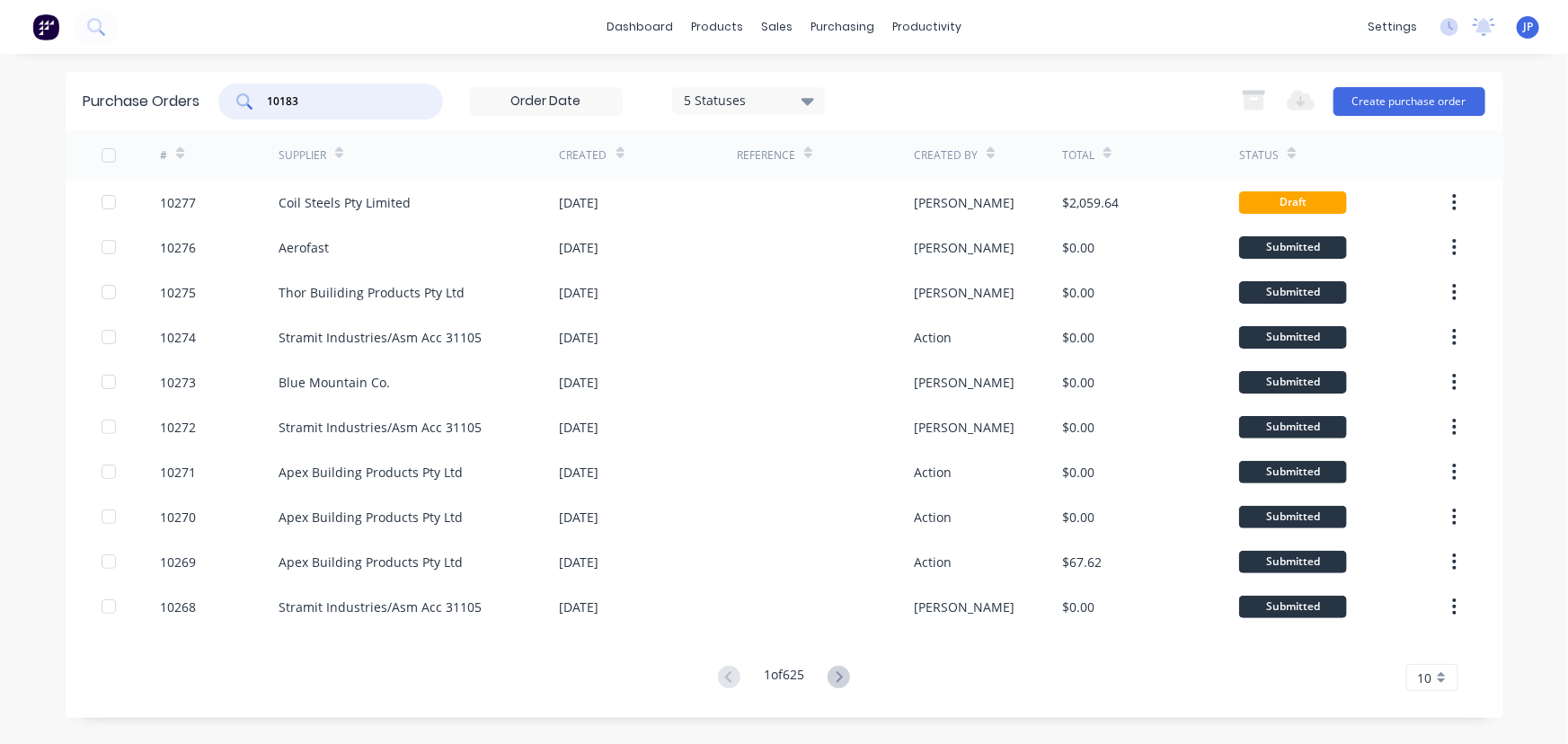
type input "10183"
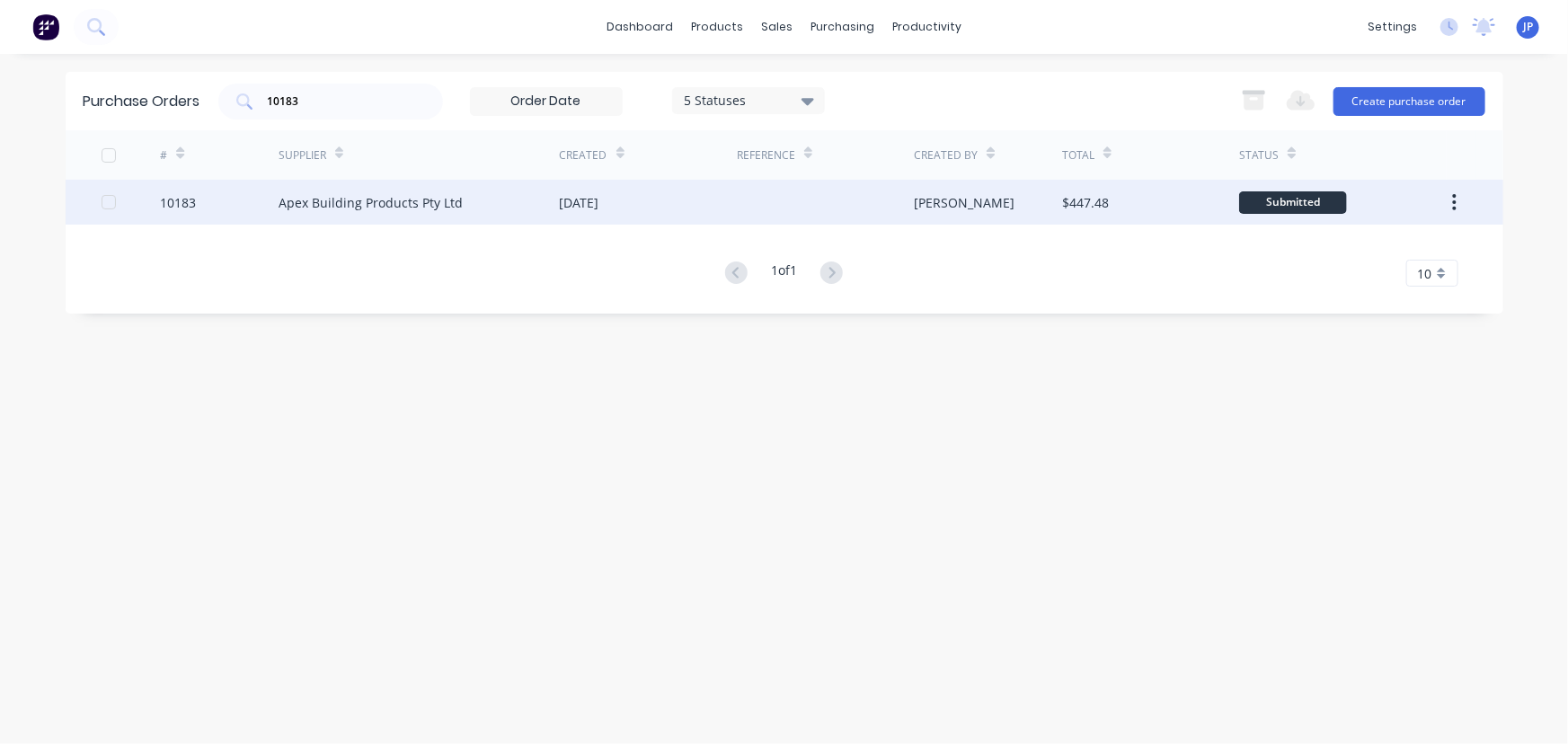
click at [431, 190] on div "Apex Building Products Pty Ltd" at bounding box center [419, 202] width 282 height 45
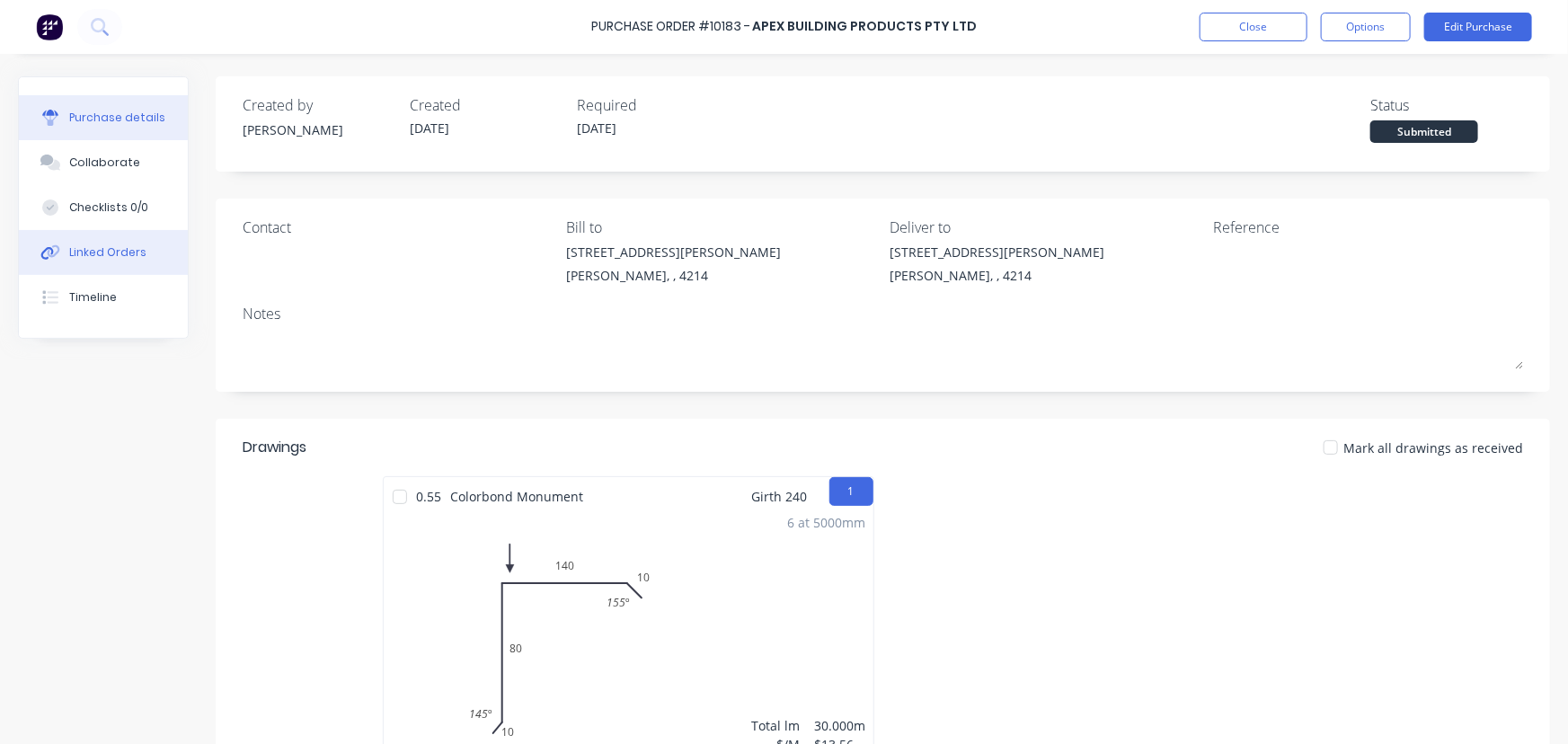
click at [117, 257] on div "Linked Orders" at bounding box center [108, 253] width 78 height 17
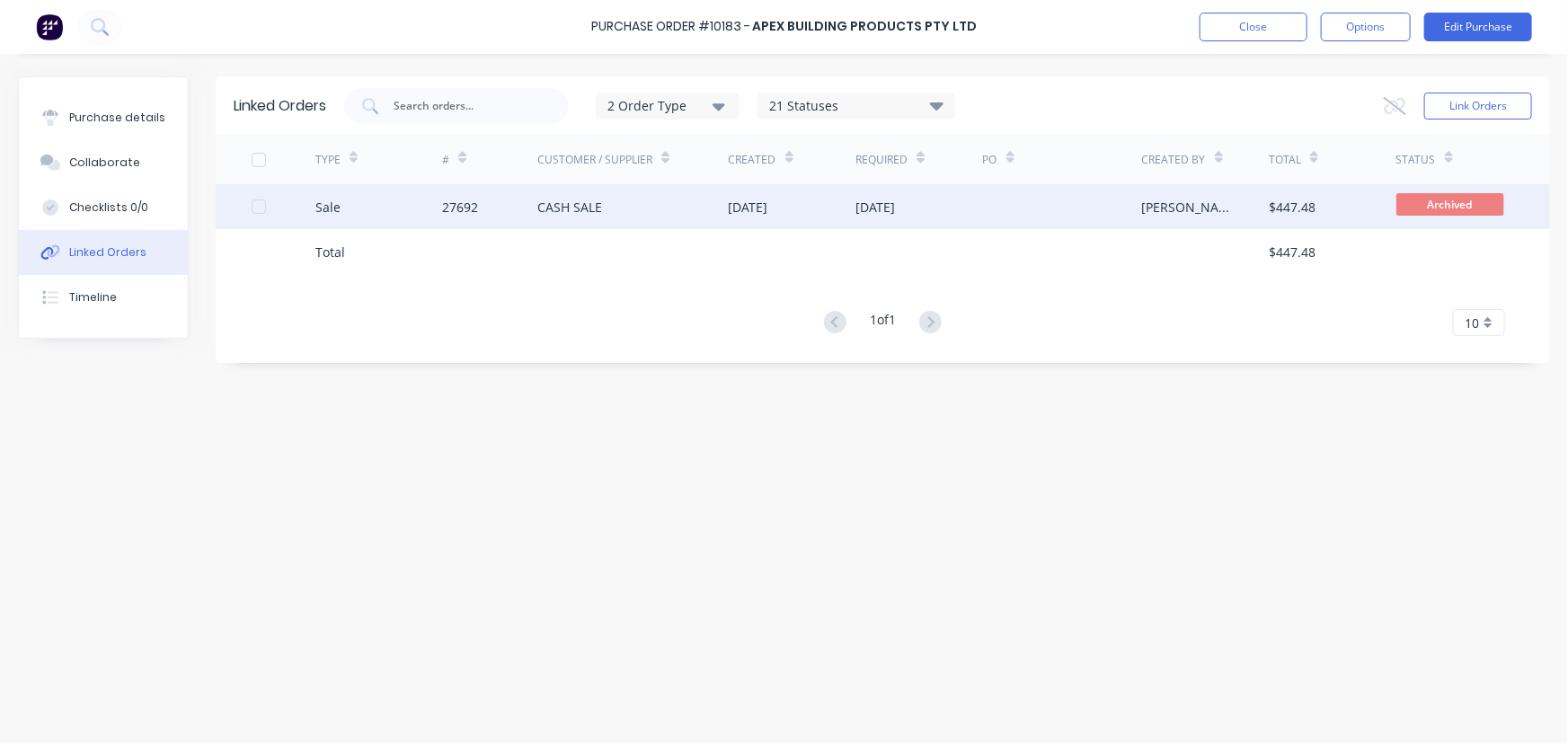
click at [398, 197] on div "Sale" at bounding box center [380, 207] width 127 height 45
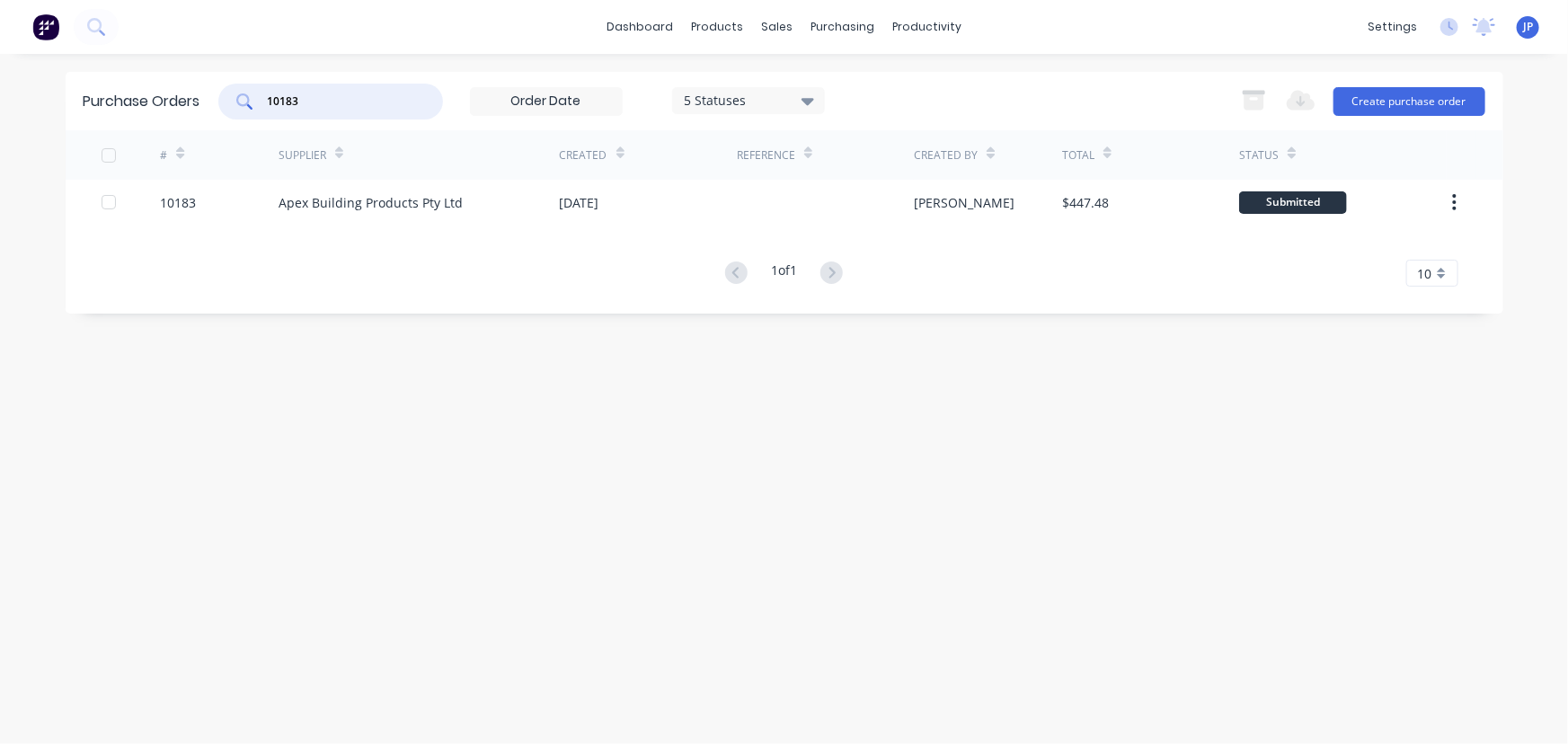
drag, startPoint x: 315, startPoint y: 105, endPoint x: 217, endPoint y: 113, distance: 98.3
click at [217, 113] on div "Purchase Orders 10183 5 Statuses 5 Statuses Export to Excel (XLSX) Create purch…" at bounding box center [784, 101] width 1438 height 58
type input "10186"
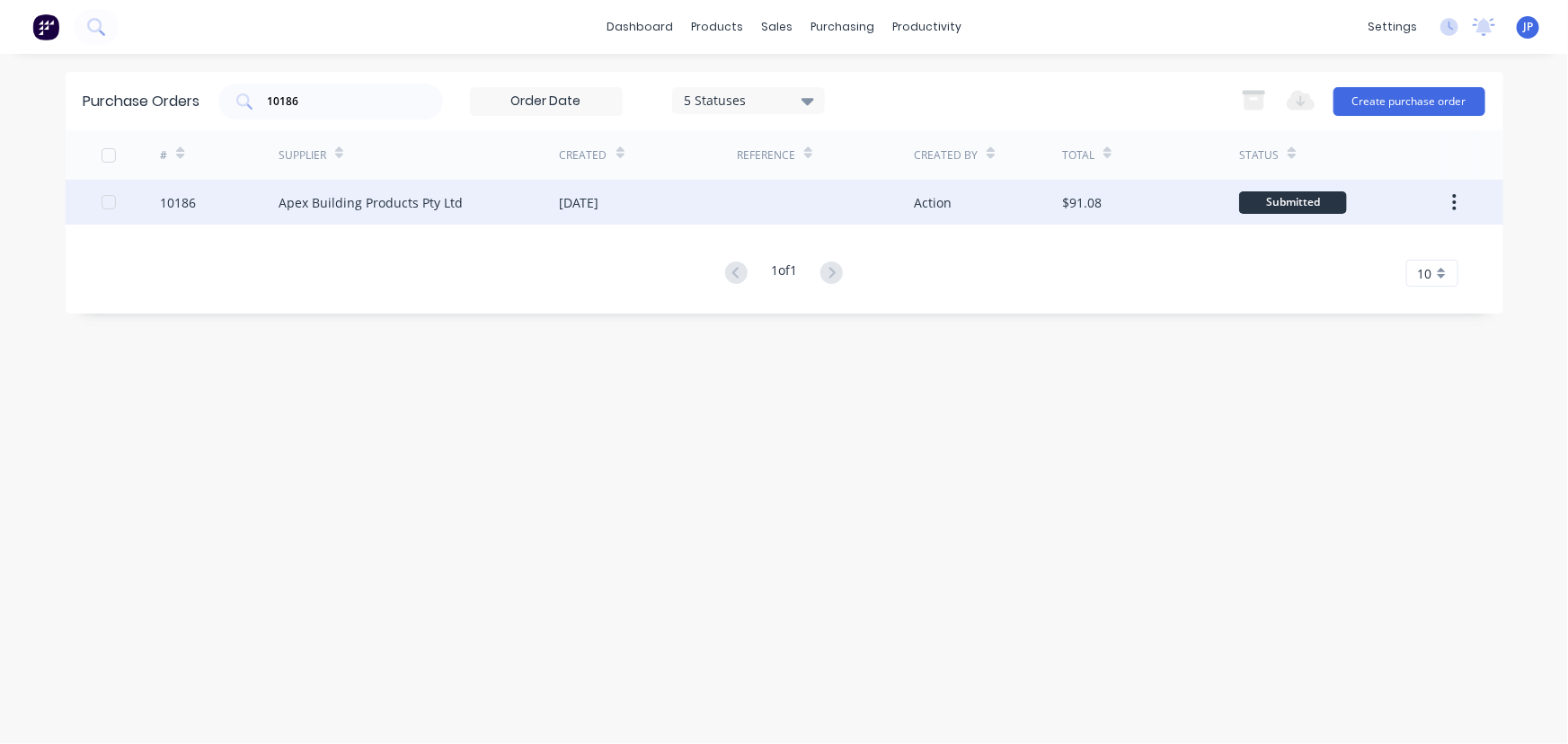
click at [309, 190] on div "Apex Building Products Pty Ltd" at bounding box center [419, 202] width 282 height 45
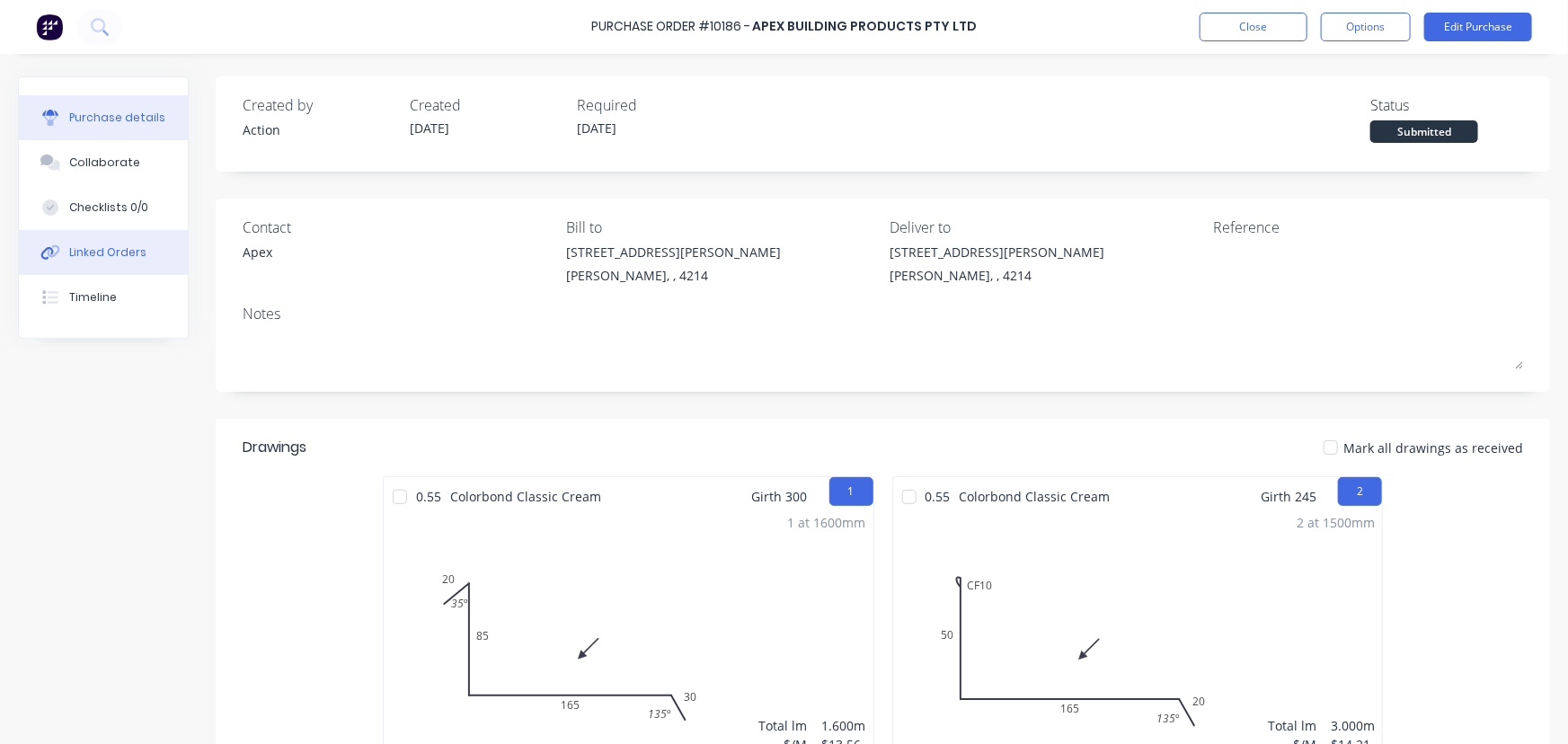
click at [119, 252] on div "Linked Orders" at bounding box center [108, 253] width 78 height 17
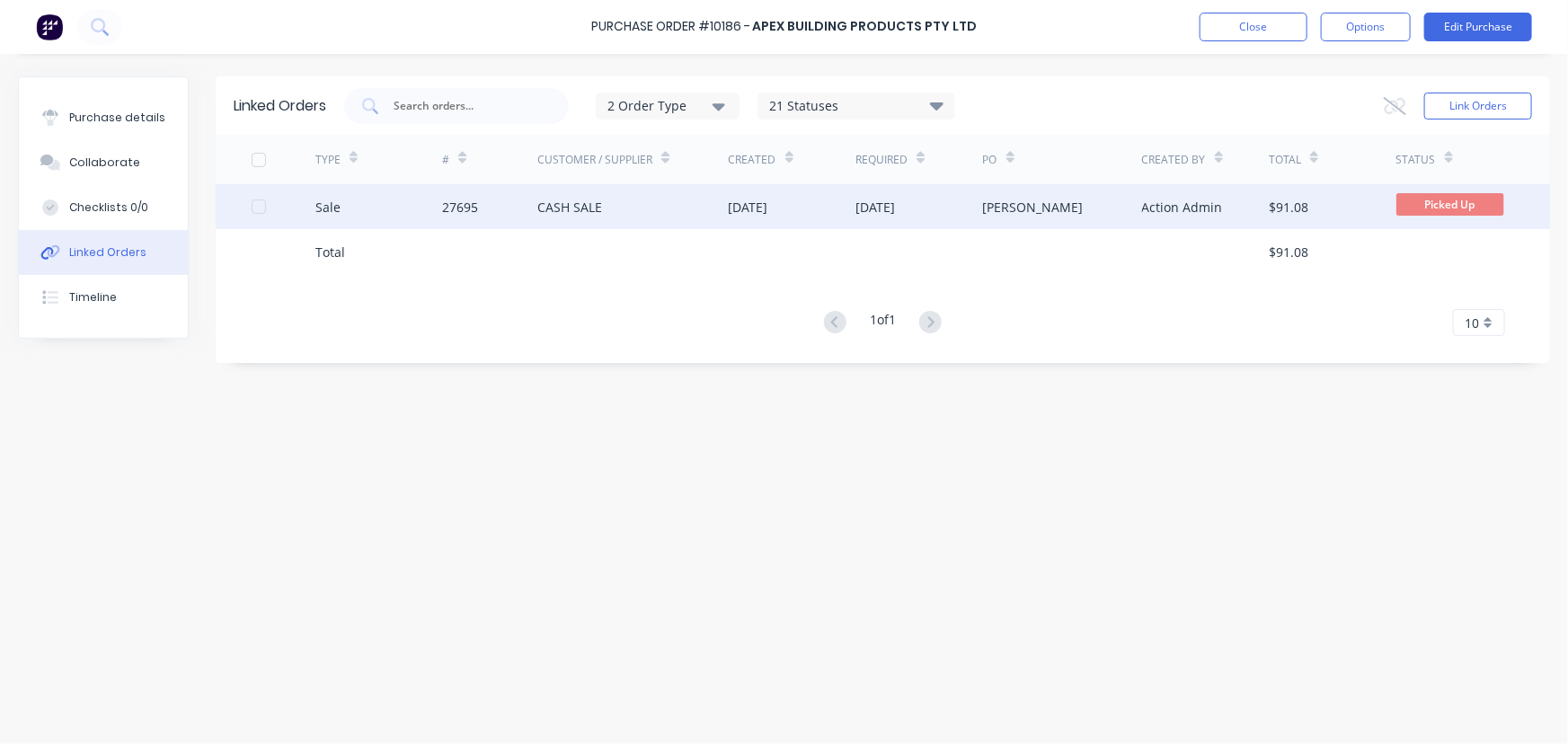
click at [438, 214] on div "Sale" at bounding box center [380, 207] width 127 height 45
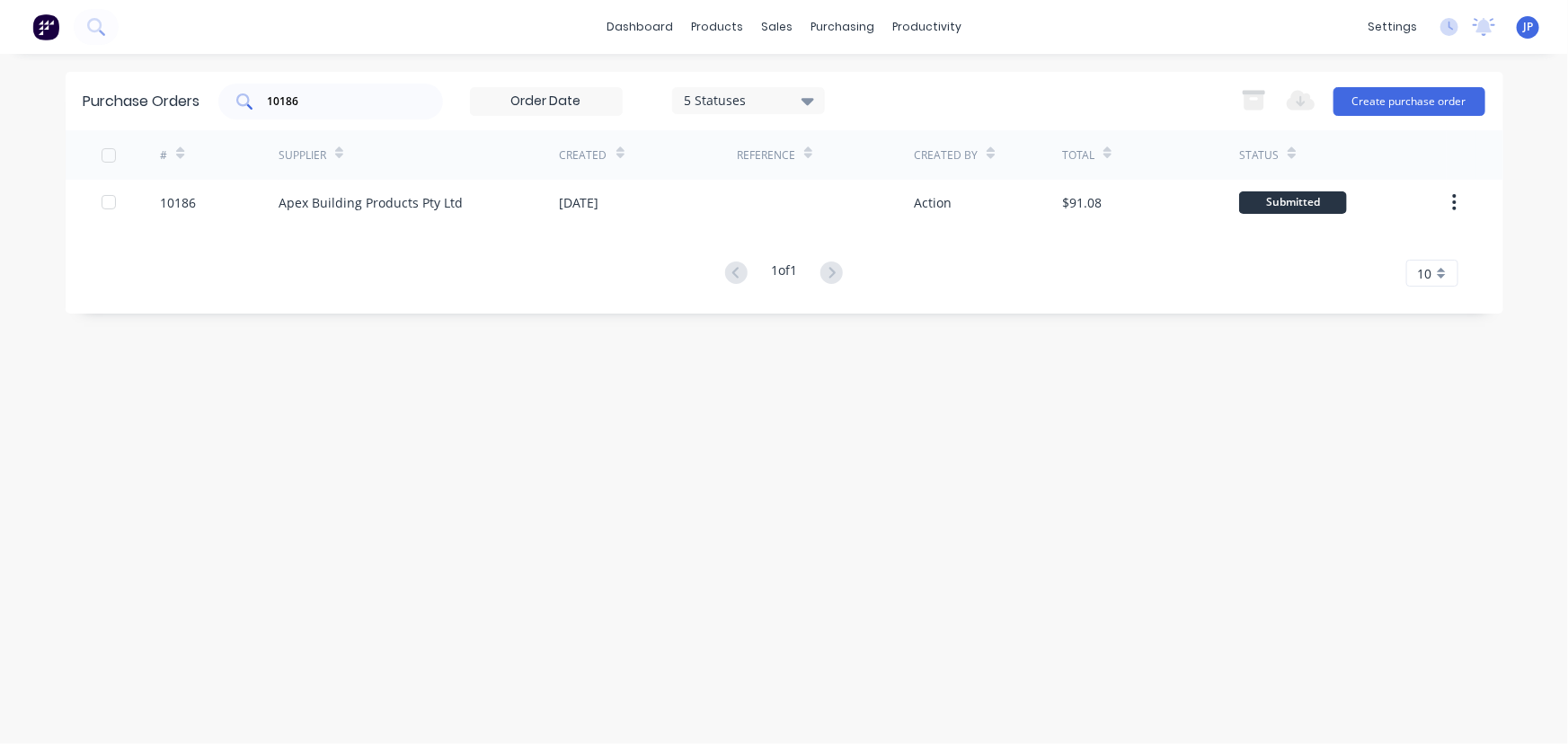
drag, startPoint x: 322, startPoint y: 114, endPoint x: 247, endPoint y: 112, distance: 75.0
click at [247, 112] on div "10186" at bounding box center [330, 102] width 224 height 36
drag, startPoint x: 291, startPoint y: 97, endPoint x: 262, endPoint y: 100, distance: 29.2
click at [262, 100] on div "10186" at bounding box center [330, 102] width 224 height 36
drag, startPoint x: 301, startPoint y: 107, endPoint x: 258, endPoint y: 104, distance: 43.1
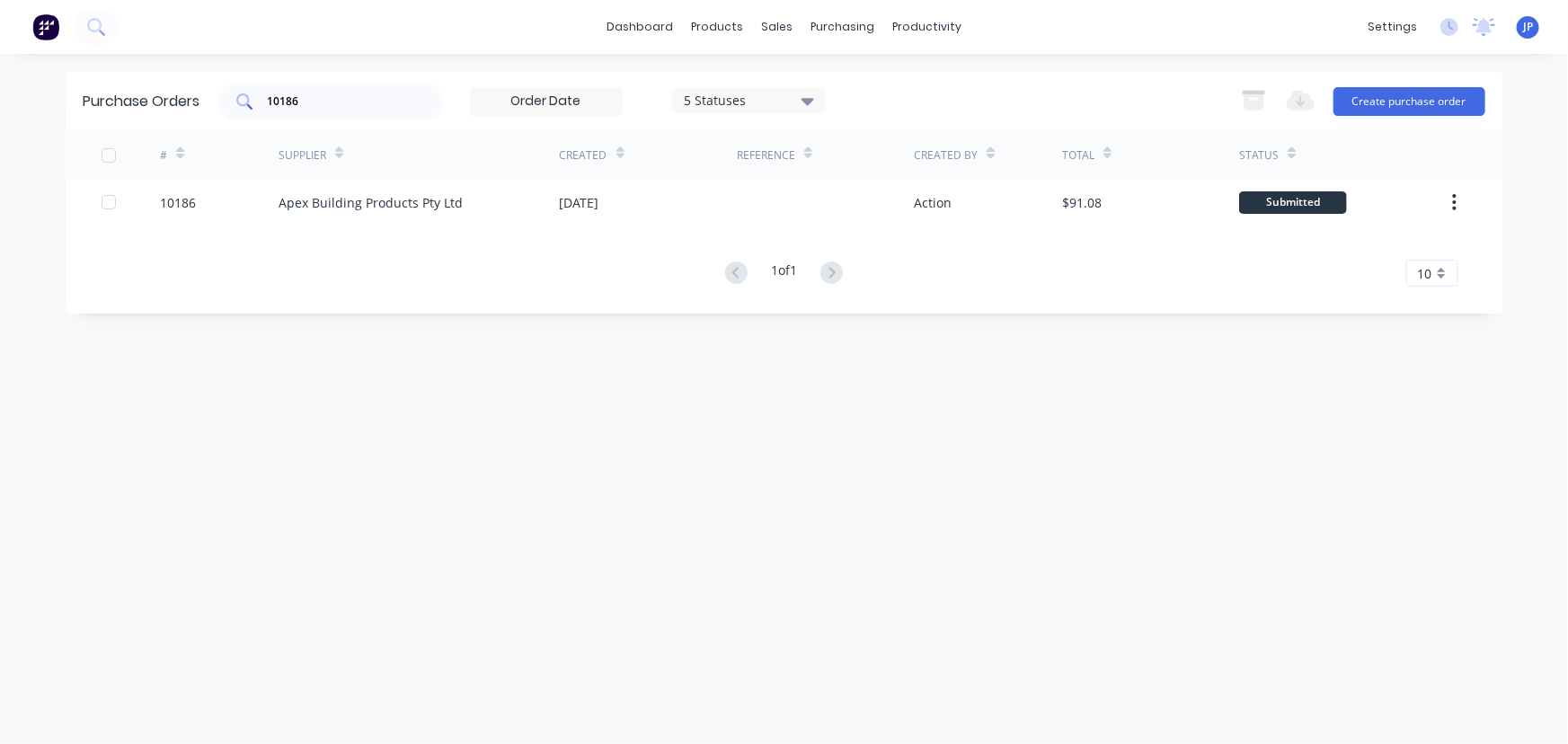
click at [258, 104] on div "10186" at bounding box center [330, 102] width 224 height 36
drag, startPoint x: 313, startPoint y: 103, endPoint x: 231, endPoint y: 107, distance: 82.1
click at [233, 107] on div "10186" at bounding box center [330, 102] width 224 height 36
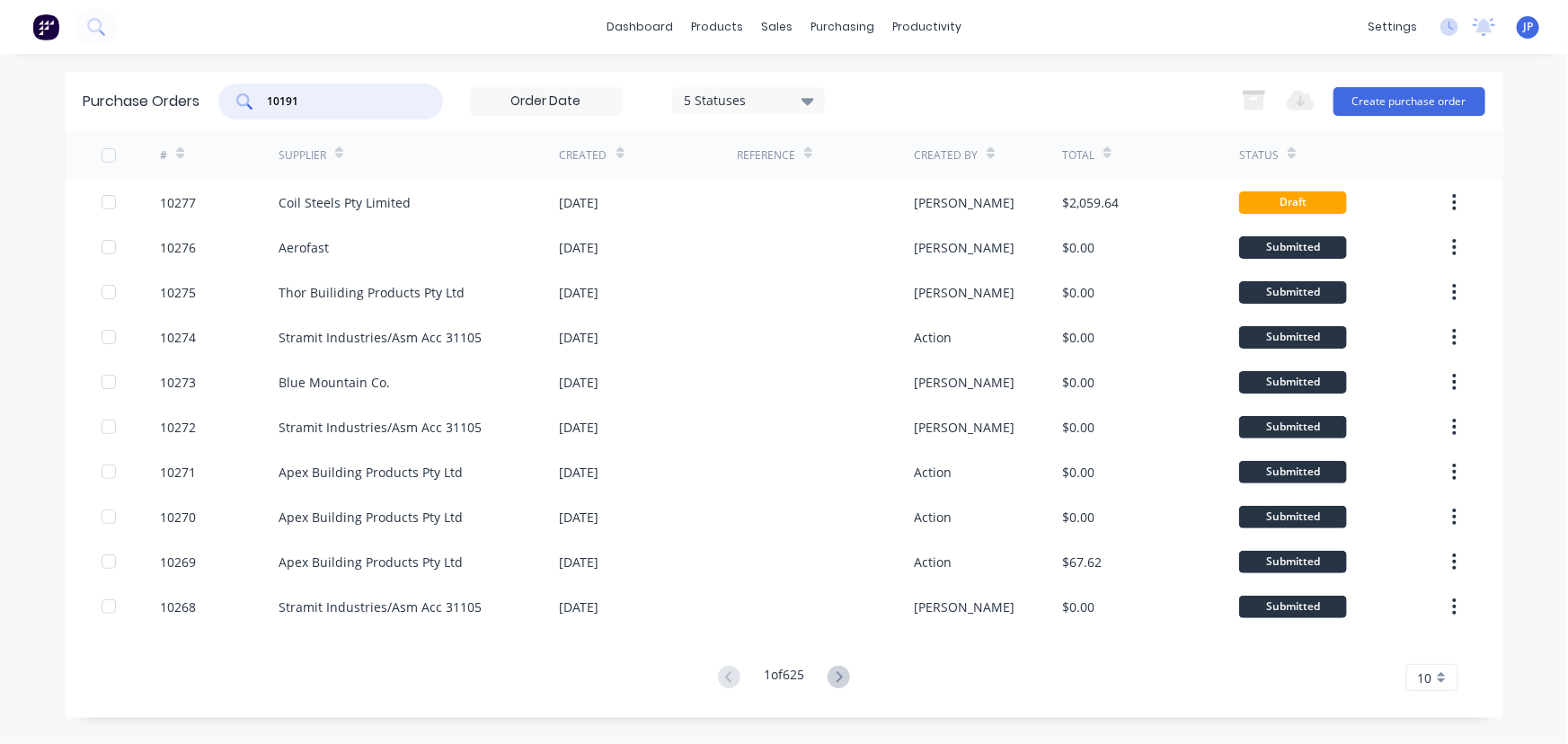
type input "10191"
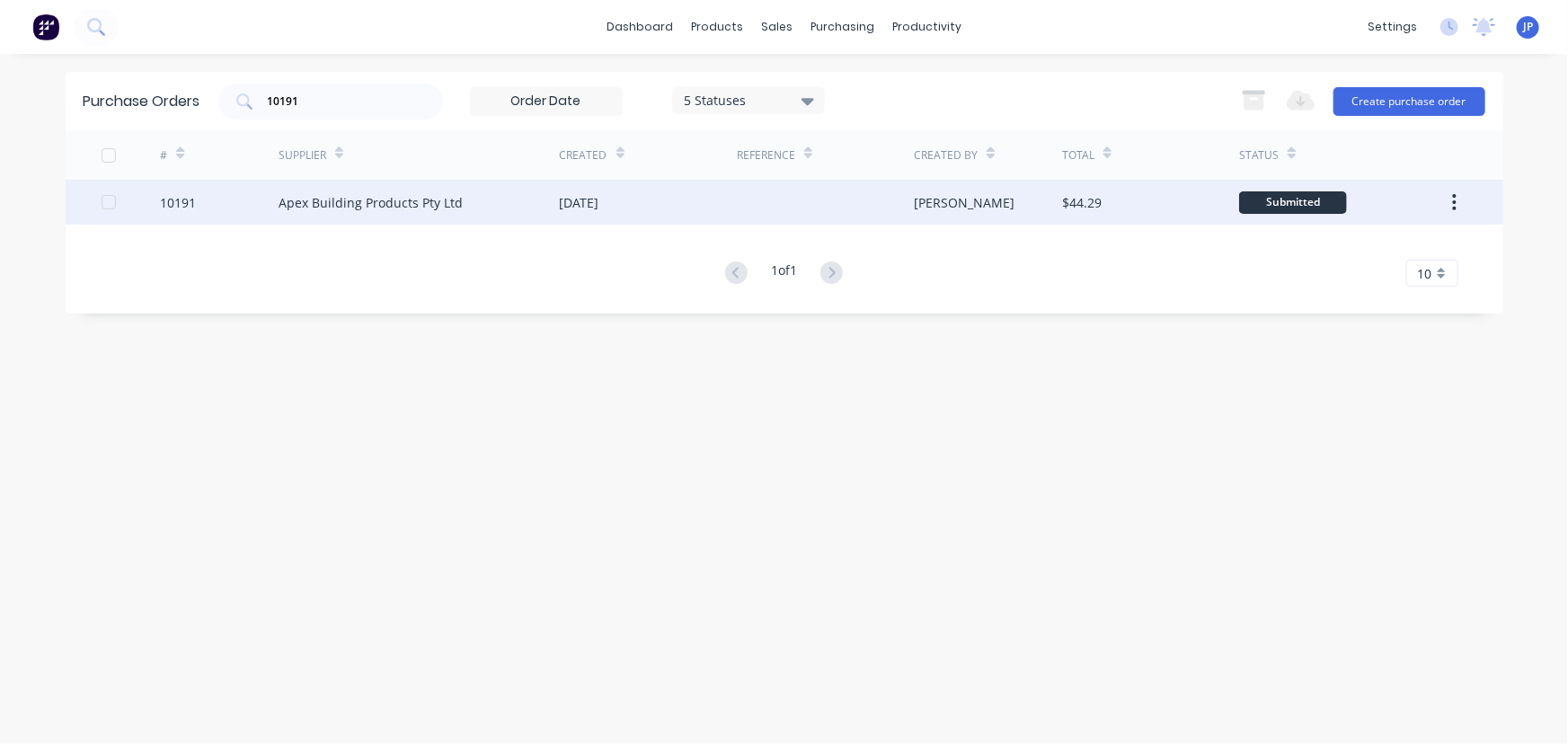
click at [325, 194] on div "Apex Building Products Pty Ltd" at bounding box center [371, 202] width 185 height 18
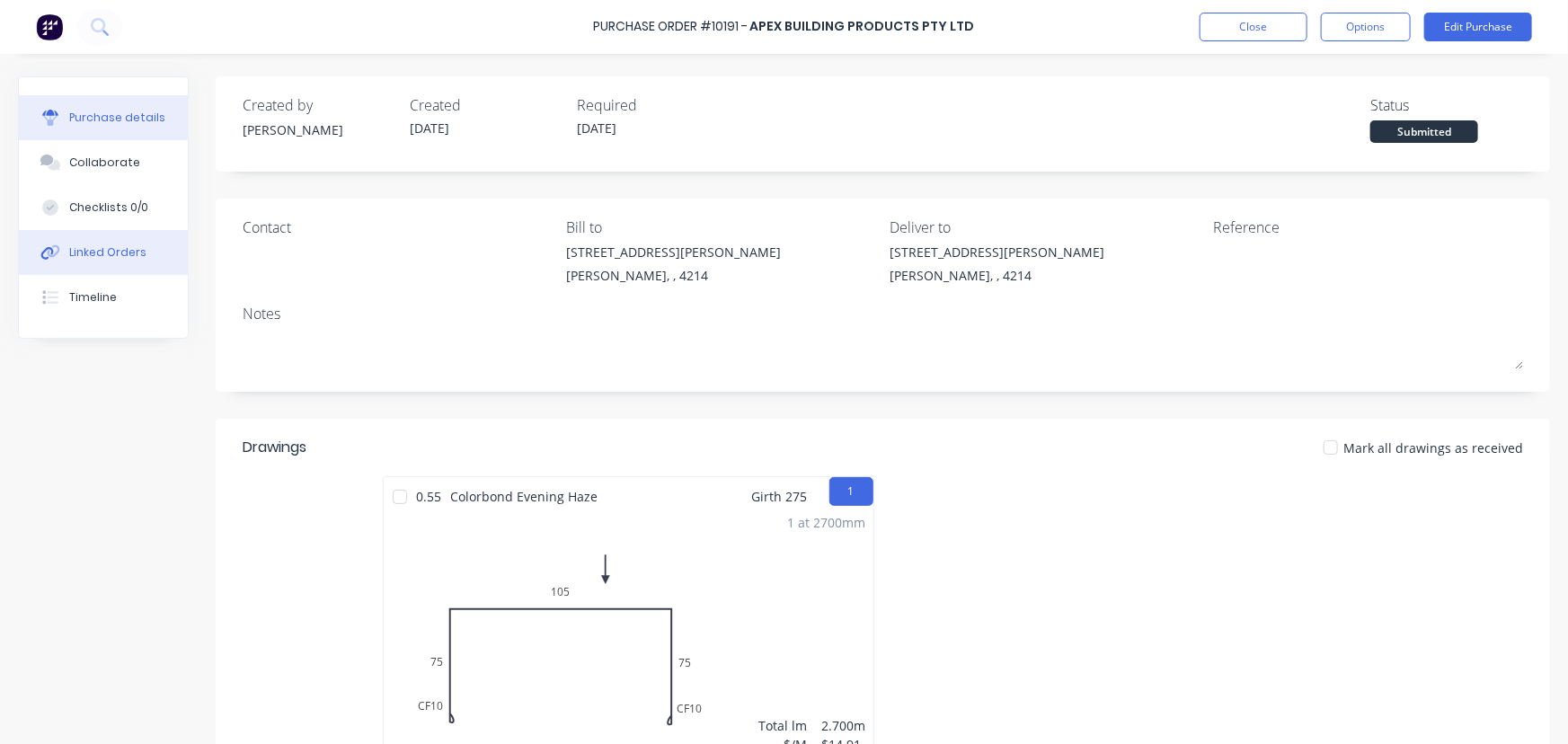
click at [152, 246] on button "Linked Orders" at bounding box center [103, 252] width 169 height 45
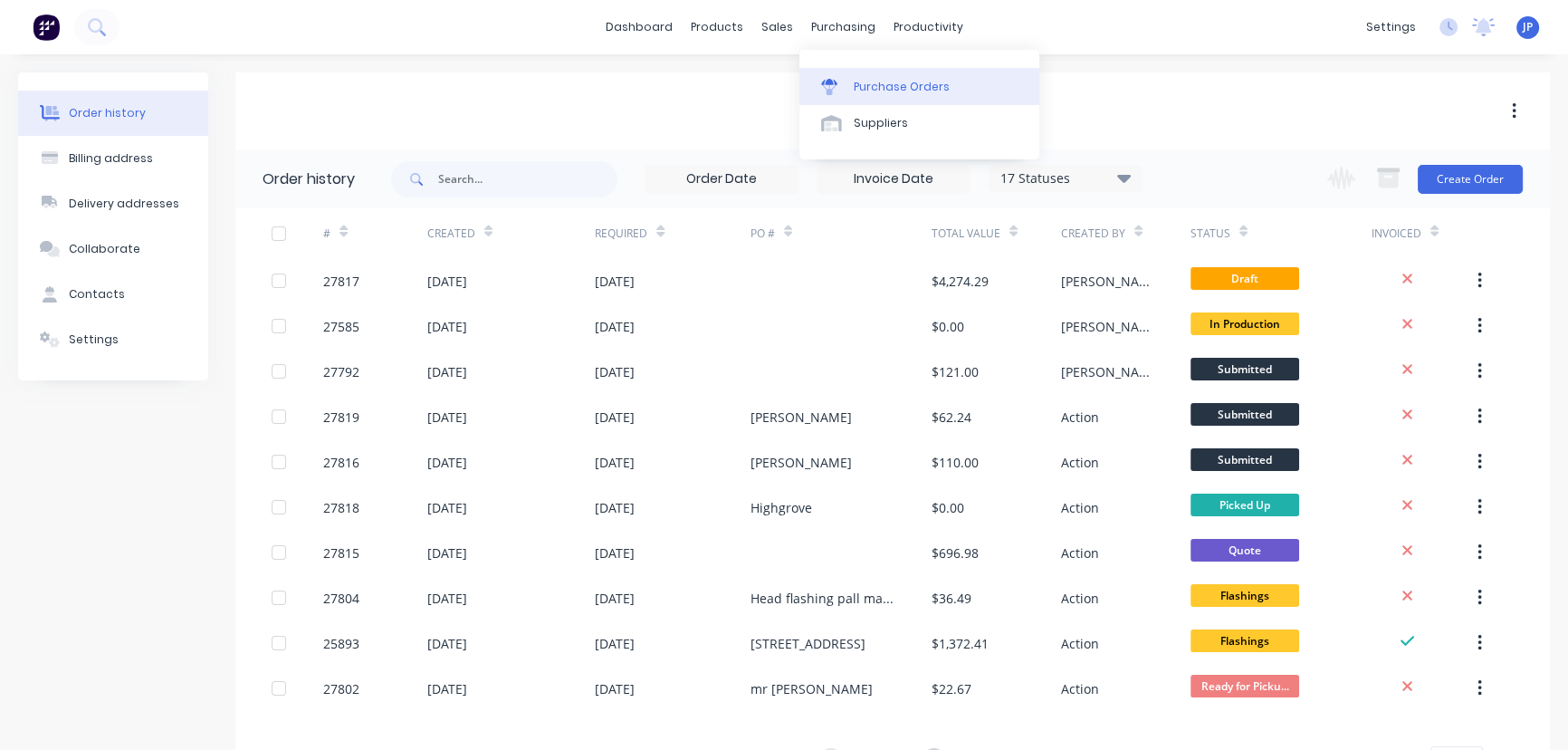
click at [870, 93] on div "Purchase Orders" at bounding box center [901, 87] width 96 height 17
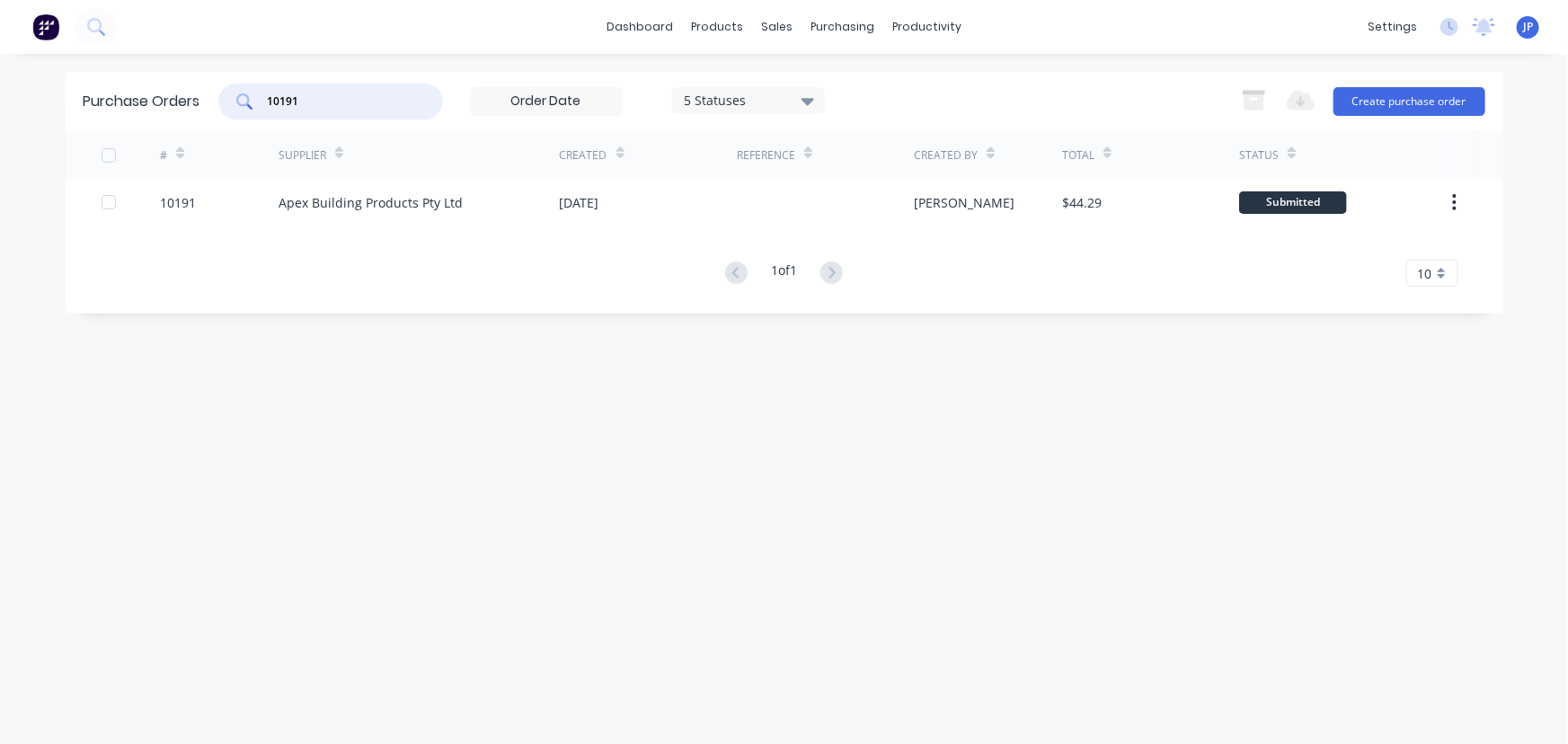
drag, startPoint x: 323, startPoint y: 104, endPoint x: 224, endPoint y: 102, distance: 99.0
click at [224, 102] on div "10191" at bounding box center [330, 102] width 224 height 36
type input "10193"
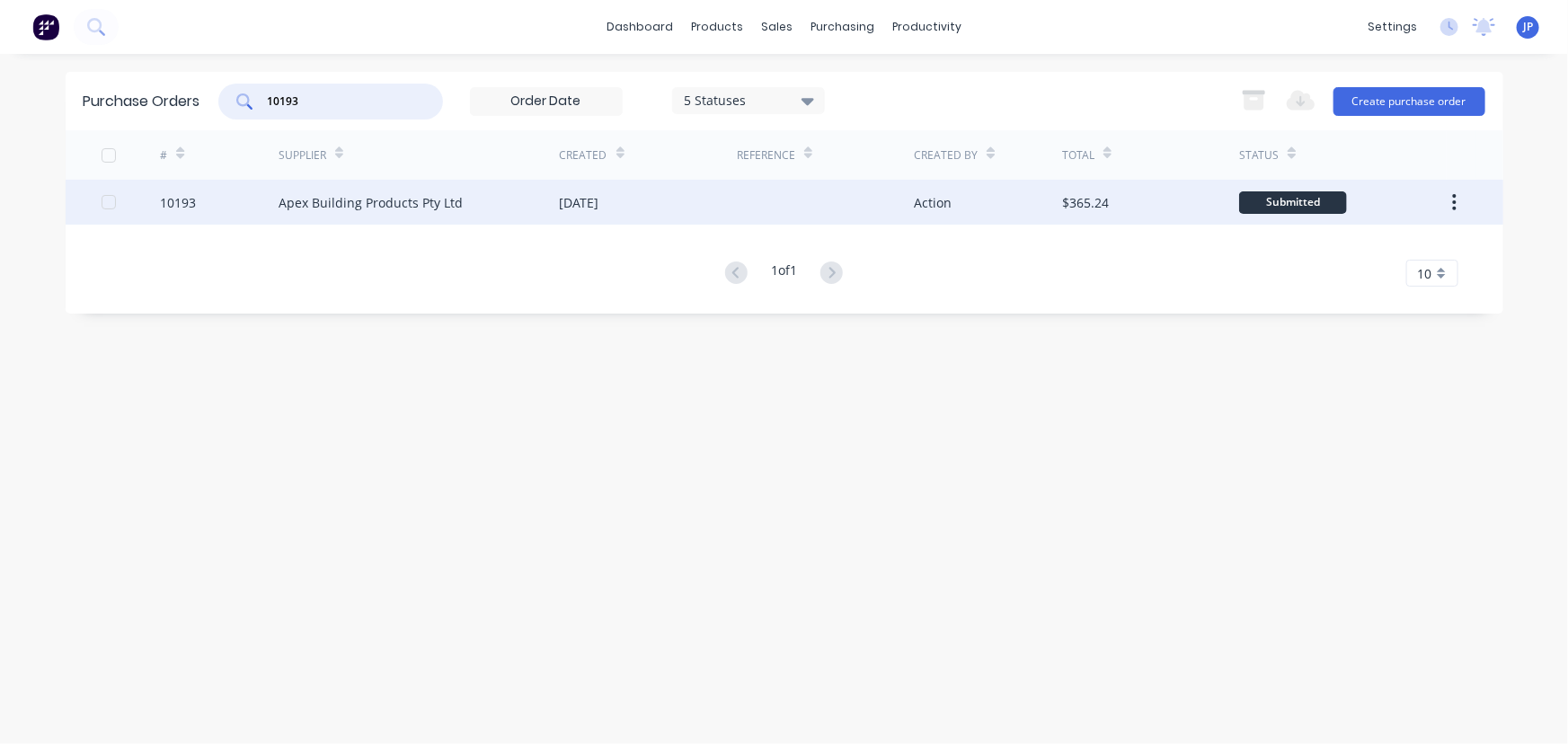
click at [273, 209] on div "10193" at bounding box center [219, 202] width 118 height 45
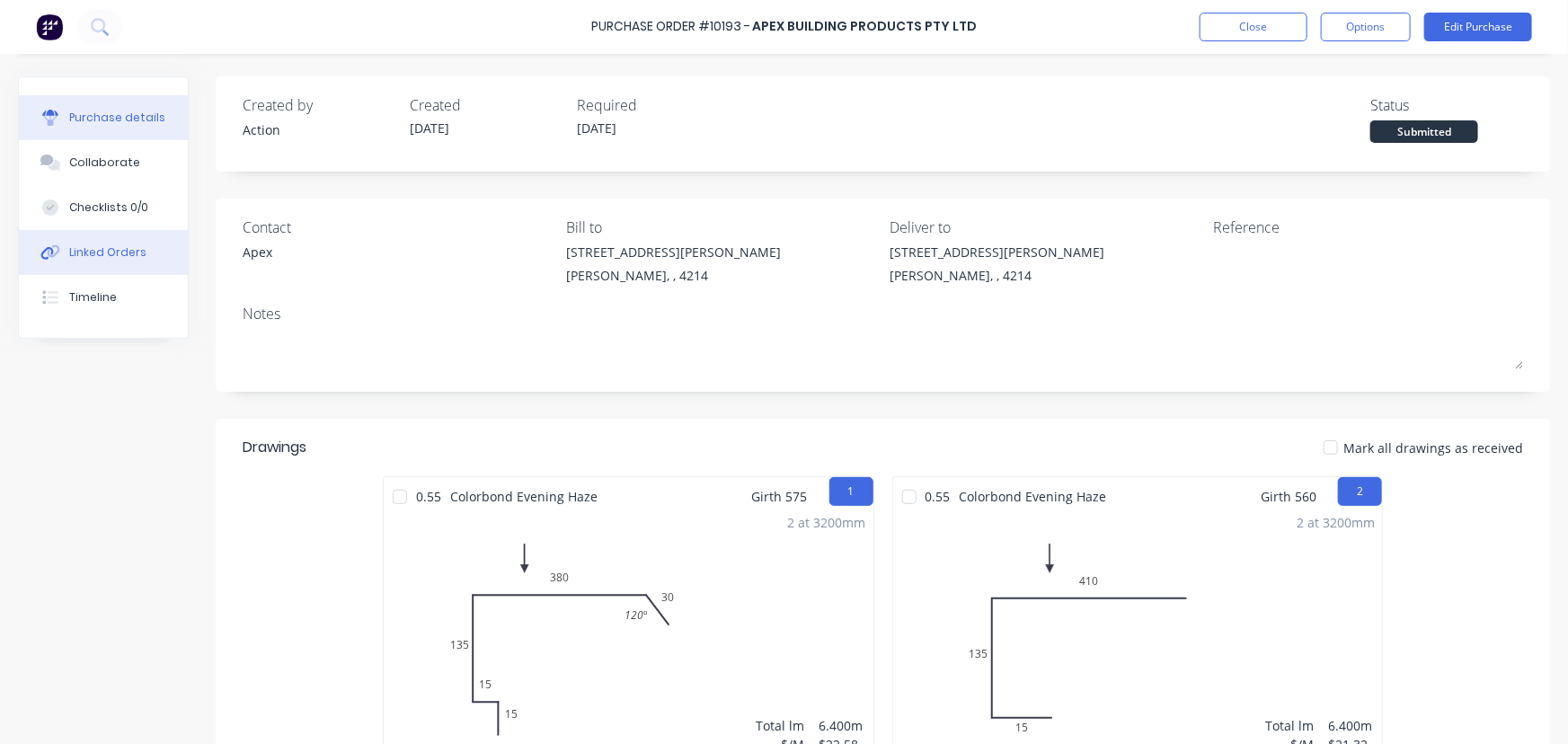
click at [111, 247] on div "Linked Orders" at bounding box center [108, 253] width 78 height 17
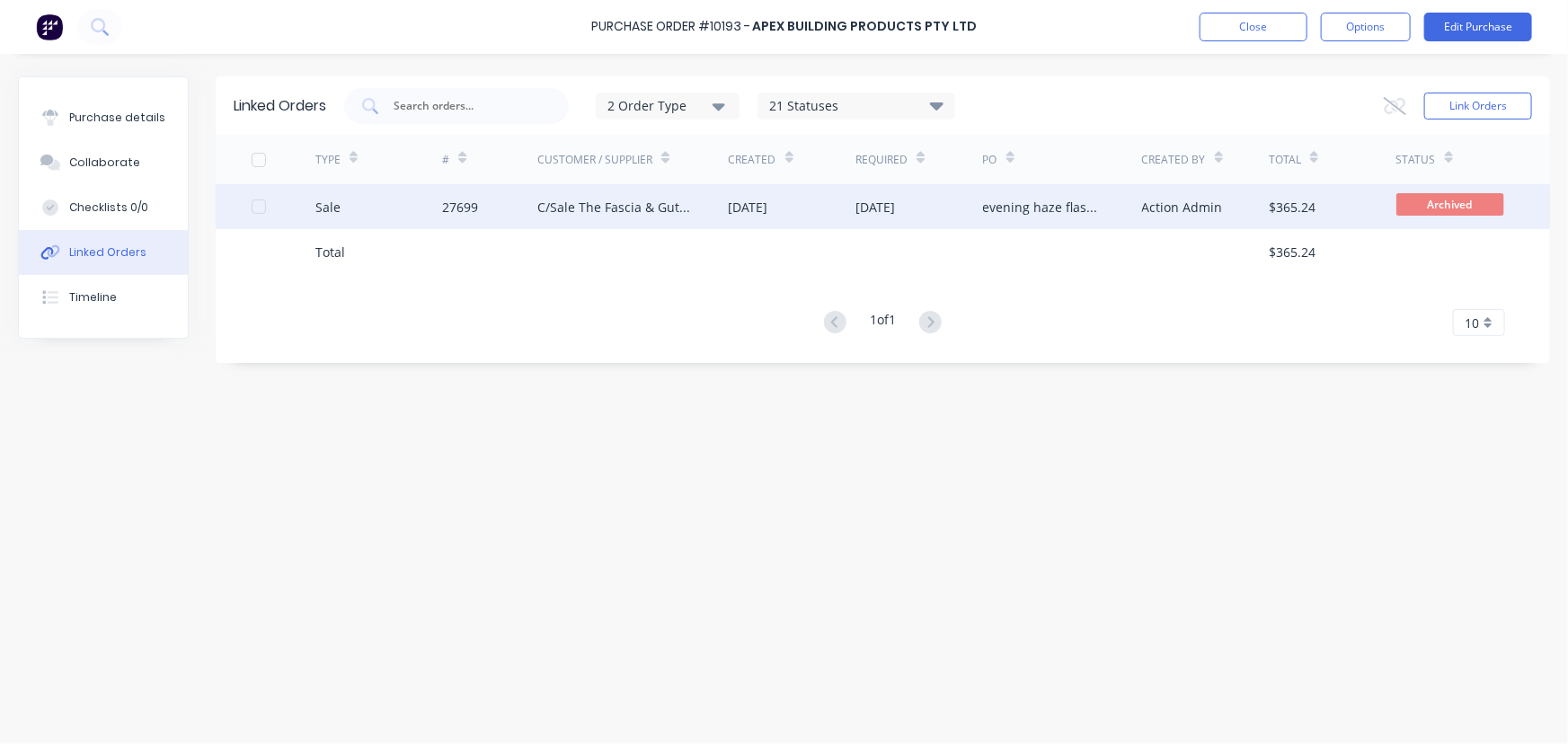
click at [391, 206] on div "Sale" at bounding box center [380, 207] width 127 height 45
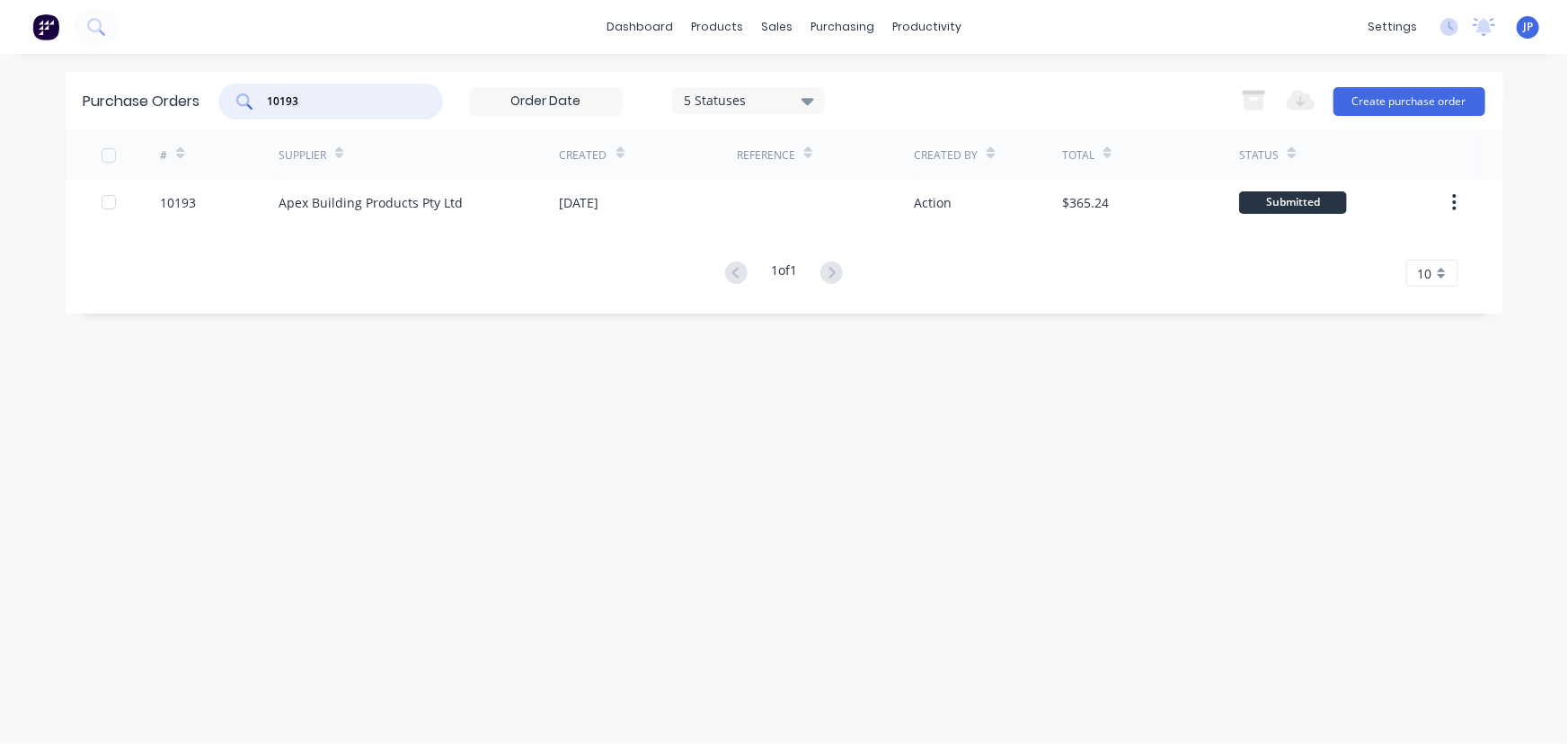
drag, startPoint x: 324, startPoint y: 107, endPoint x: 224, endPoint y: 114, distance: 100.2
click at [224, 114] on div "10193" at bounding box center [330, 102] width 224 height 36
type input "10196"
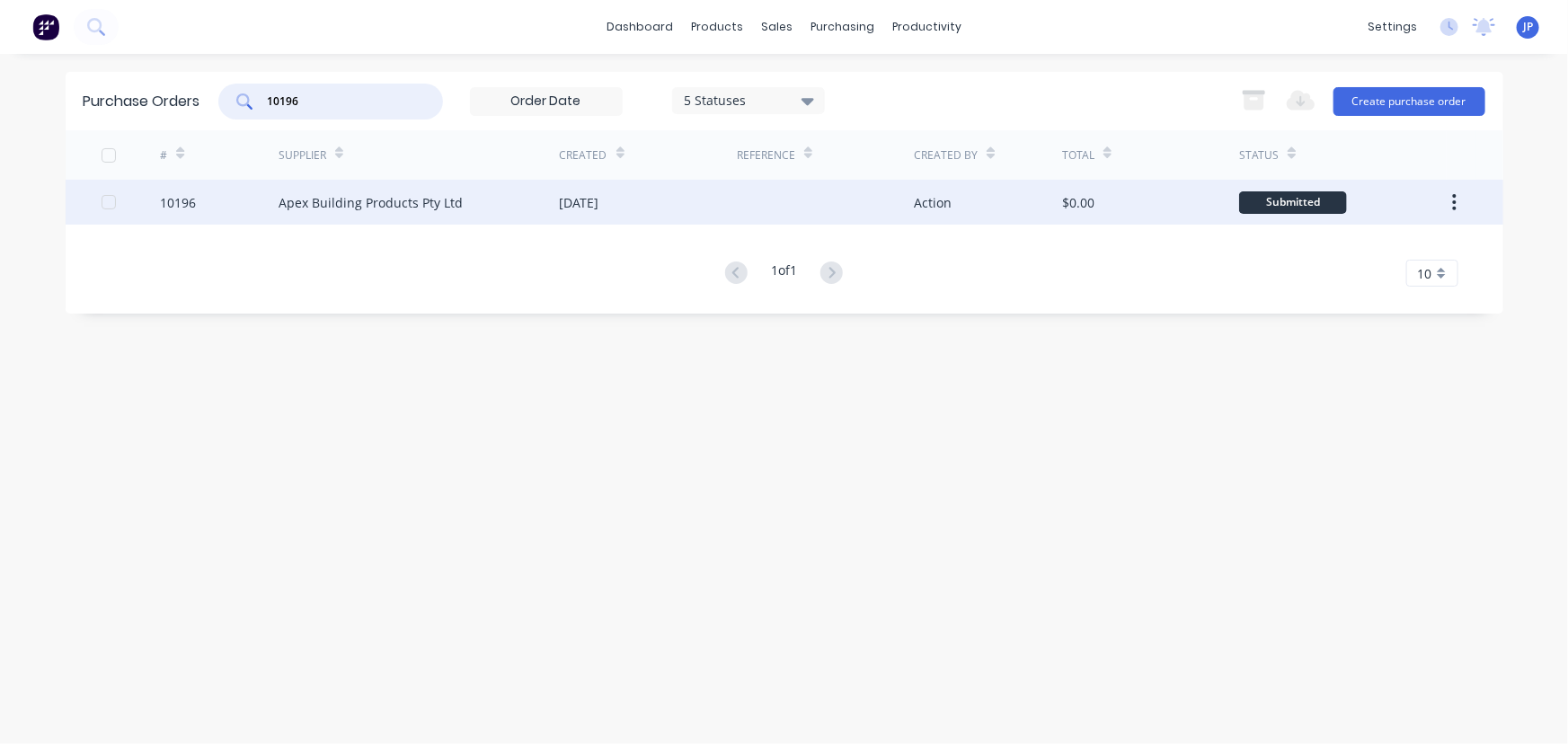
click at [332, 195] on div "Apex Building Products Pty Ltd" at bounding box center [371, 202] width 185 height 18
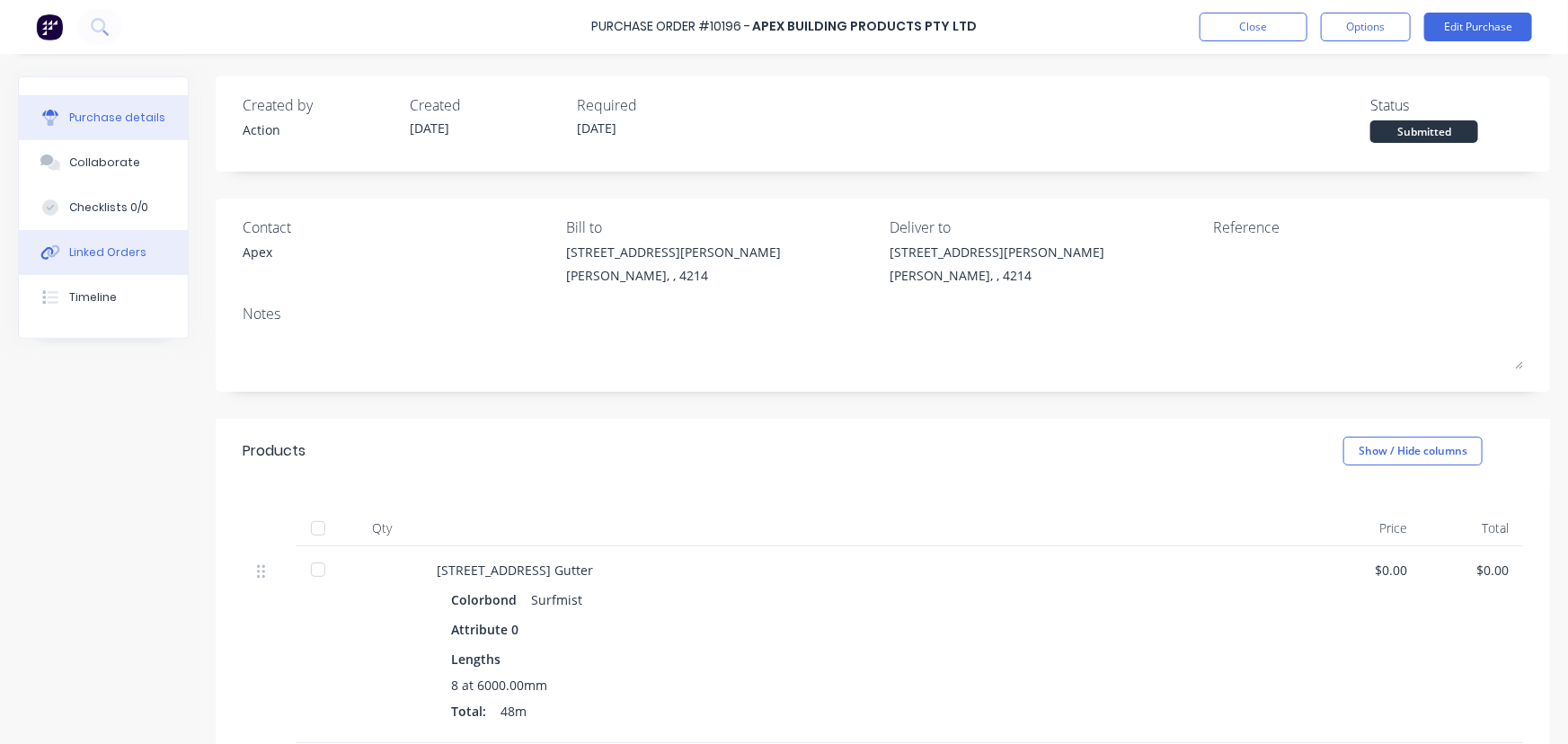
click at [127, 257] on div "Linked Orders" at bounding box center [108, 253] width 78 height 17
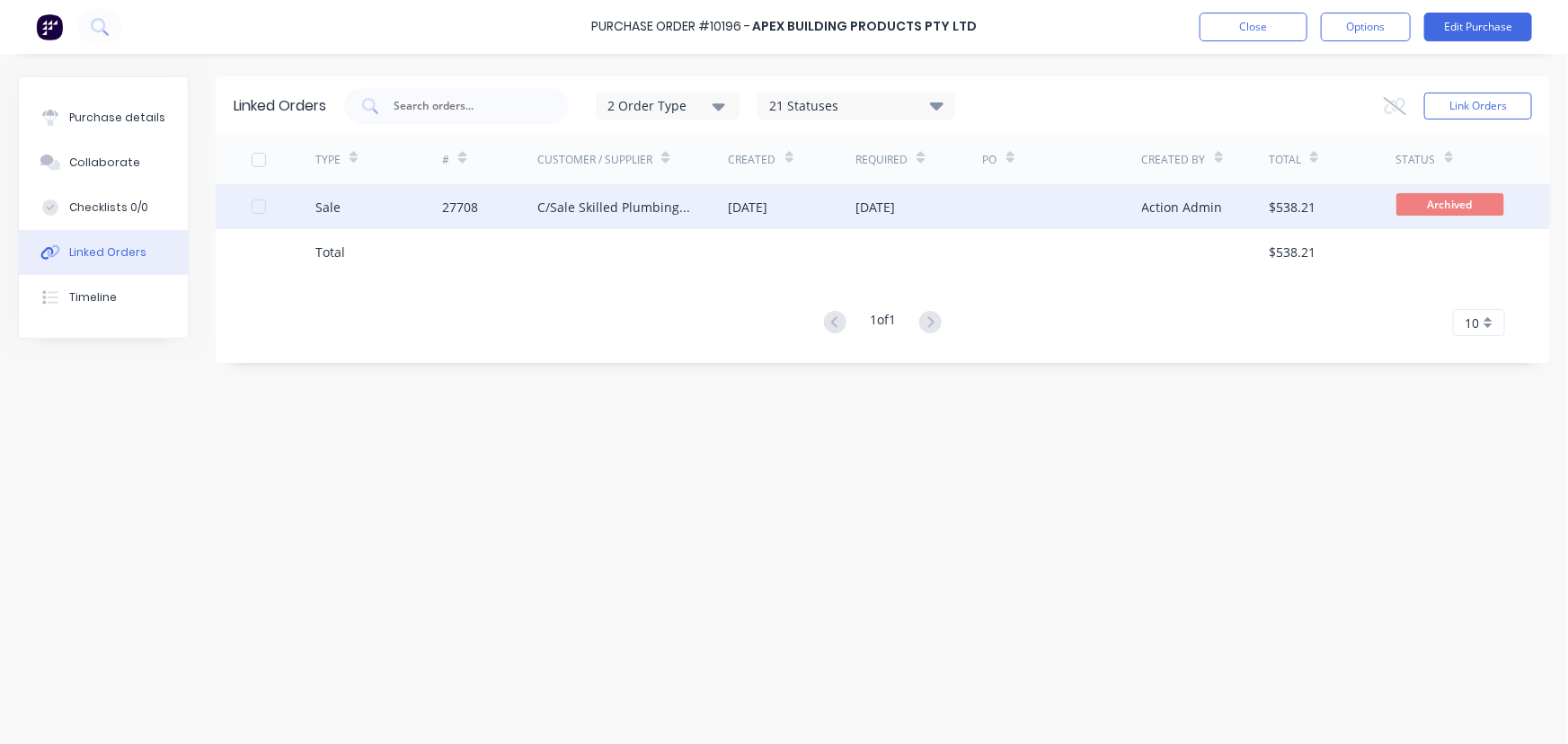
click at [413, 213] on div "Sale" at bounding box center [380, 207] width 127 height 45
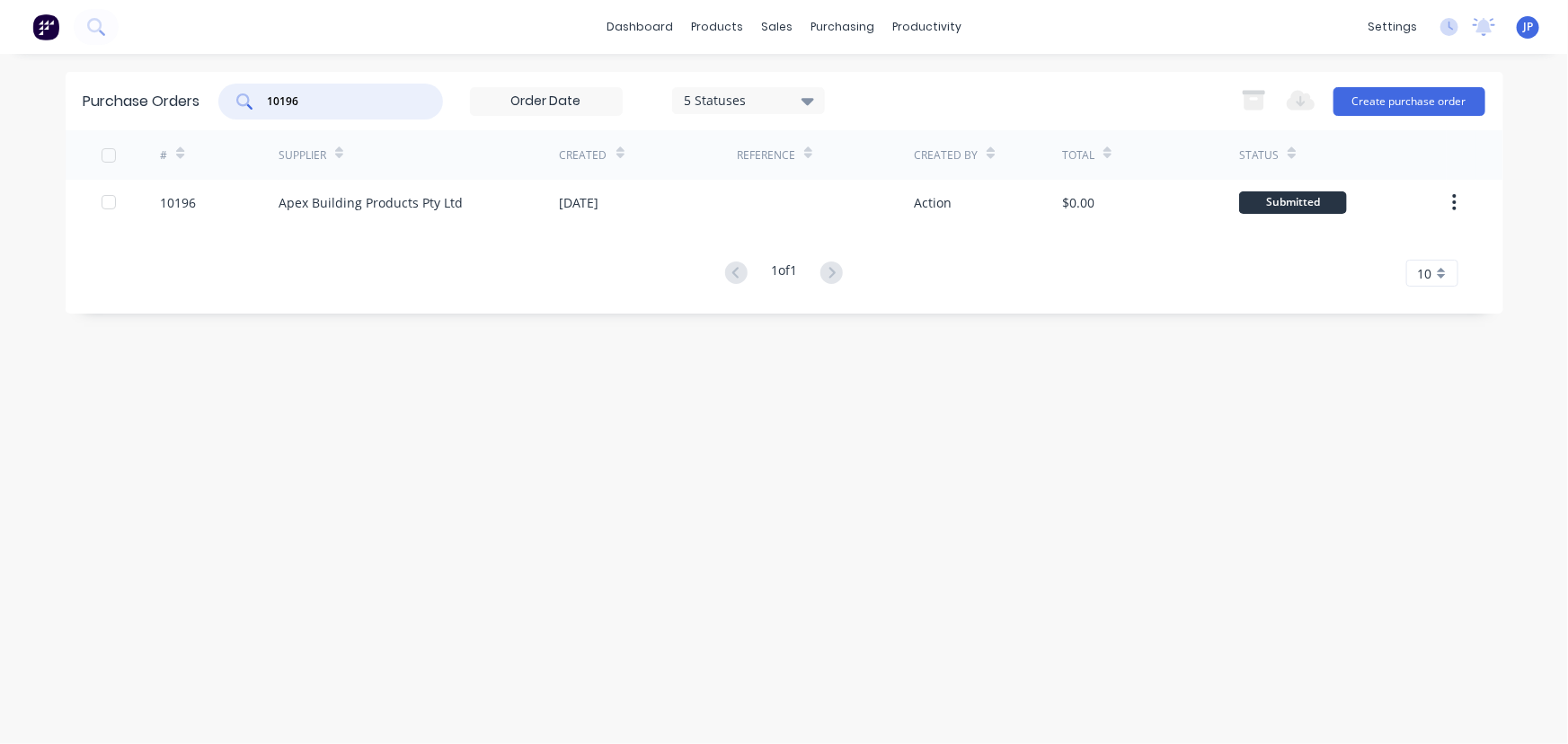
drag, startPoint x: 306, startPoint y: 105, endPoint x: 243, endPoint y: 100, distance: 63.2
click at [243, 106] on div "10196" at bounding box center [330, 102] width 224 height 36
type input "10197"
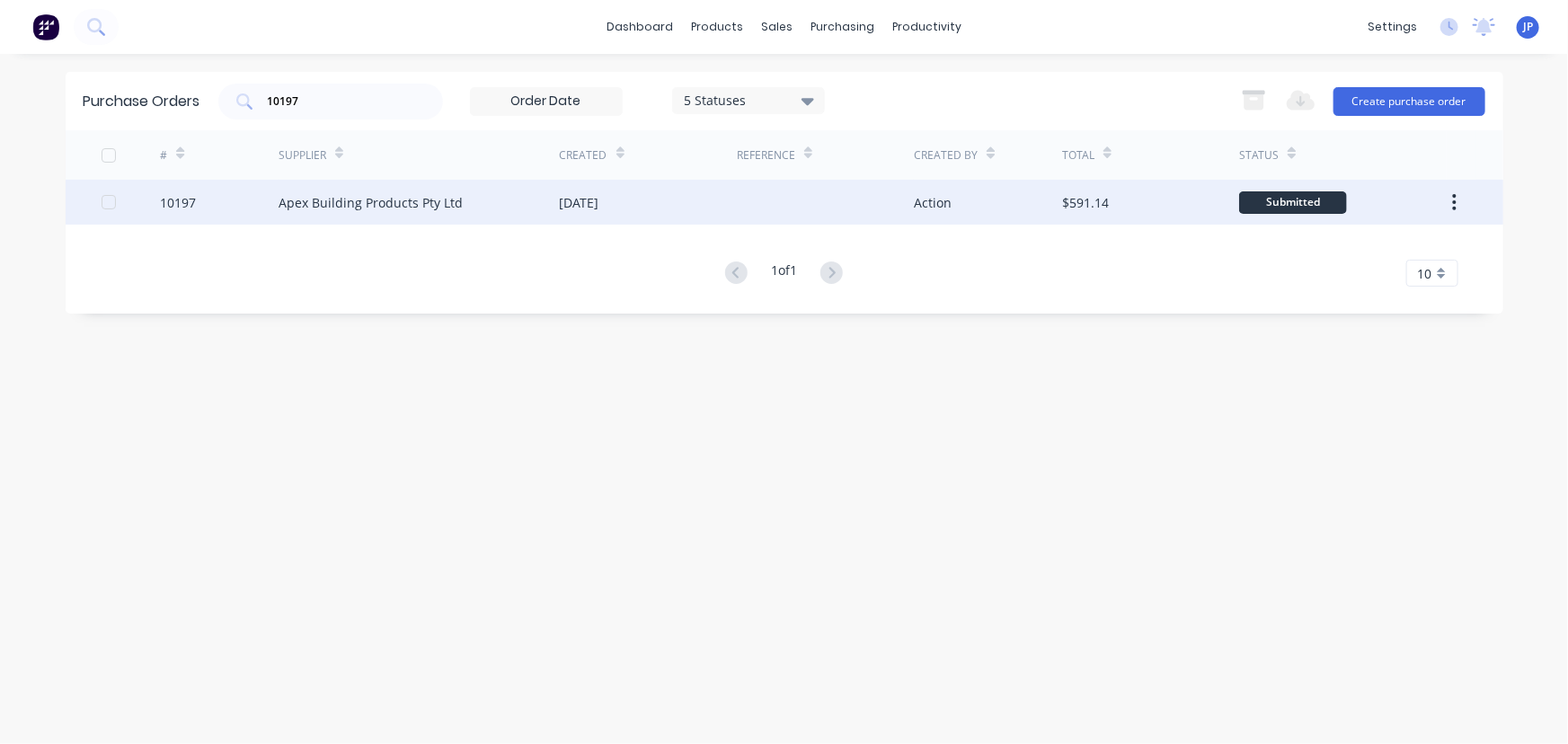
click at [325, 199] on div "Apex Building Products Pty Ltd" at bounding box center [371, 202] width 185 height 18
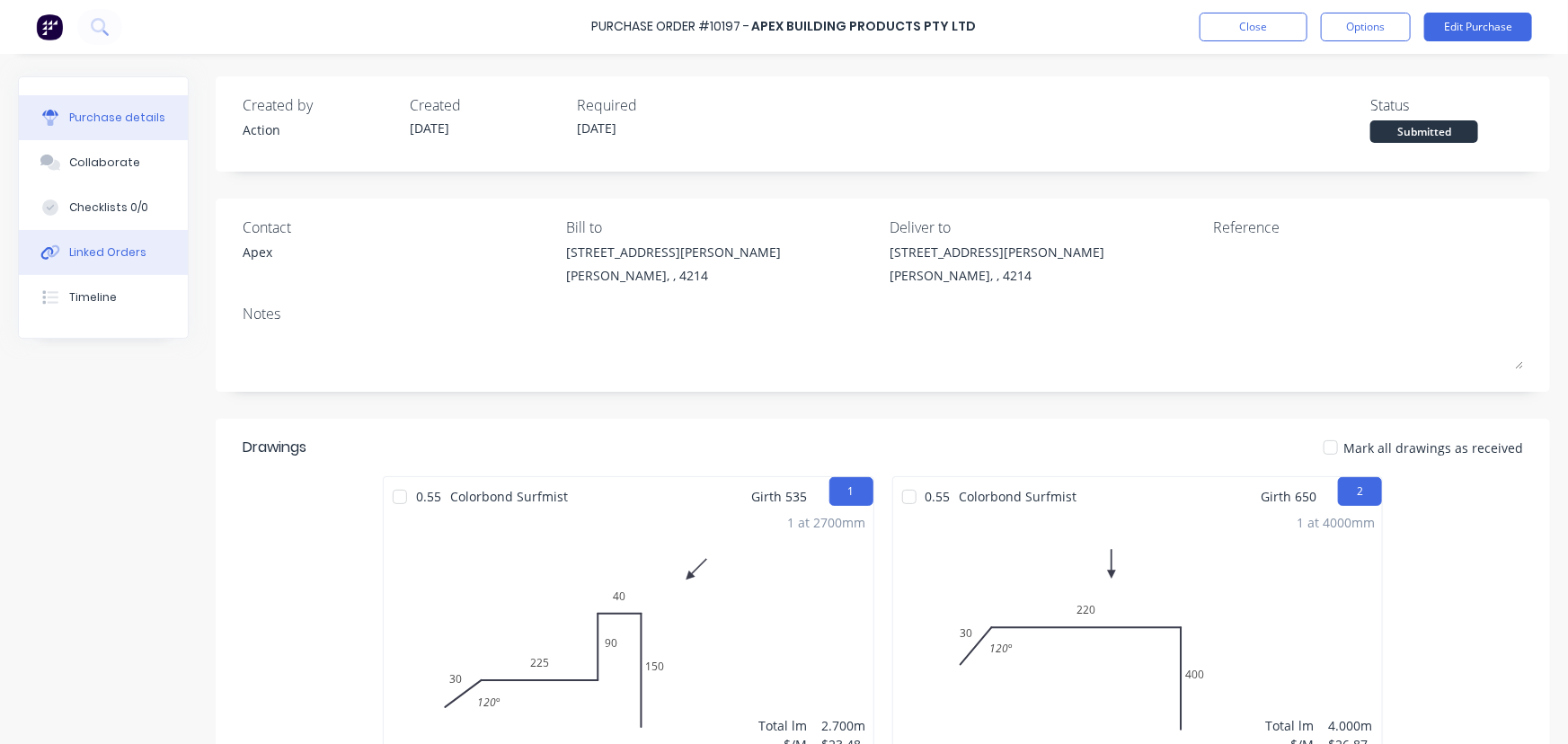
click at [99, 248] on div "Linked Orders" at bounding box center [108, 253] width 78 height 17
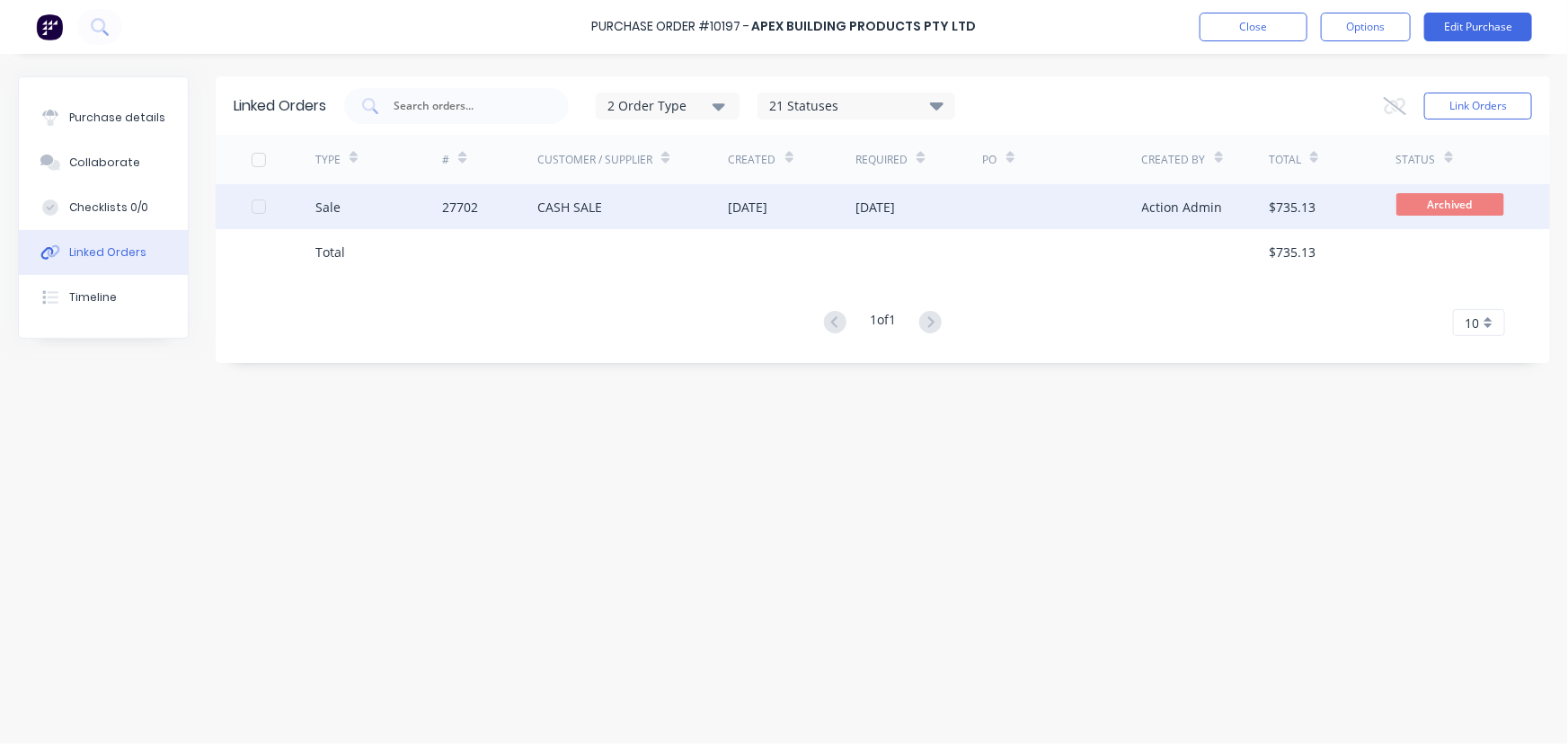
click at [439, 190] on div "Sale" at bounding box center [380, 207] width 127 height 45
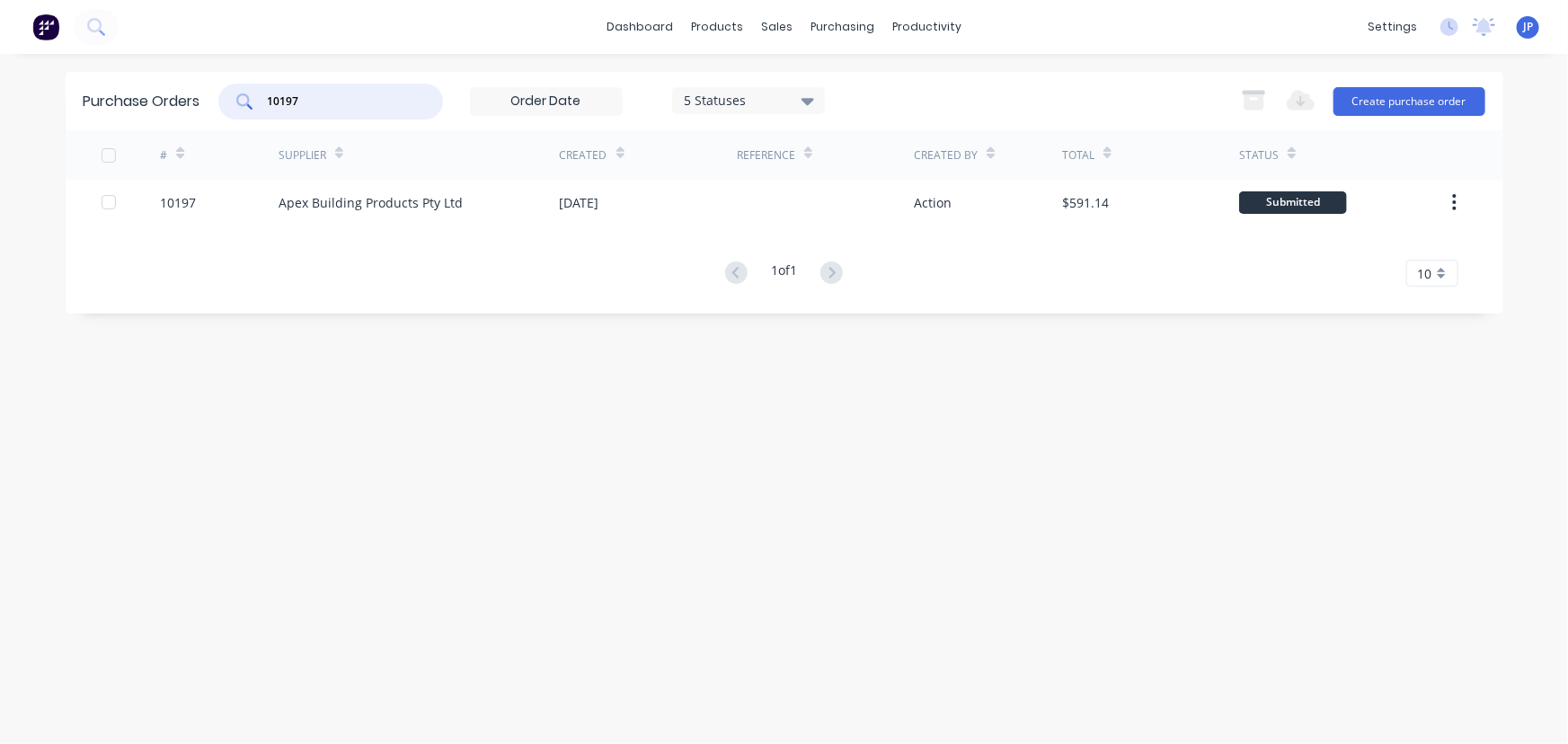
drag, startPoint x: 309, startPoint y: 102, endPoint x: 258, endPoint y: 102, distance: 51.0
click at [258, 102] on div "10197" at bounding box center [330, 102] width 224 height 36
type input "10205"
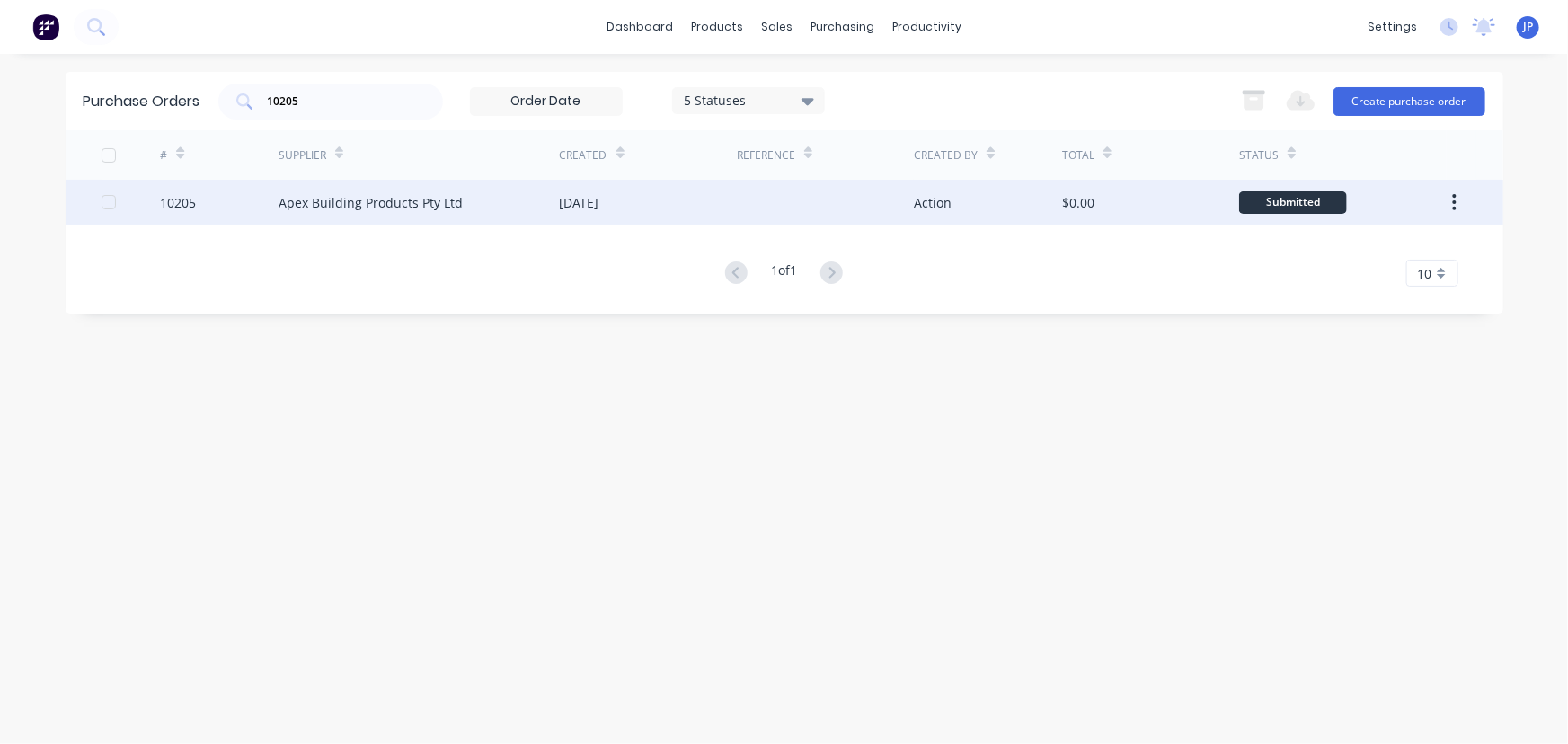
click at [288, 210] on div "Apex Building Products Pty Ltd" at bounding box center [371, 202] width 185 height 18
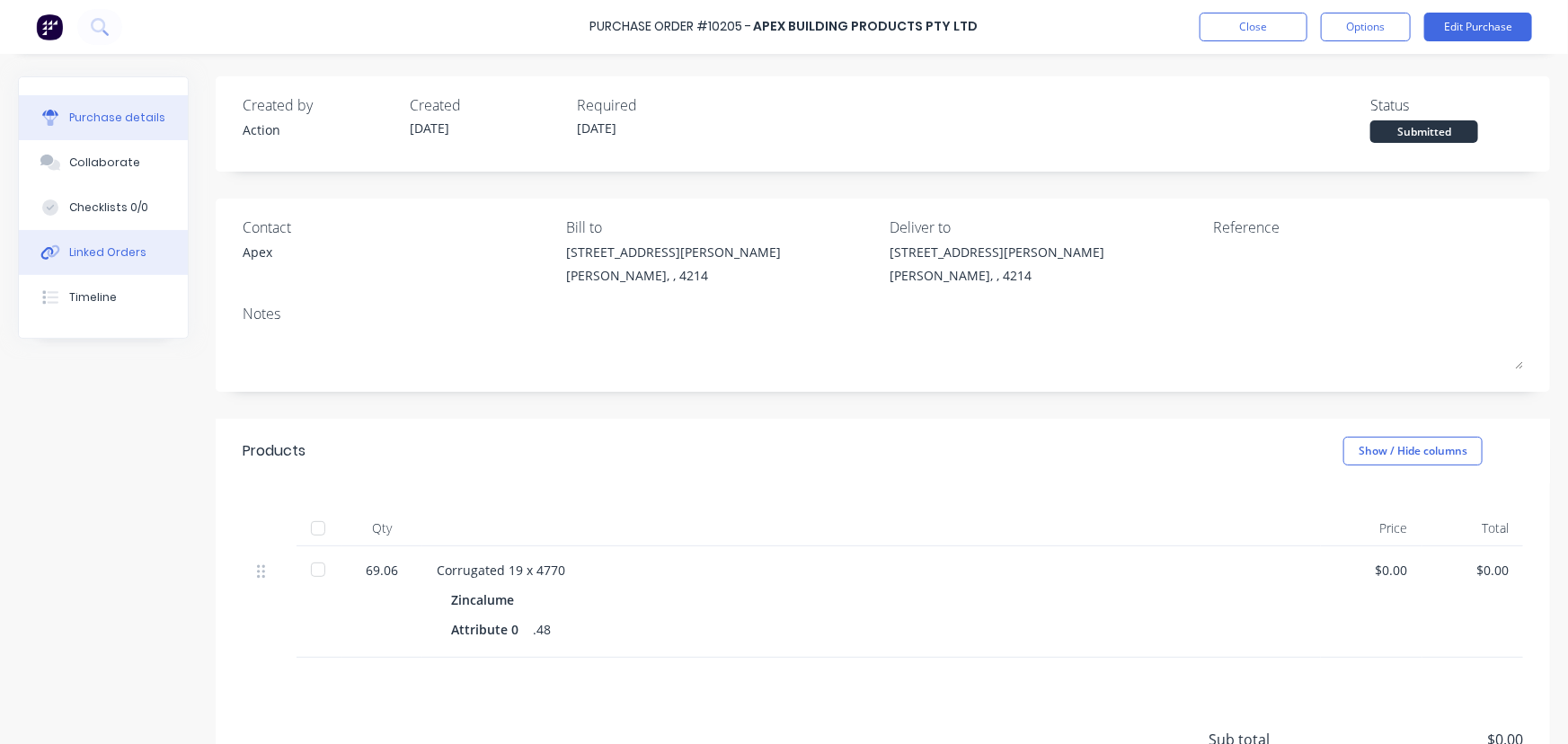
click at [141, 258] on button "Linked Orders" at bounding box center [103, 252] width 169 height 45
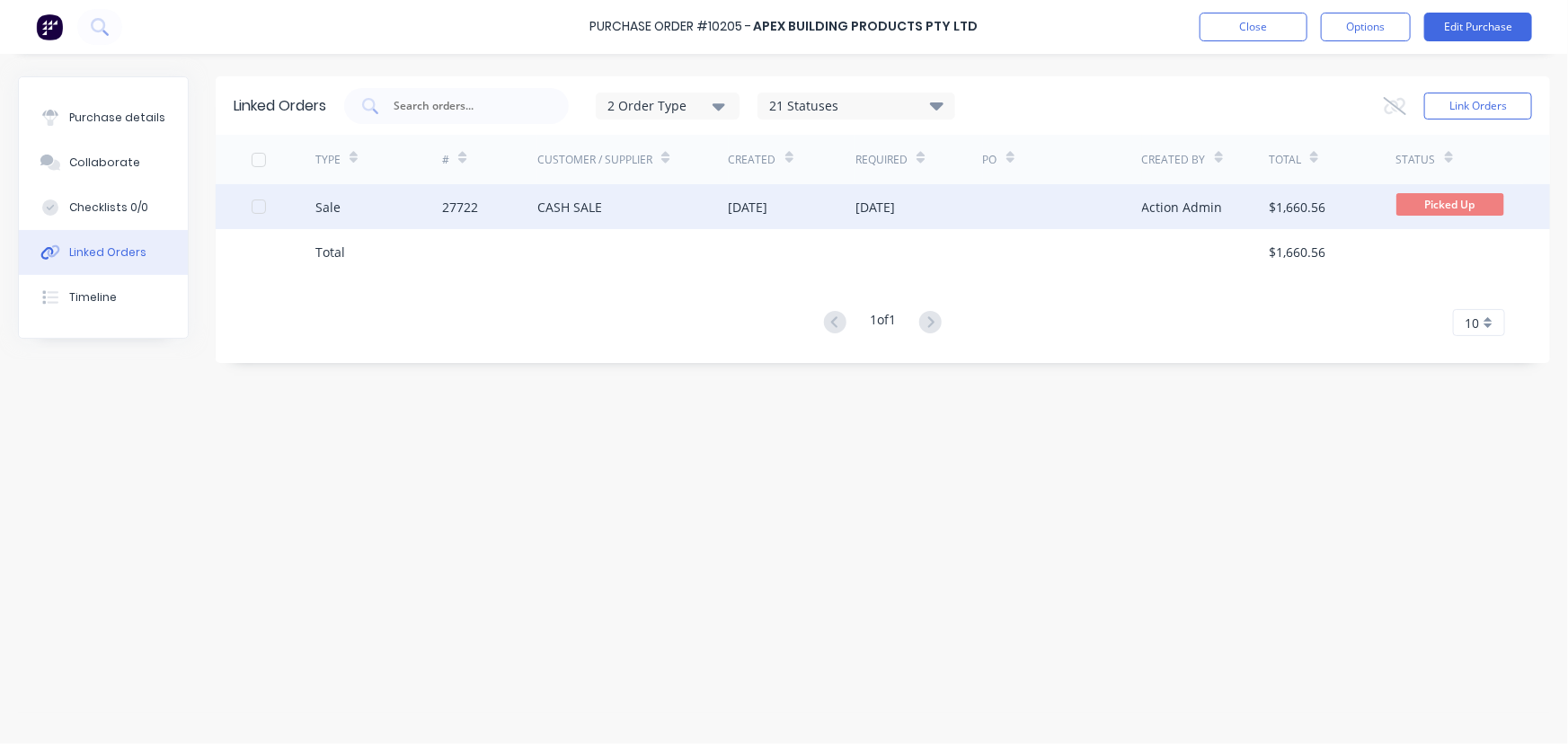
click at [541, 198] on div "CASH SALE" at bounding box center [570, 207] width 65 height 18
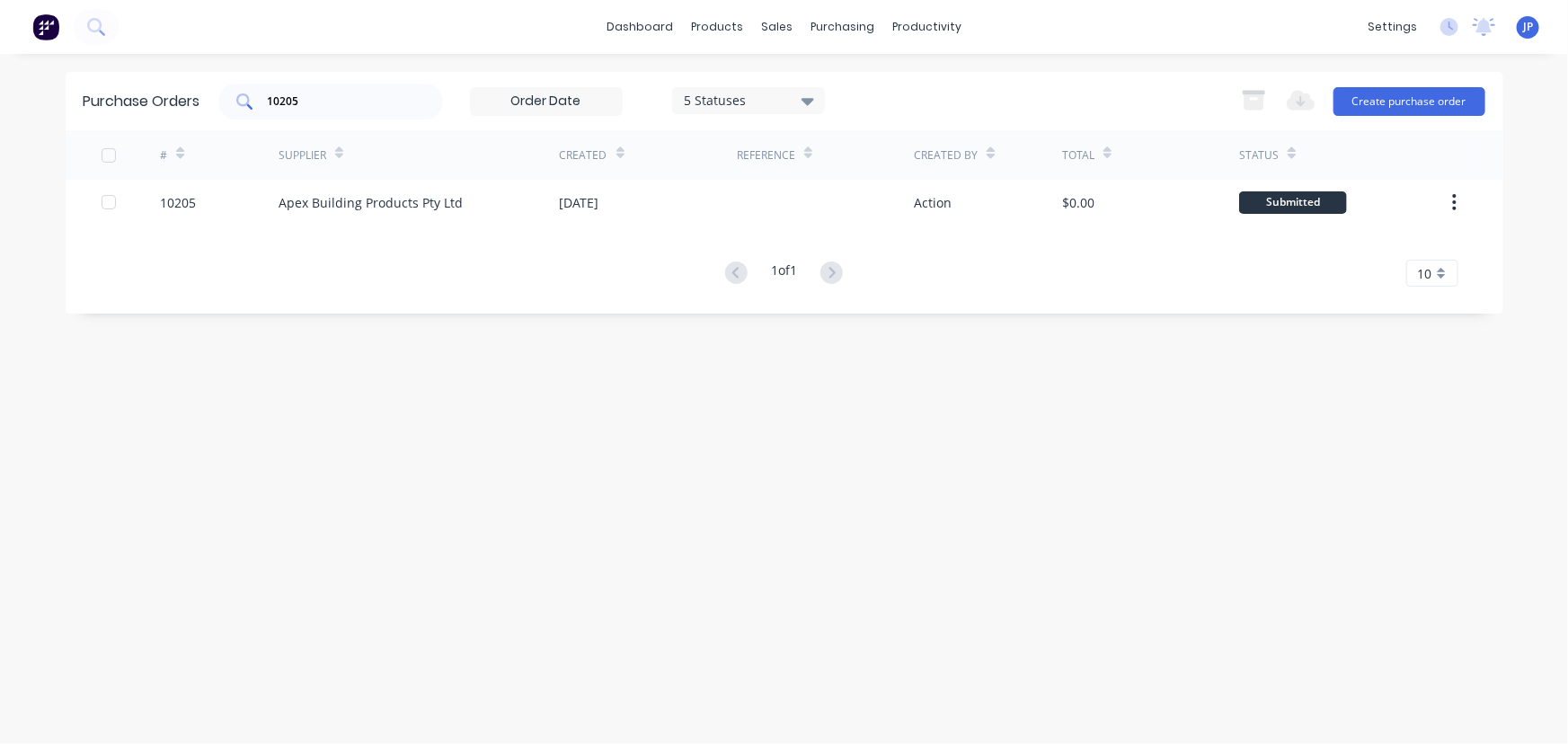
drag, startPoint x: 312, startPoint y: 89, endPoint x: 247, endPoint y: 98, distance: 65.6
click at [247, 98] on div "10205" at bounding box center [330, 102] width 224 height 36
drag, startPoint x: 301, startPoint y: 108, endPoint x: 246, endPoint y: 100, distance: 55.6
click at [246, 100] on div "10205" at bounding box center [330, 102] width 224 height 36
type input "10207"
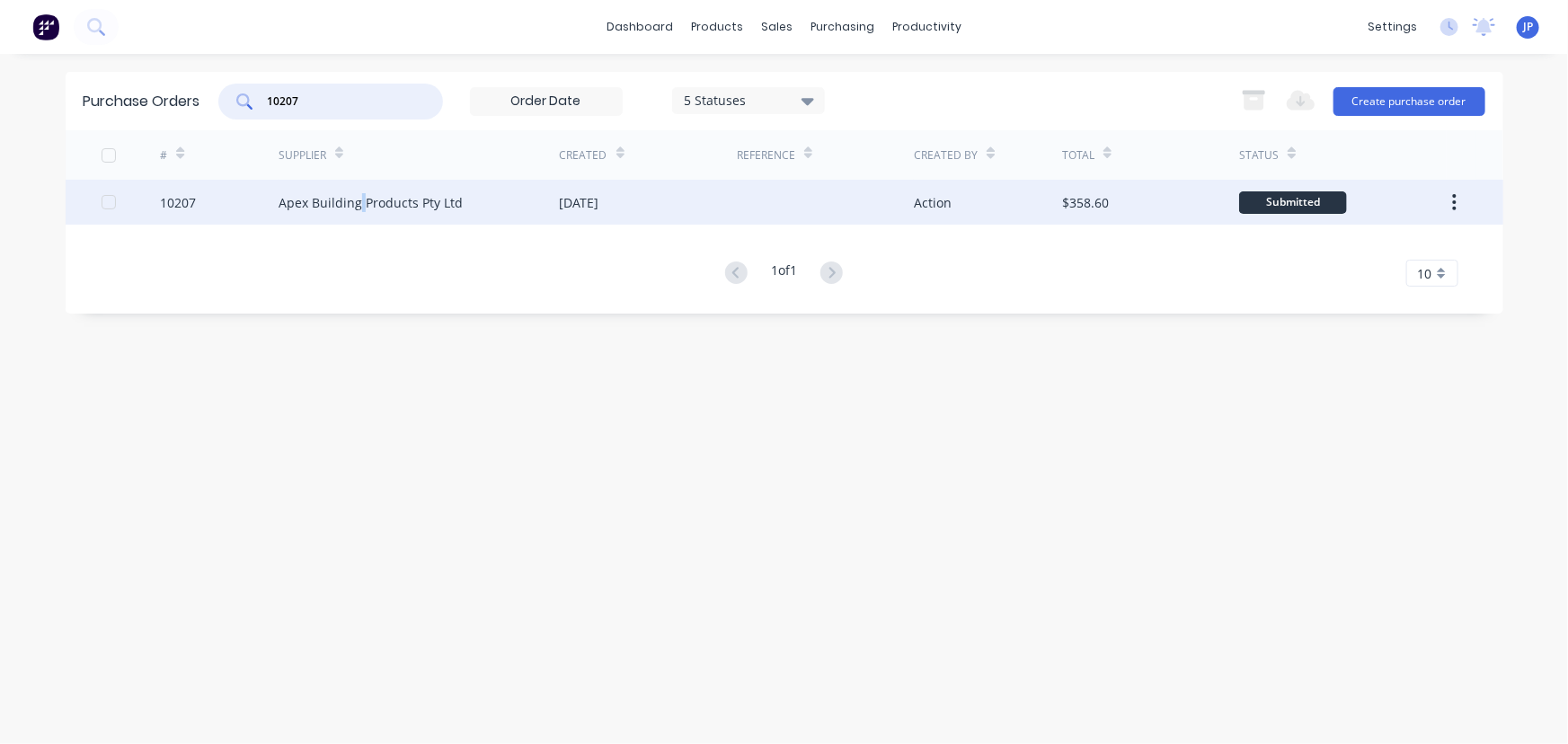
click at [359, 201] on div "Apex Building Products Pty Ltd" at bounding box center [371, 202] width 185 height 18
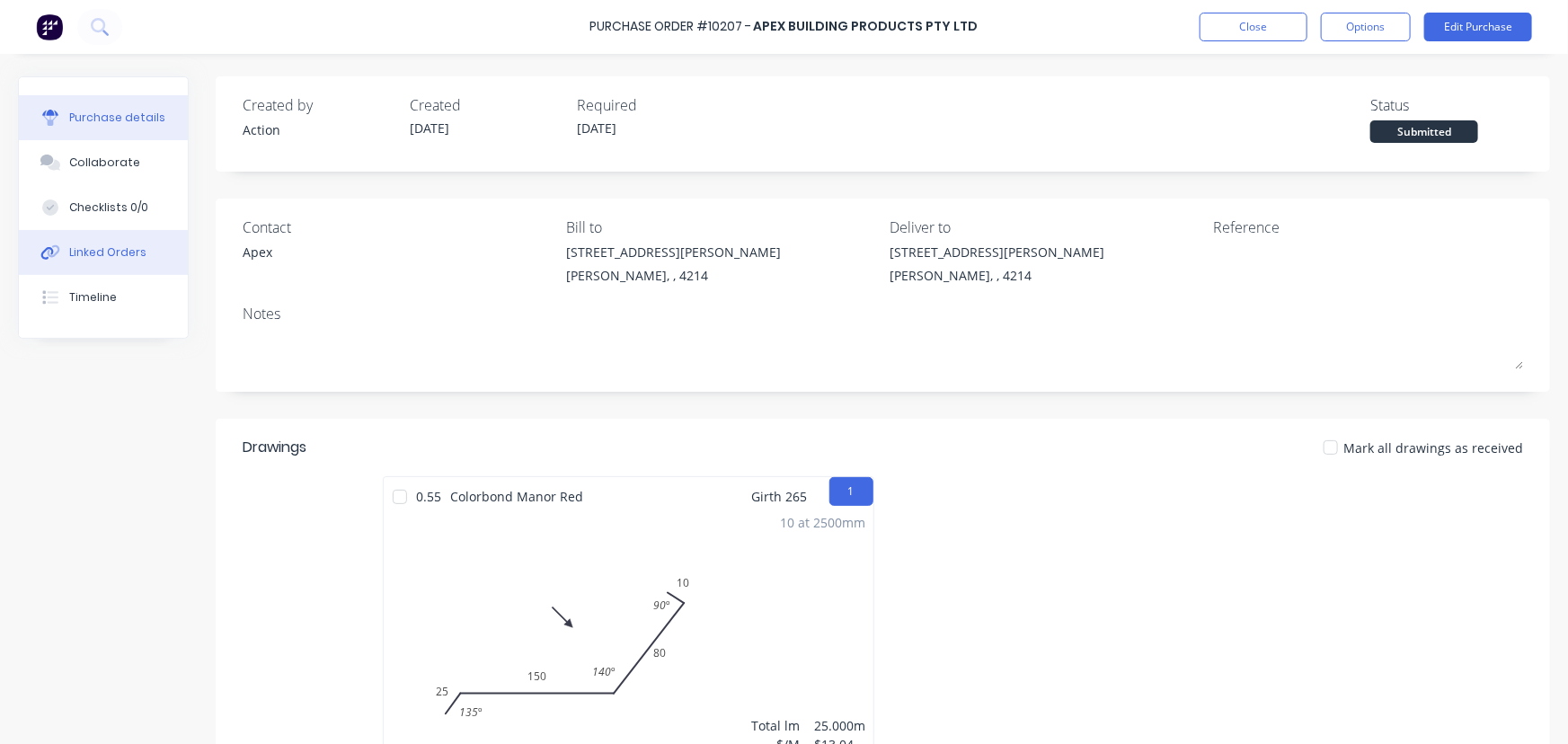
click at [117, 247] on div "Linked Orders" at bounding box center [108, 253] width 78 height 17
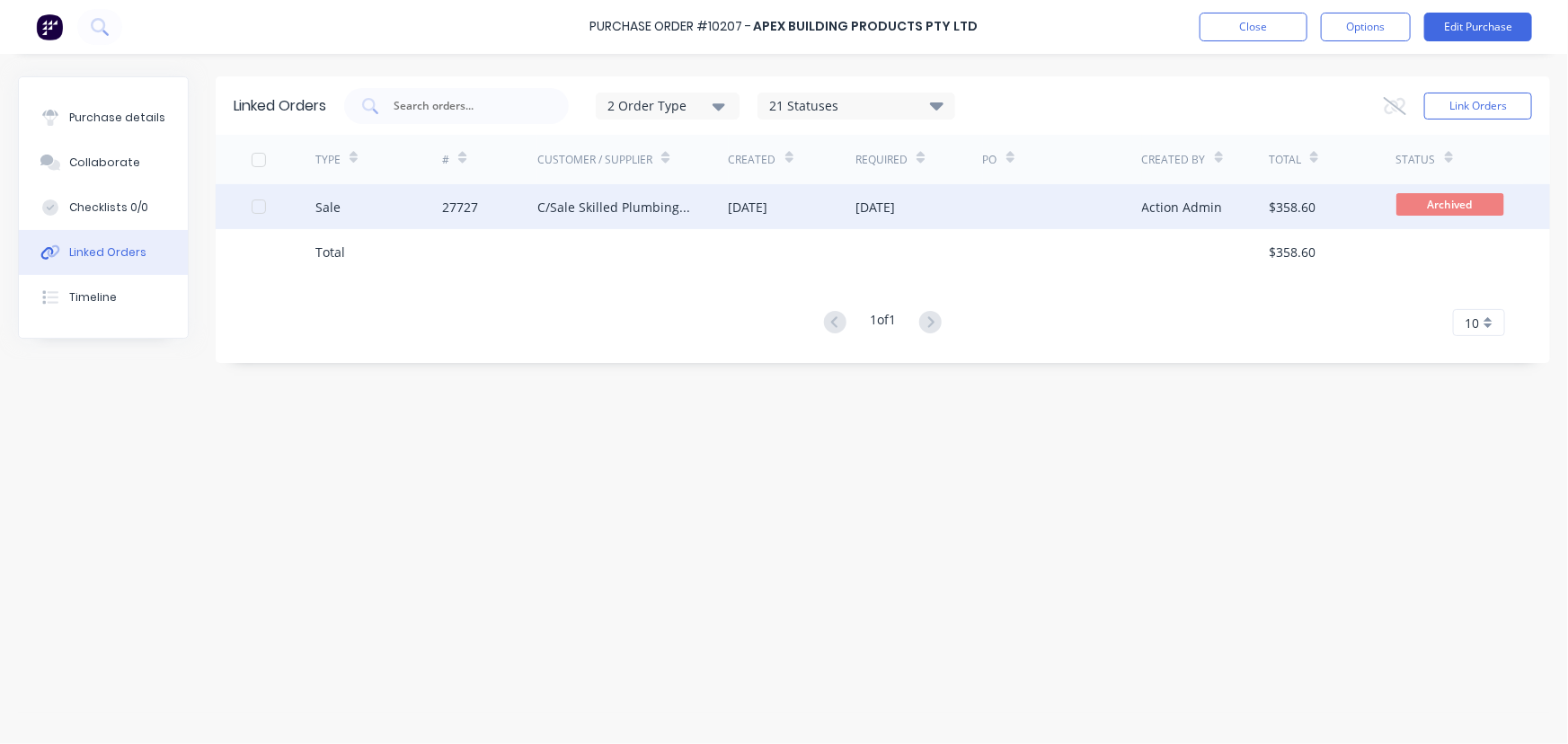
click at [335, 210] on div "Sale" at bounding box center [328, 207] width 25 height 18
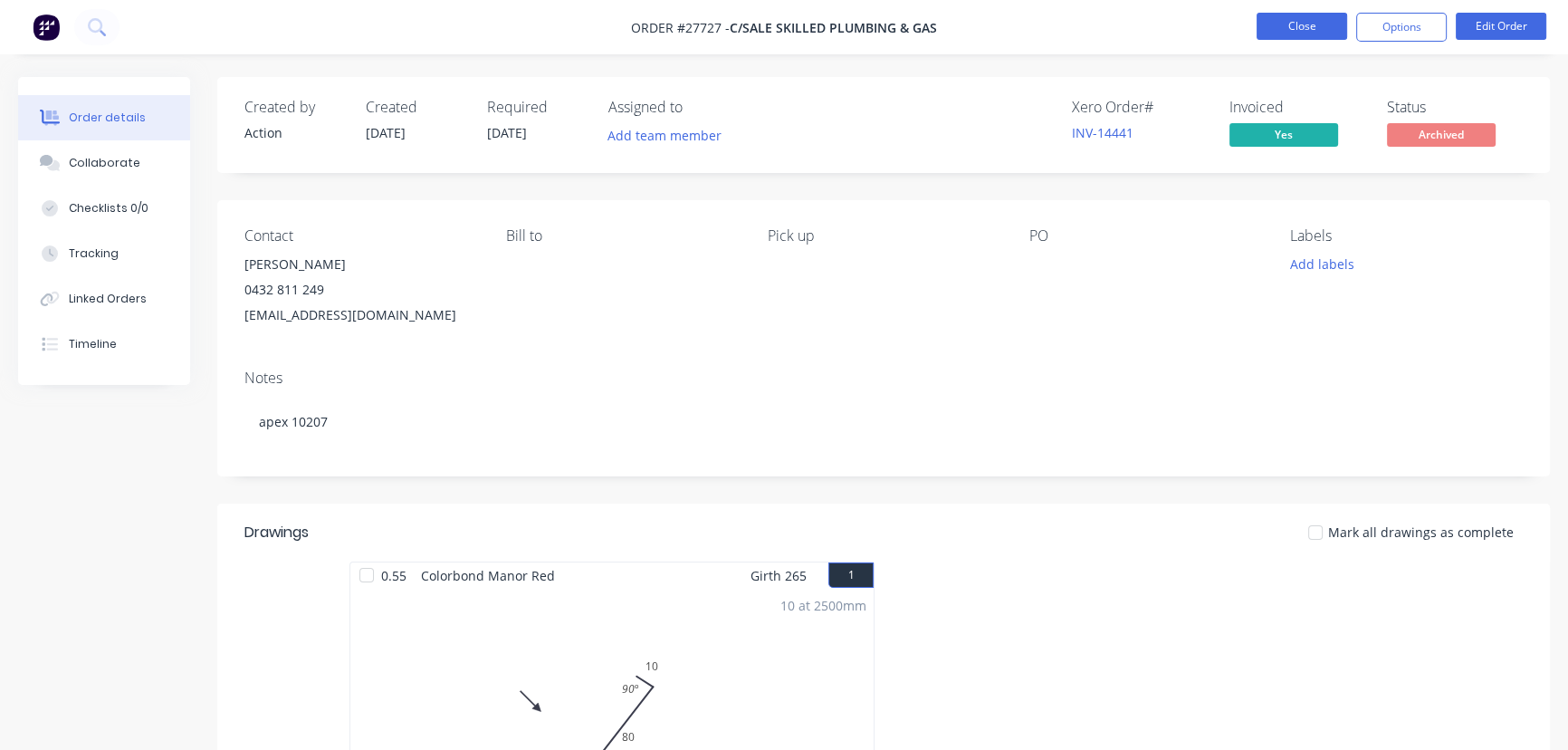
click at [1308, 24] on button "Close" at bounding box center [1301, 26] width 90 height 27
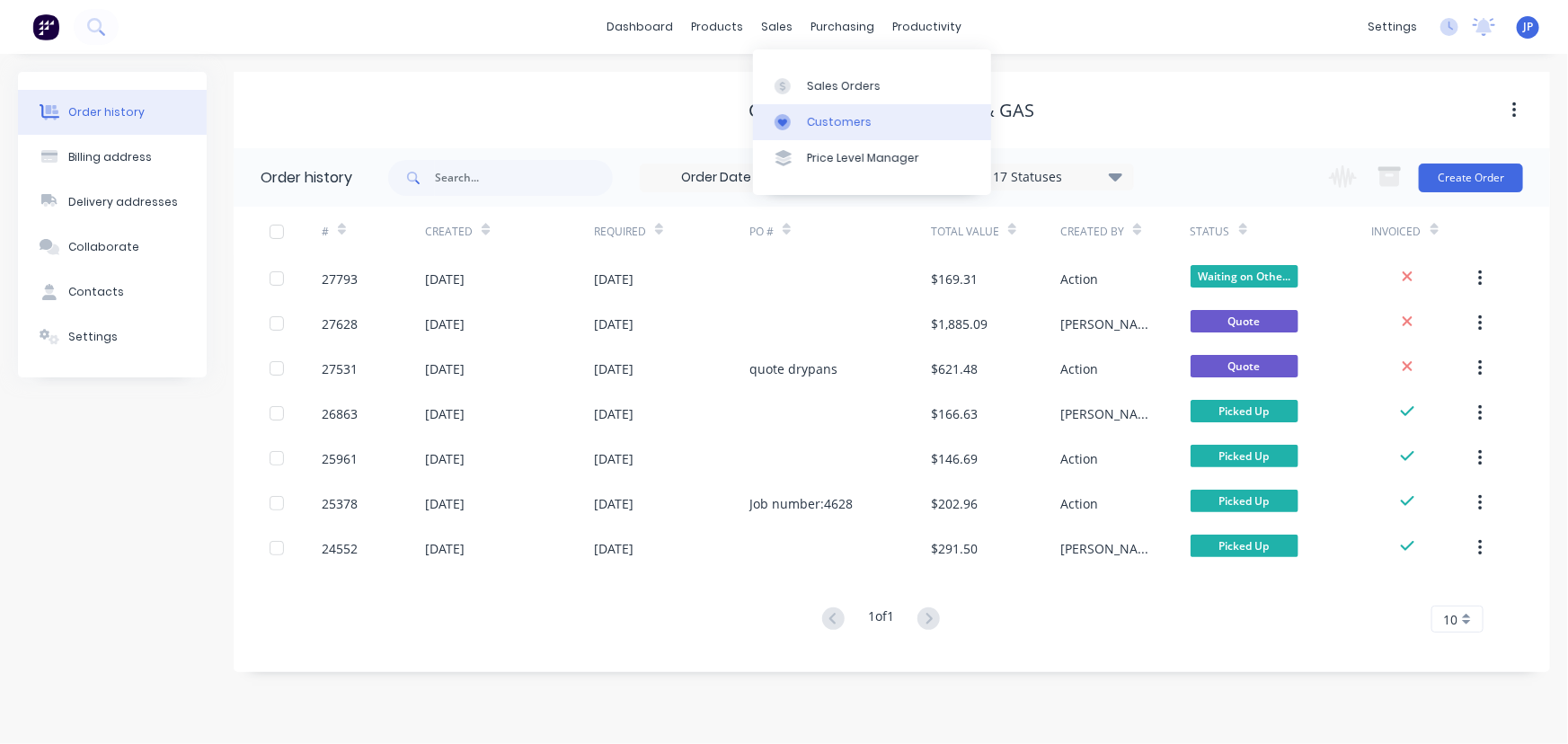
click at [811, 114] on div "Customers" at bounding box center [839, 123] width 65 height 17
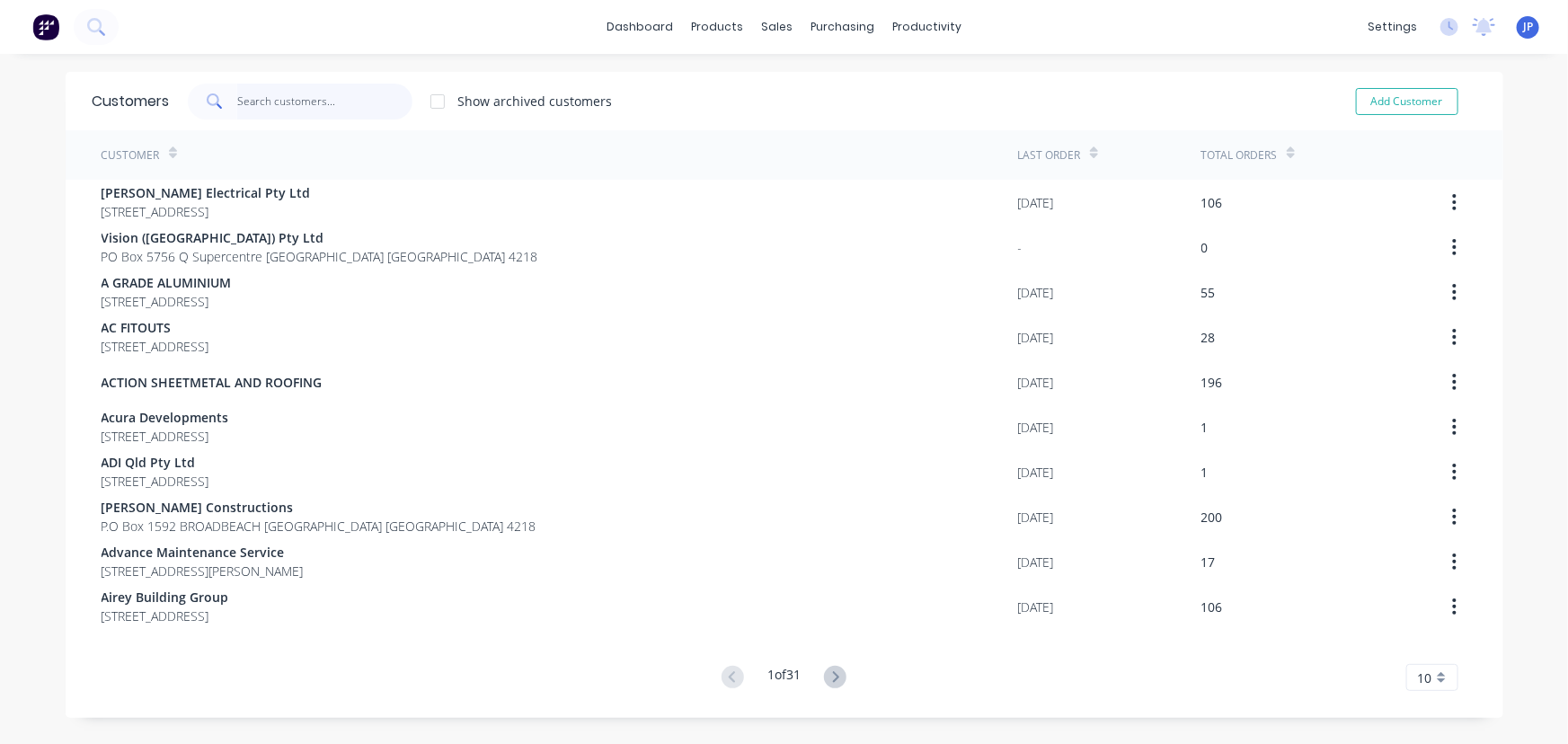
click at [304, 106] on input "text" at bounding box center [325, 102] width 175 height 36
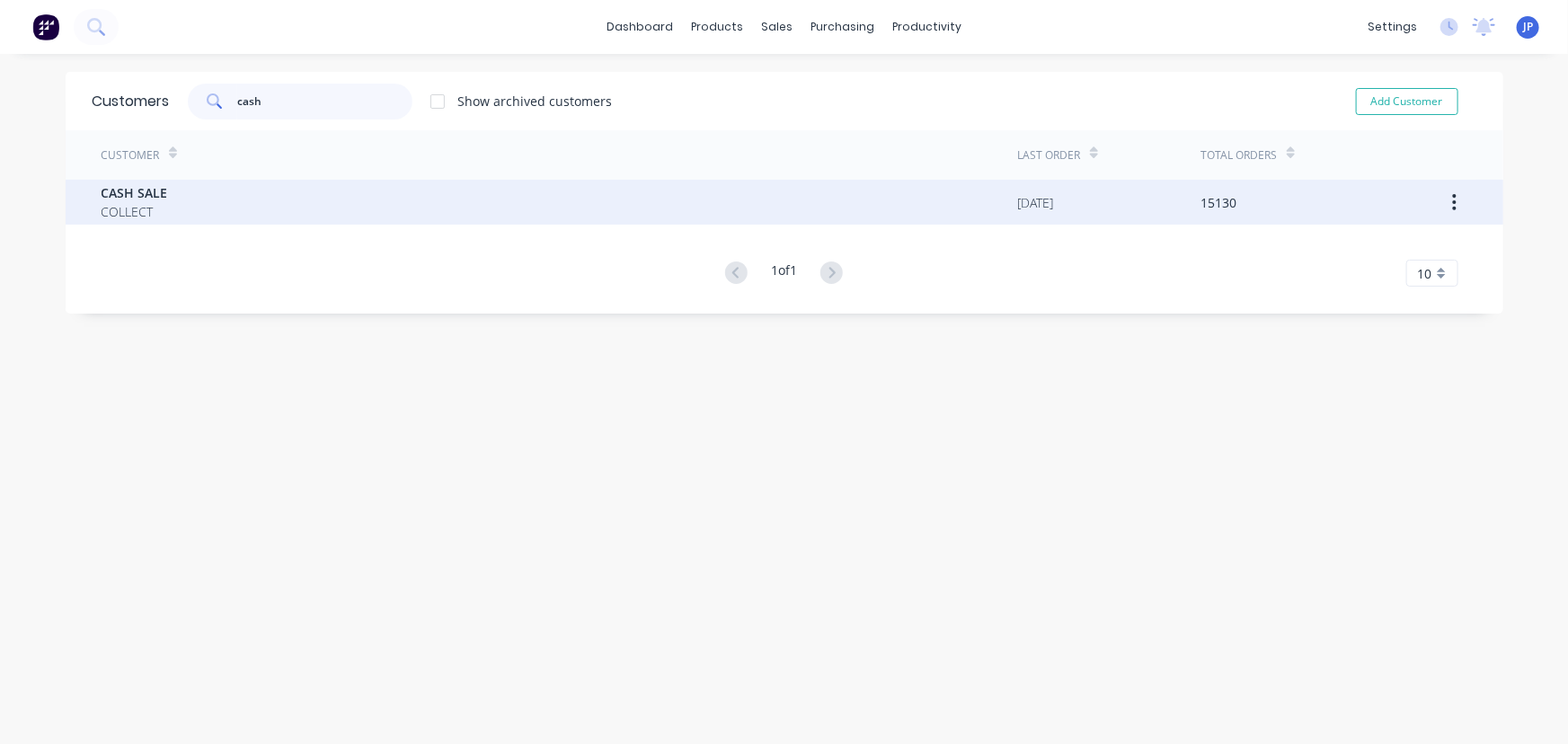
type input "cash"
click at [131, 196] on span "CASH SALE" at bounding box center [135, 193] width 66 height 18
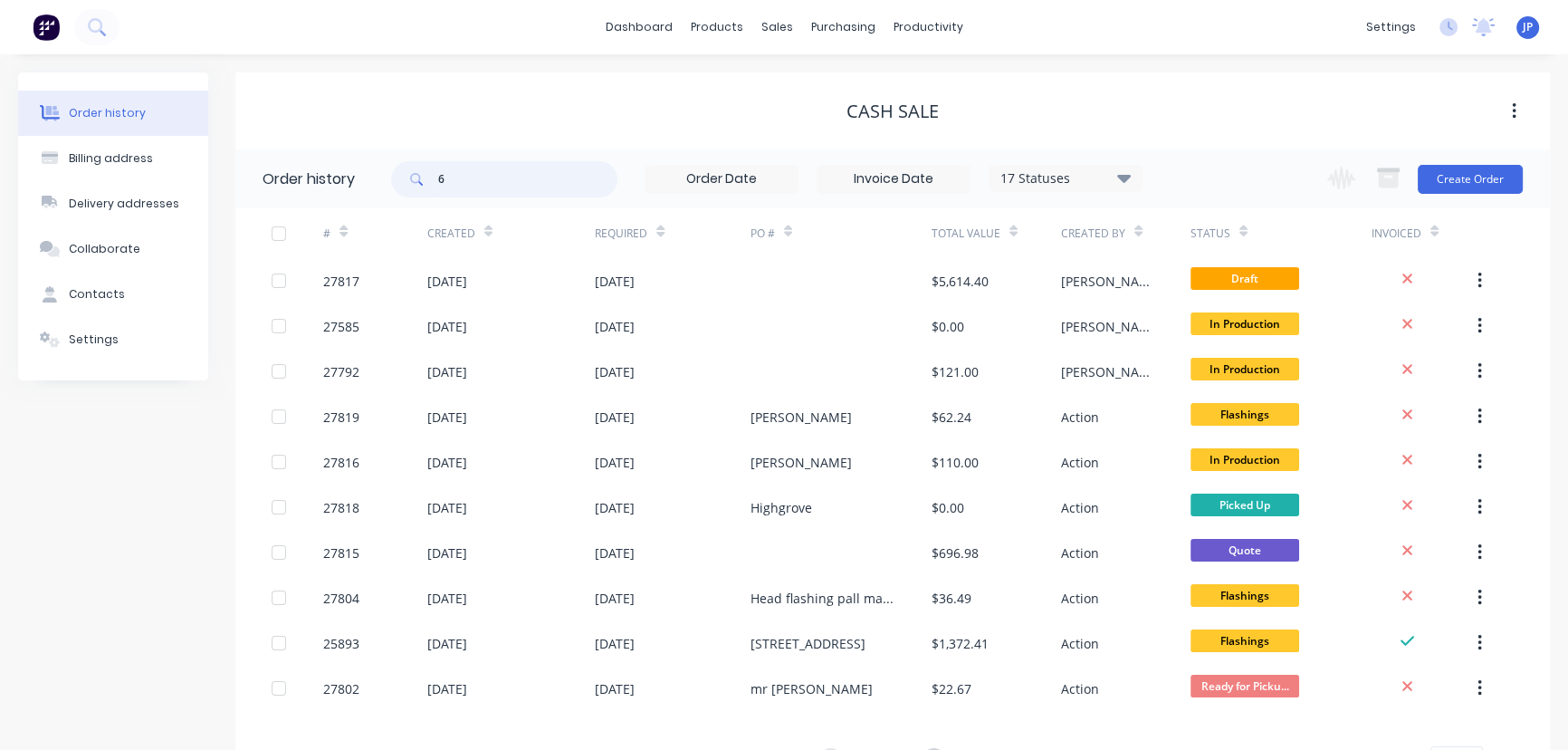
type input "6"
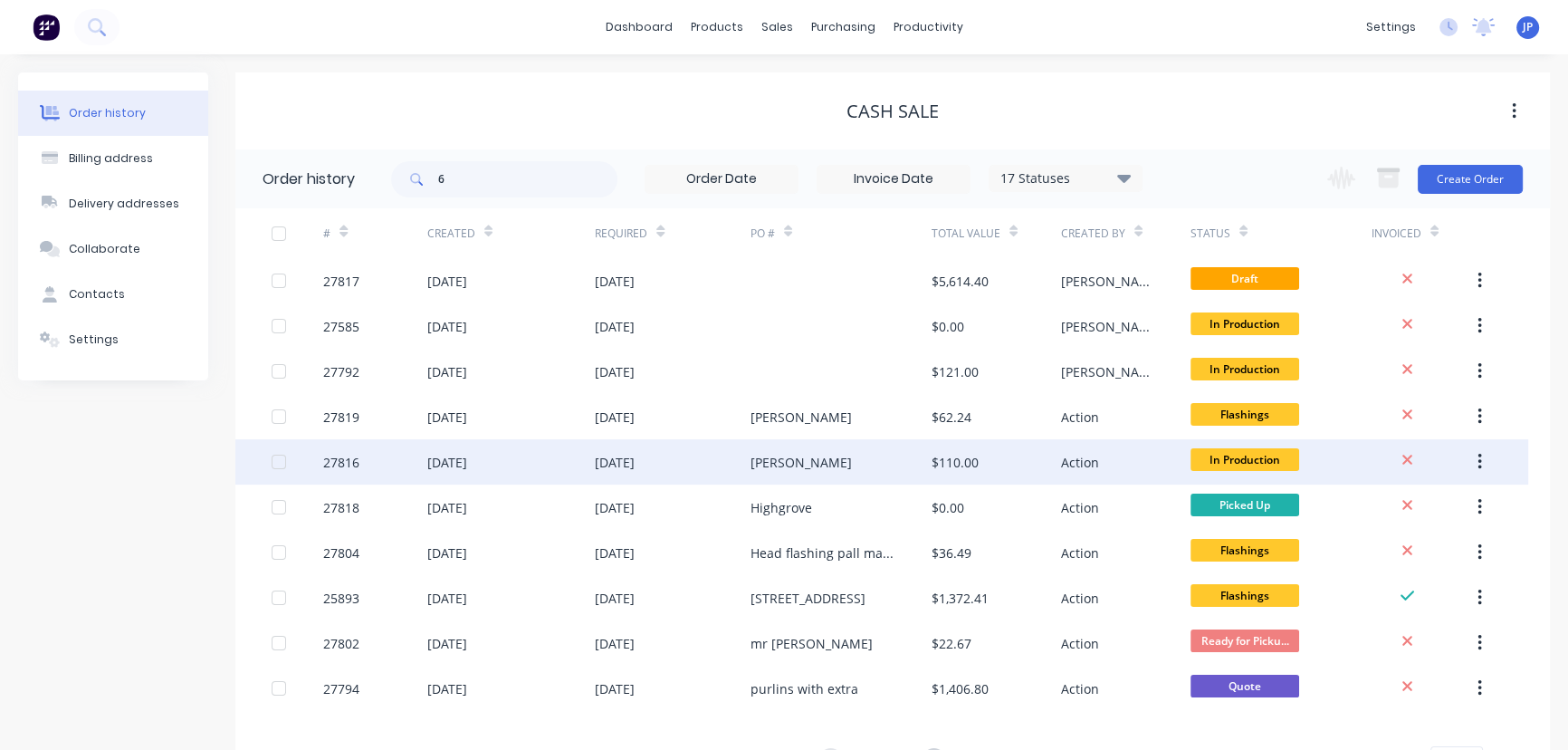
click at [455, 462] on div "[DATE]" at bounding box center [446, 462] width 40 height 19
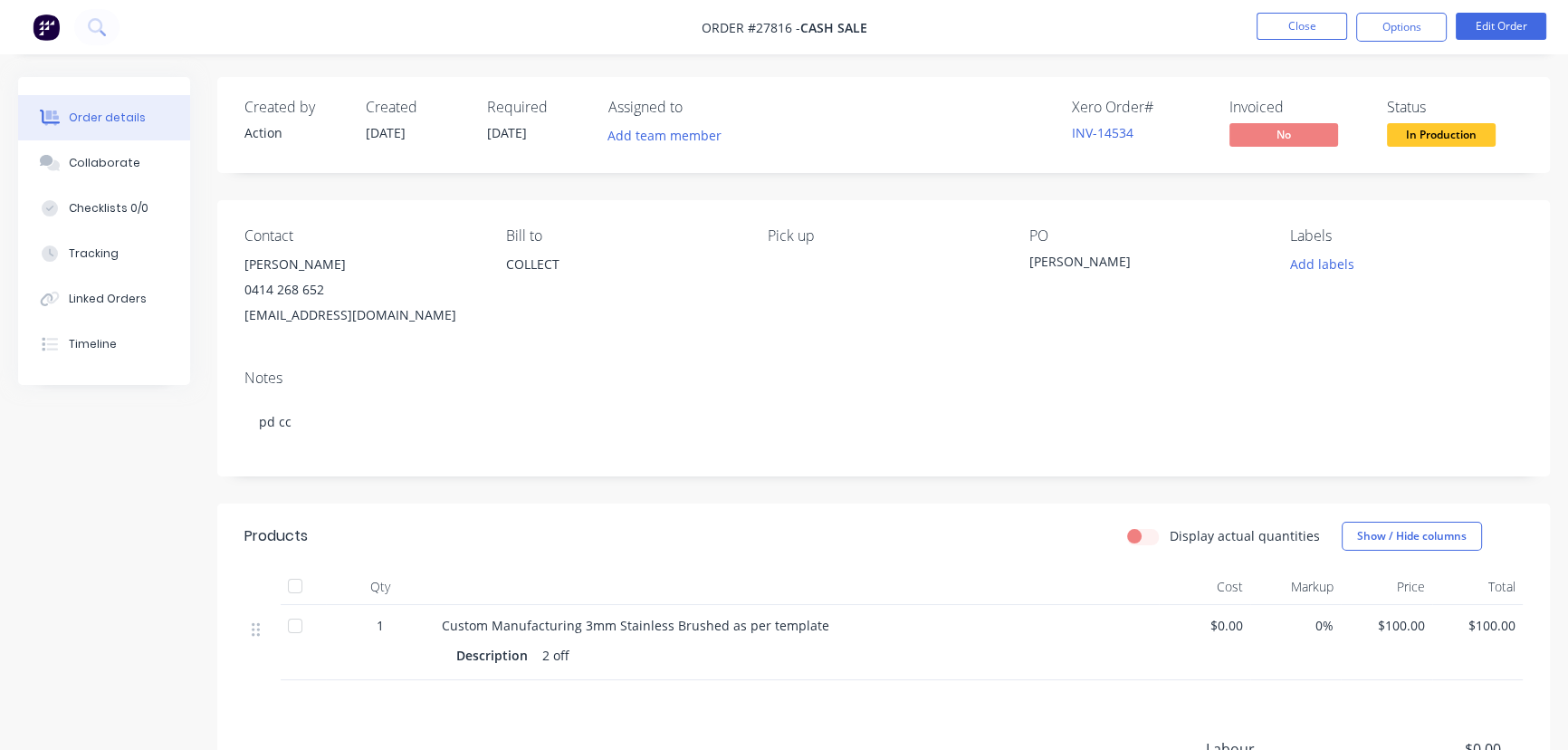
drag, startPoint x: 353, startPoint y: 254, endPoint x: 241, endPoint y: 266, distance: 112.6
click at [241, 266] on div "Contact [PERSON_NAME] 0414 268 652 [EMAIL_ADDRESS][DOMAIN_NAME] Bill to COLLECT…" at bounding box center [884, 277] width 1333 height 154
copy div "[PERSON_NAME]"
drag, startPoint x: 1393, startPoint y: 17, endPoint x: 1362, endPoint y: 48, distance: 43.8
click at [1393, 18] on button "Options" at bounding box center [1401, 27] width 90 height 29
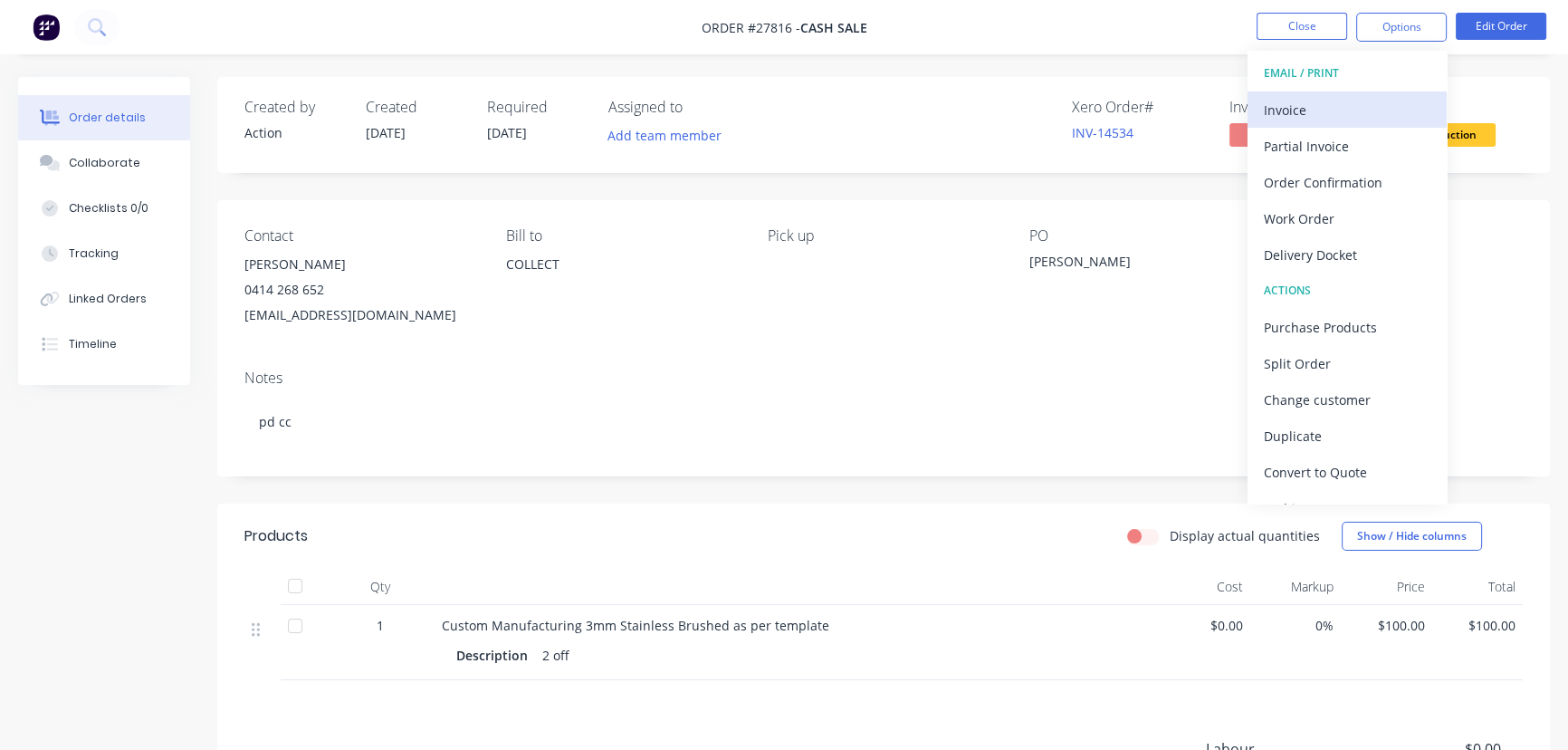
click at [1293, 106] on div "Invoice" at bounding box center [1347, 110] width 166 height 26
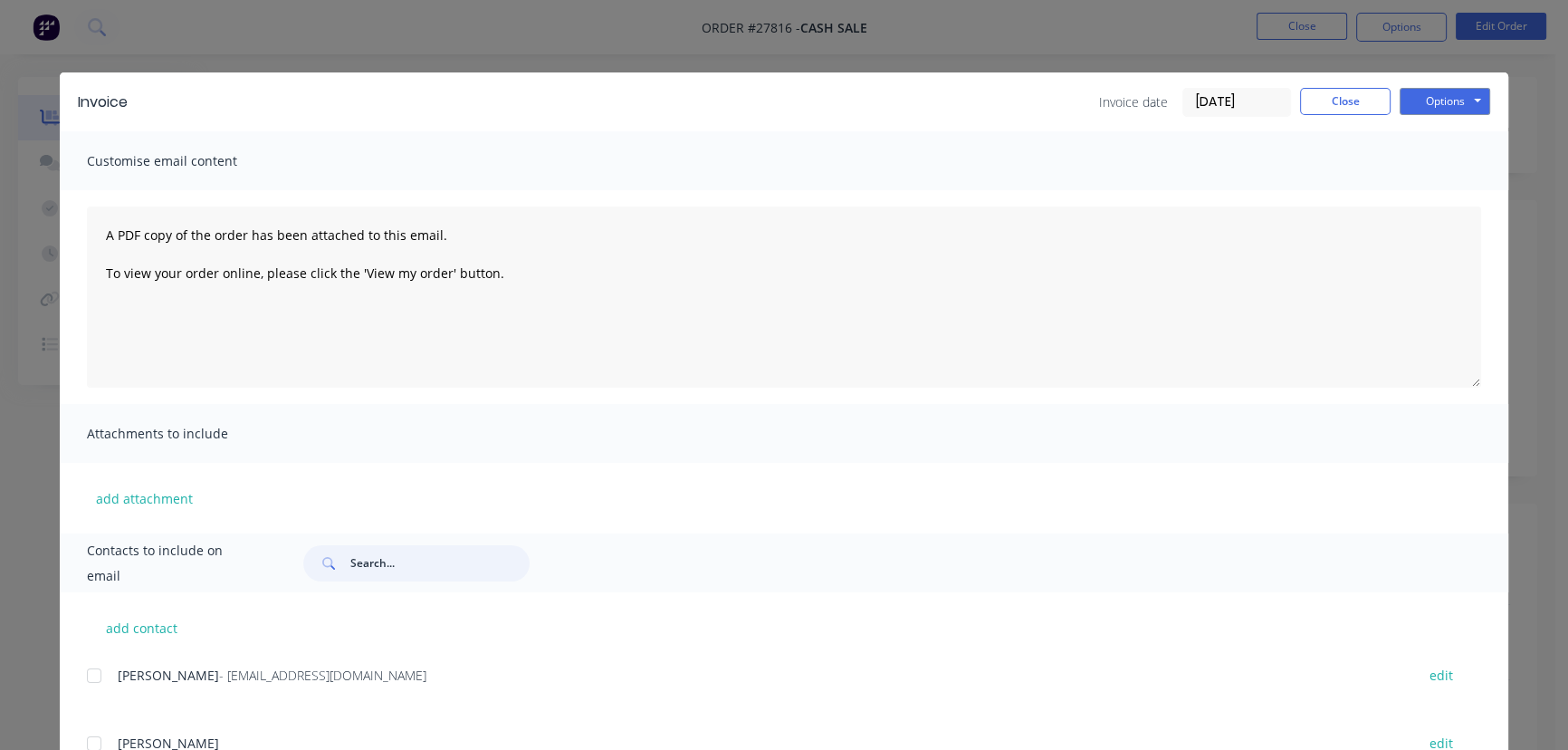
click at [358, 564] on input "text" at bounding box center [440, 563] width 179 height 36
paste input "[PERSON_NAME]"
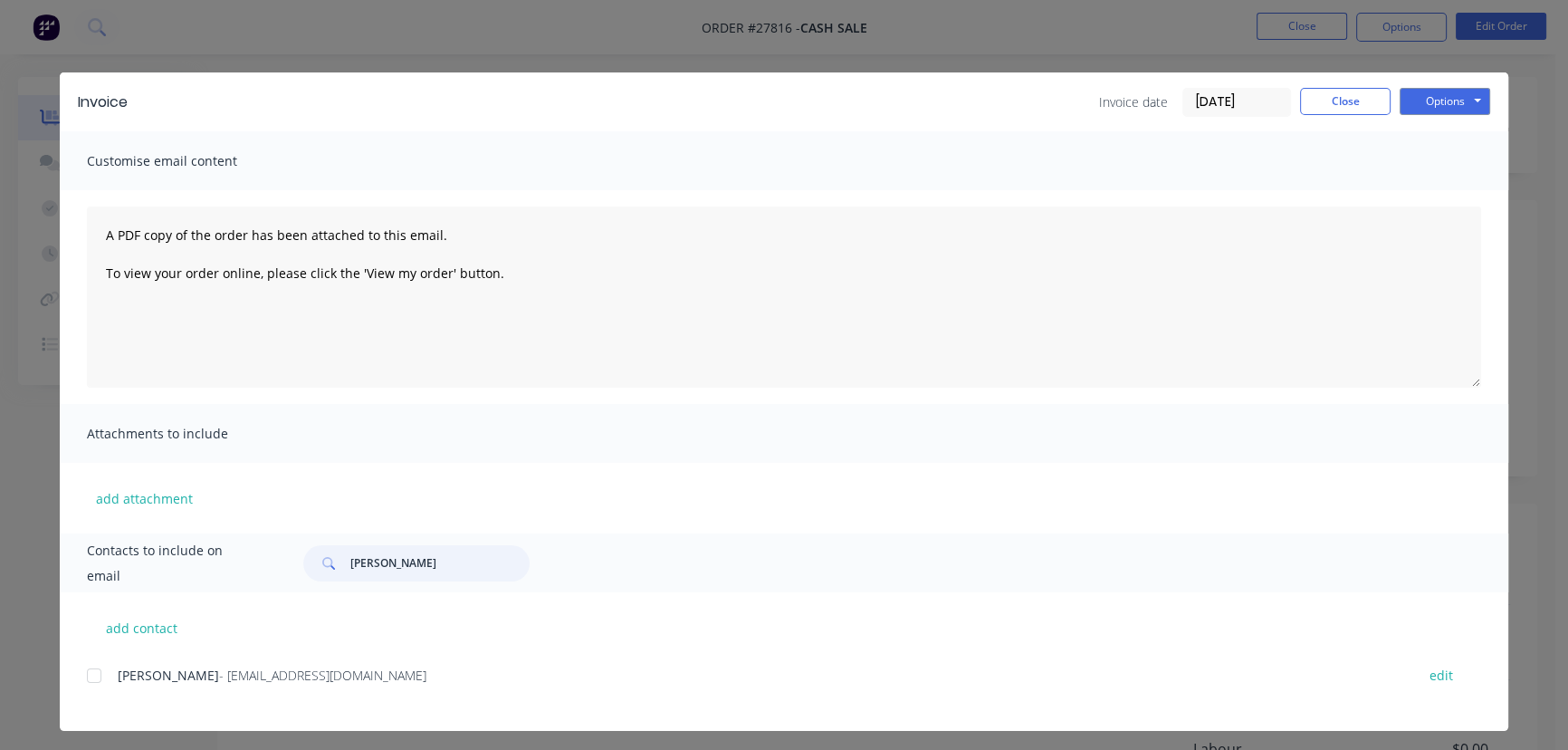
type input "[PERSON_NAME]"
drag, startPoint x: 334, startPoint y: 687, endPoint x: 97, endPoint y: 692, distance: 237.1
click at [97, 688] on div "[PERSON_NAME] - [EMAIL_ADDRESS][DOMAIN_NAME] edit" at bounding box center [797, 675] width 1421 height 24
copy div "[PERSON_NAME] - [EMAIL_ADDRESS][DOMAIN_NAME]"
click at [1440, 104] on button "Options" at bounding box center [1444, 100] width 90 height 27
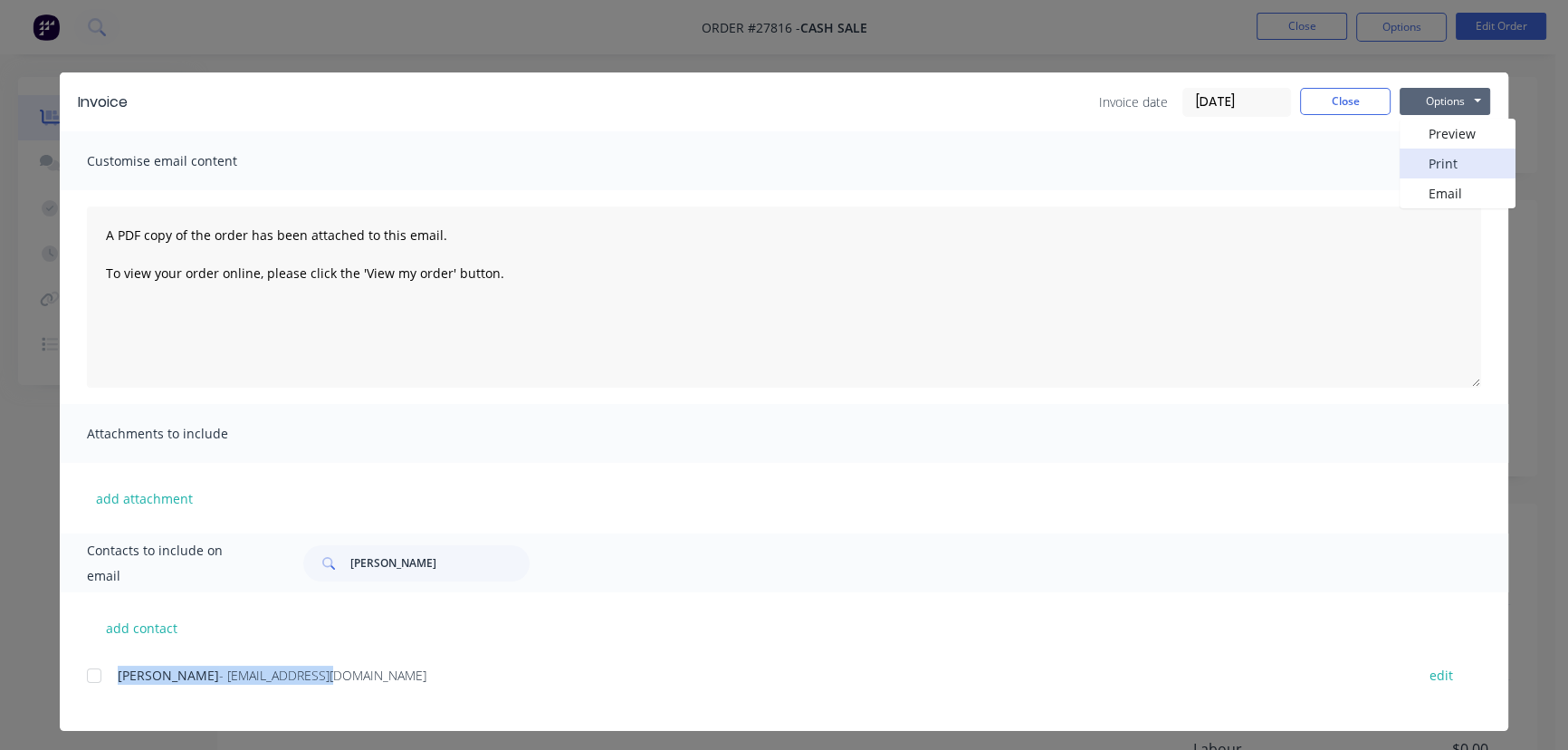
click at [1434, 157] on button "Print" at bounding box center [1457, 164] width 116 height 30
click at [1327, 107] on button "Close" at bounding box center [1345, 100] width 90 height 27
